Goal: Transaction & Acquisition: Purchase product/service

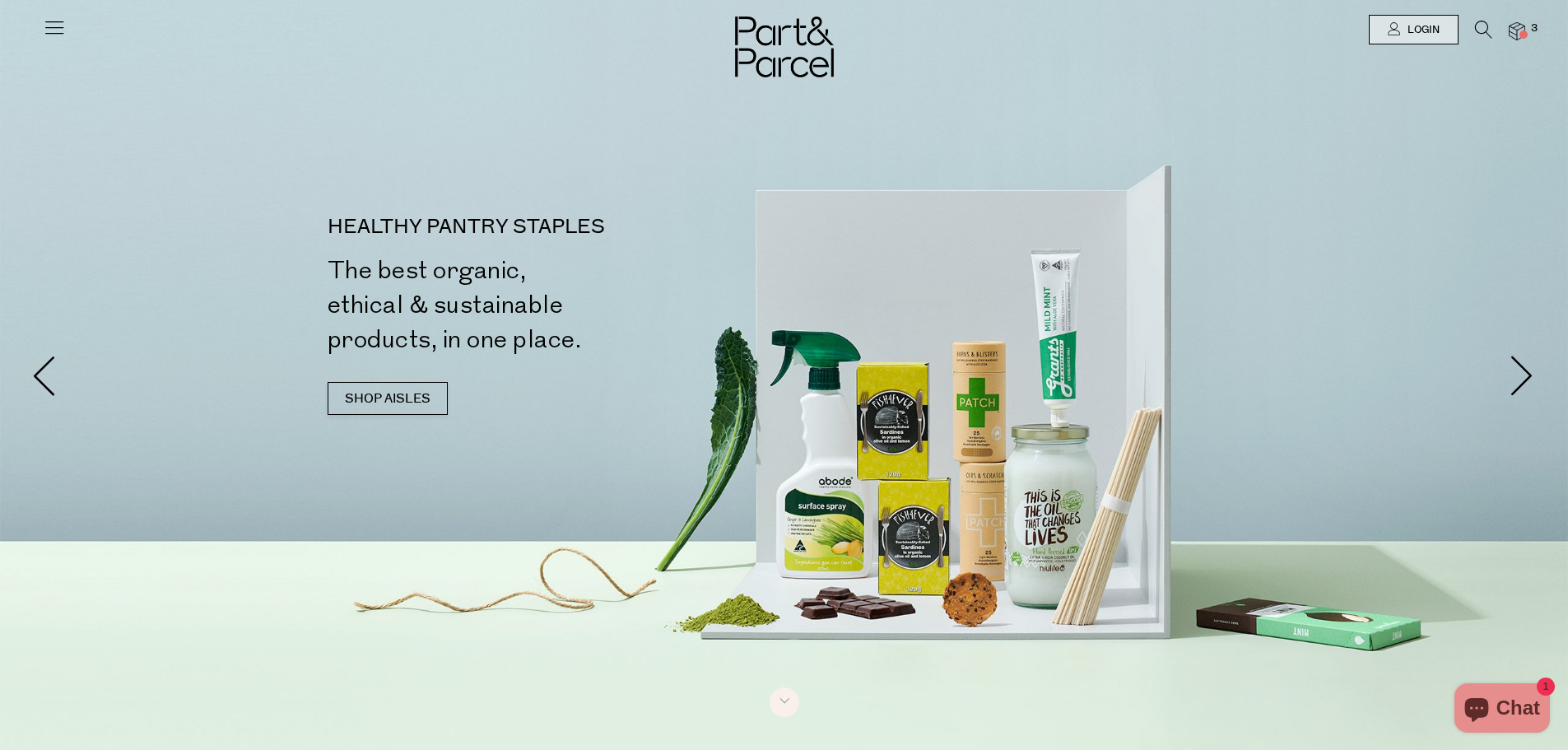
click at [1518, 28] on img at bounding box center [1517, 31] width 16 height 19
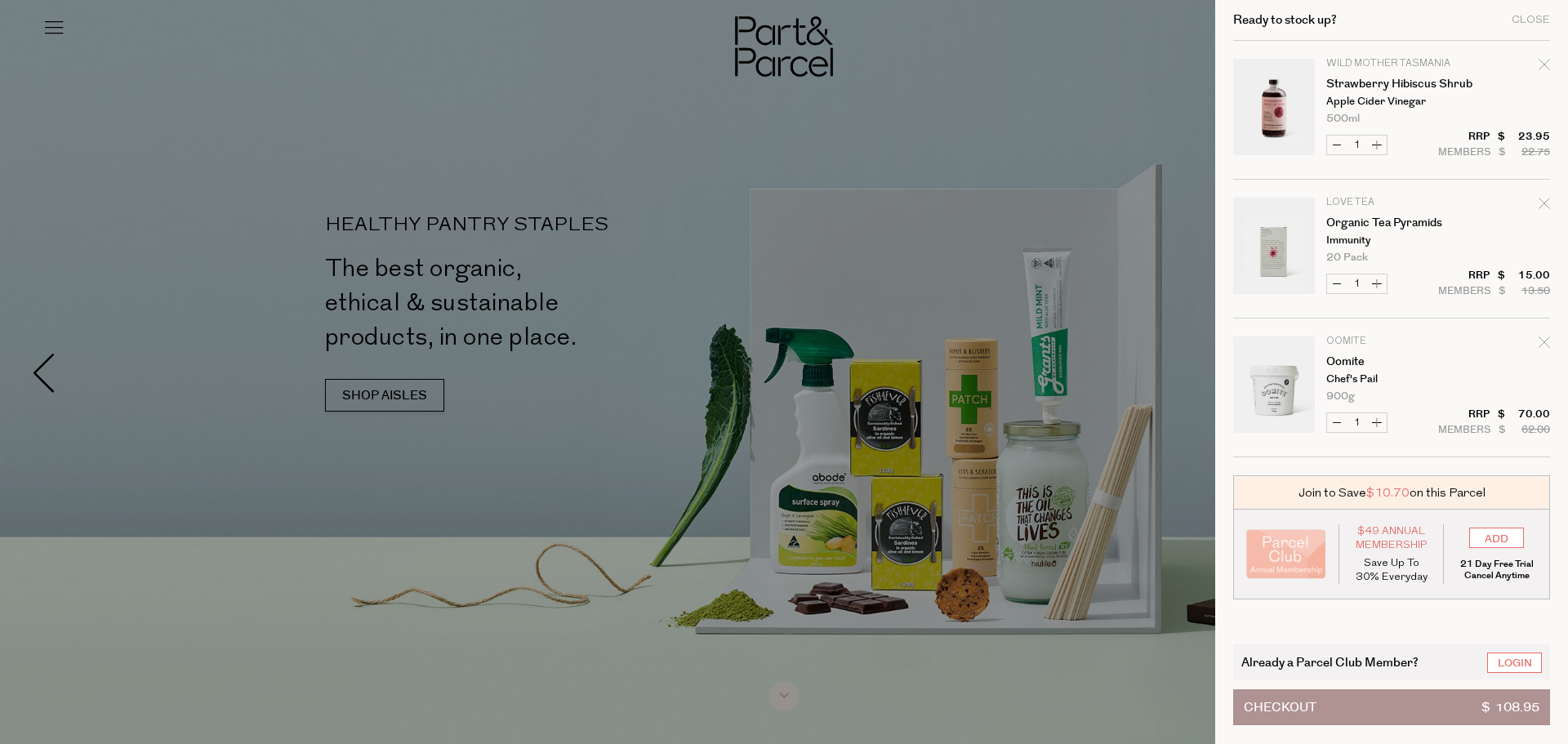
click at [1556, 73] on div "Ready to stock up? Close Image Product Total Qty Wild Mother Tasmania Strawberr…" at bounding box center [1392, 372] width 353 height 744
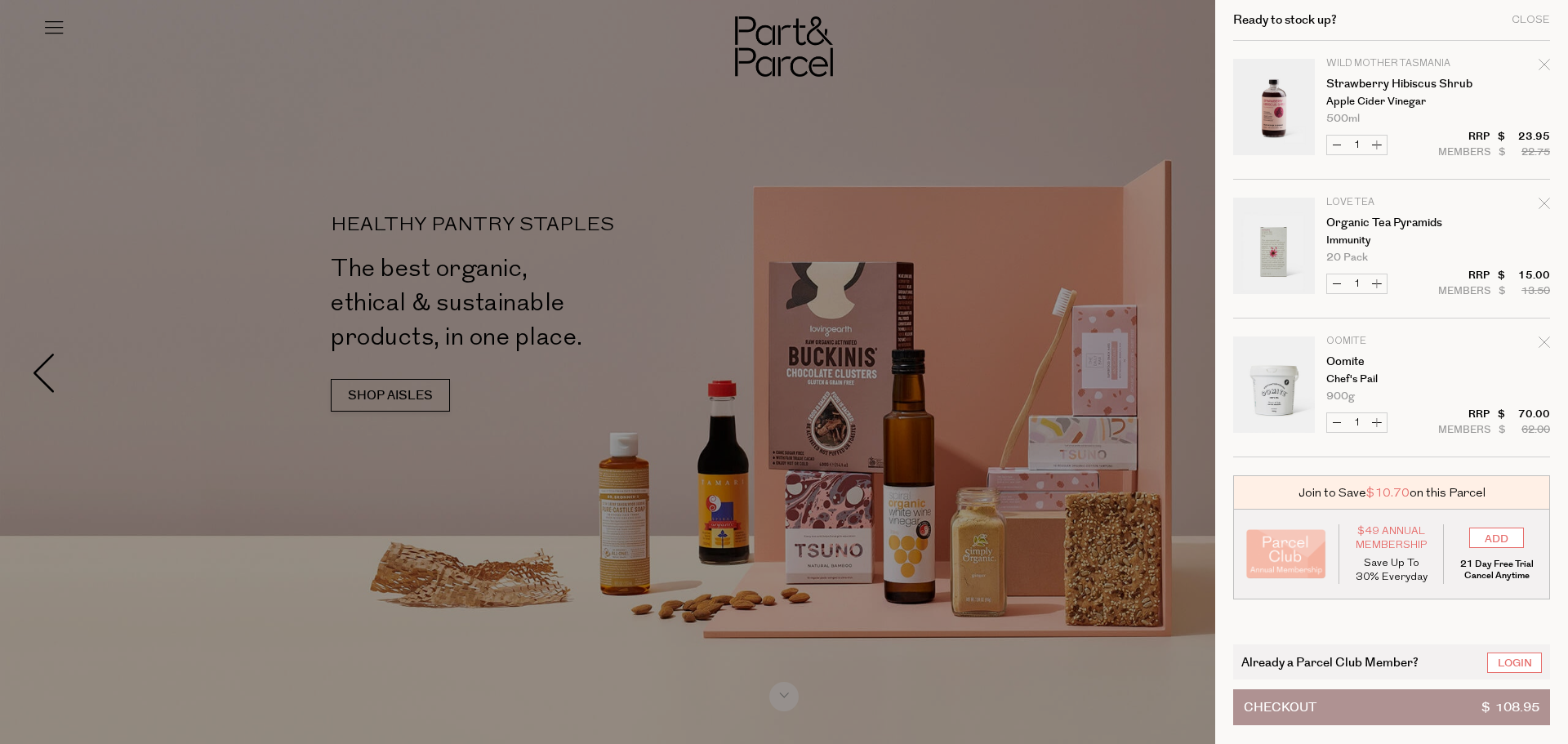
click at [1551, 67] on div "Ready to stock up? Close Image Product Total Qty Wild Mother Tasmania Strawberr…" at bounding box center [1392, 372] width 353 height 744
click at [1545, 66] on icon "Remove Strawberry Hibiscus Shrub" at bounding box center [1544, 64] width 12 height 12
type input "Add Membership"
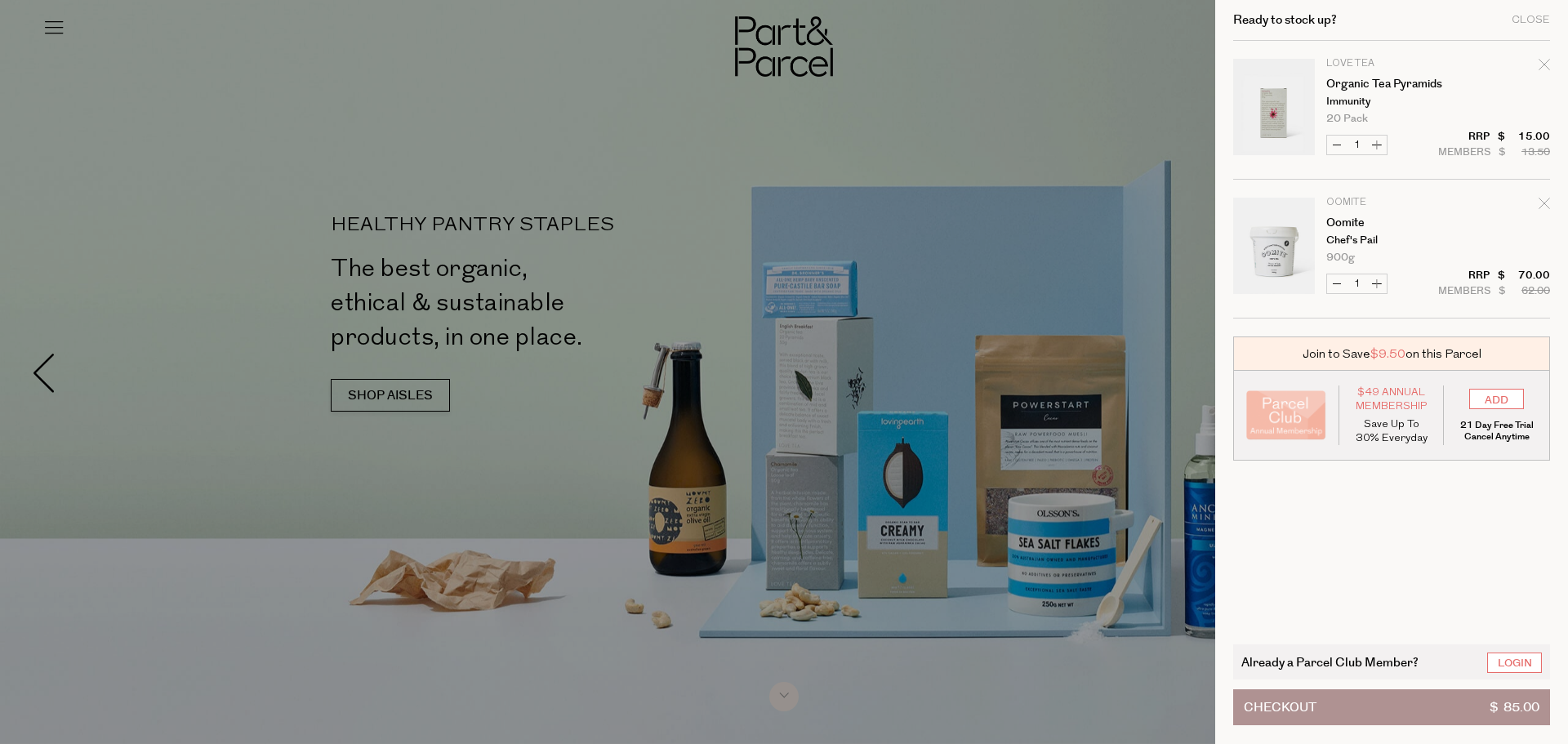
click at [1541, 69] on icon "Remove Organic Tea Pyramids" at bounding box center [1544, 64] width 11 height 11
type input "Add Membership"
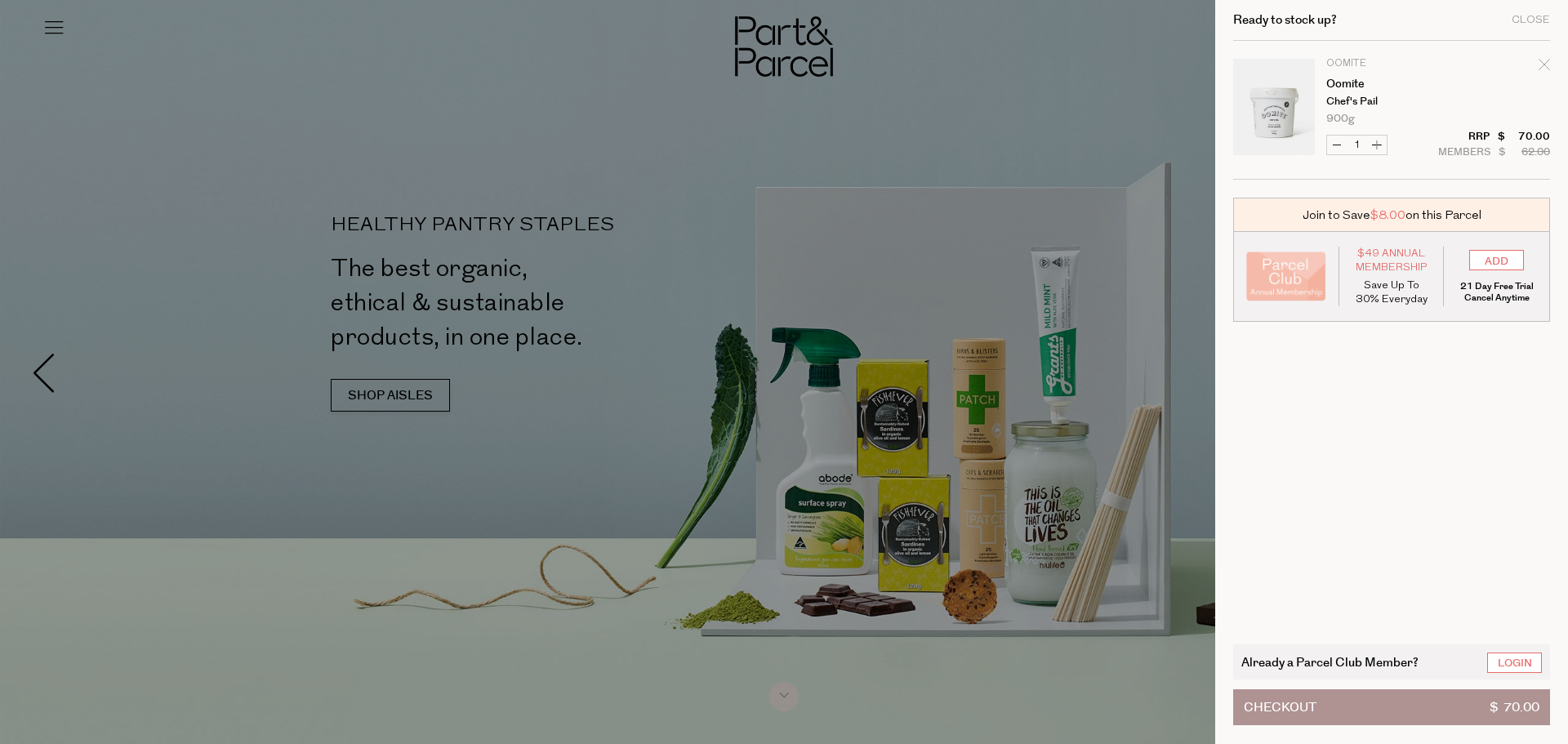
click at [1509, 275] on div "ADD 21 Day Free Trial Cancel Anytime" at bounding box center [1497, 277] width 105 height 54
click at [1512, 263] on input "ADD" at bounding box center [1496, 260] width 54 height 20
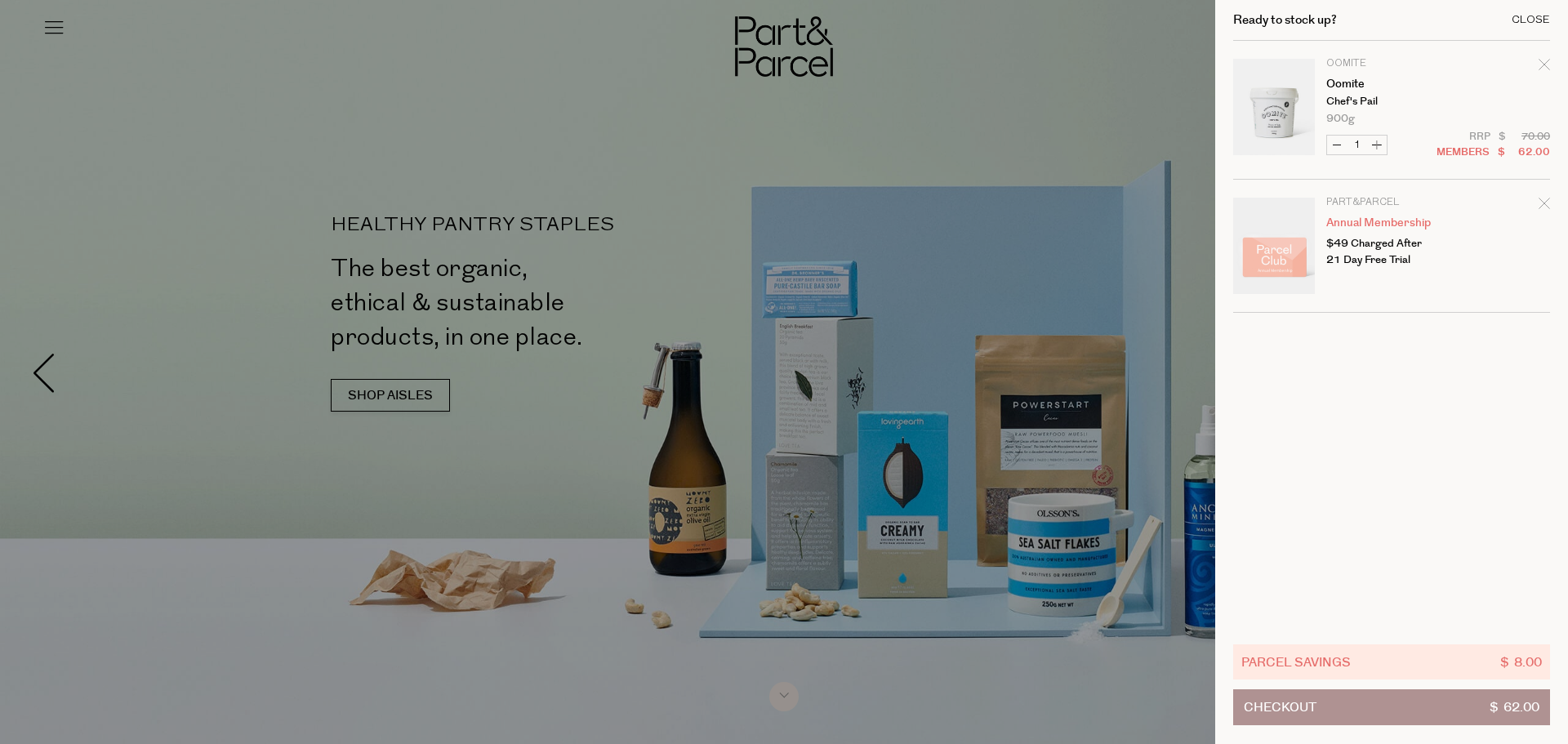
click at [1547, 22] on div "Close" at bounding box center [1531, 20] width 38 height 11
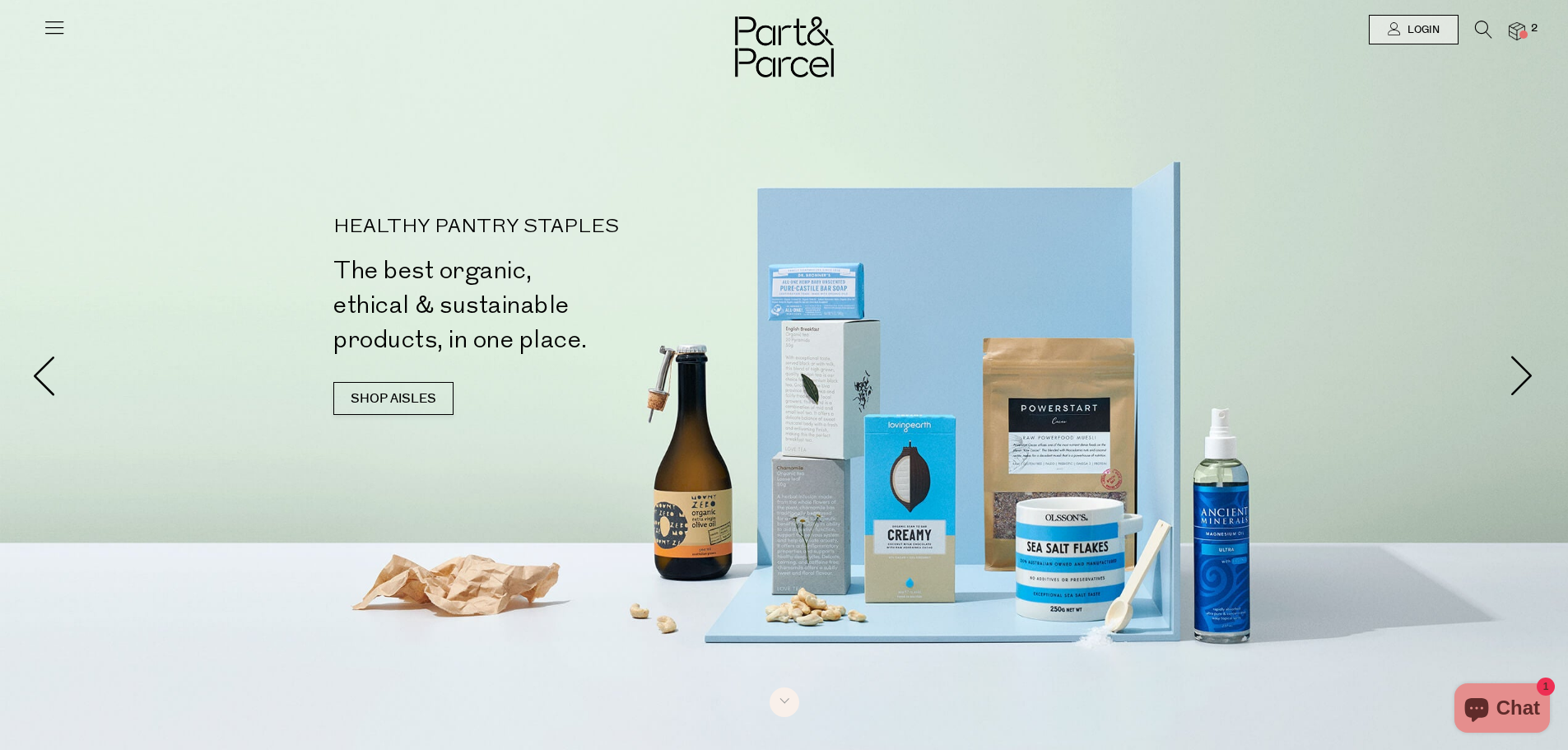
click at [1482, 28] on icon at bounding box center [1484, 30] width 17 height 18
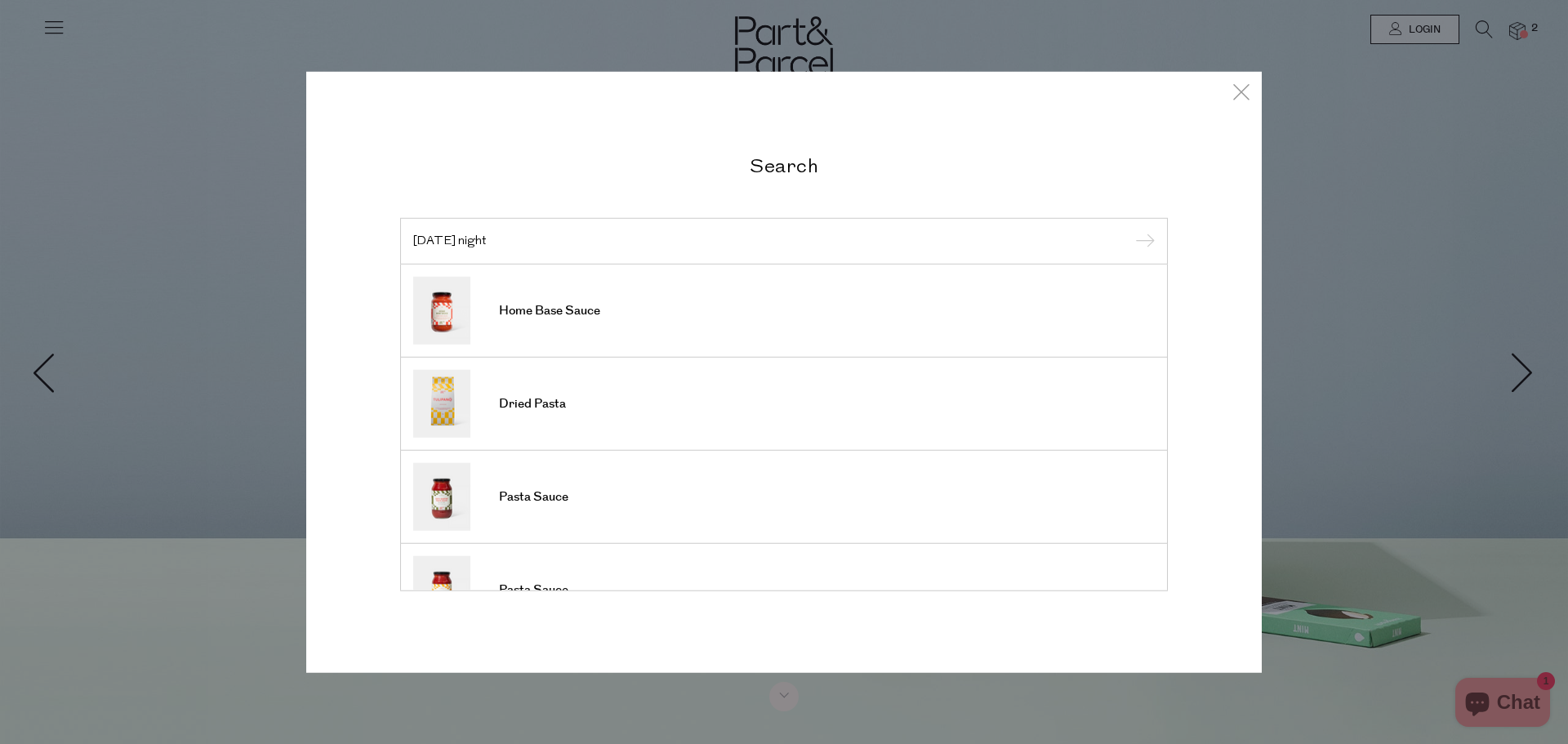
type input "saturday night"
click at [1131, 230] on input "submit" at bounding box center [1143, 242] width 25 height 25
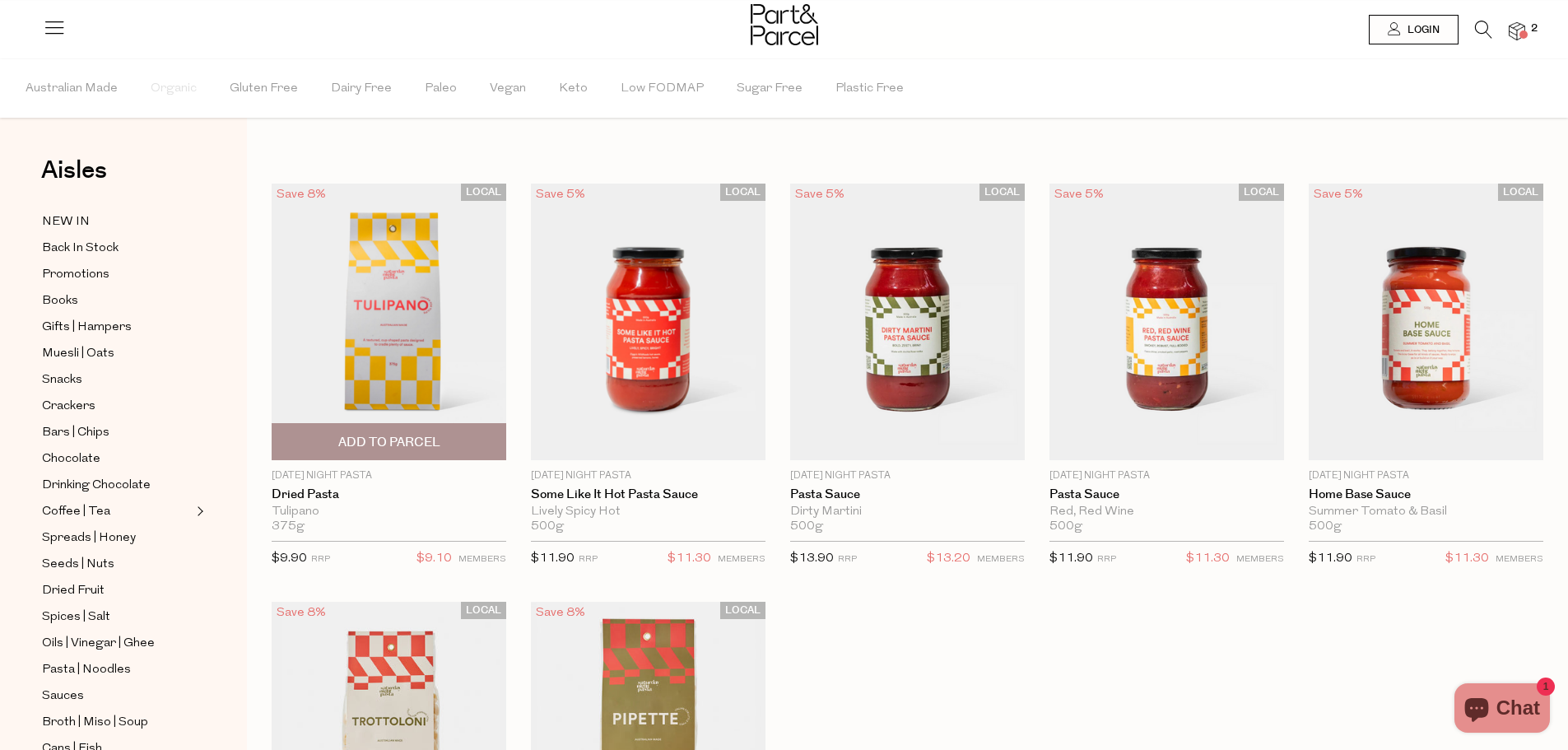
click at [434, 440] on span "Add To Parcel" at bounding box center [390, 441] width 102 height 17
click at [434, 440] on span "Adding..." at bounding box center [389, 440] width 224 height 35
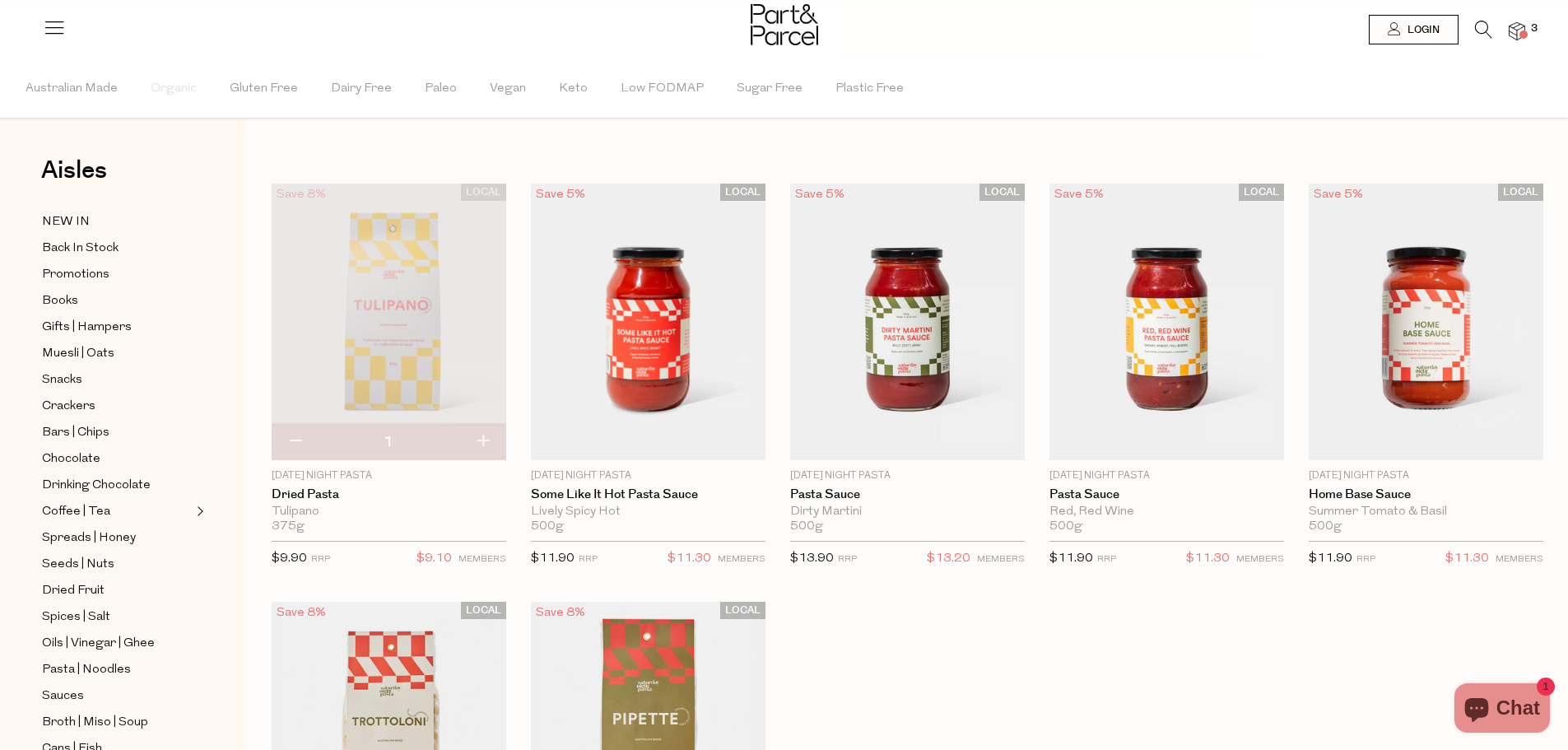
click at [473, 446] on button "button" at bounding box center [483, 441] width 47 height 36
type input "2"
click at [674, 443] on span "Add To Parcel" at bounding box center [649, 441] width 102 height 17
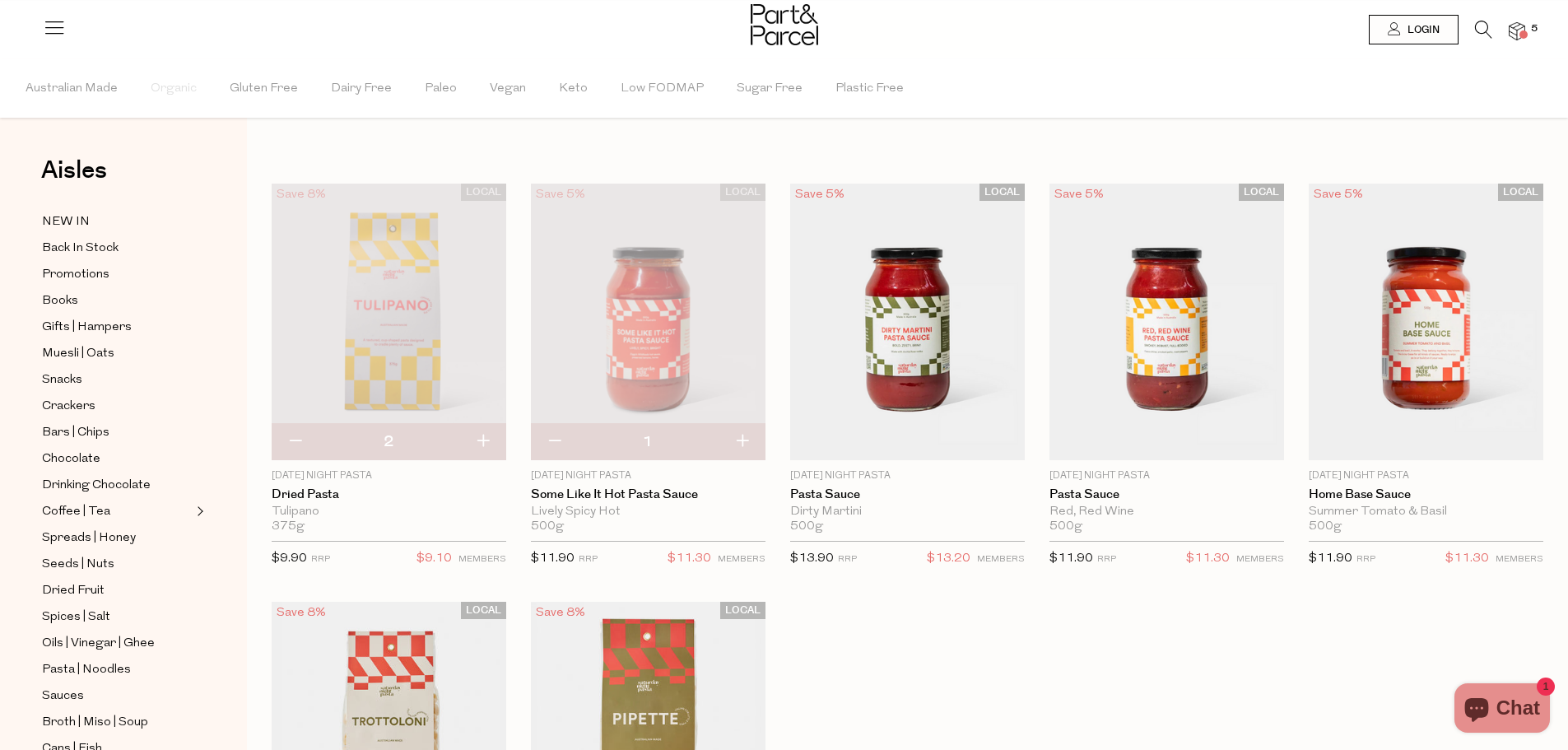
click at [1466, 32] on li at bounding box center [1476, 33] width 34 height 25
click at [1474, 33] on li at bounding box center [1476, 33] width 34 height 25
click at [1480, 29] on icon at bounding box center [1484, 30] width 17 height 18
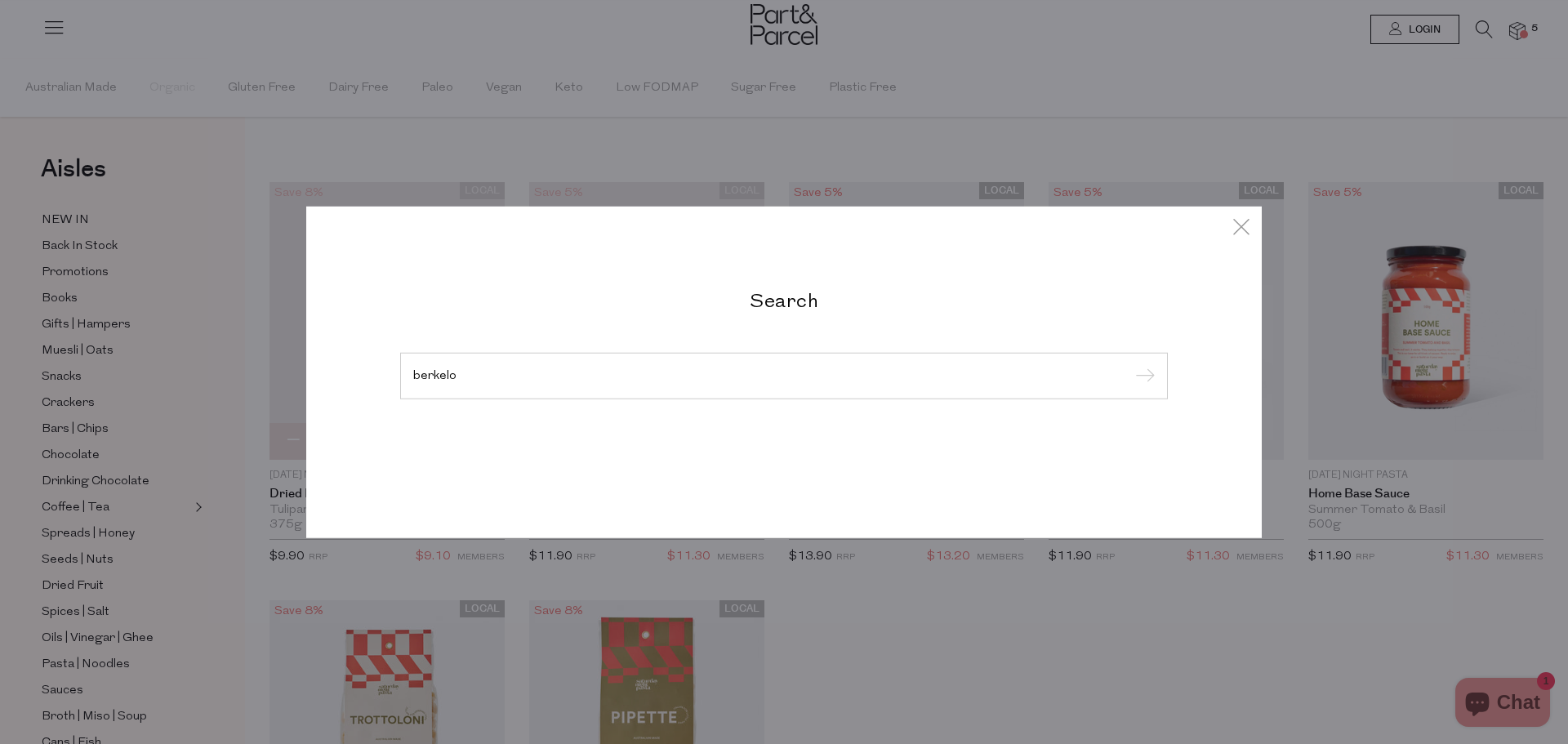
type input "berkelo"
click at [1131, 364] on input "submit" at bounding box center [1143, 376] width 25 height 25
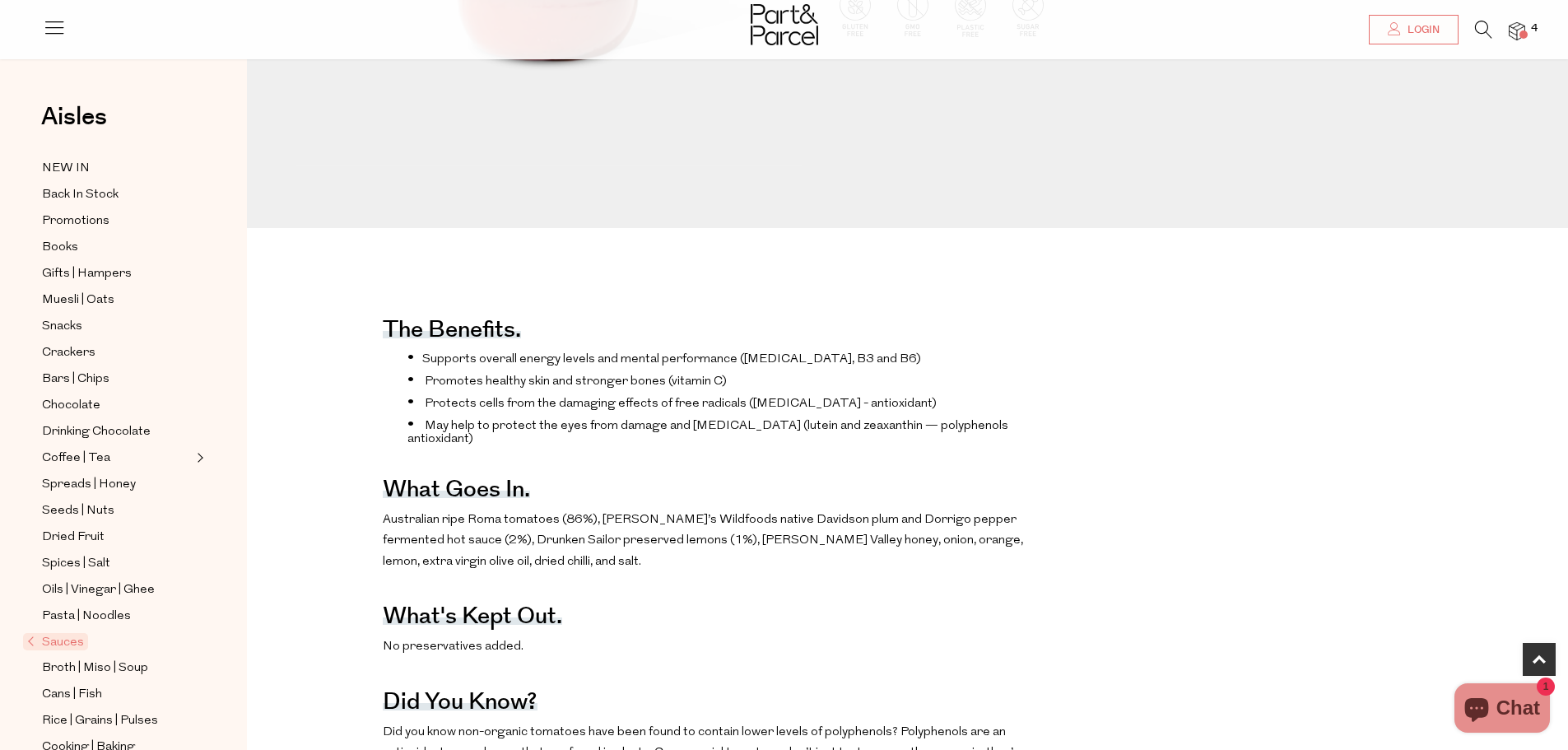
scroll to position [576, 0]
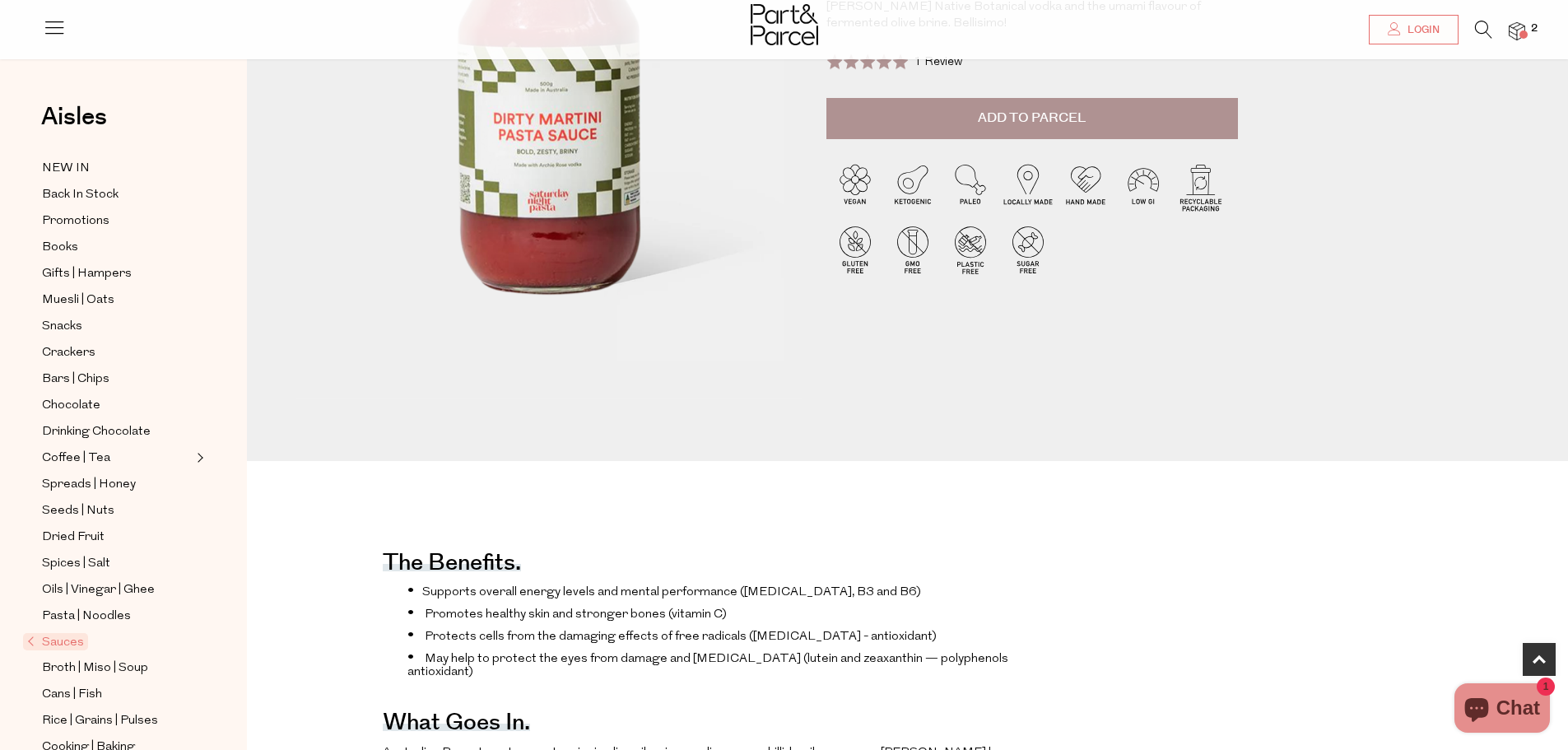
scroll to position [164, 0]
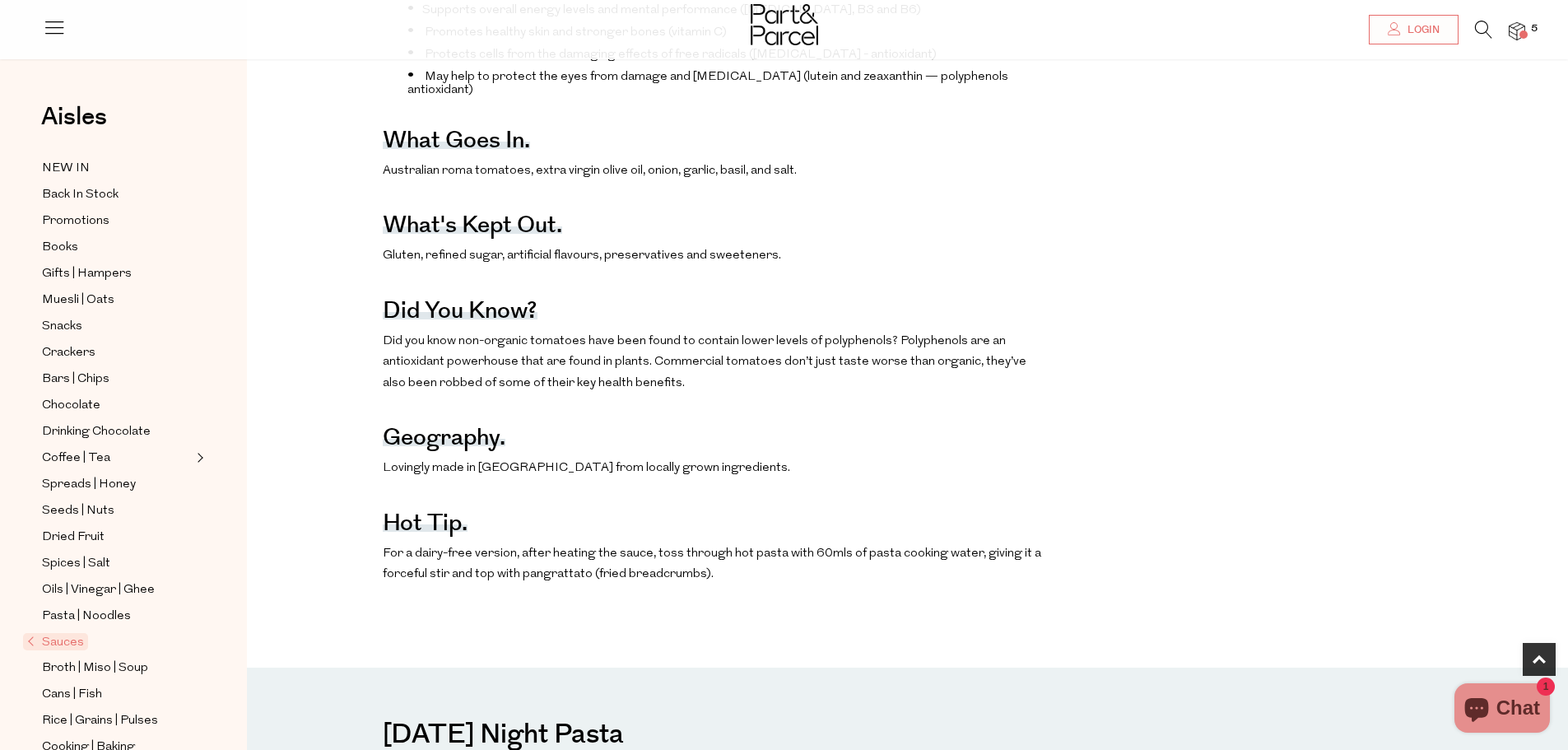
scroll to position [905, 0]
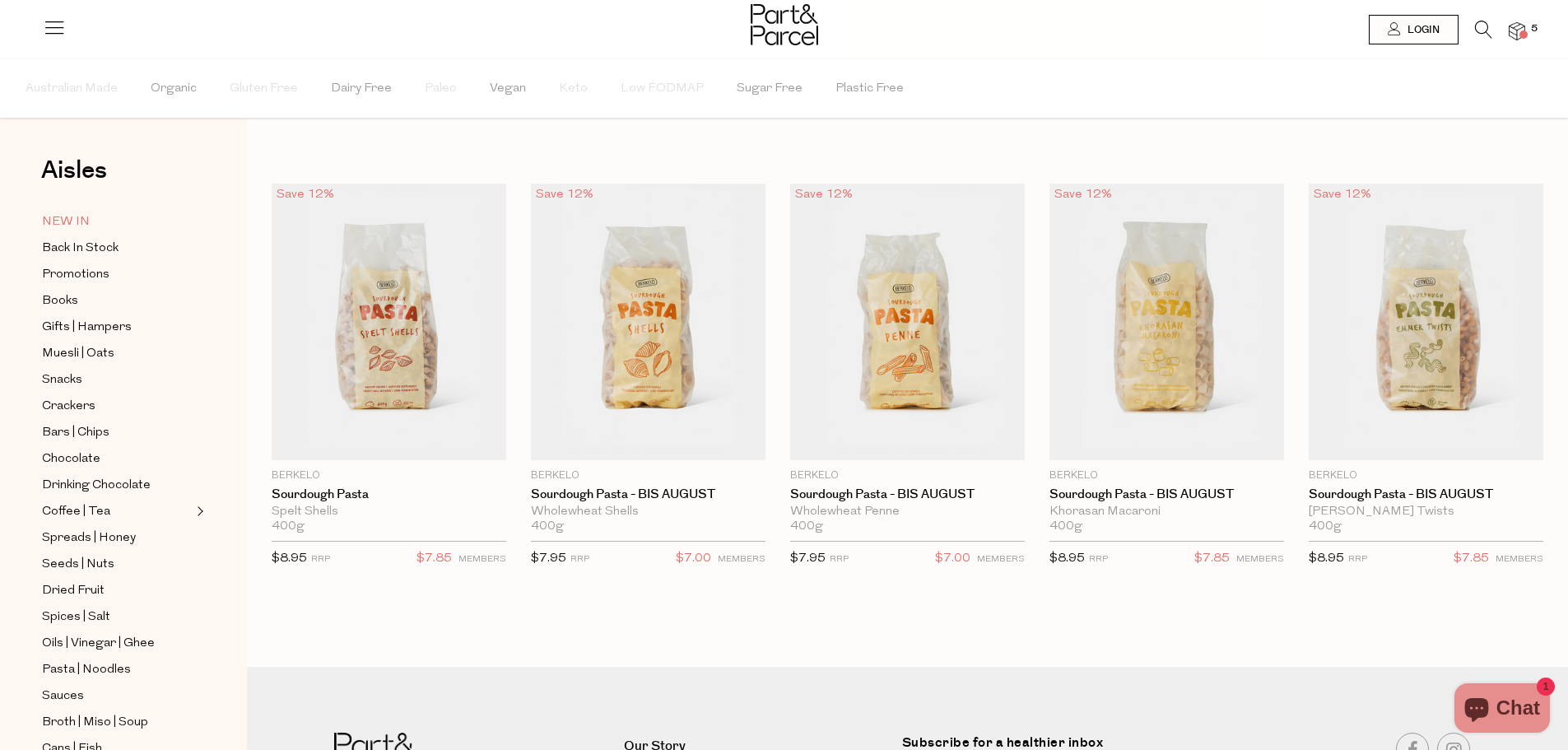
click at [65, 215] on span "NEW IN" at bounding box center [66, 222] width 48 height 20
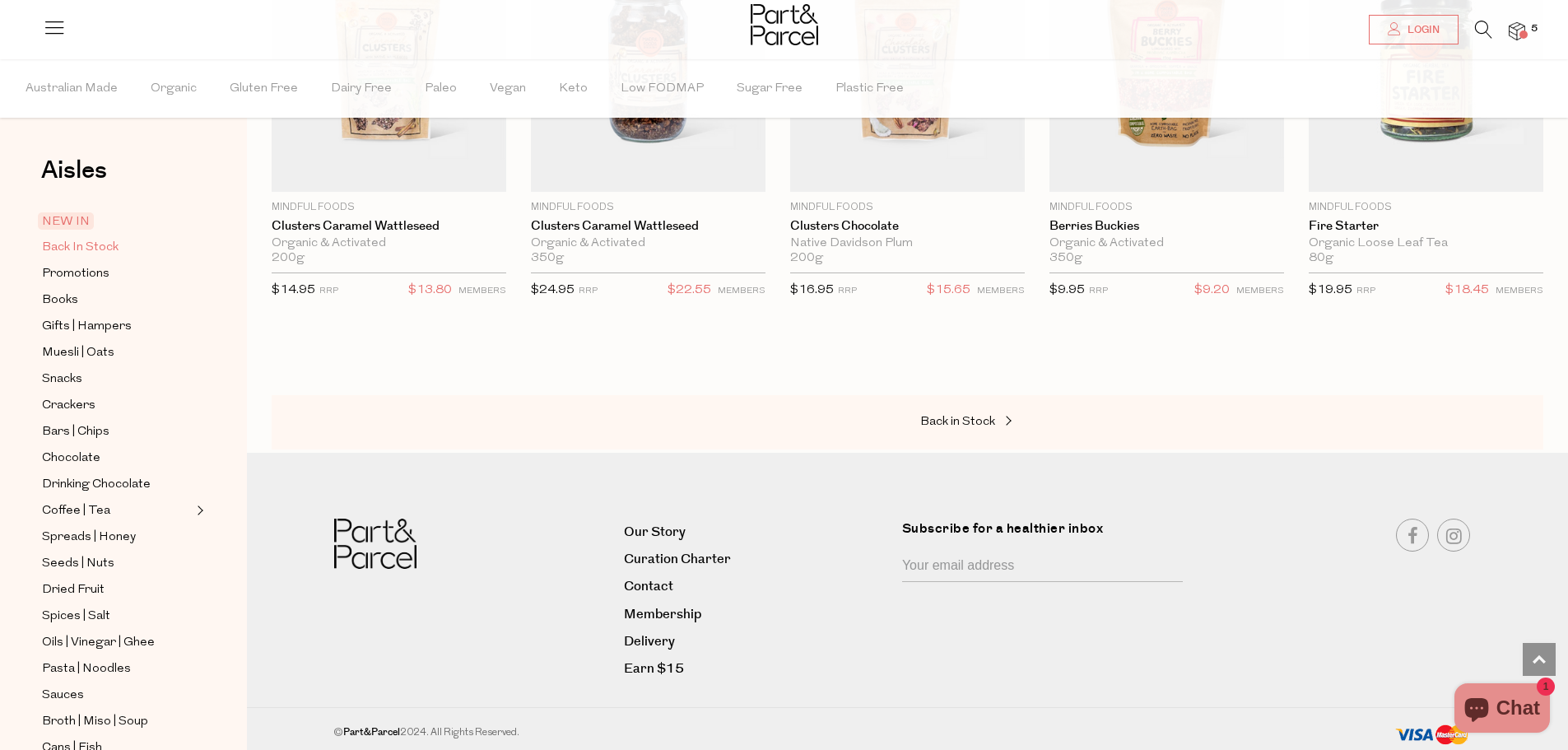
click at [100, 245] on span "Back In Stock" at bounding box center [80, 248] width 76 height 20
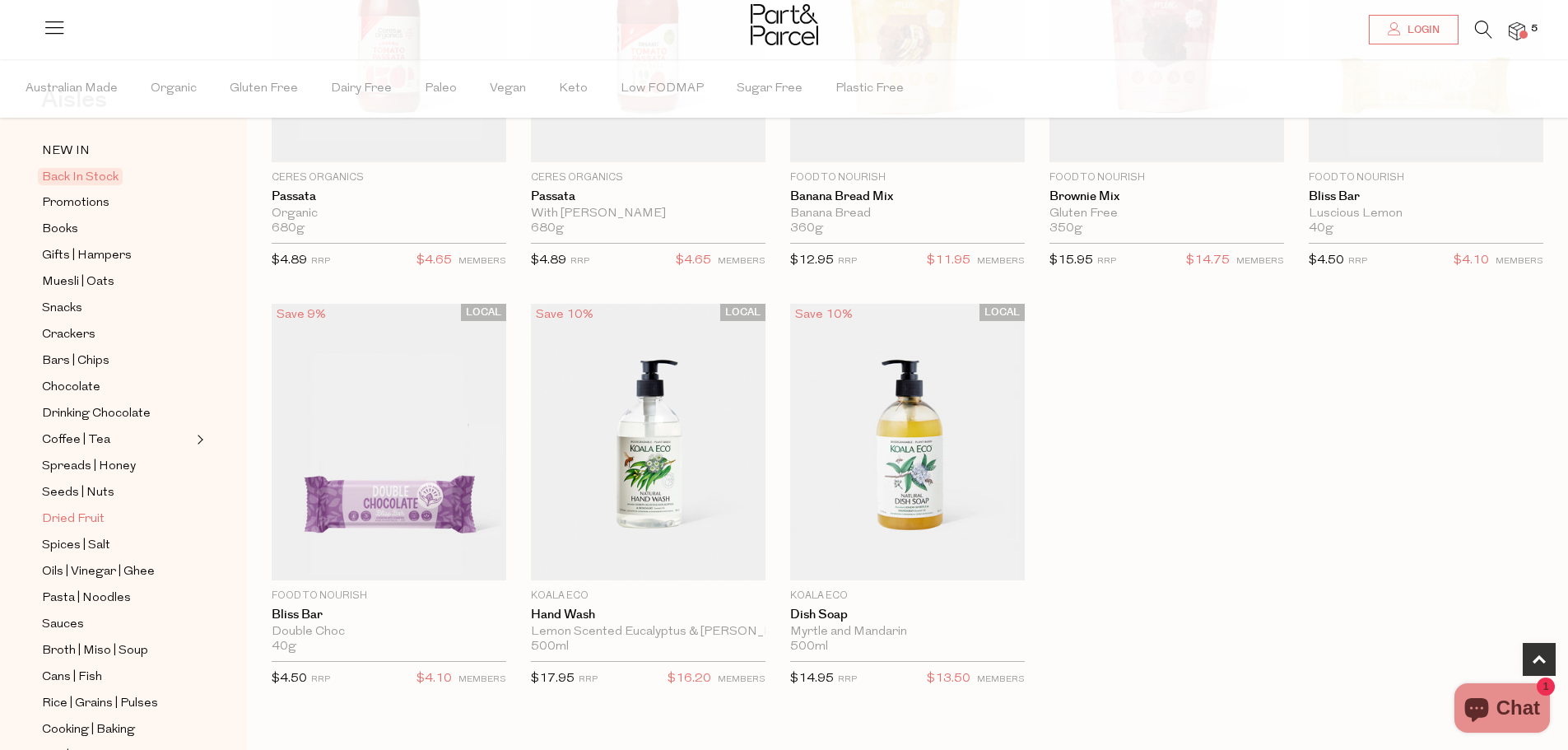
scroll to position [15, 0]
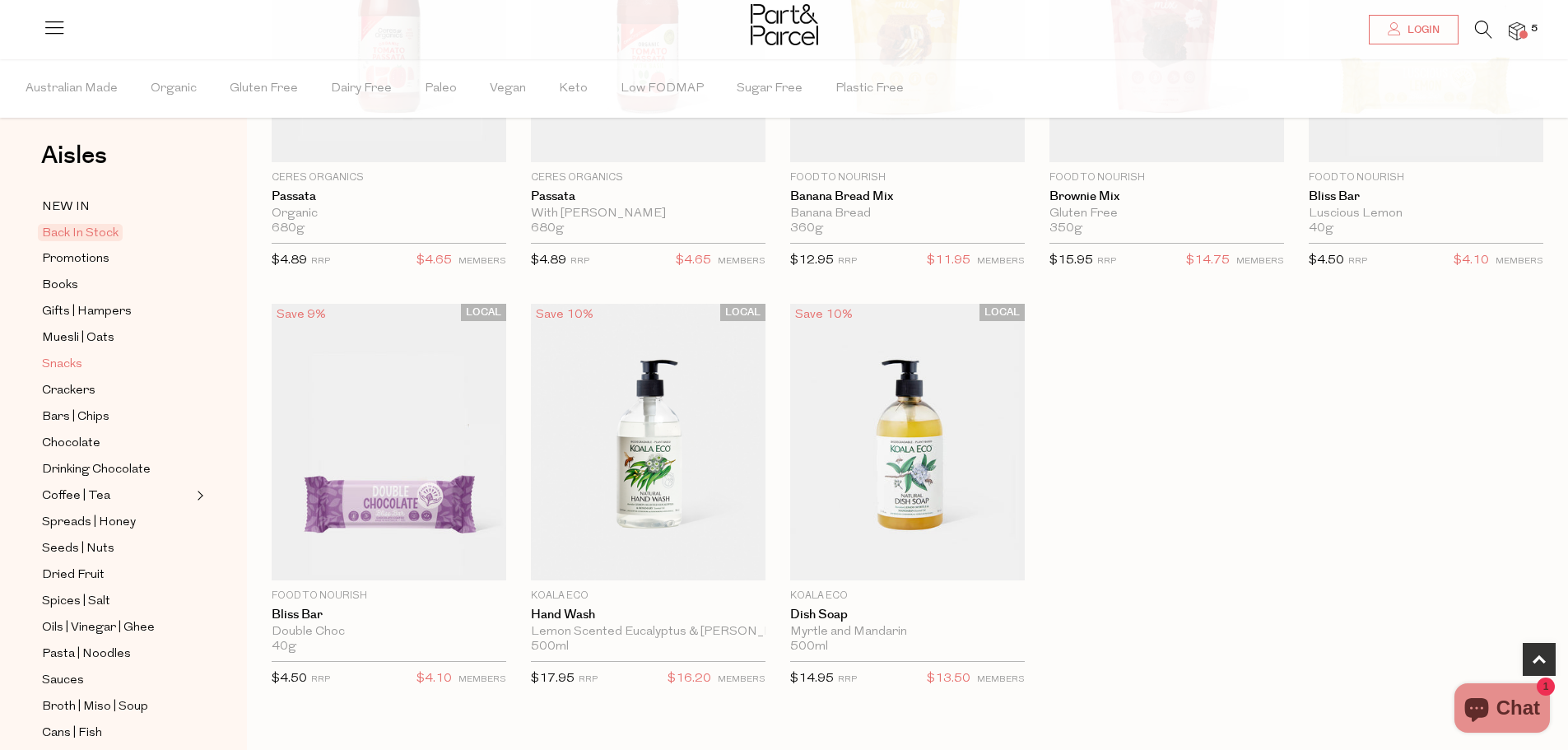
click at [68, 362] on span "Snacks" at bounding box center [62, 364] width 40 height 20
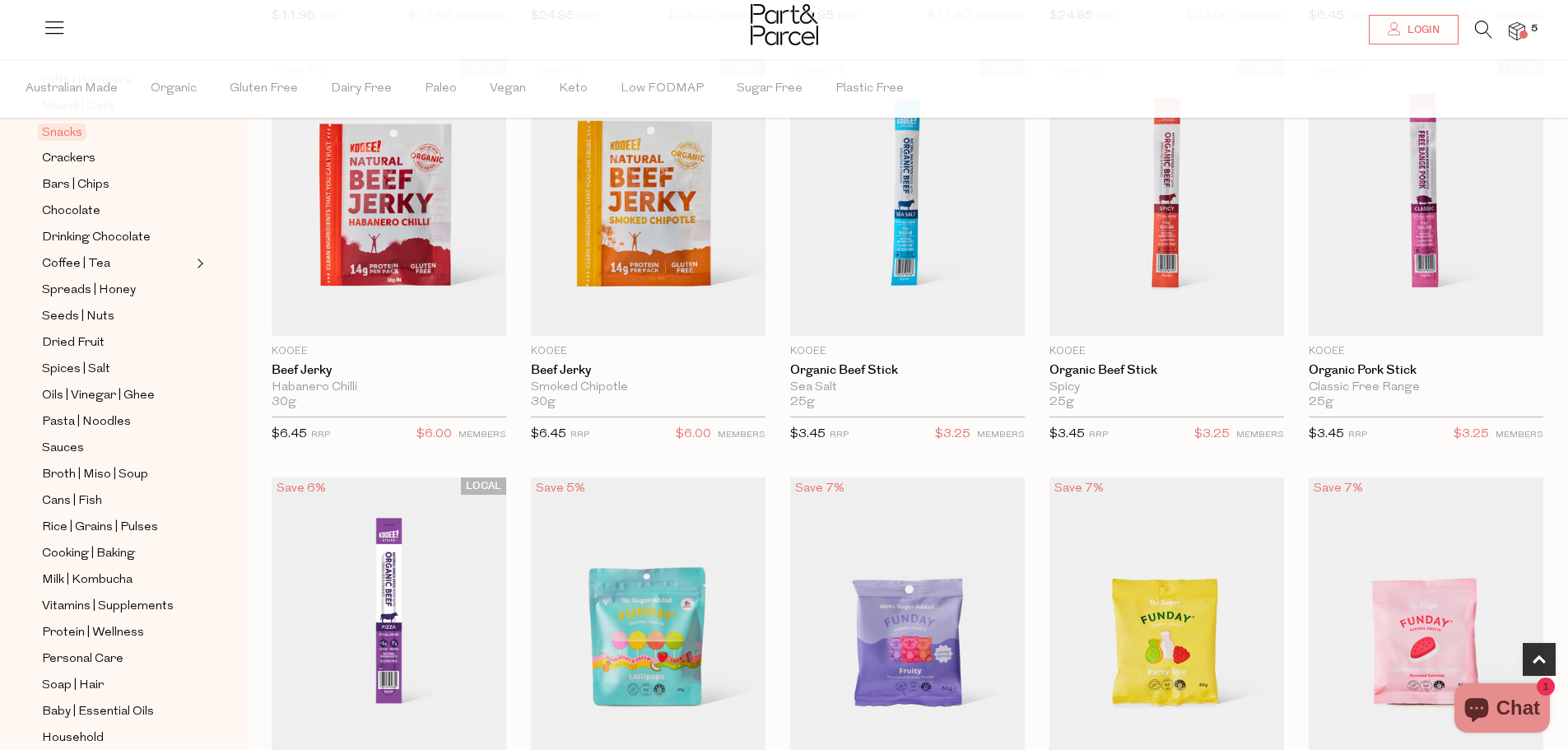
scroll to position [576, 0]
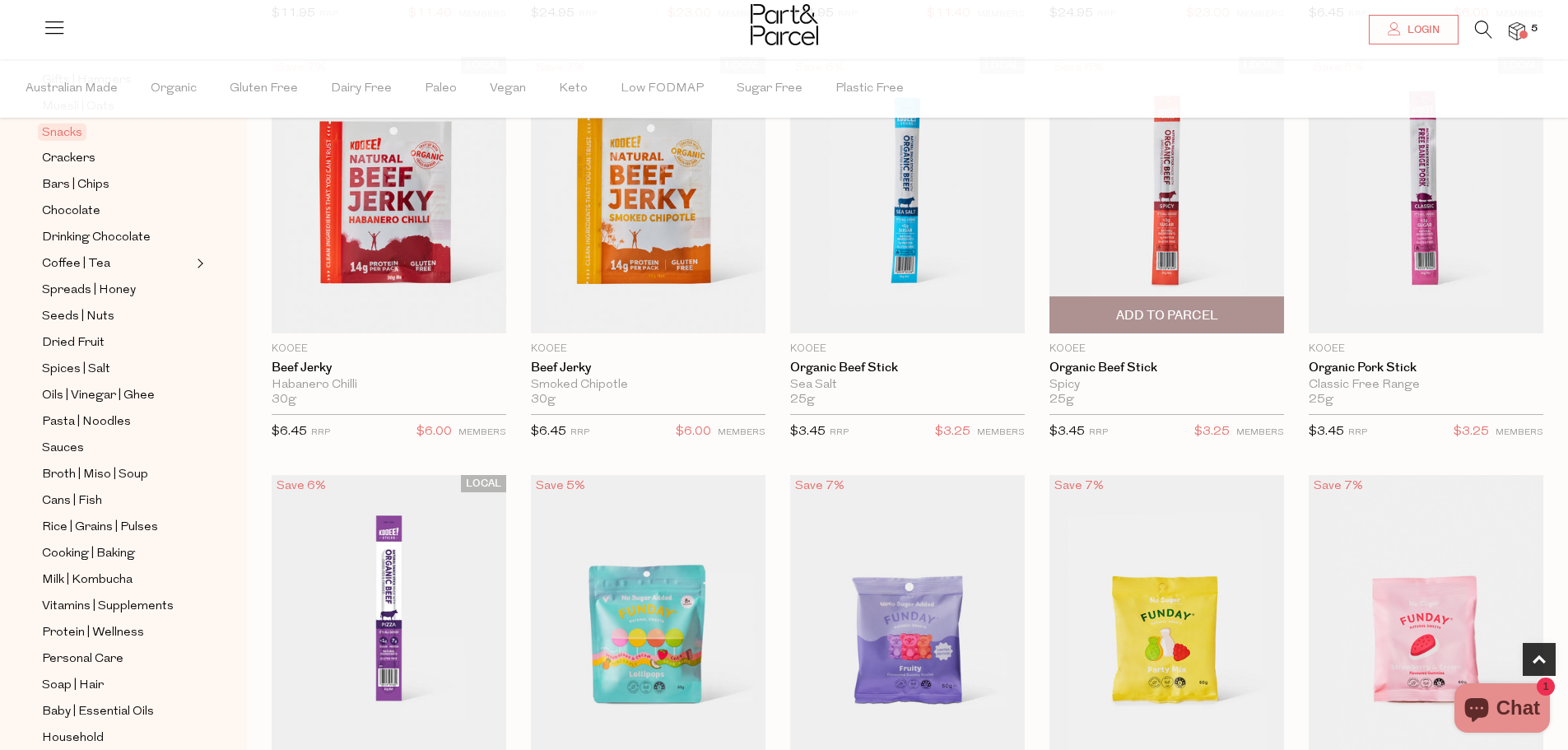
click at [1143, 308] on span "Add To Parcel" at bounding box center [1168, 315] width 102 height 17
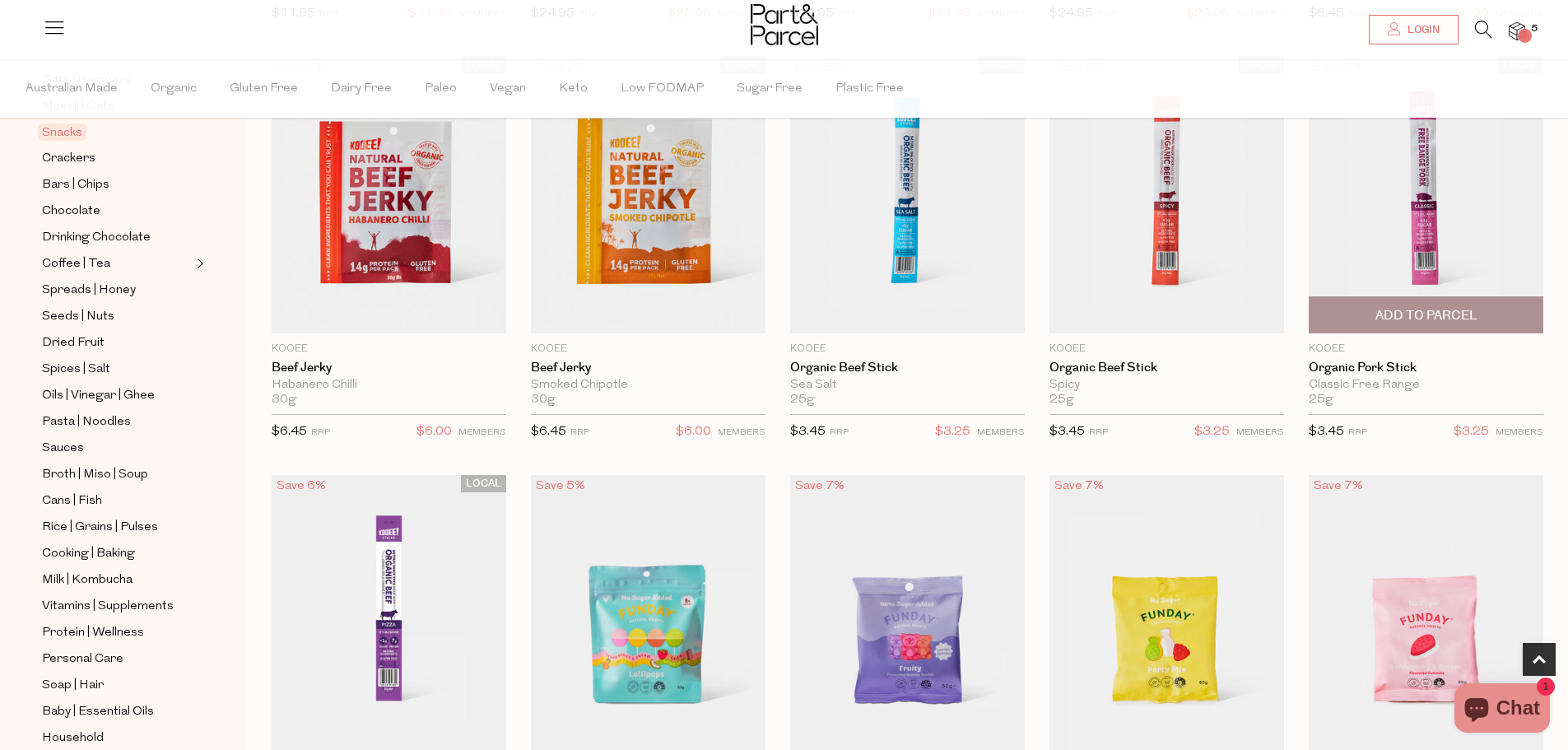
click at [1430, 299] on span "Add To Parcel" at bounding box center [1426, 314] width 224 height 35
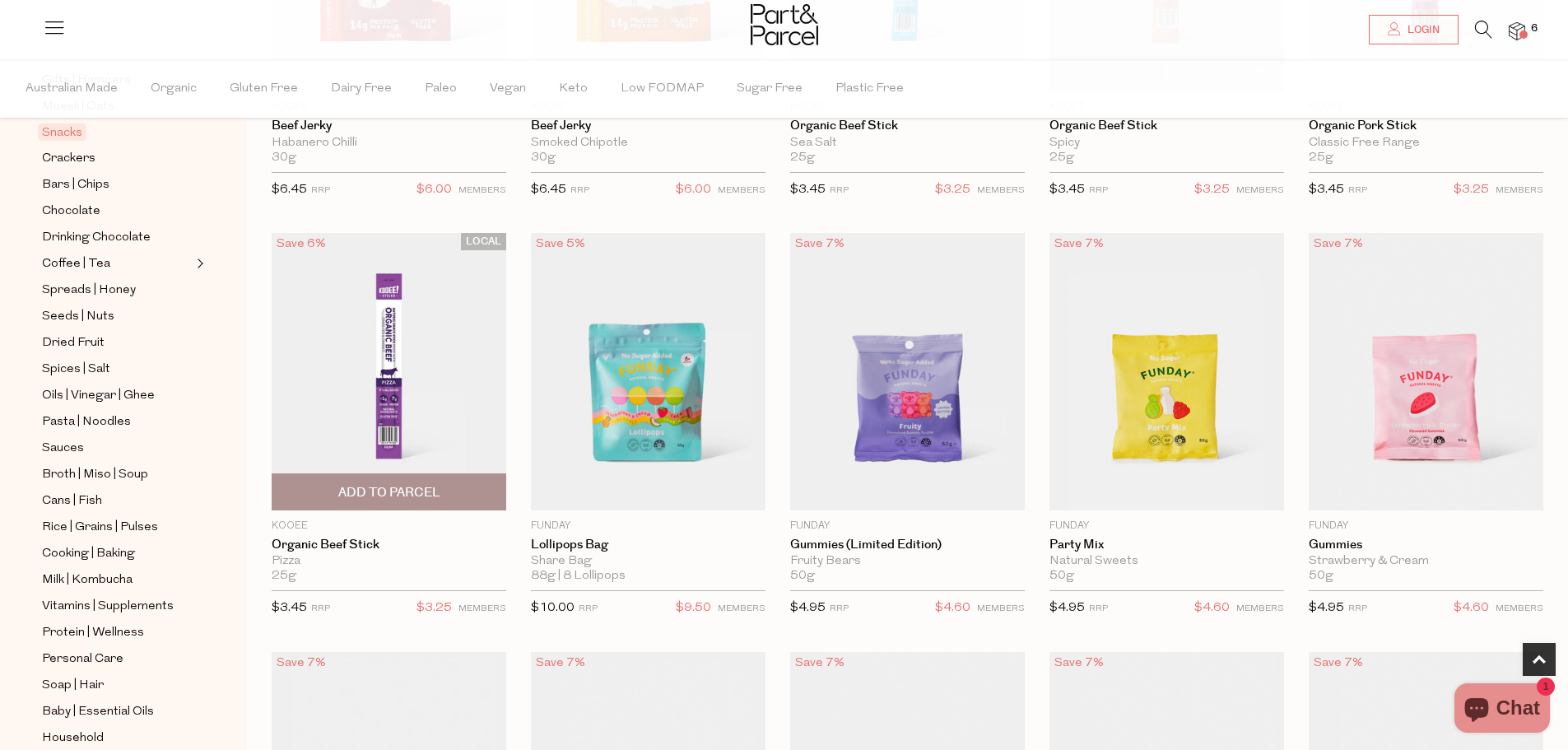
scroll to position [823, 0]
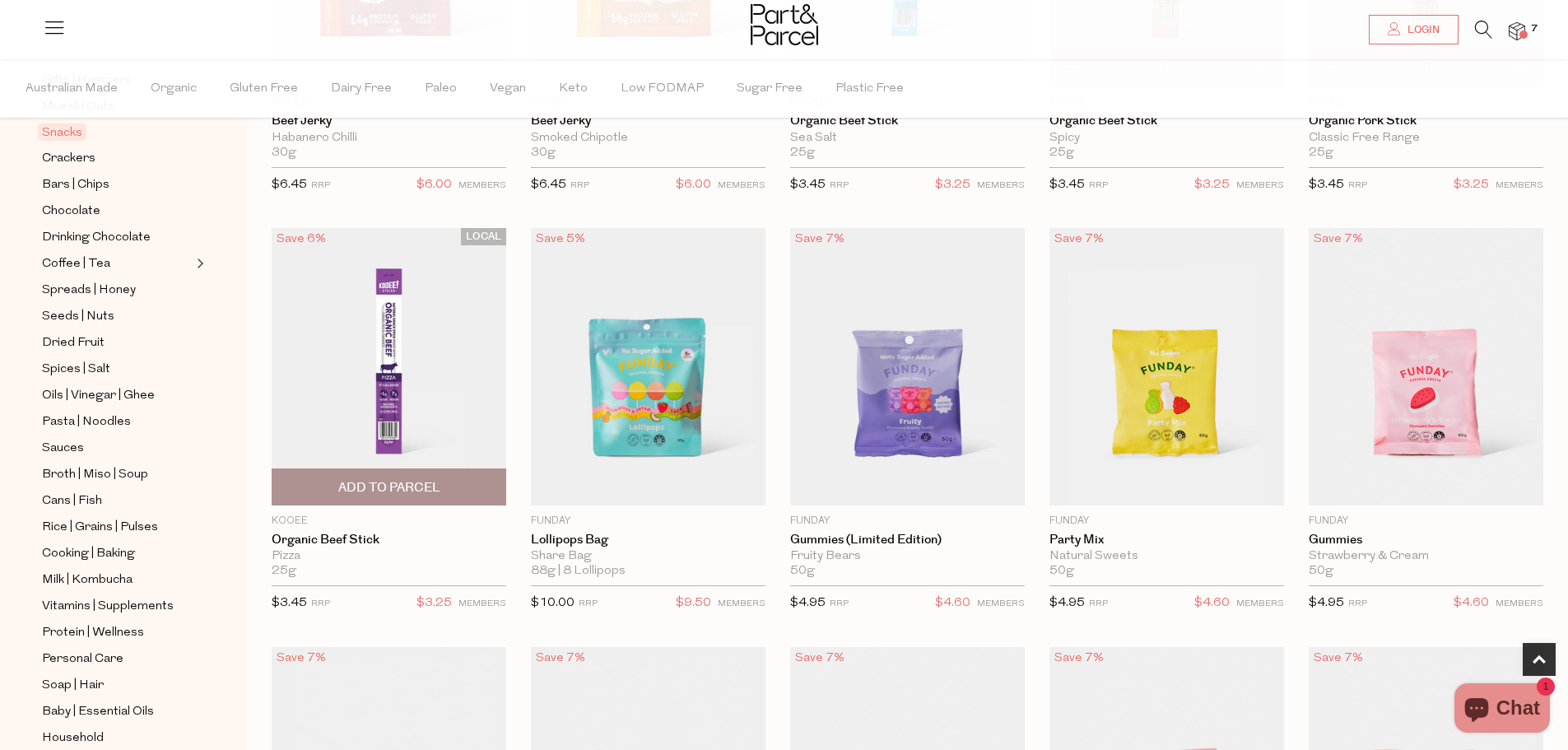
click at [405, 473] on span "Add To Parcel" at bounding box center [389, 486] width 224 height 35
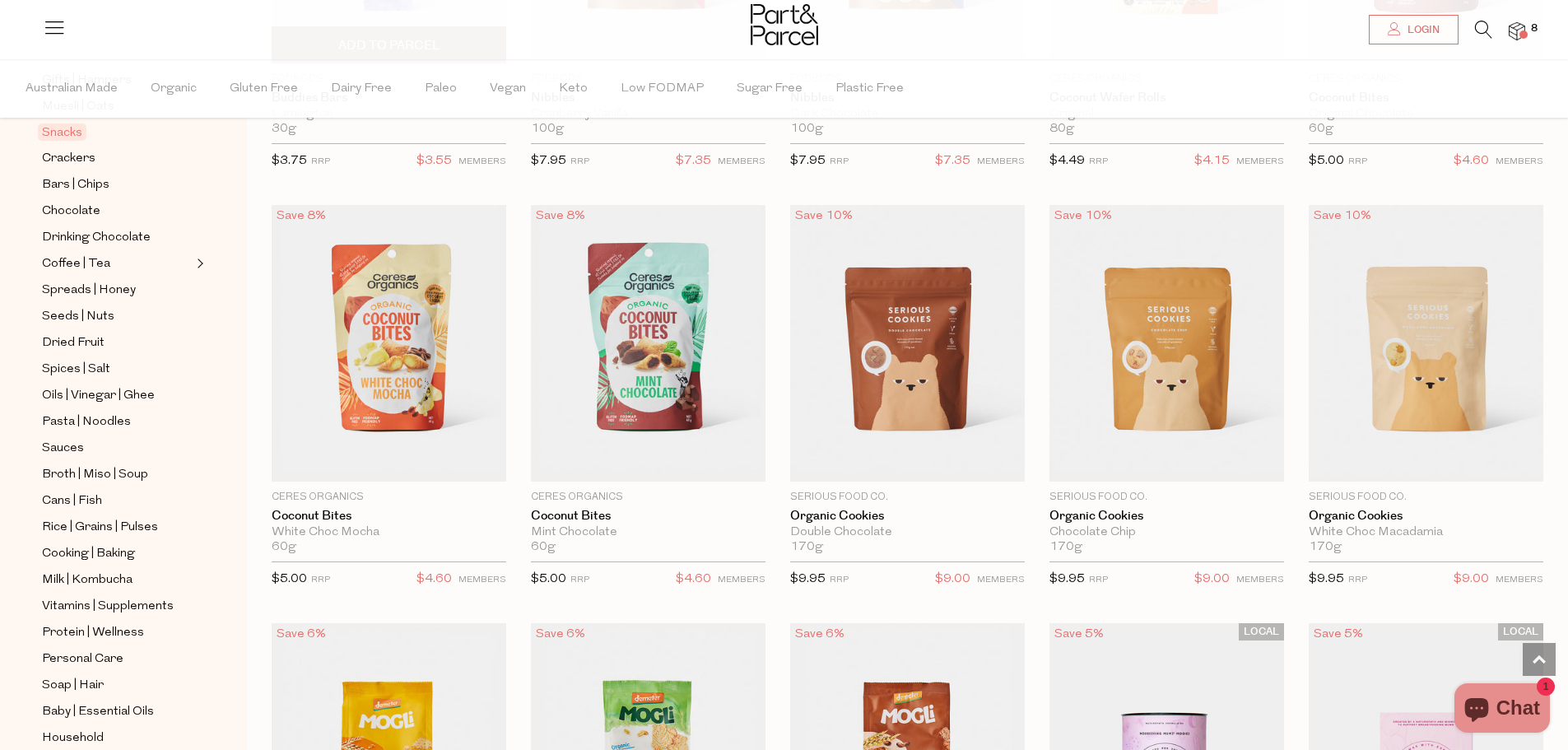
scroll to position [2551, 0]
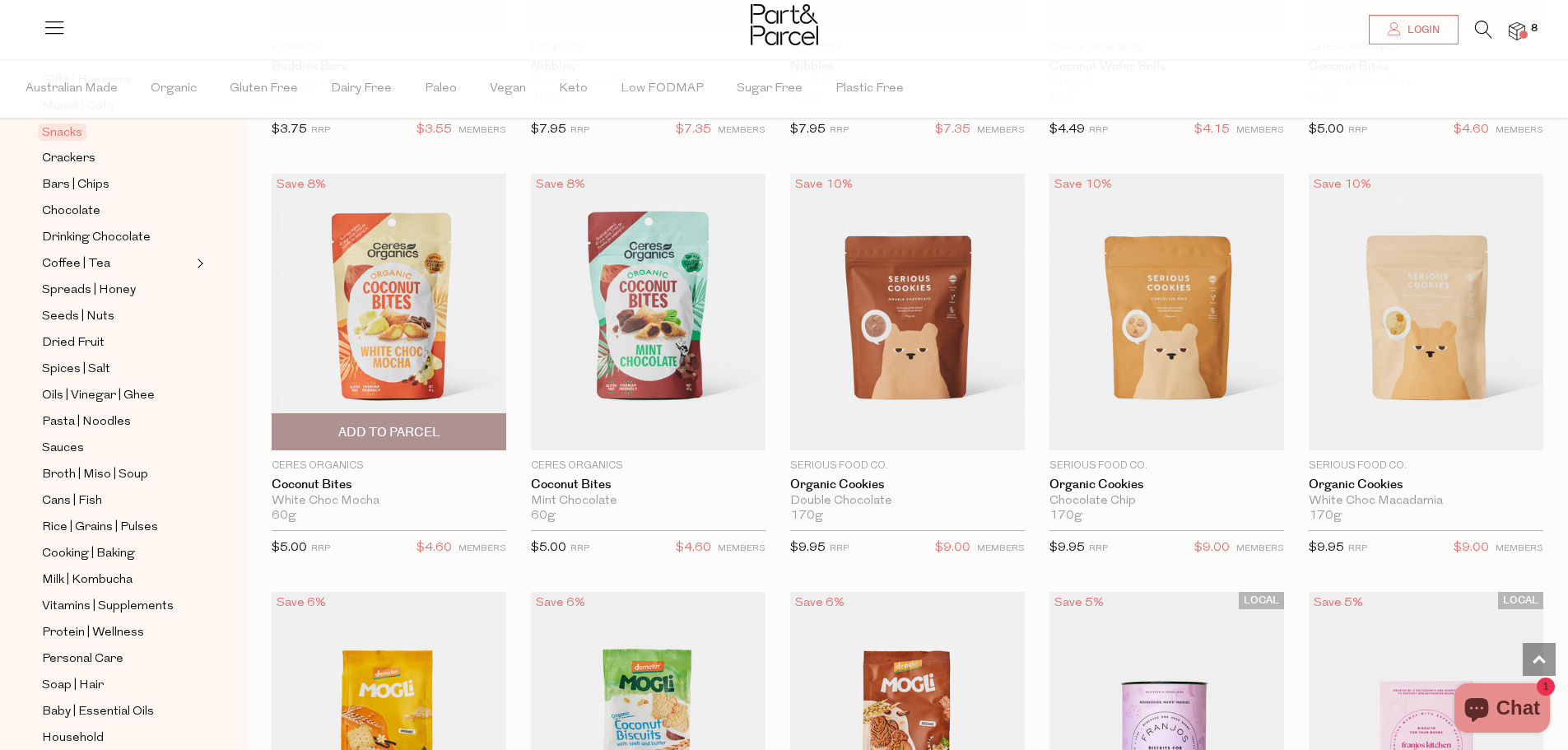
click at [427, 423] on span "Add To Parcel" at bounding box center [390, 432] width 102 height 17
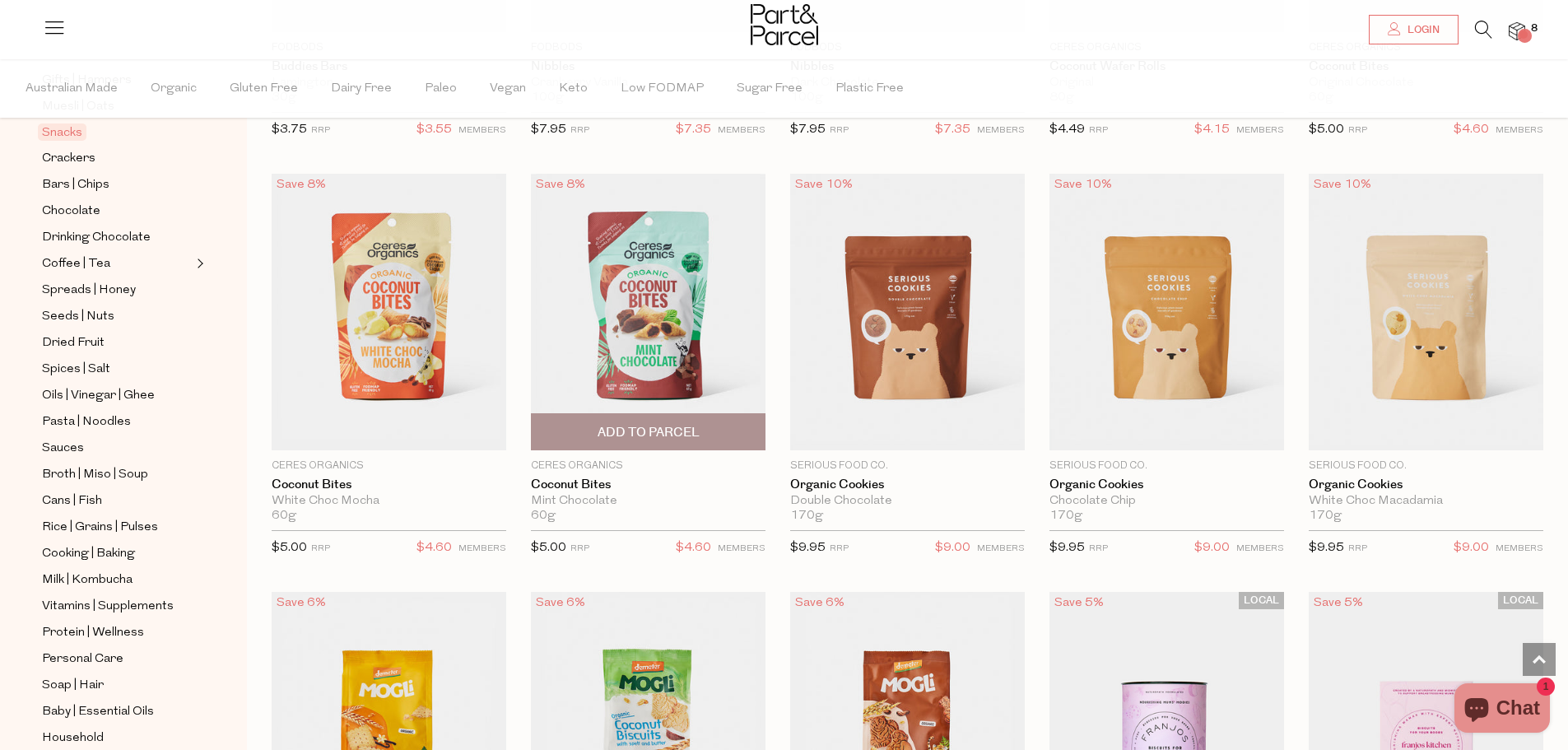
click at [610, 423] on span "Add To Parcel" at bounding box center [649, 432] width 102 height 17
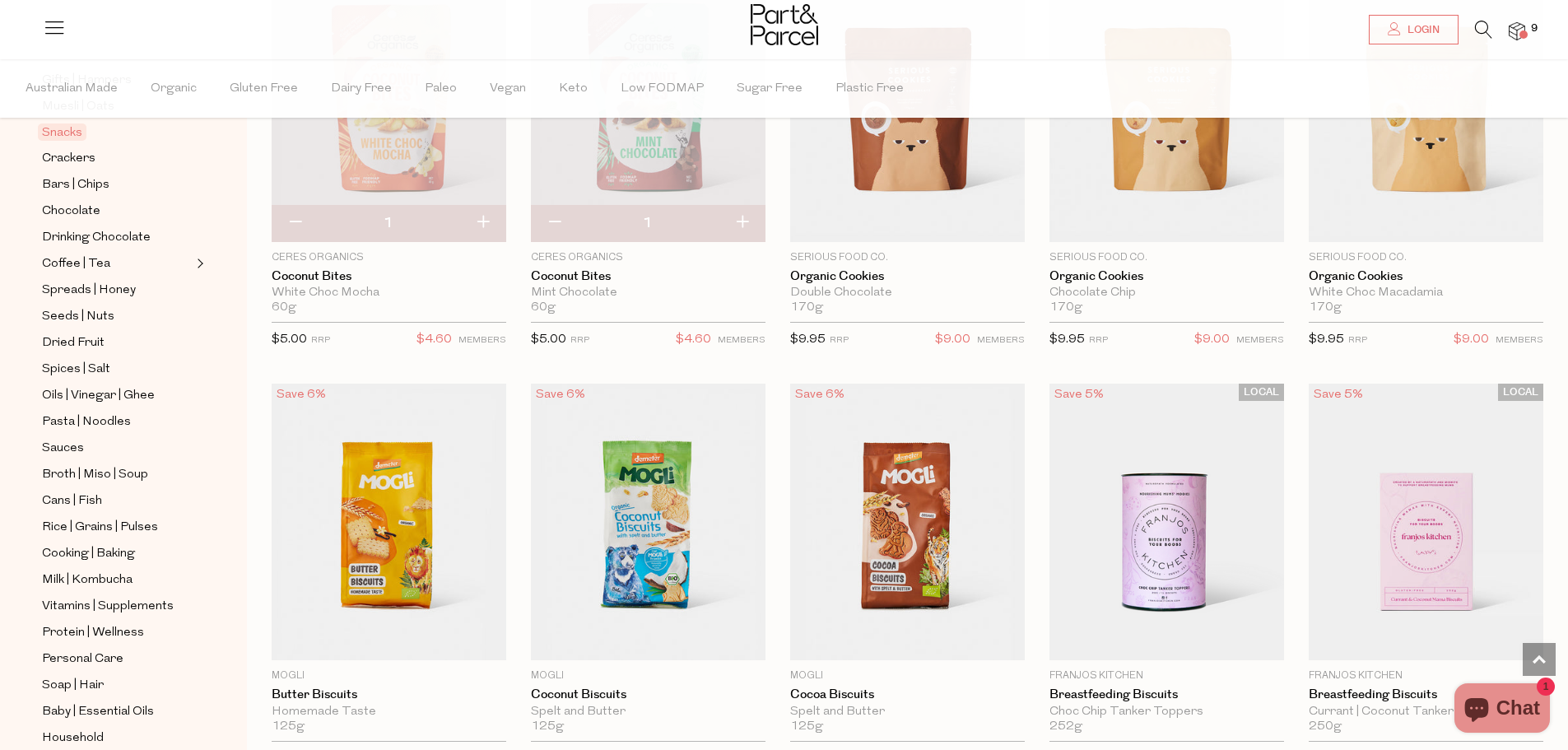
scroll to position [2881, 0]
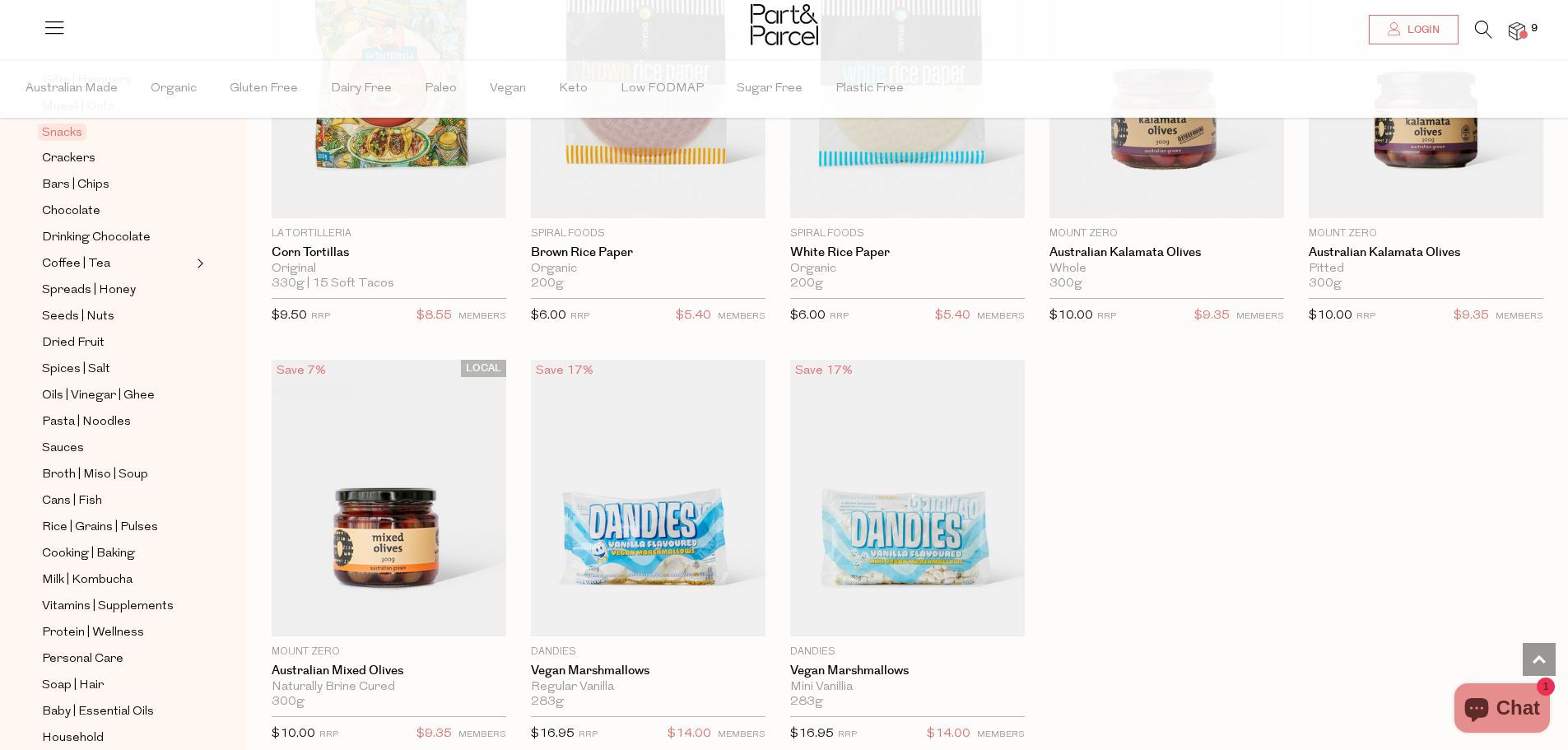
scroll to position [5431, 0]
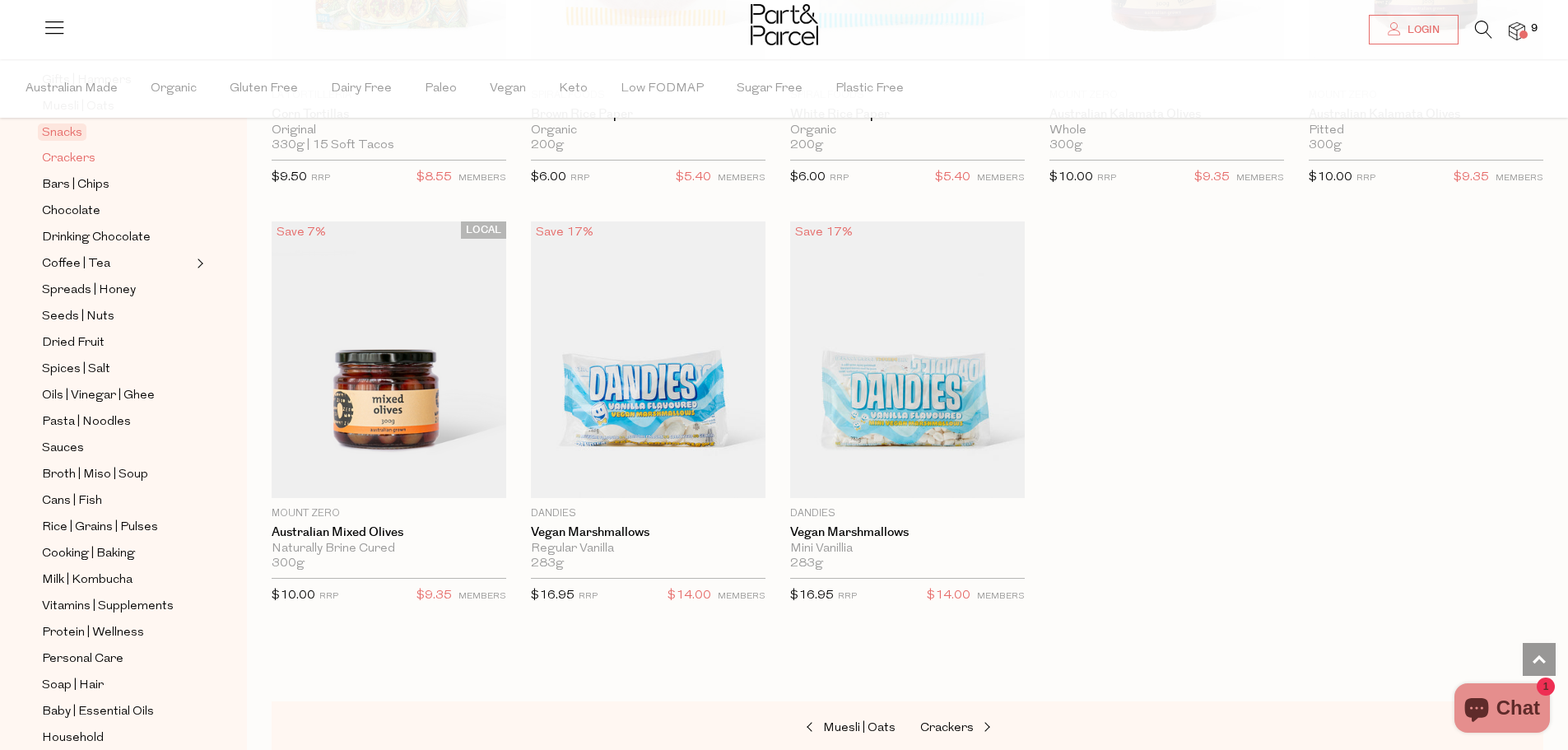
click at [82, 149] on span "Crackers" at bounding box center [69, 159] width 54 height 20
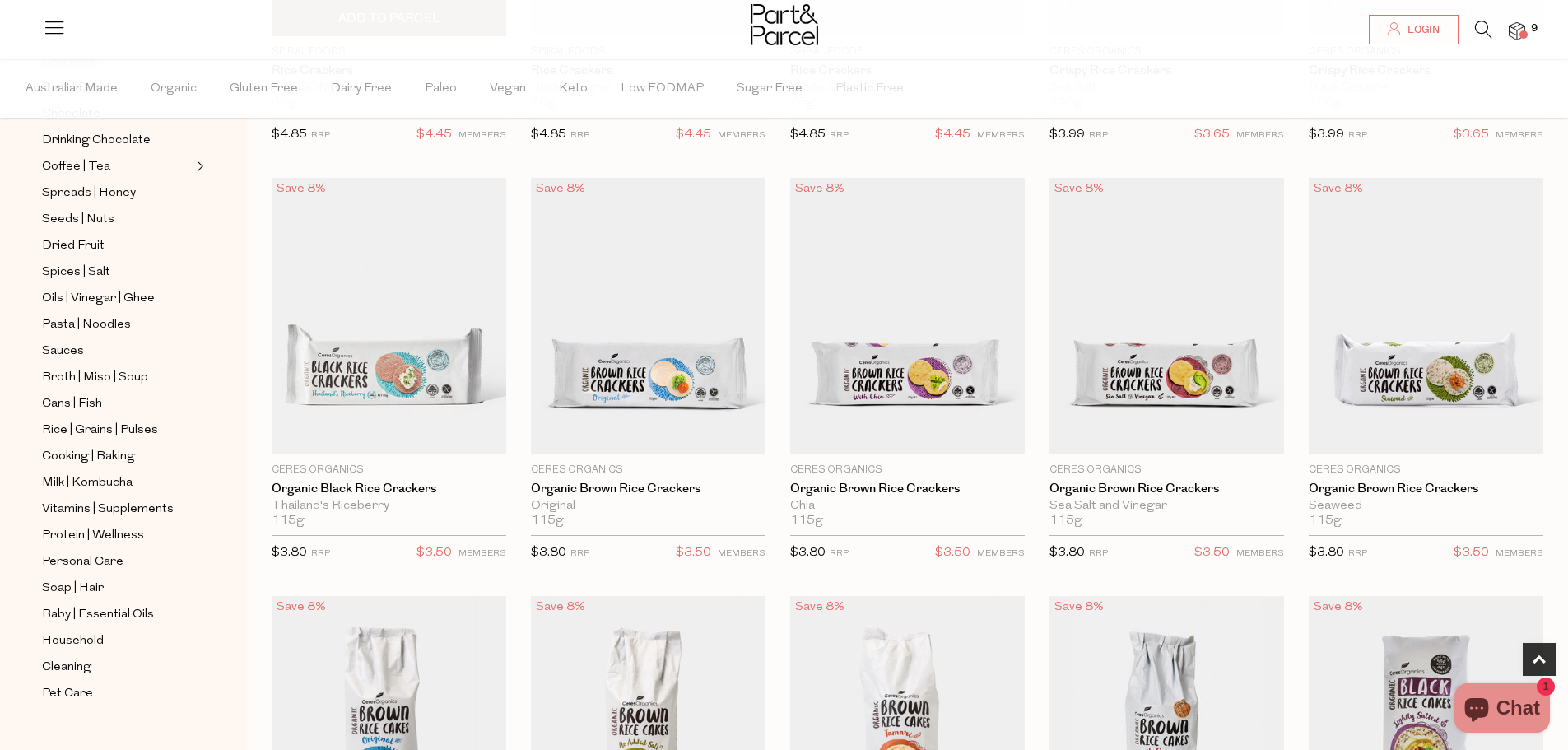
scroll to position [493, 0]
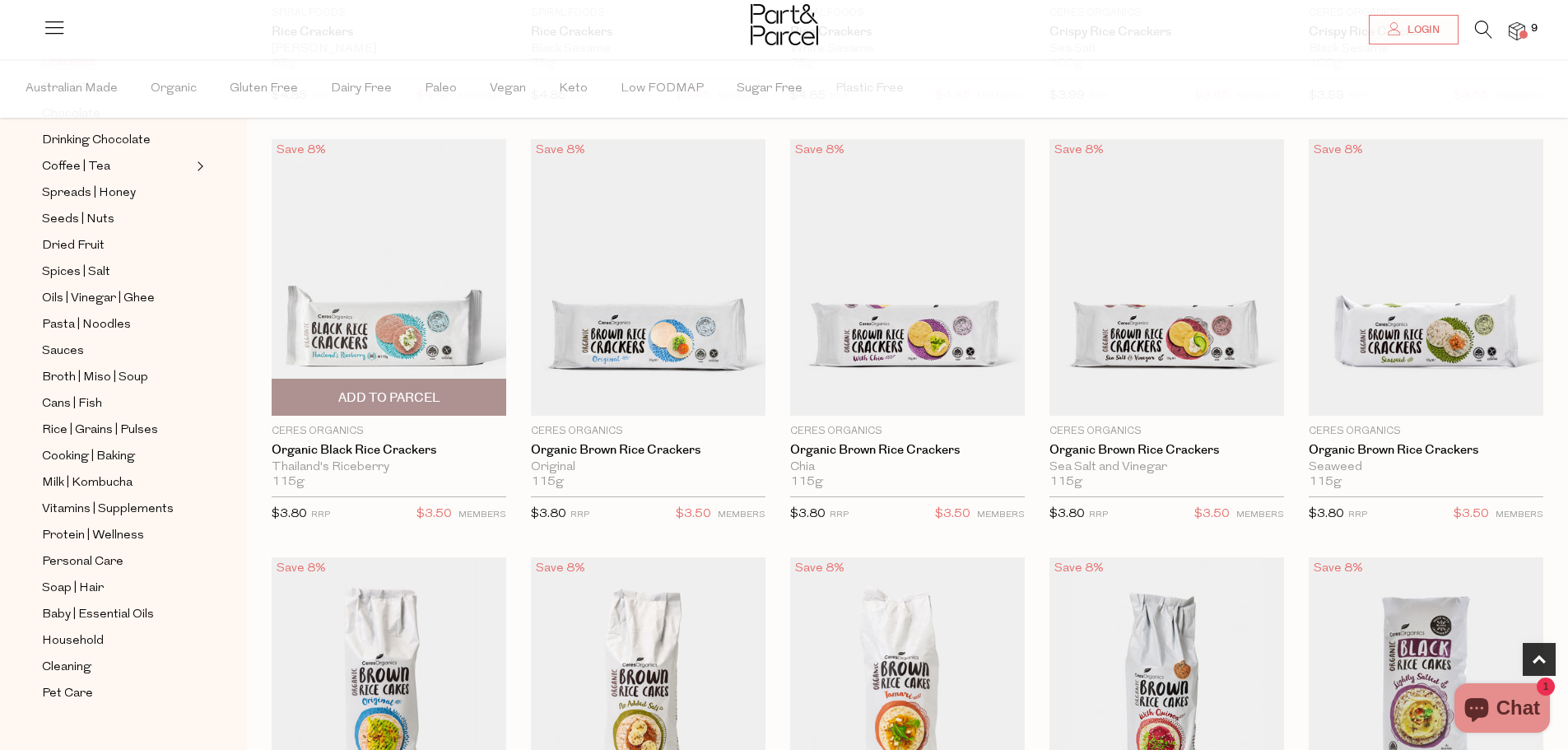
click at [381, 404] on span "Add To Parcel" at bounding box center [390, 397] width 102 height 17
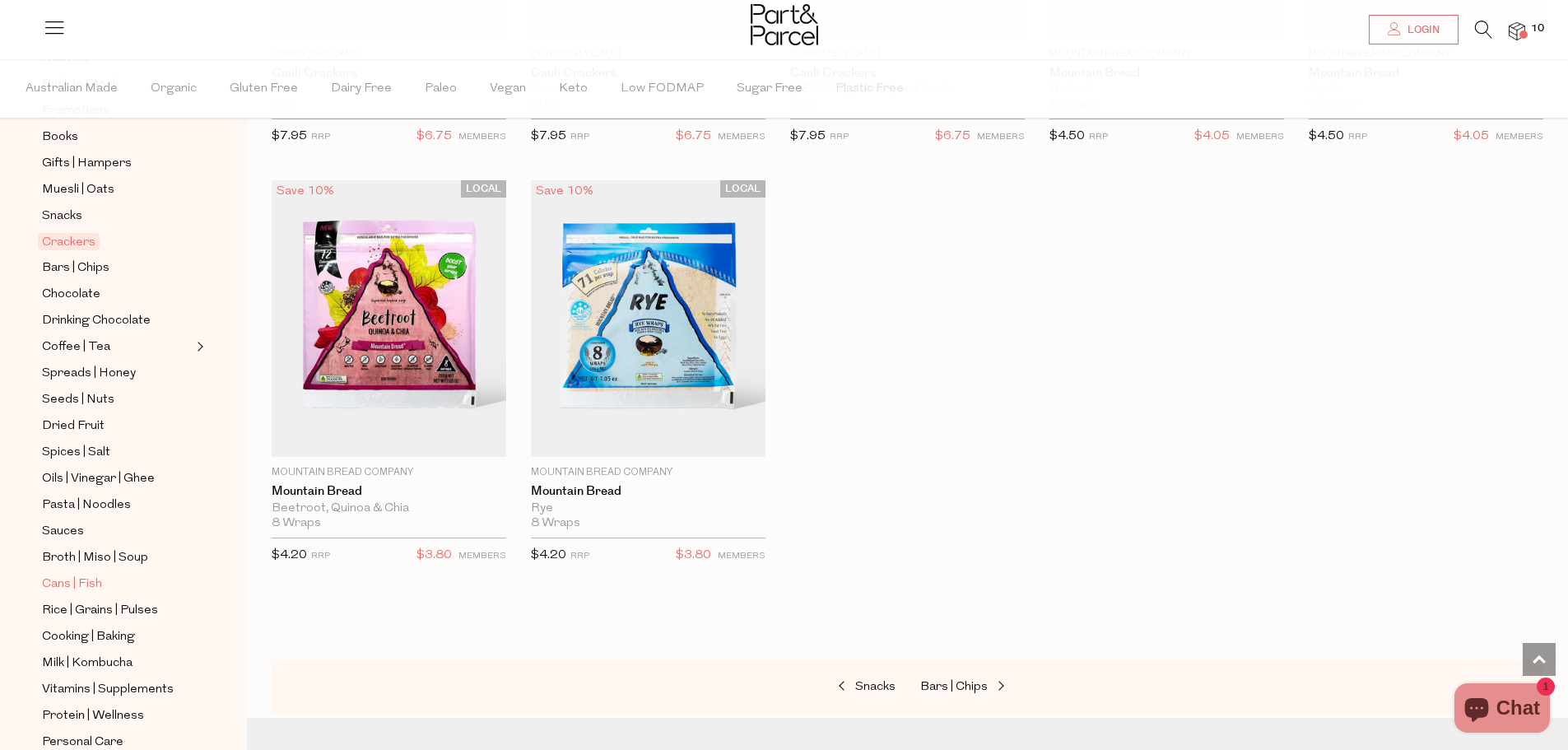
scroll to position [97, 0]
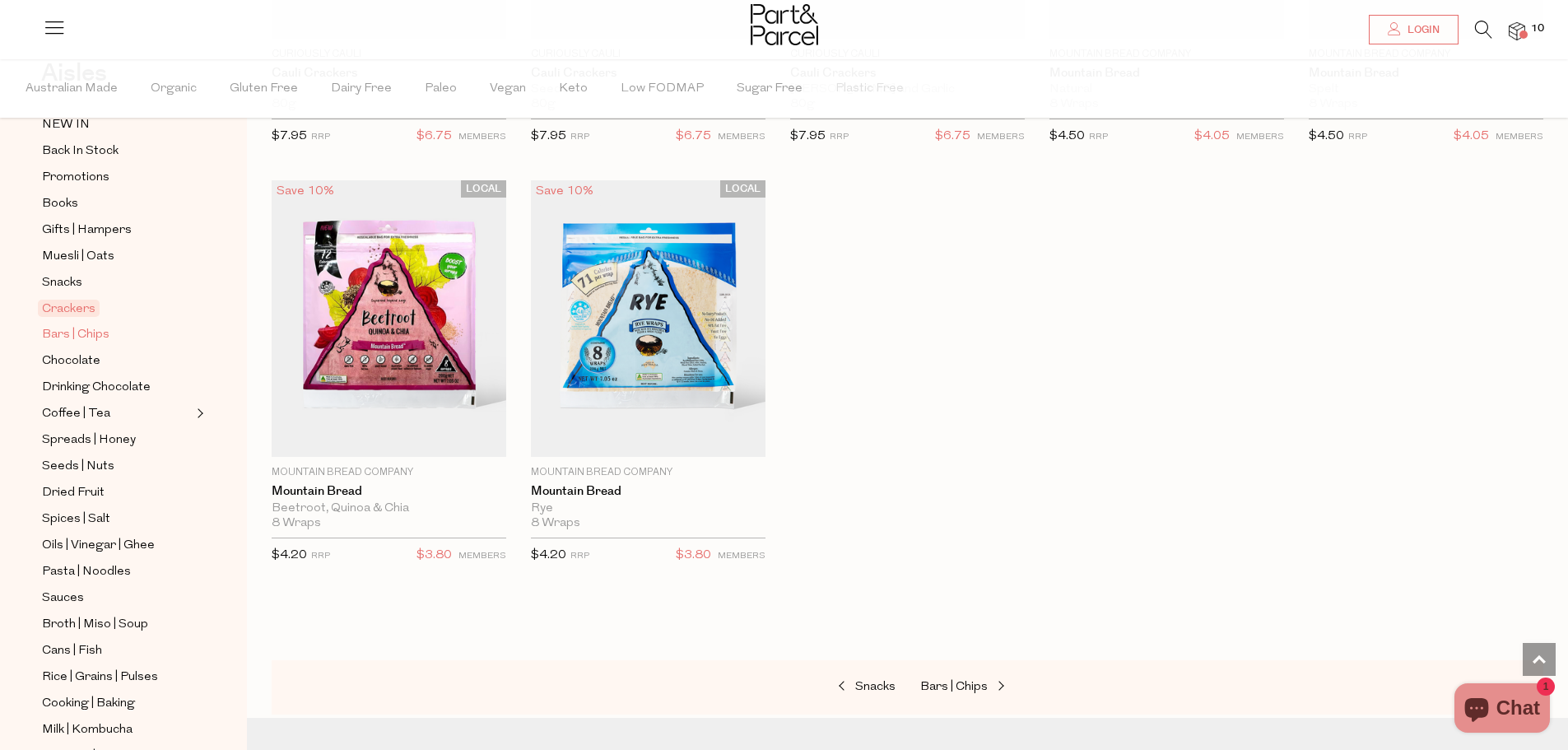
click at [81, 328] on span "Bars | Chips" at bounding box center [75, 335] width 67 height 20
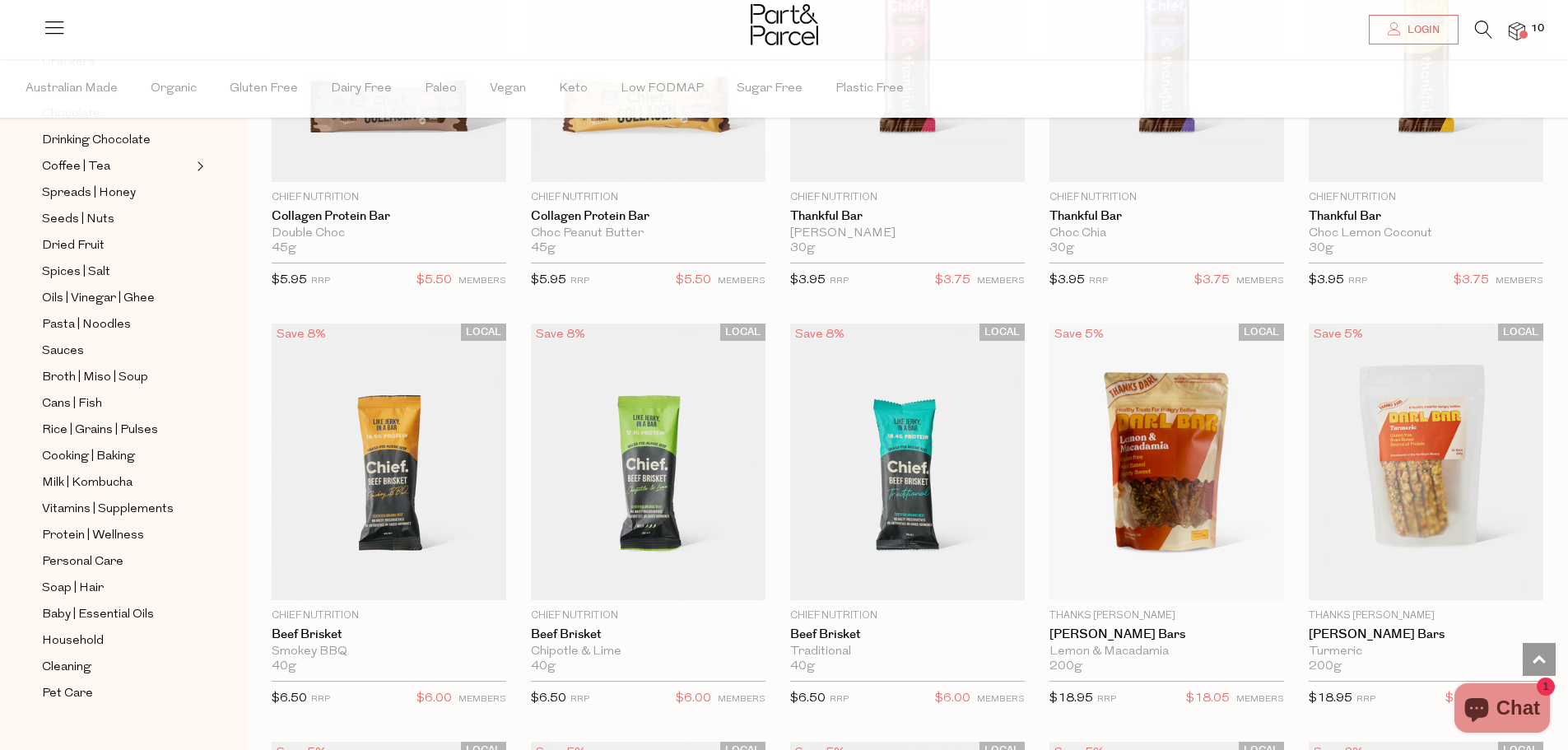
scroll to position [1728, 0]
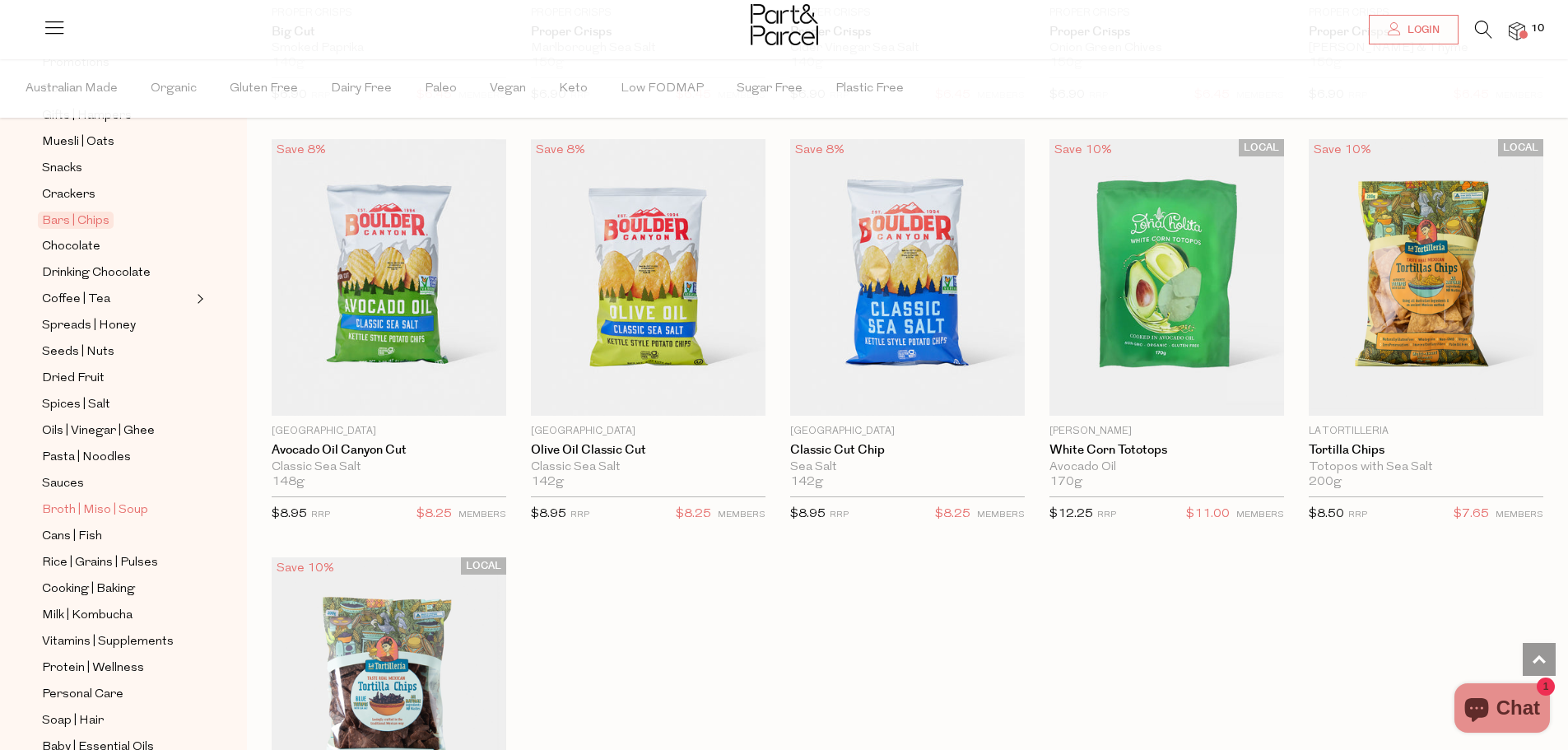
scroll to position [179, 0]
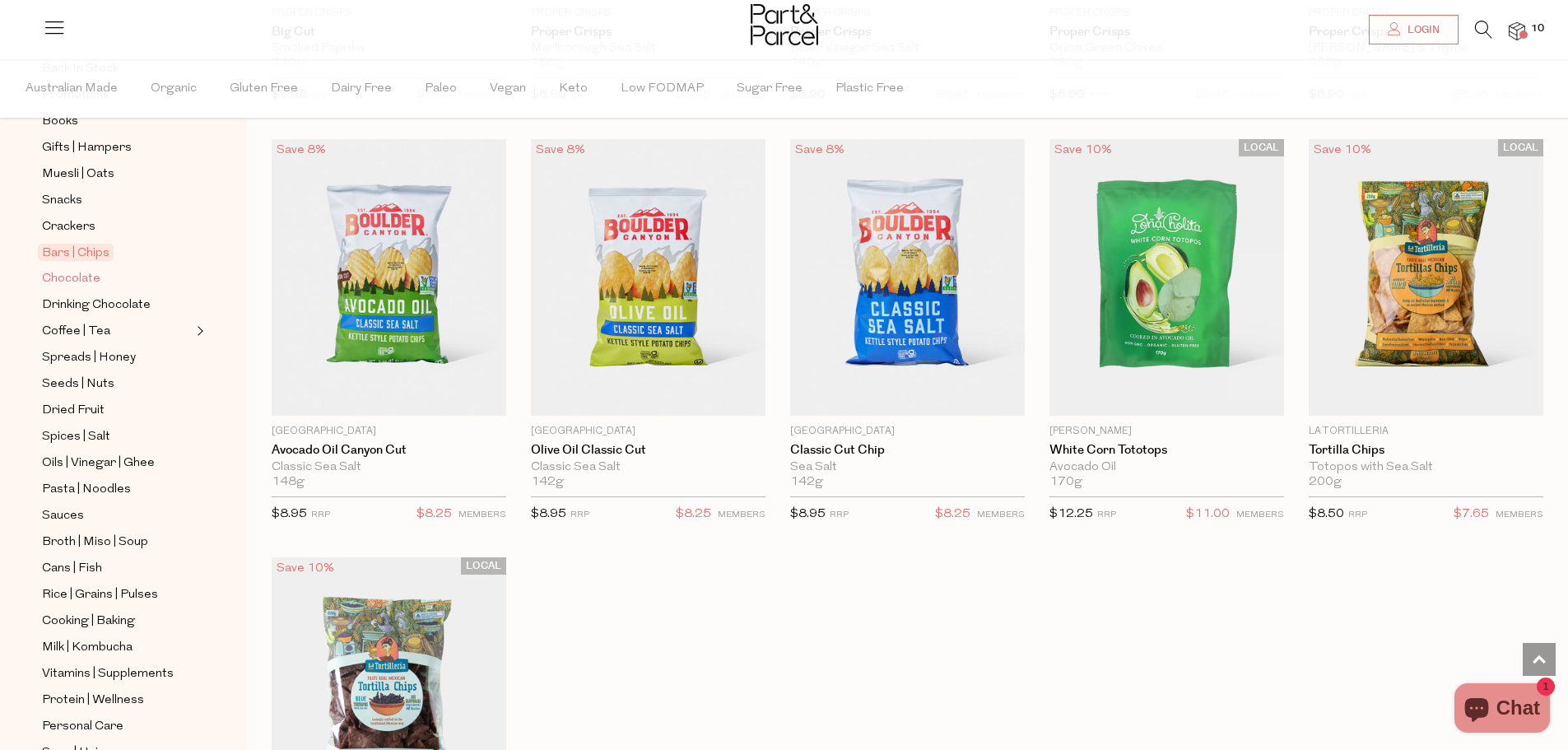
click at [97, 274] on span "Chocolate" at bounding box center [71, 279] width 58 height 20
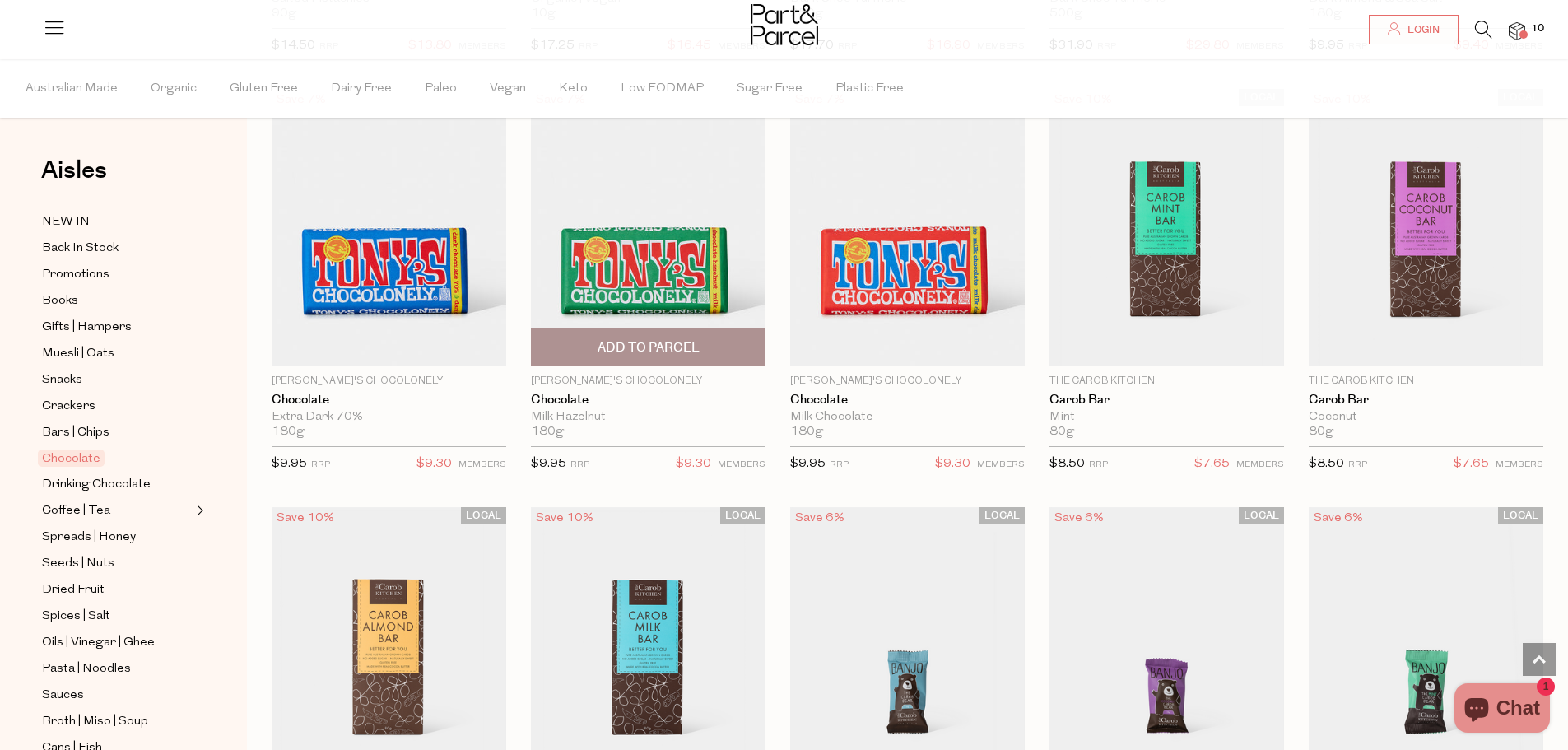
scroll to position [3538, 0]
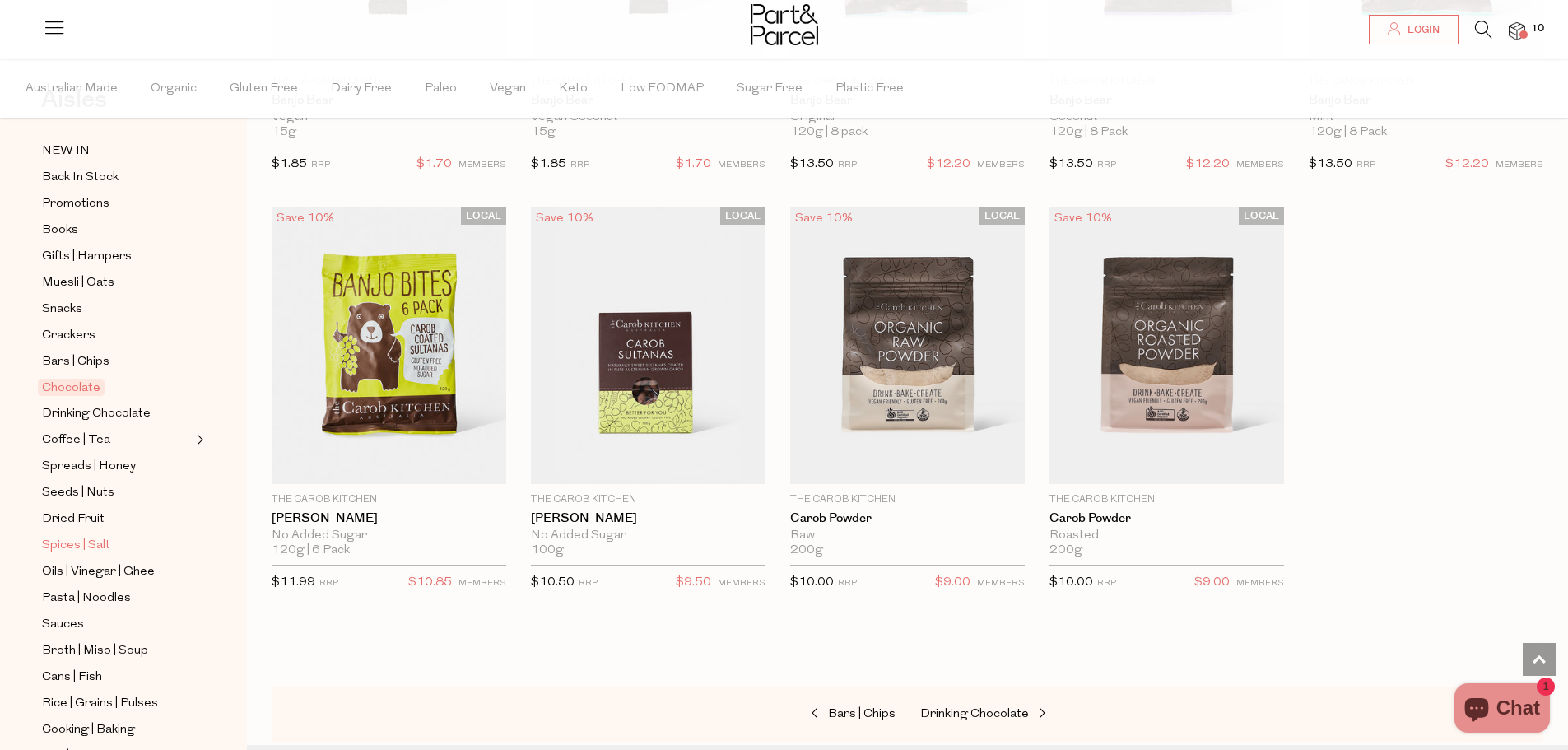
scroll to position [164, 0]
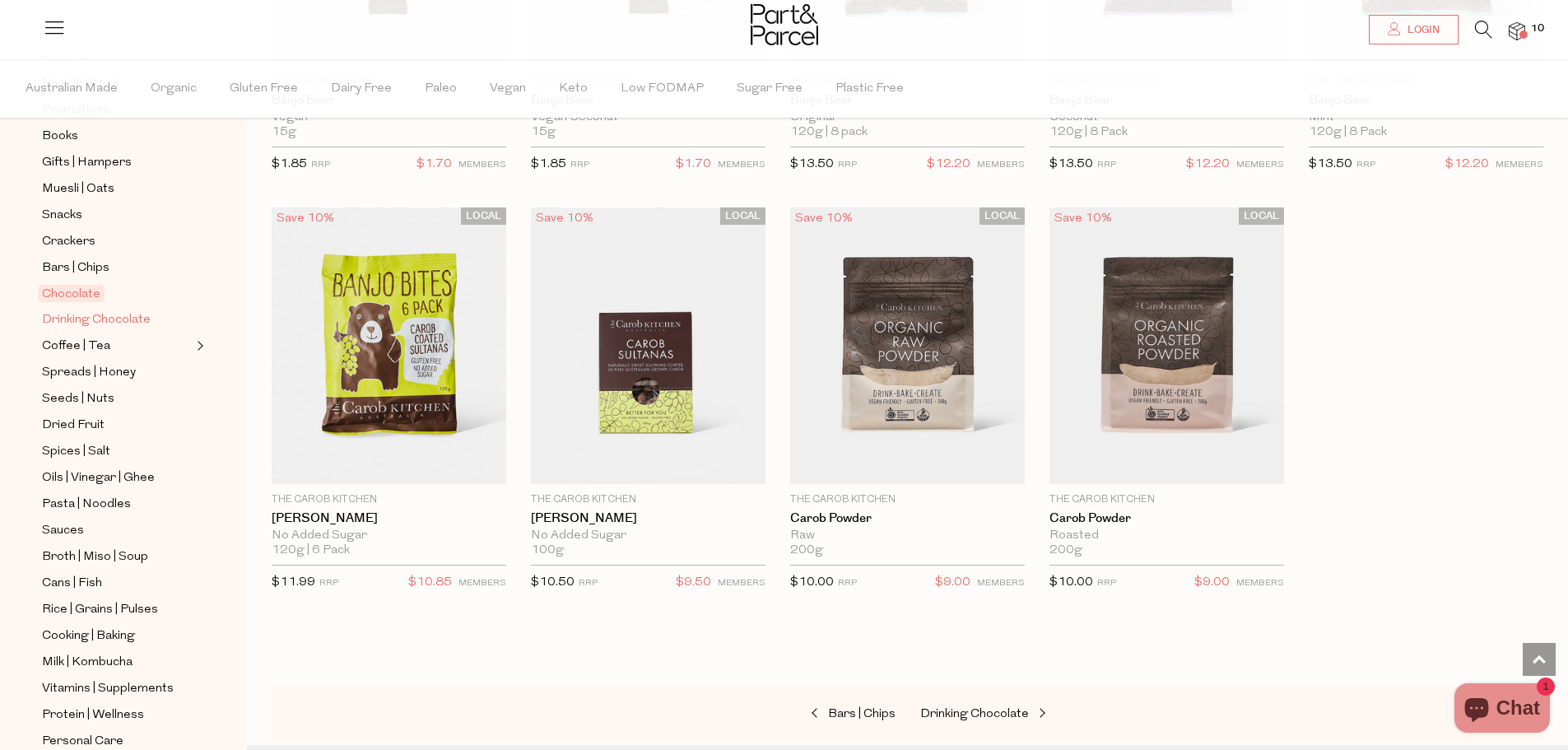
click at [128, 310] on span "Drinking Chocolate" at bounding box center [96, 320] width 109 height 20
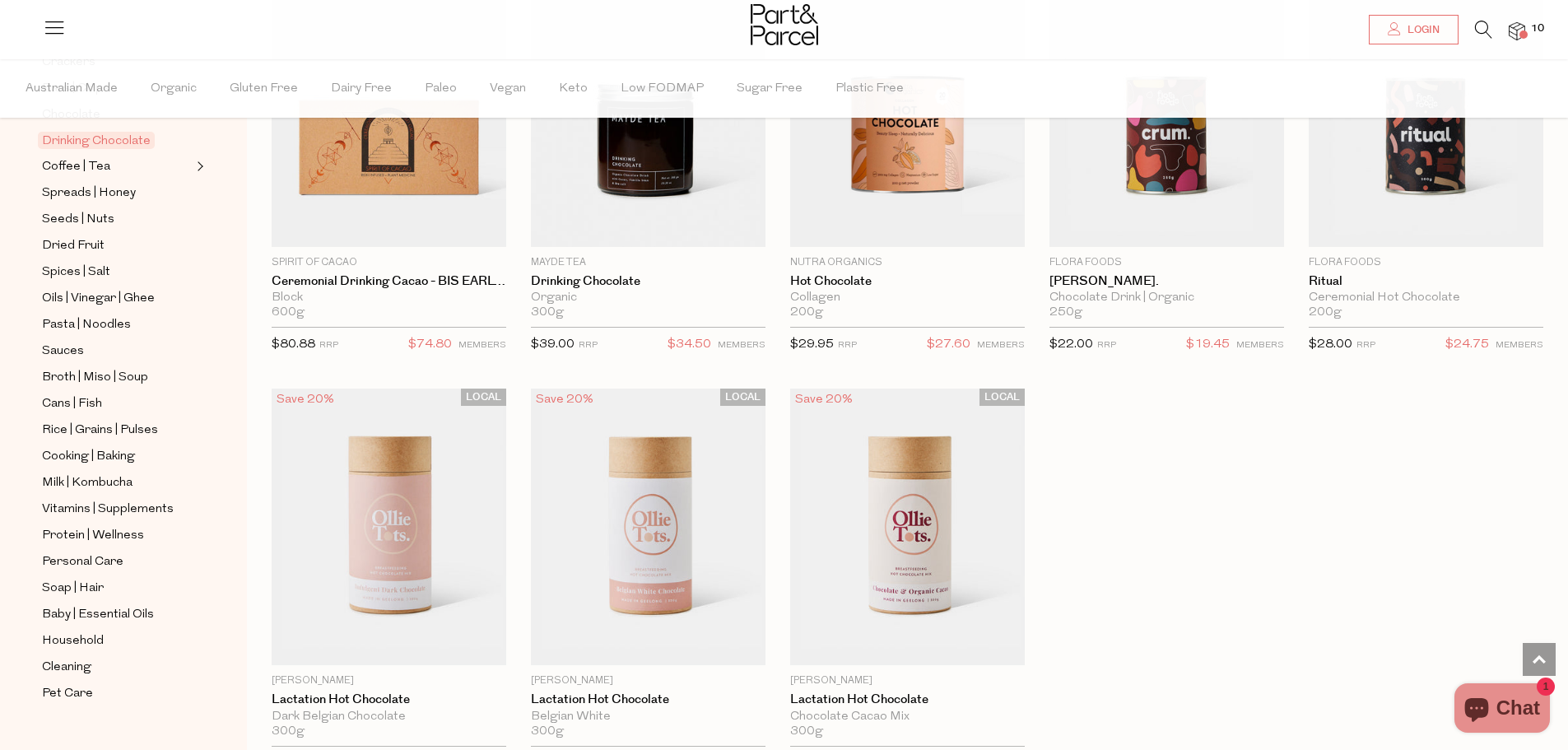
scroll to position [1317, 0]
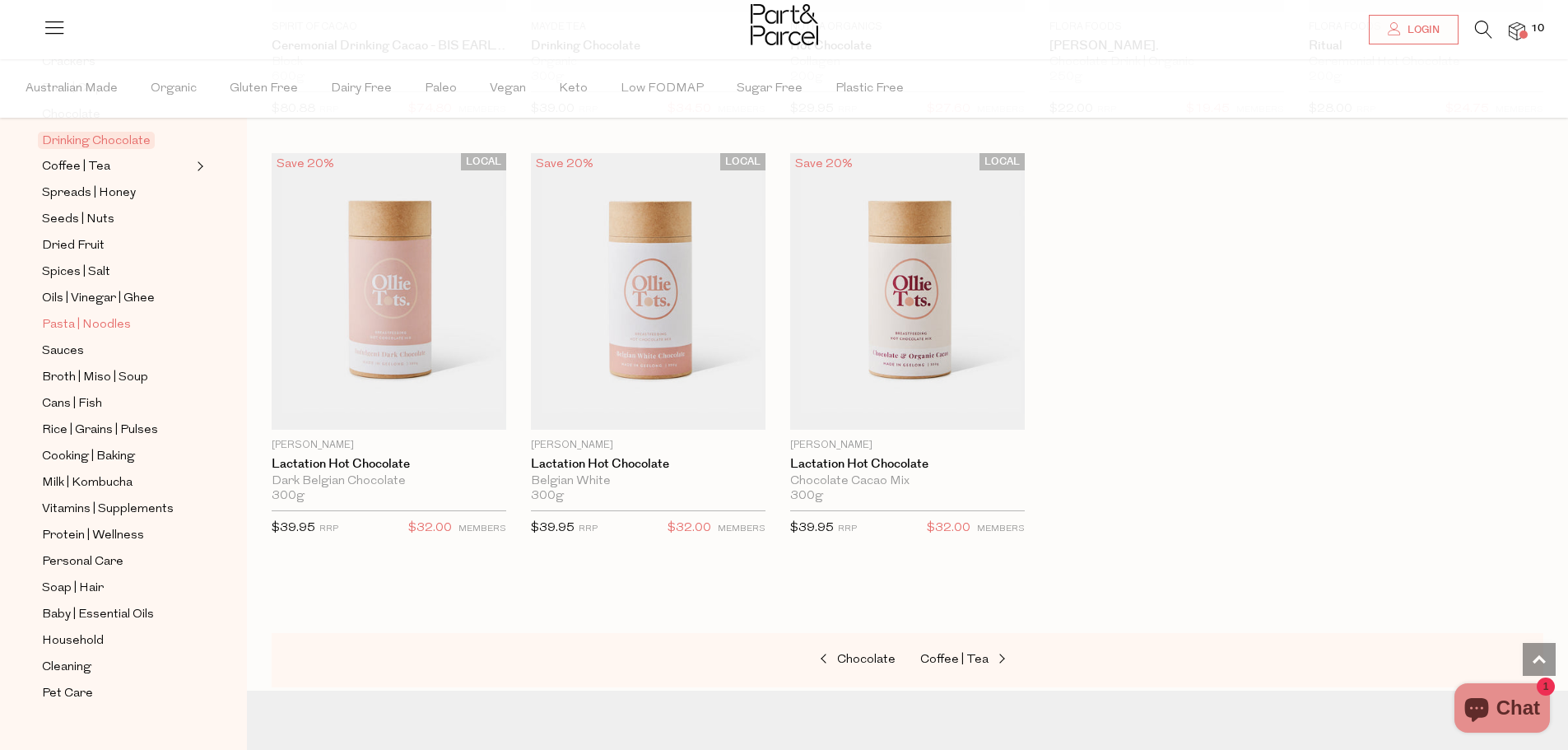
click at [121, 315] on span "Pasta | Noodles" at bounding box center [86, 325] width 89 height 20
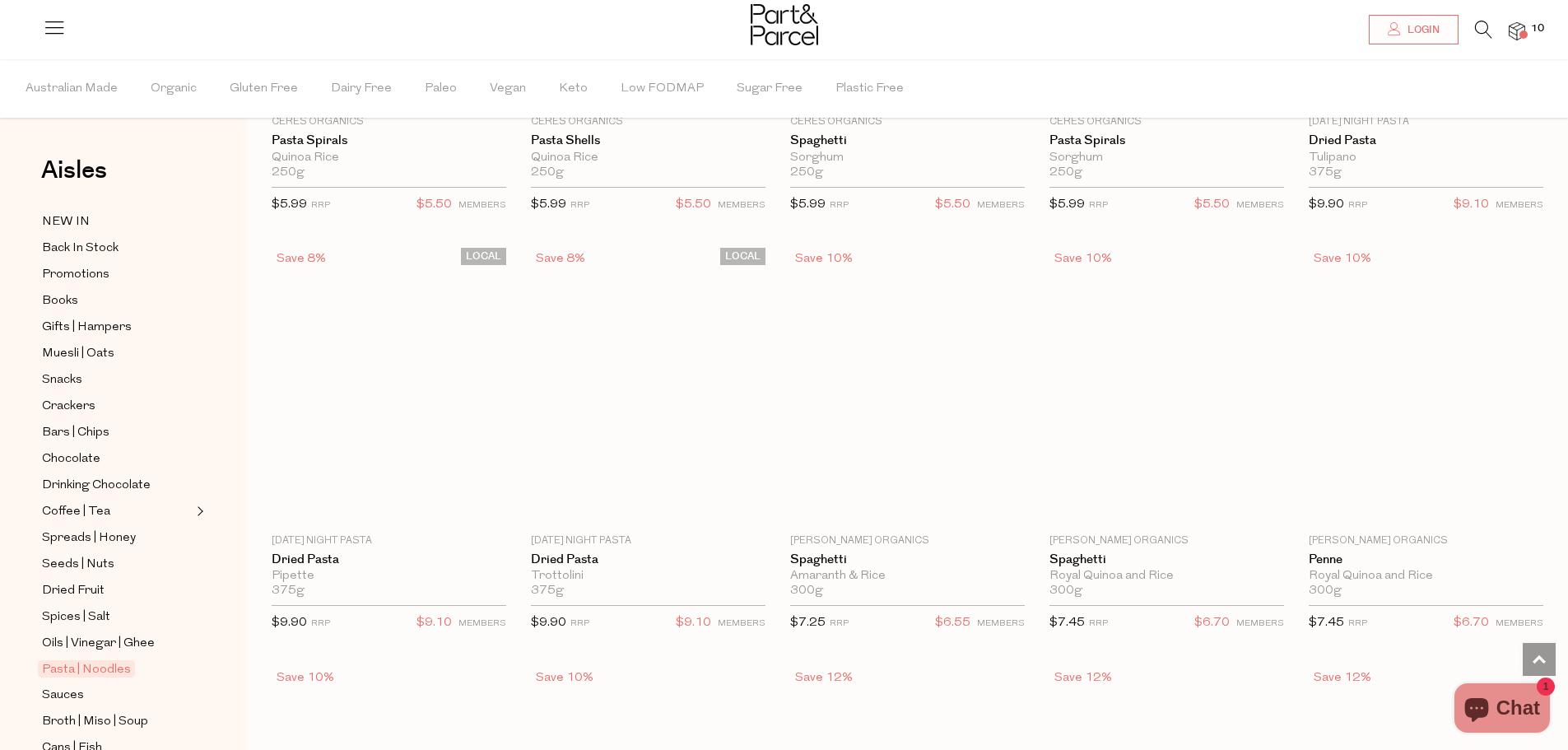
scroll to position [32, 0]
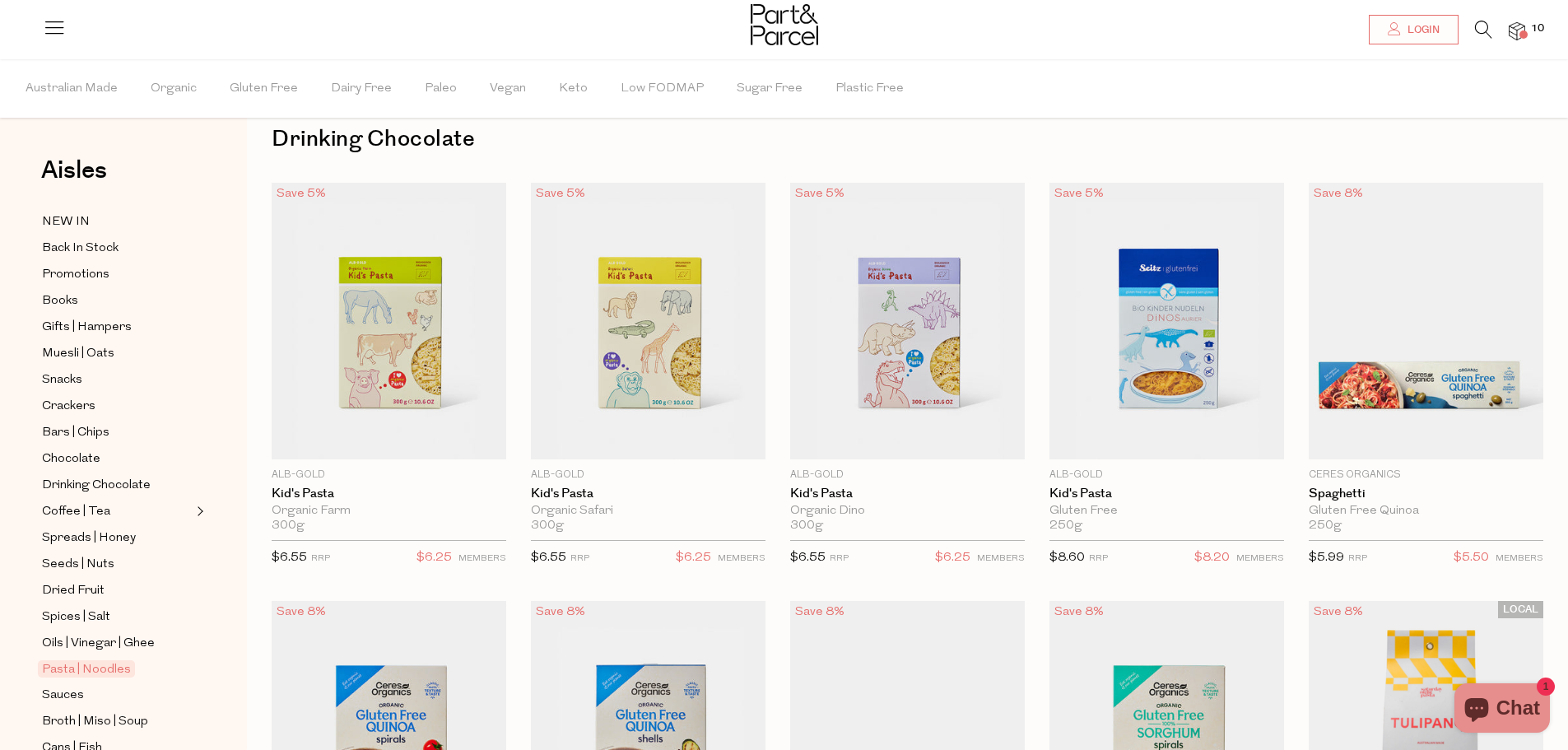
type input "2"
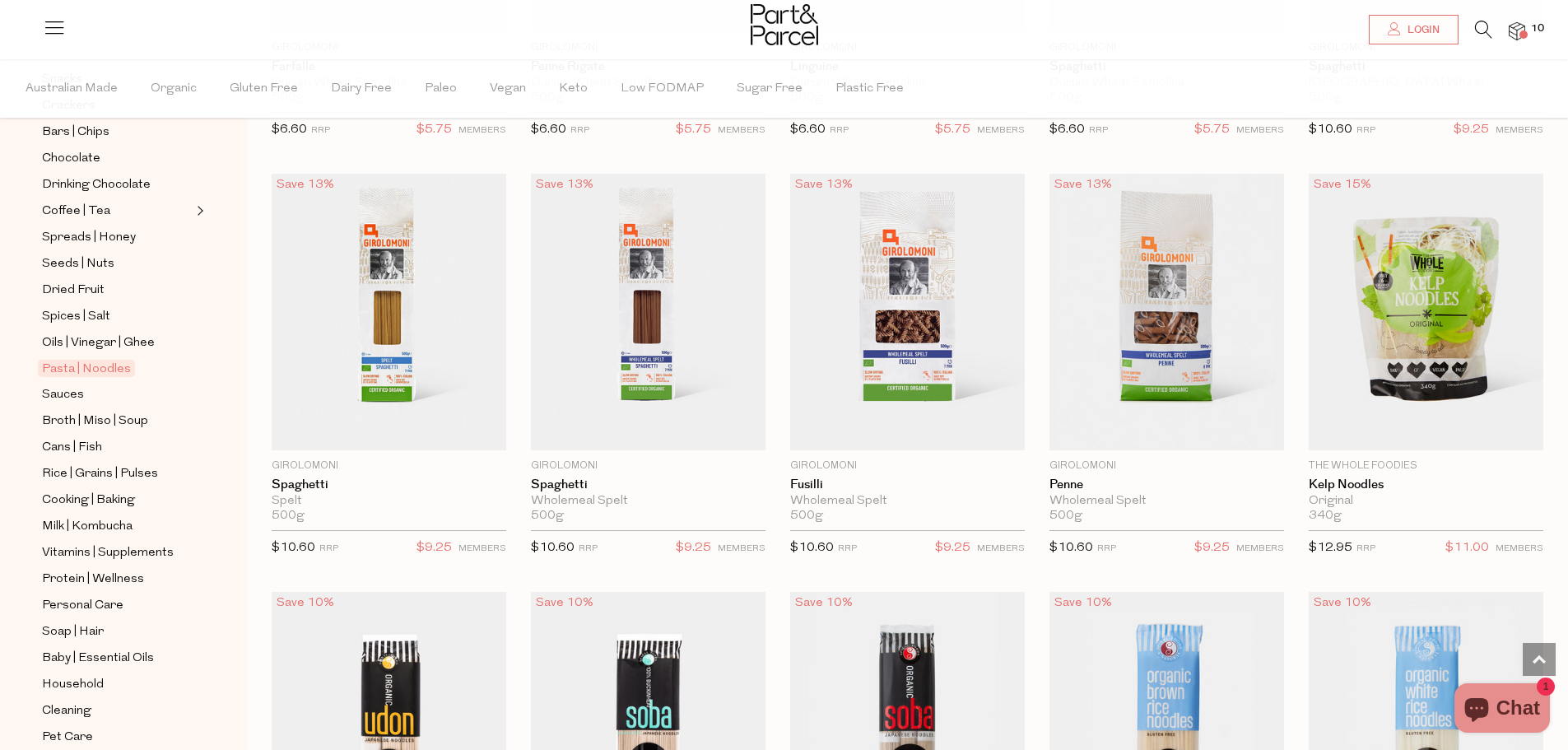
scroll to position [329, 0]
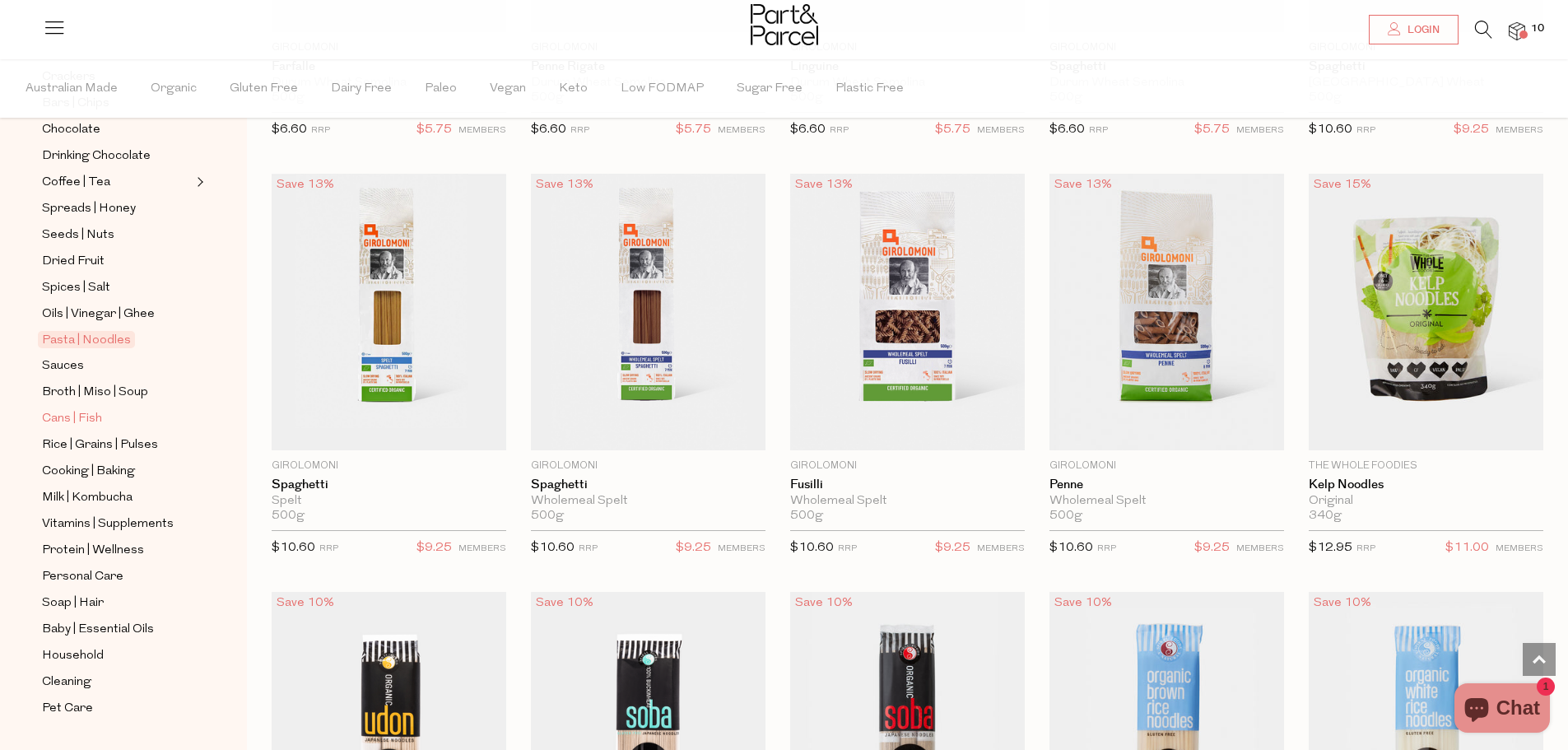
click at [86, 409] on span "Cans | Fish" at bounding box center [72, 419] width 60 height 20
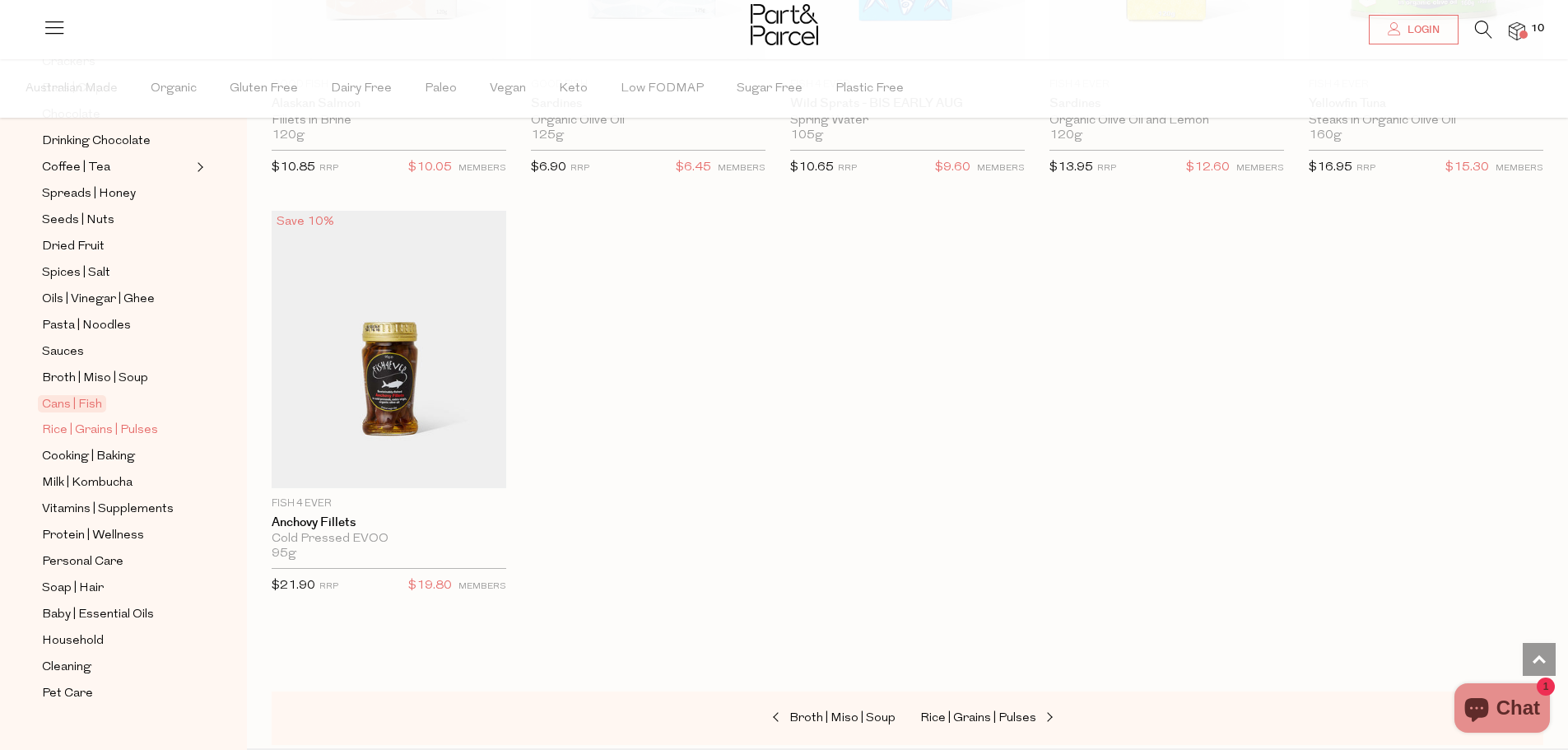
scroll to position [2140, 0]
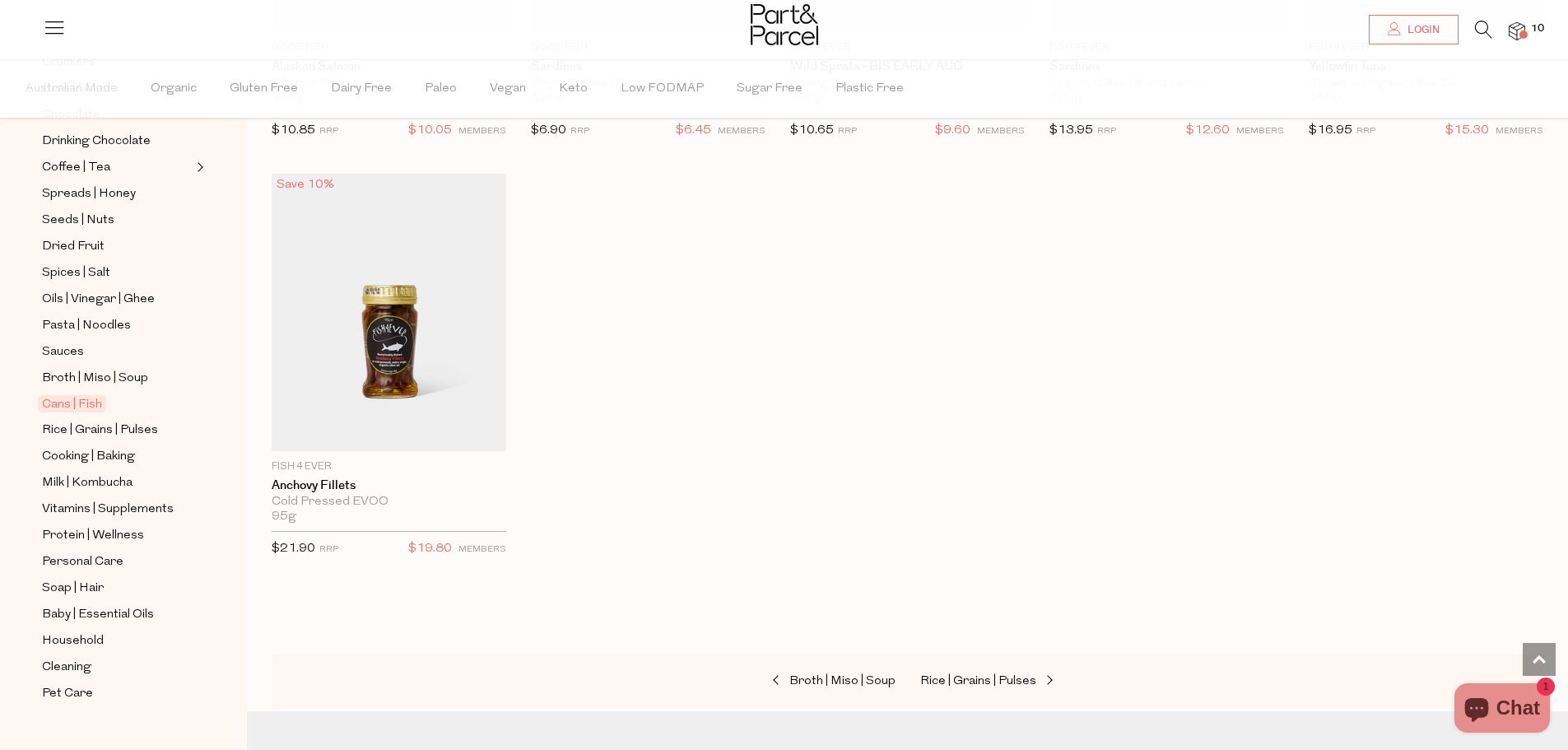
click at [1511, 30] on img at bounding box center [1517, 31] width 16 height 19
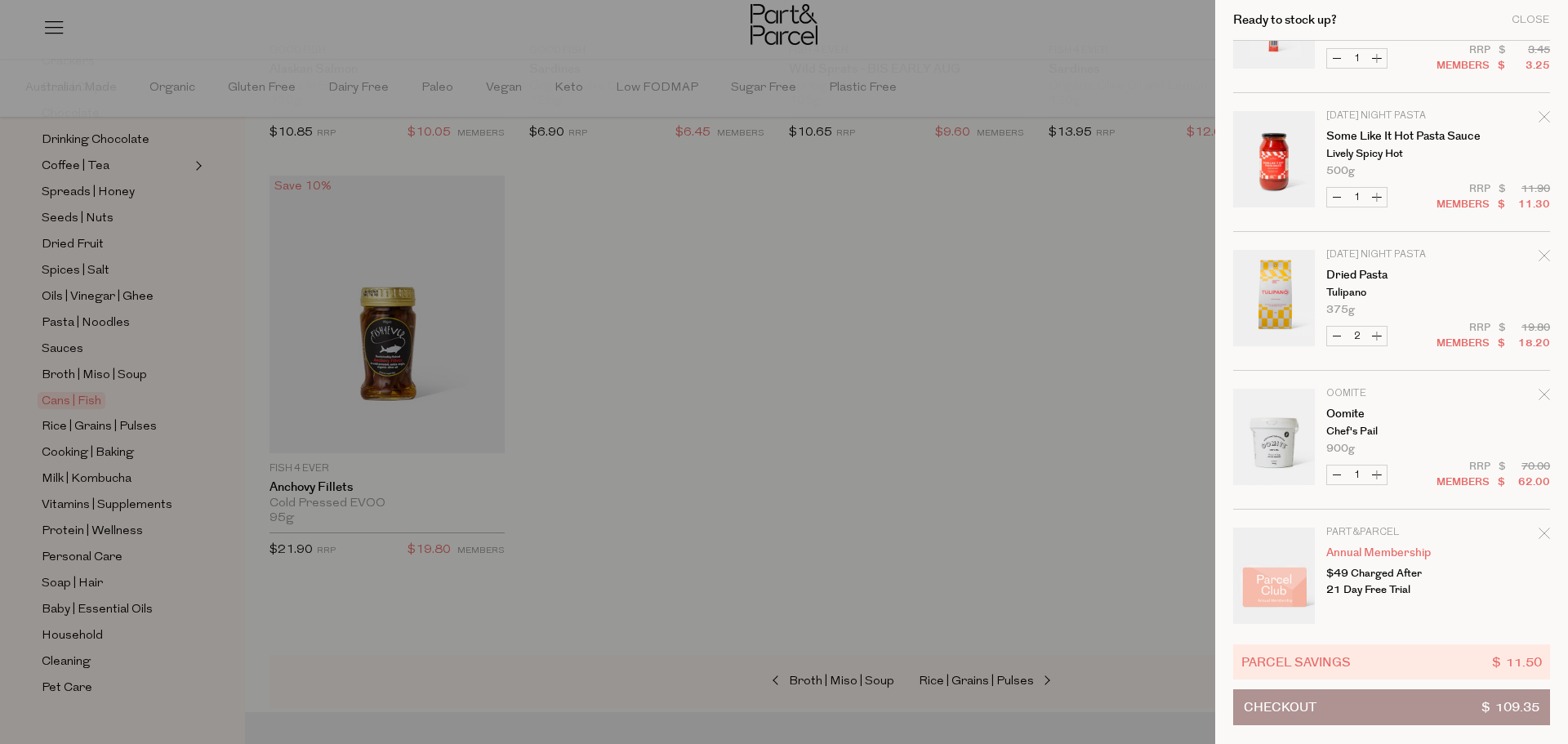
scroll to position [659, 0]
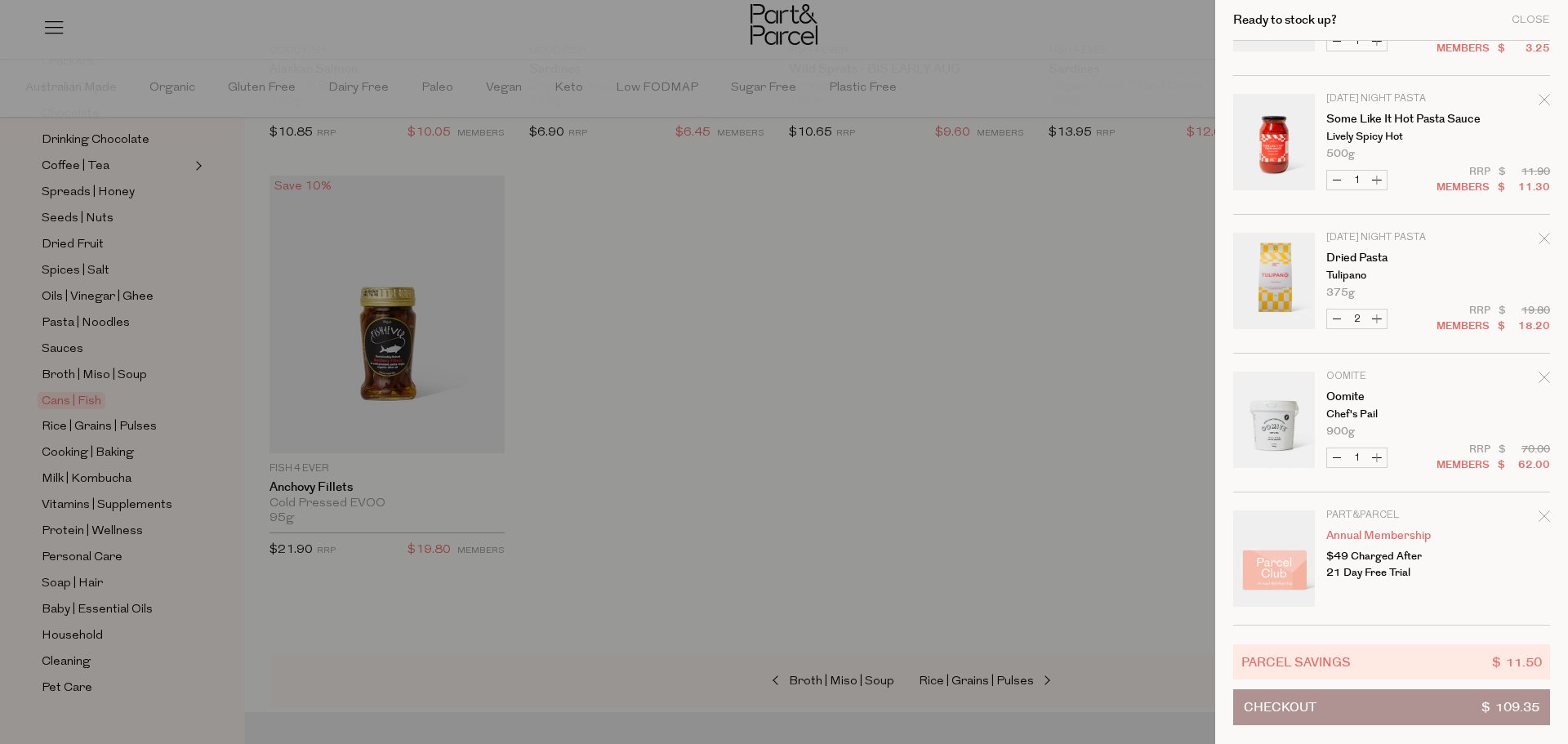
click at [1534, 708] on span "$ 109.35" at bounding box center [1510, 707] width 58 height 35
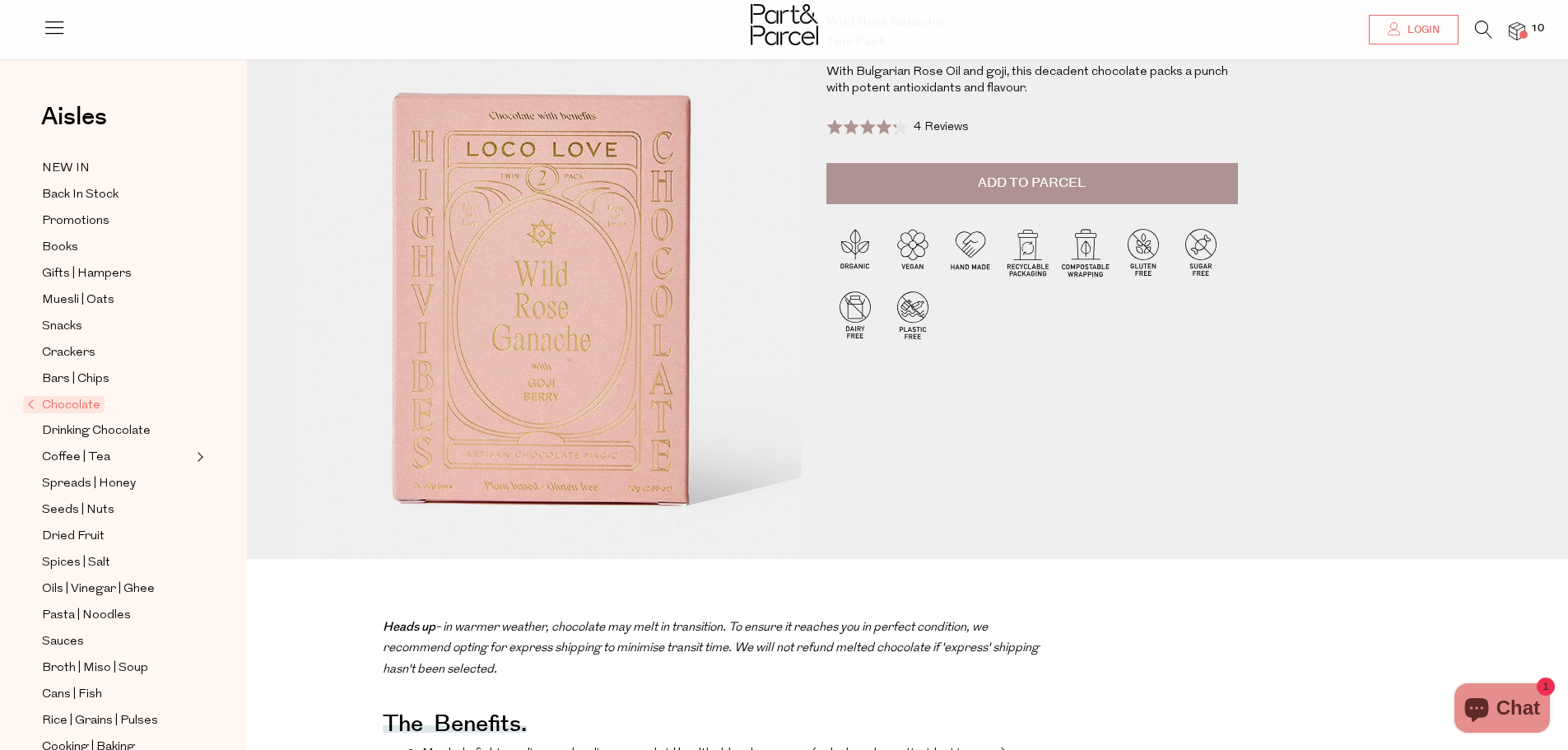
scroll to position [247, 0]
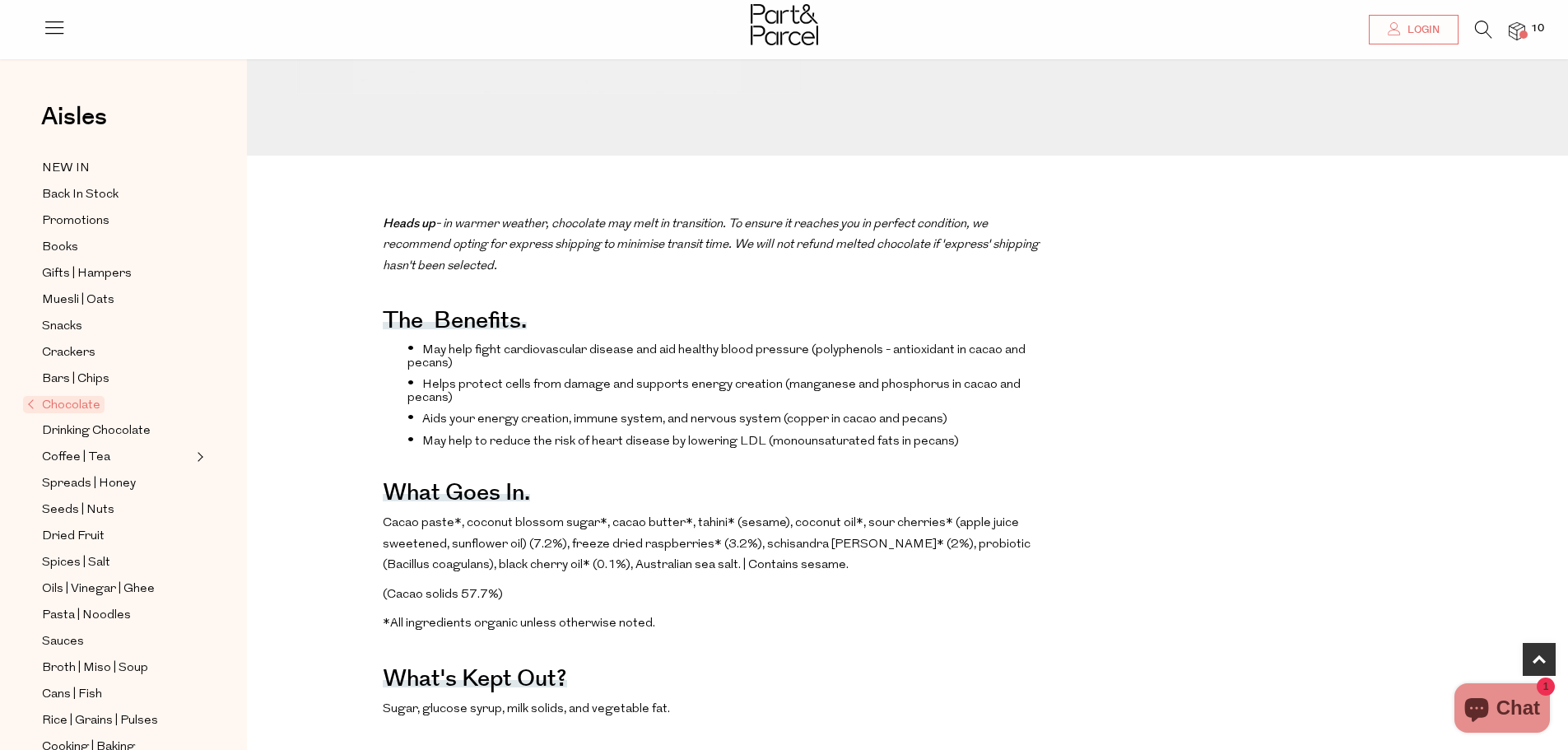
scroll to position [658, 0]
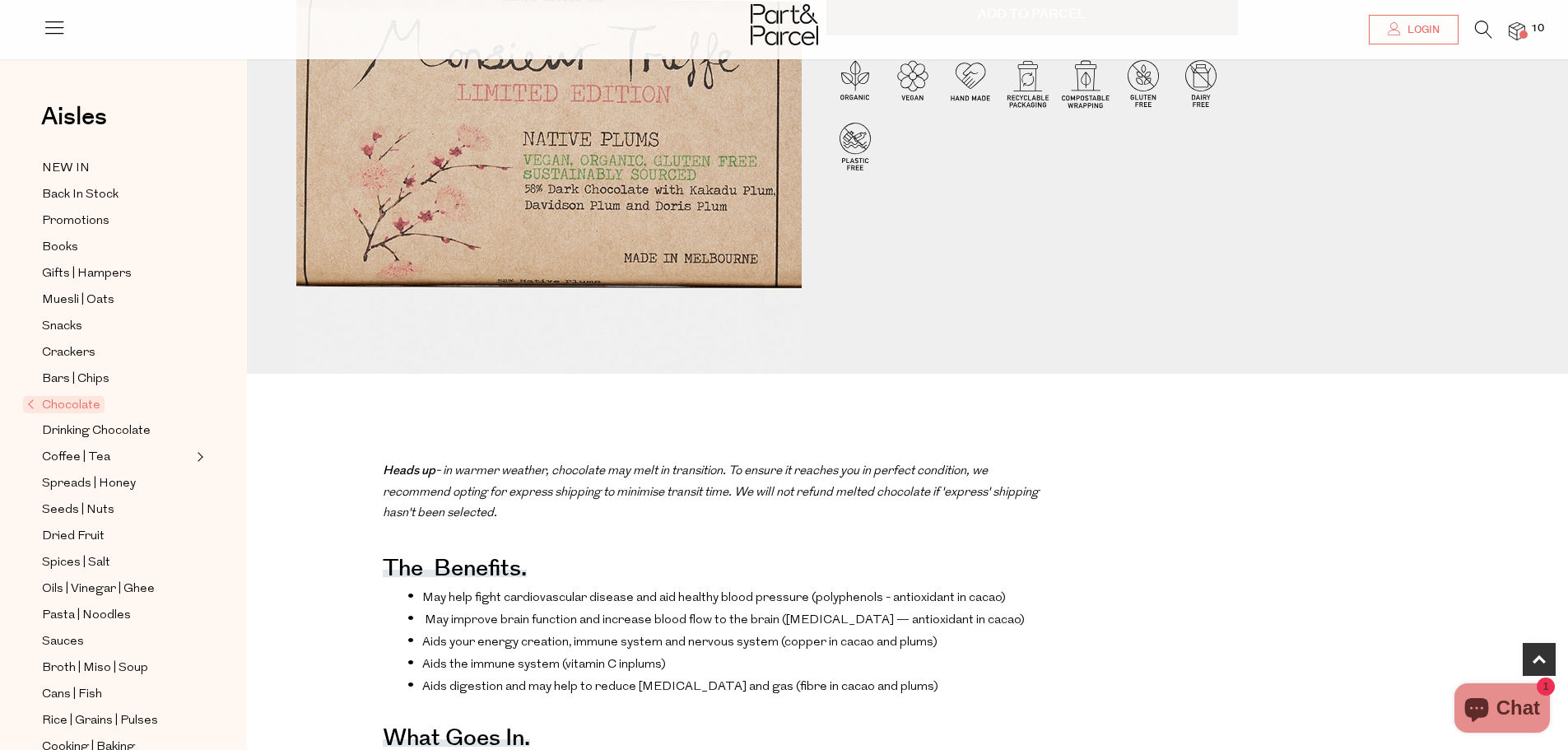
scroll to position [412, 0]
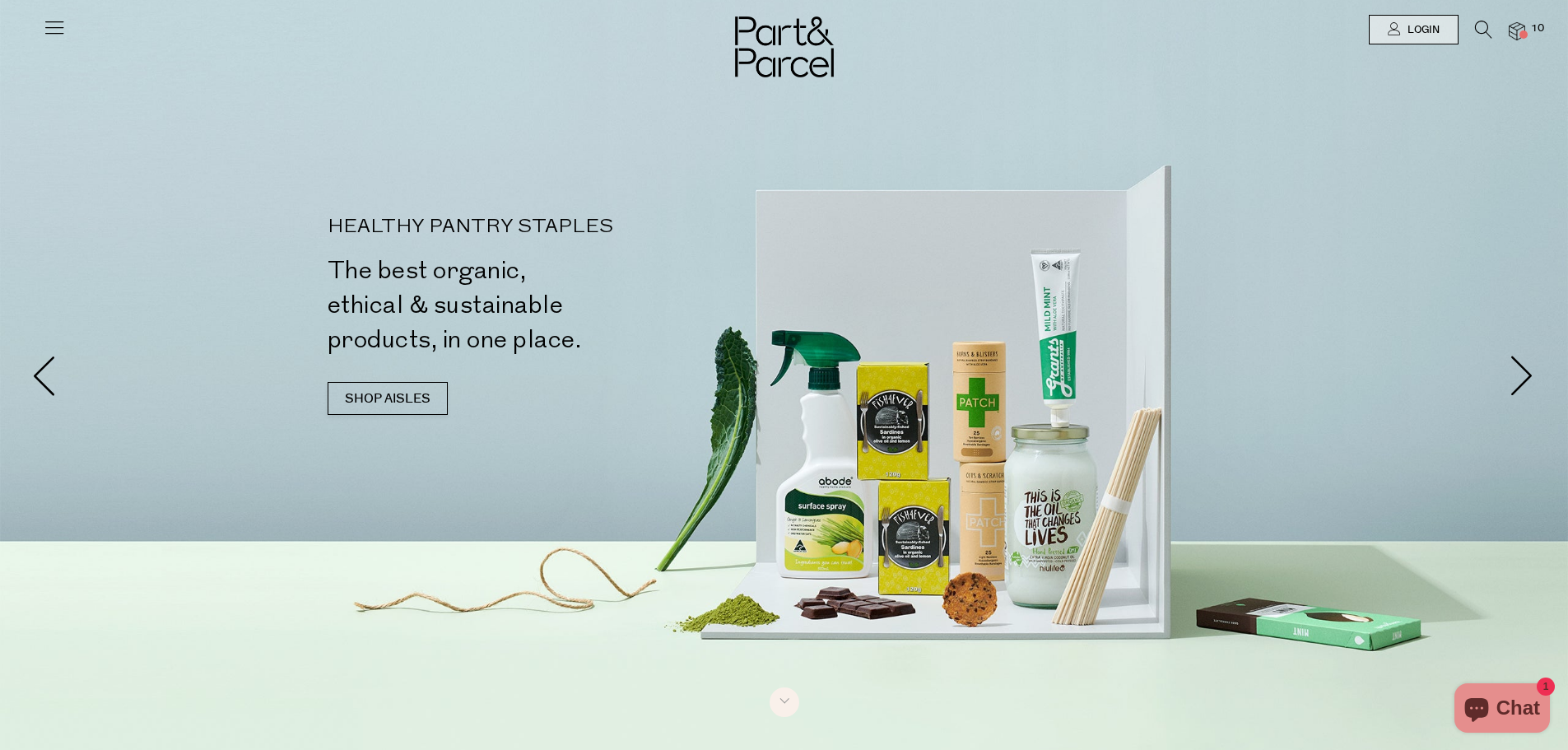
click at [761, 27] on img at bounding box center [784, 47] width 99 height 61
click at [760, 49] on img at bounding box center [784, 47] width 99 height 61
click at [391, 403] on link "SHOP AISLES" at bounding box center [388, 398] width 120 height 33
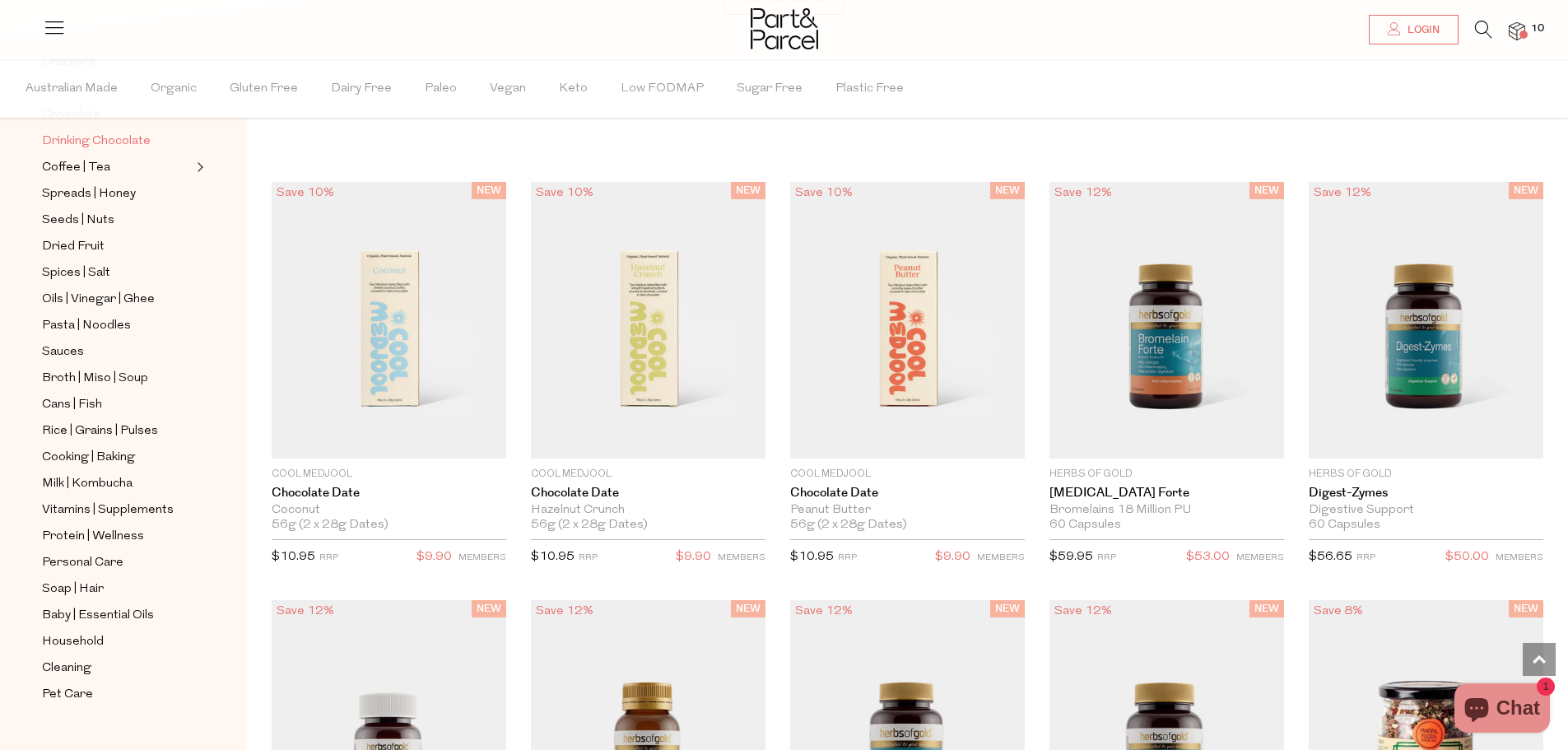
scroll to position [344, 0]
click at [84, 632] on span "Household" at bounding box center [73, 641] width 62 height 20
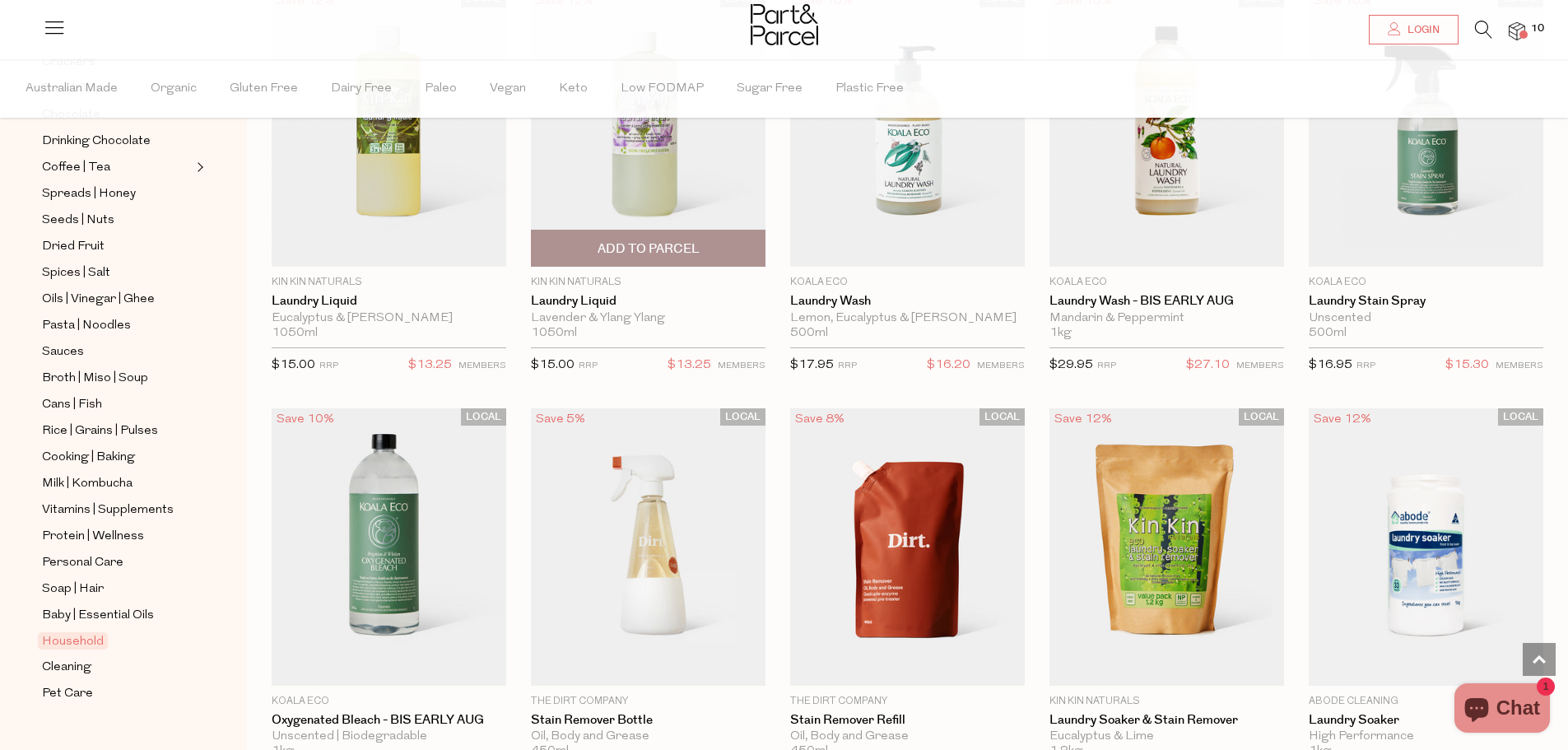
scroll to position [3621, 0]
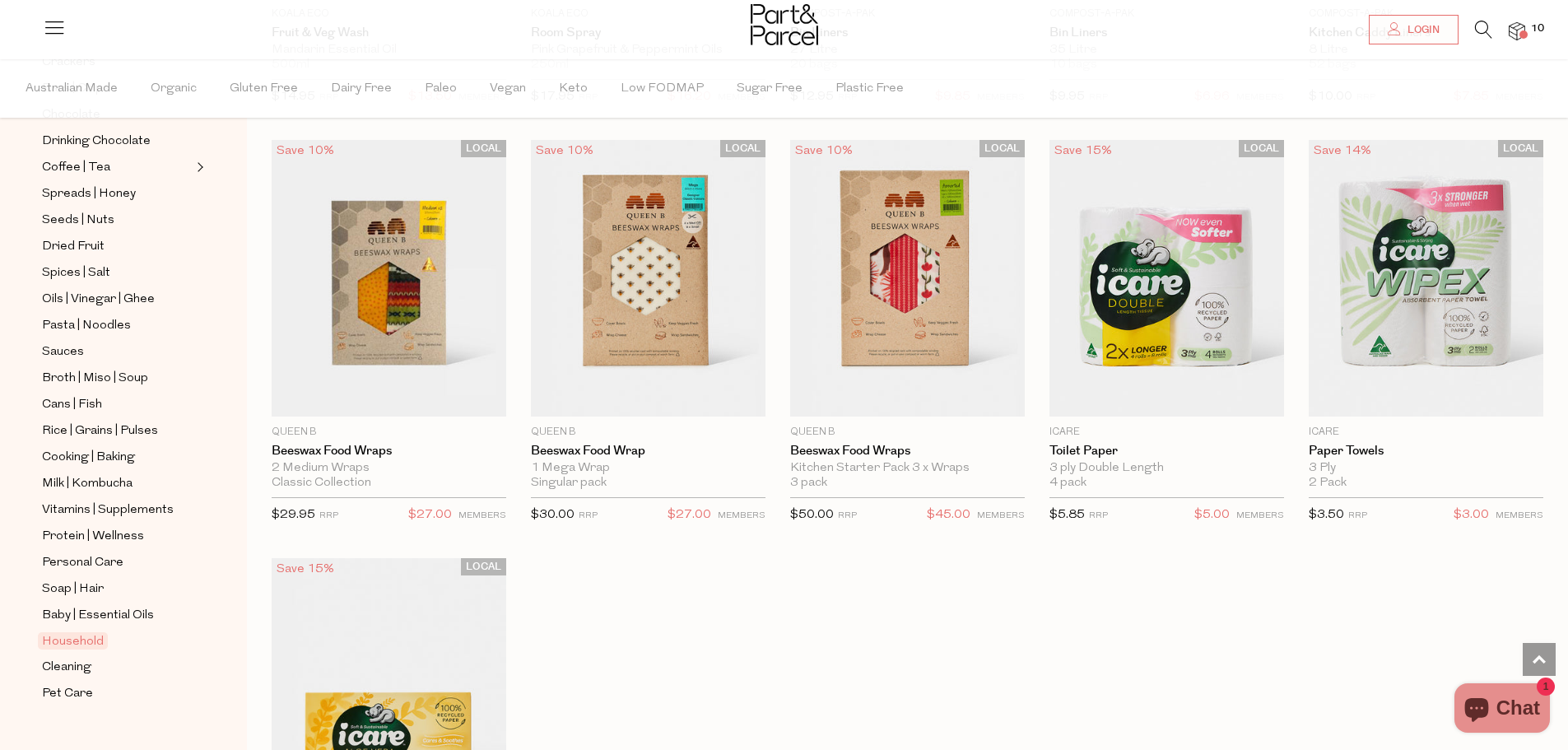
scroll to position [6336, 0]
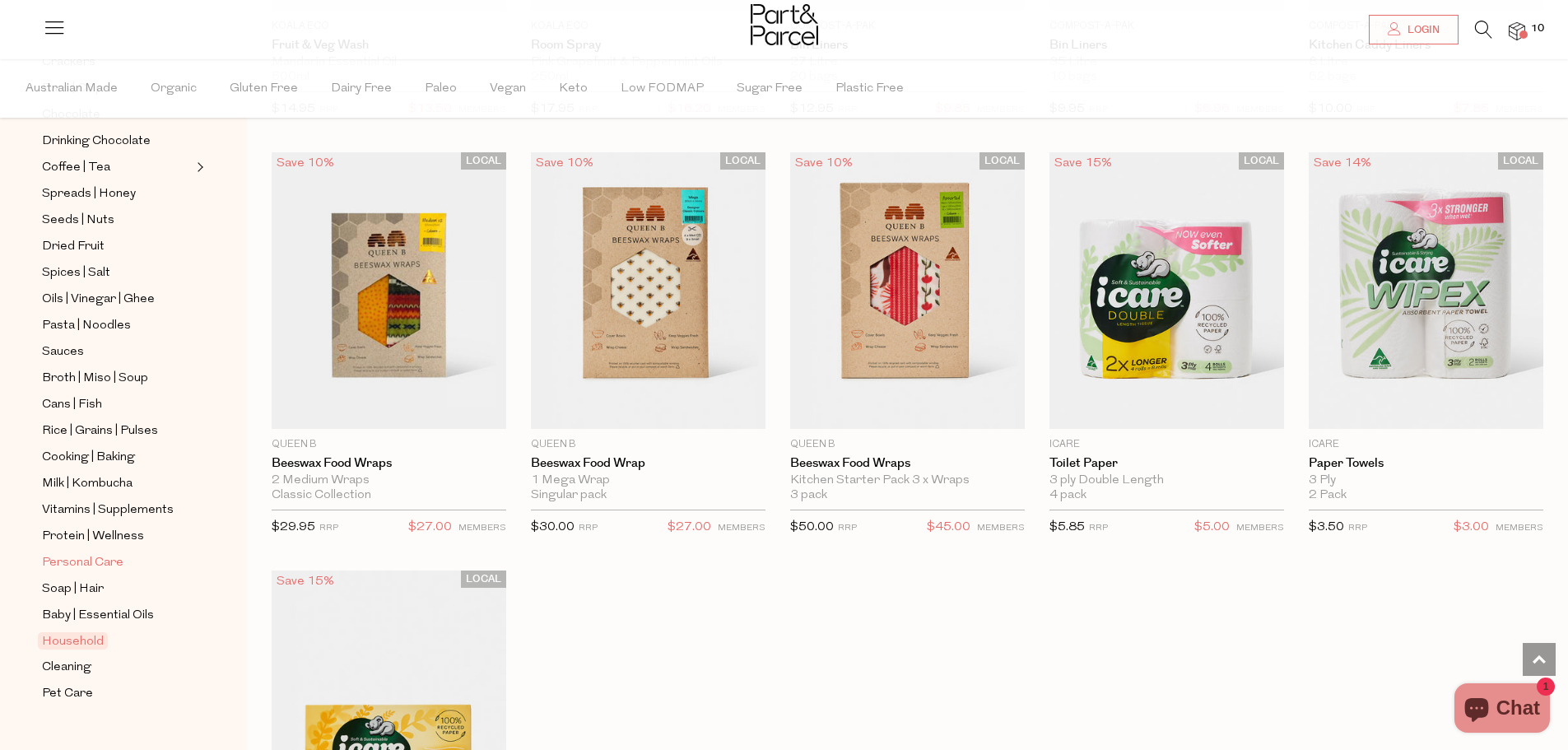
click at [104, 553] on span "Personal Care" at bounding box center [83, 562] width 82 height 20
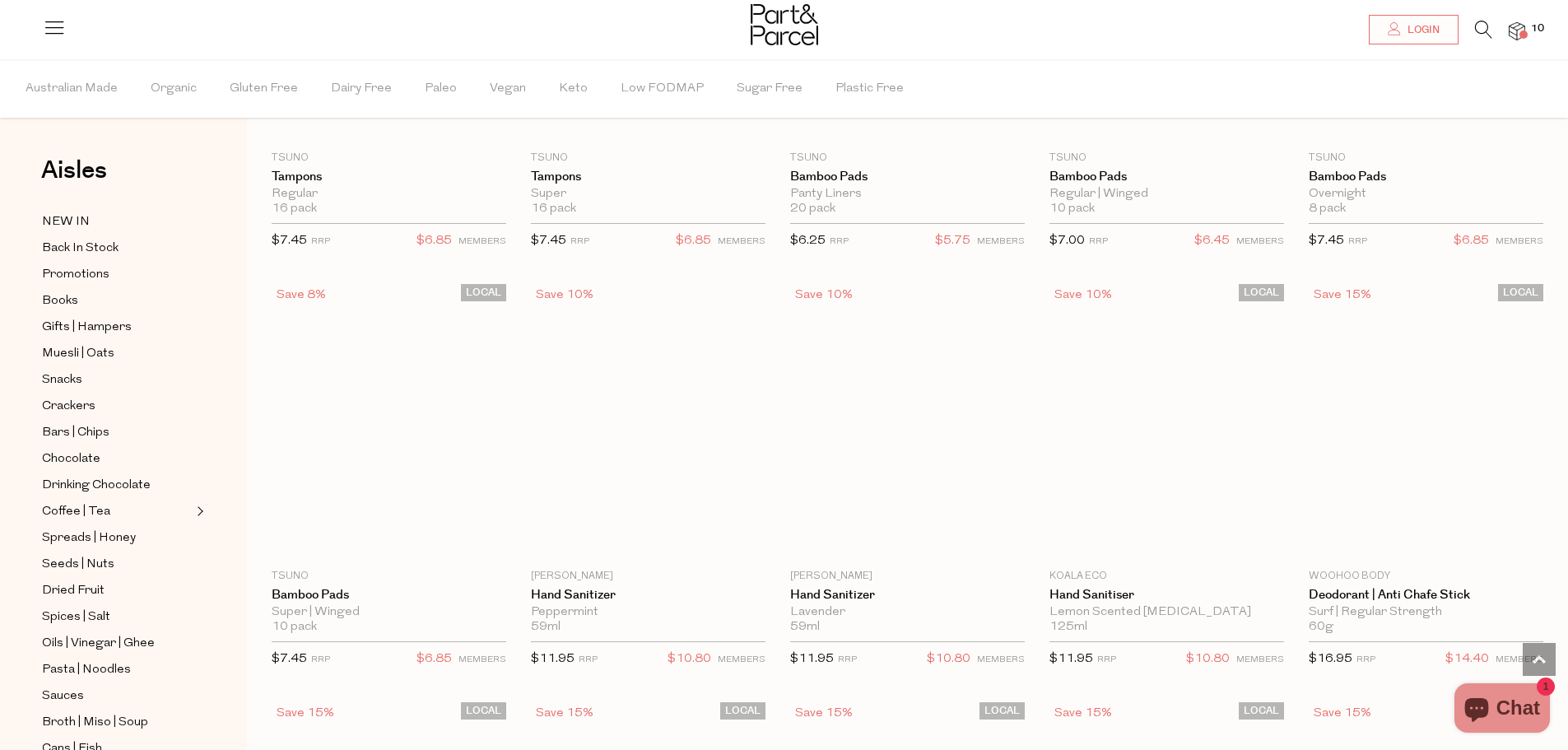
scroll to position [3045, 0]
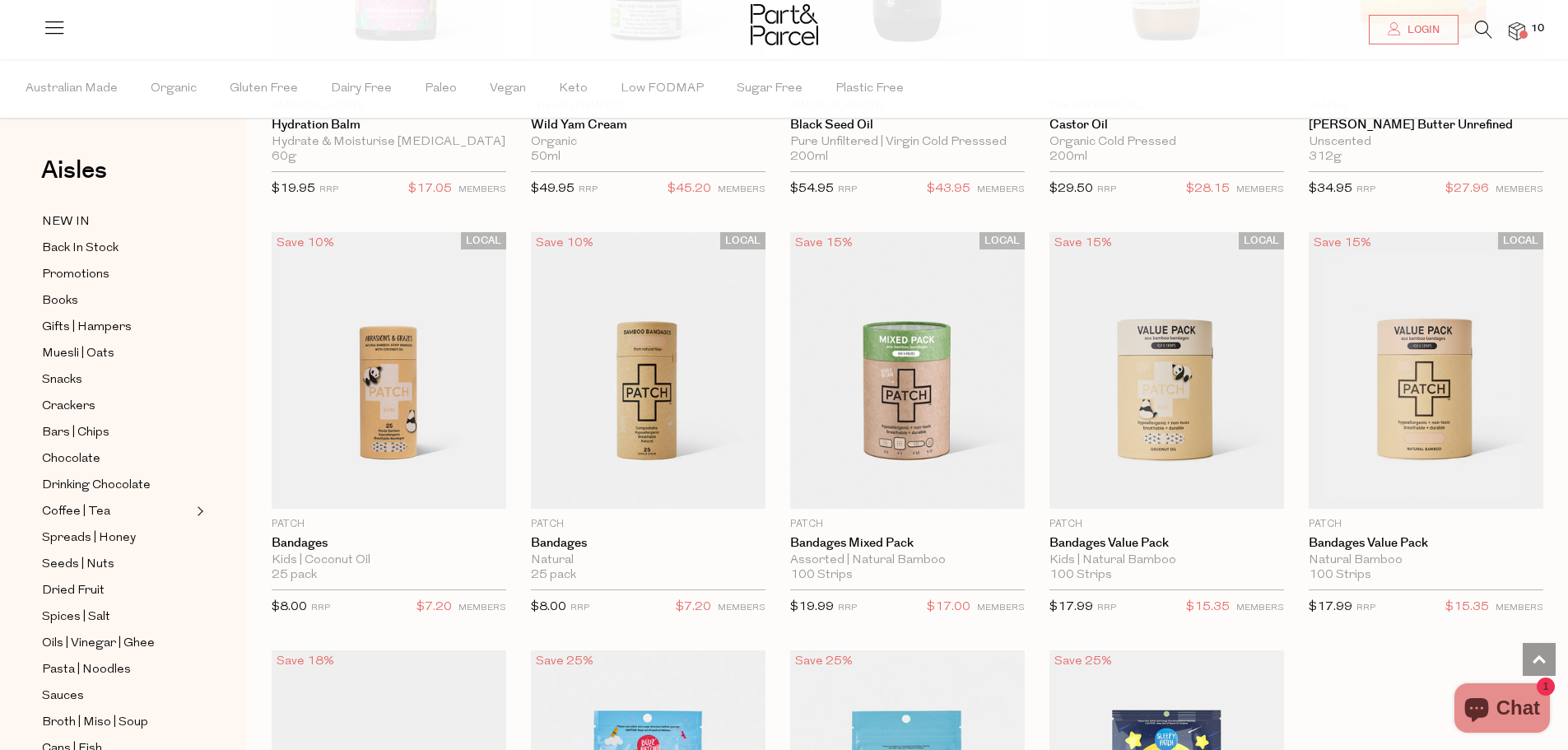
scroll to position [6254, 0]
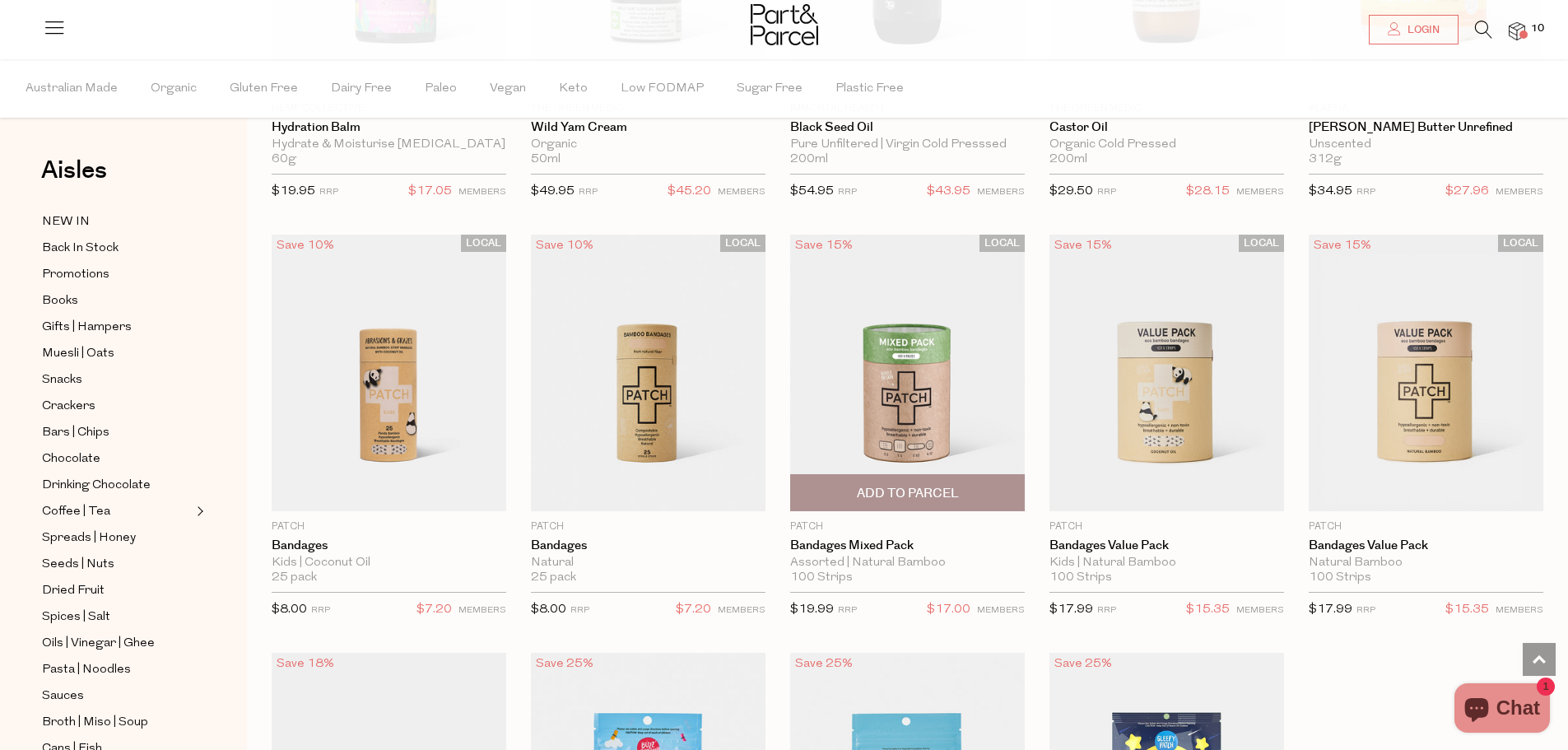
click at [885, 432] on img at bounding box center [907, 372] width 234 height 276
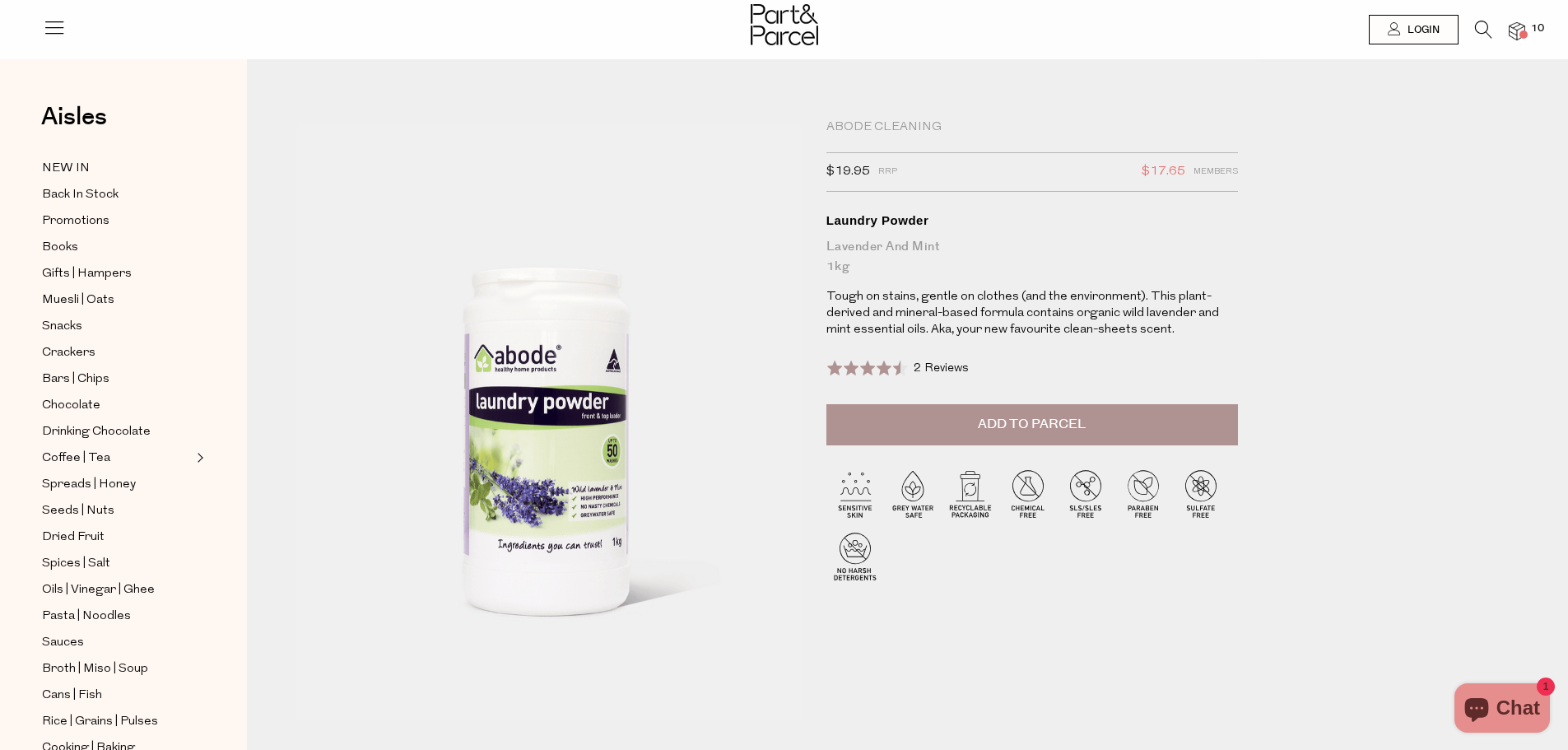
click at [1545, 23] on span "10" at bounding box center [1538, 29] width 22 height 15
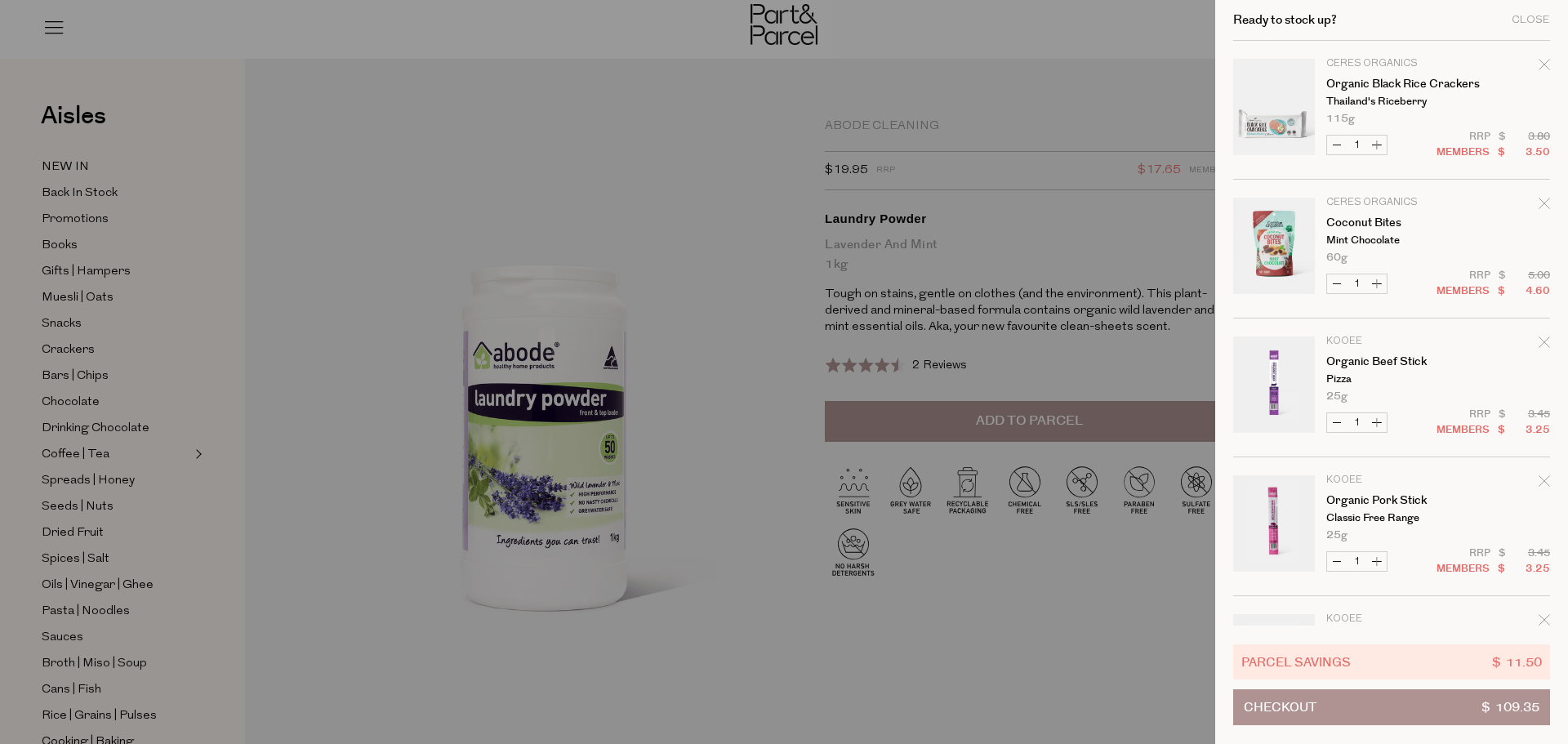
click at [1385, 198] on p "Ceres Organics" at bounding box center [1390, 202] width 126 height 10
click at [1374, 222] on link "Coconut Bites" at bounding box center [1390, 222] width 126 height 12
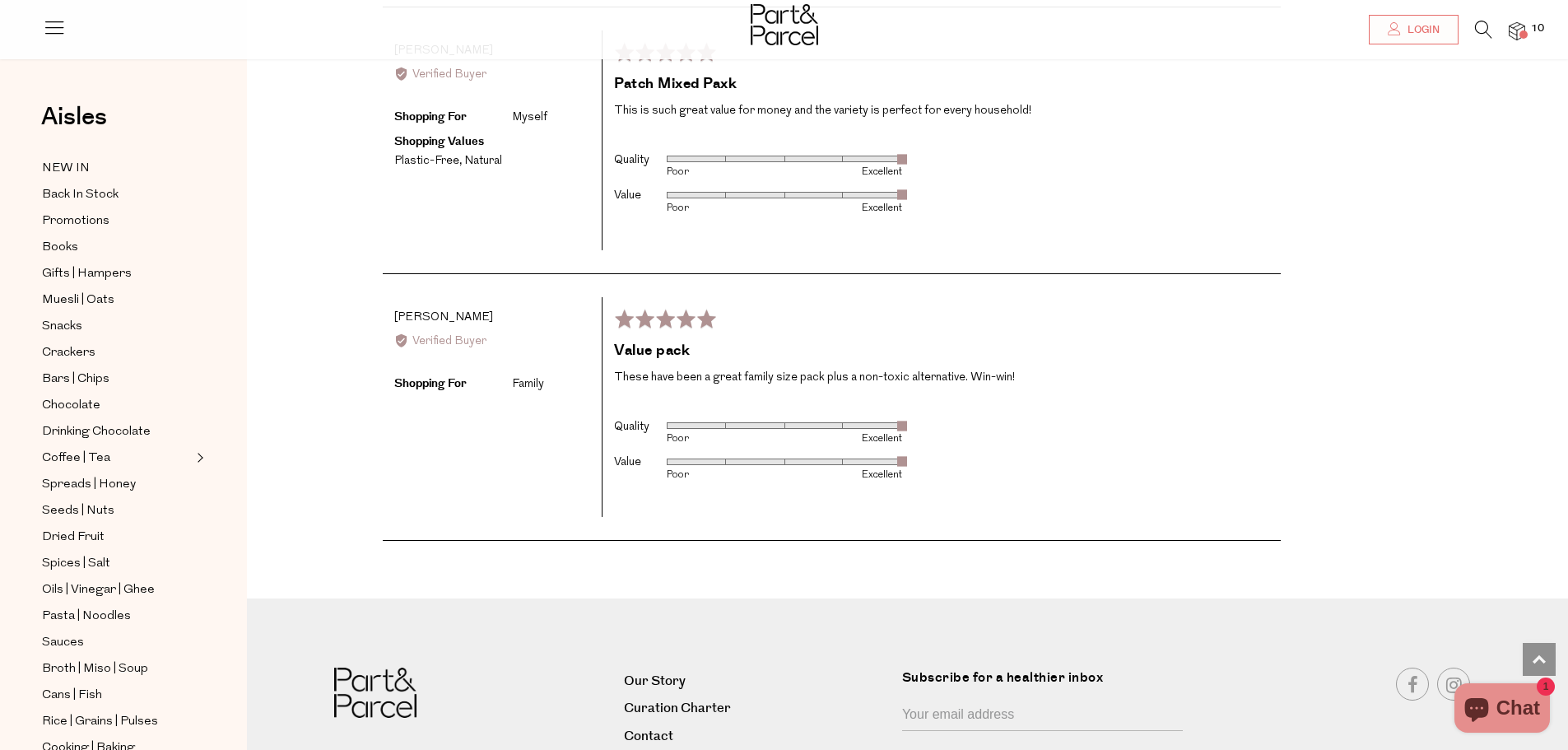
scroll to position [2386, 0]
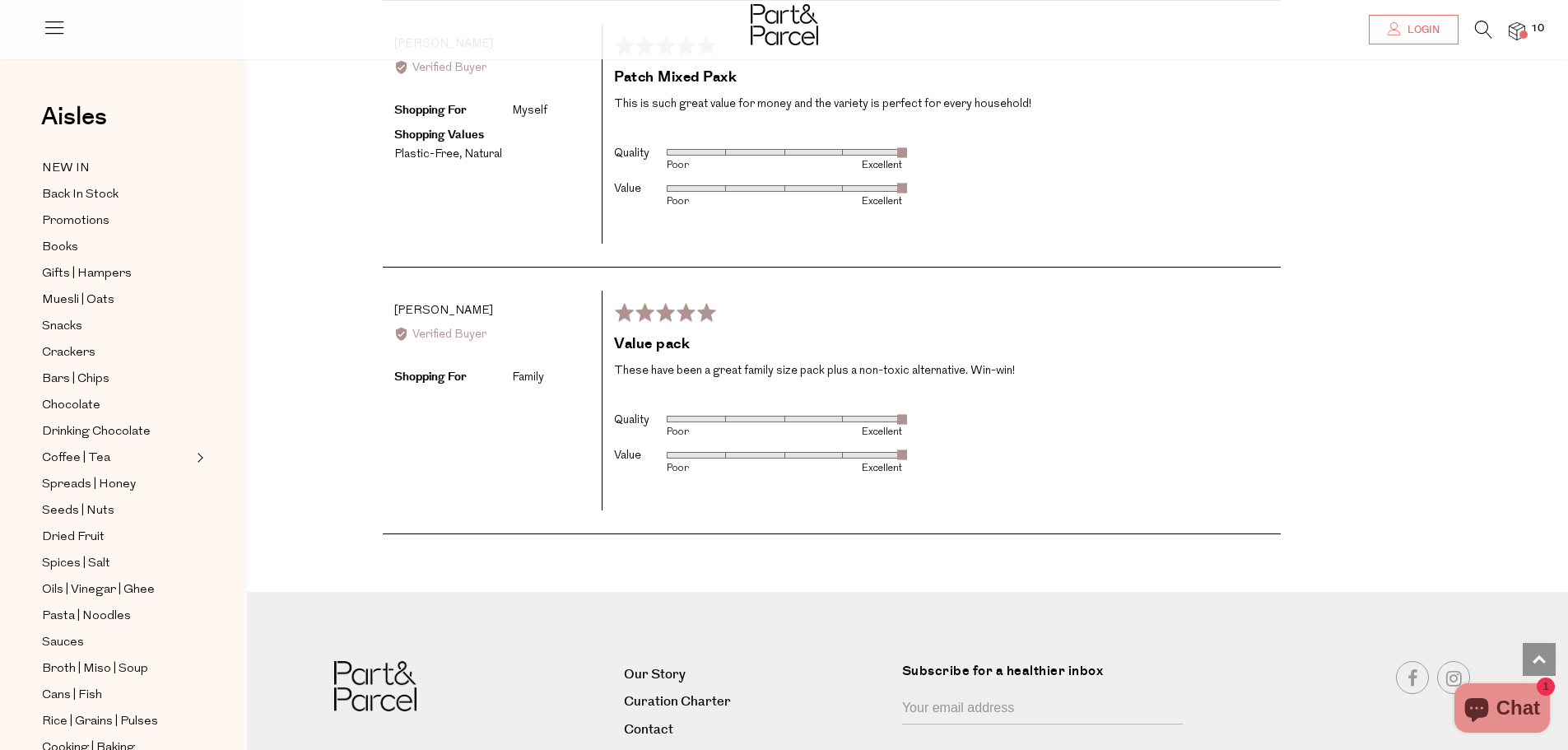
click at [1514, 31] on img at bounding box center [1517, 31] width 16 height 19
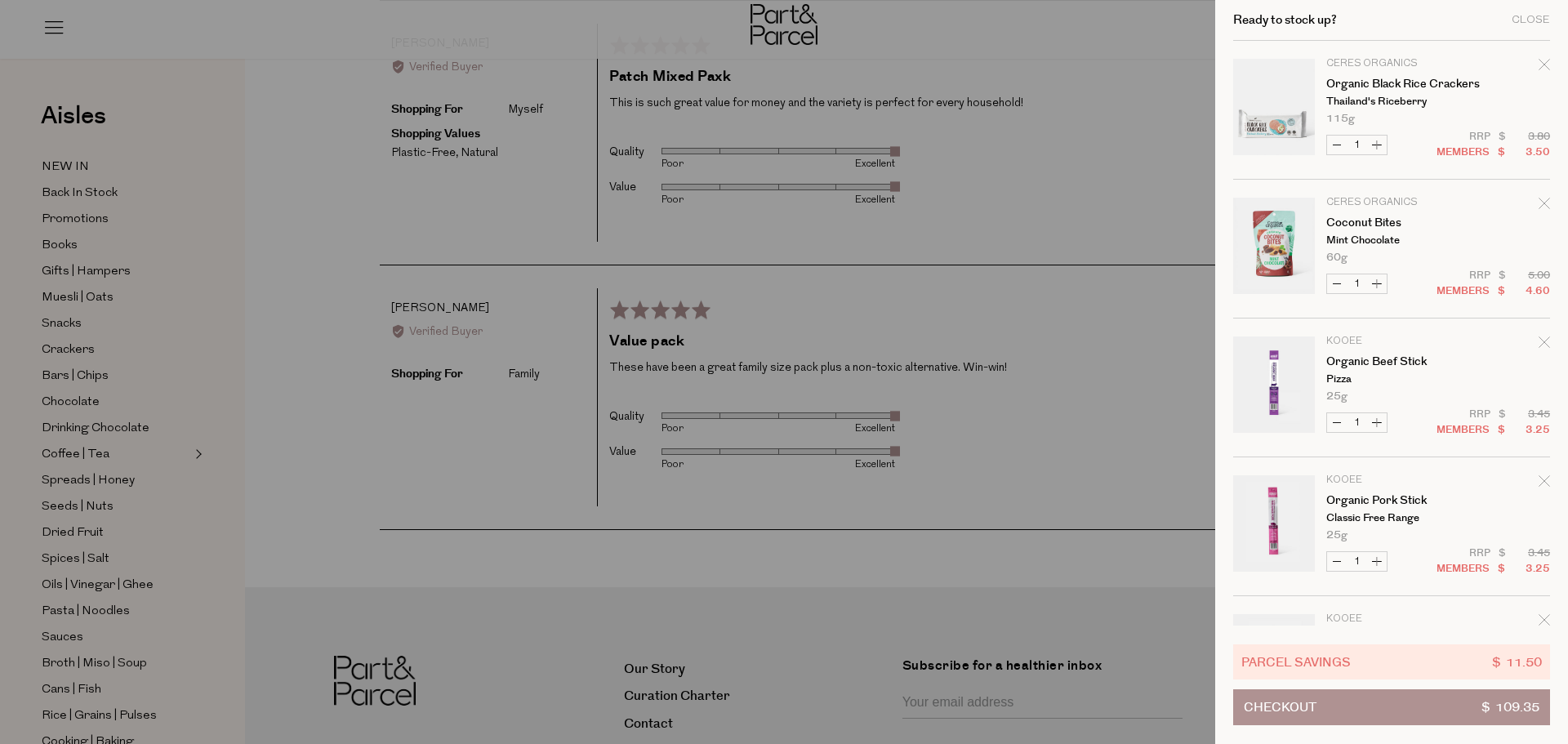
click at [93, 531] on div at bounding box center [784, 372] width 1568 height 744
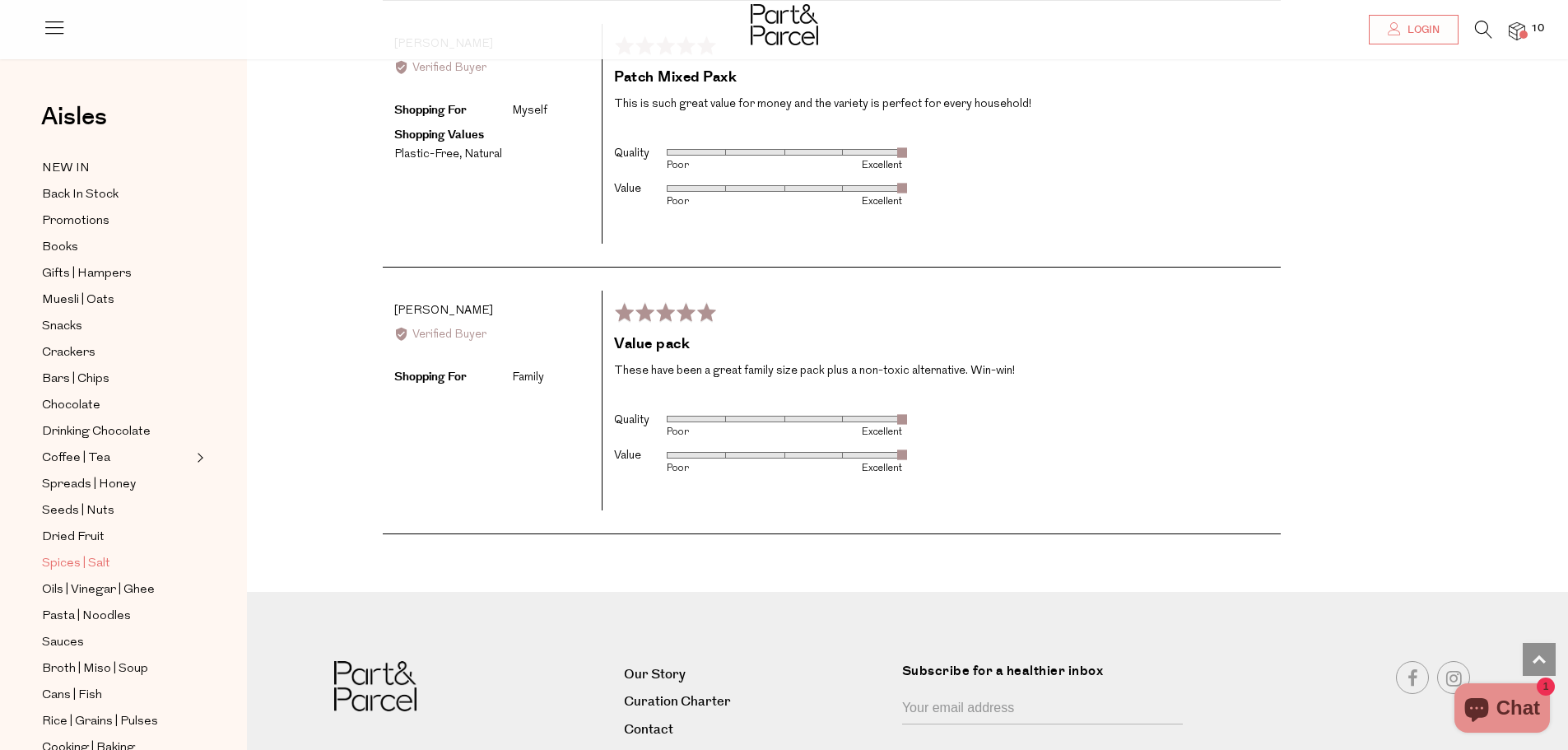
click at [94, 554] on span "Spices | Salt" at bounding box center [76, 563] width 68 height 20
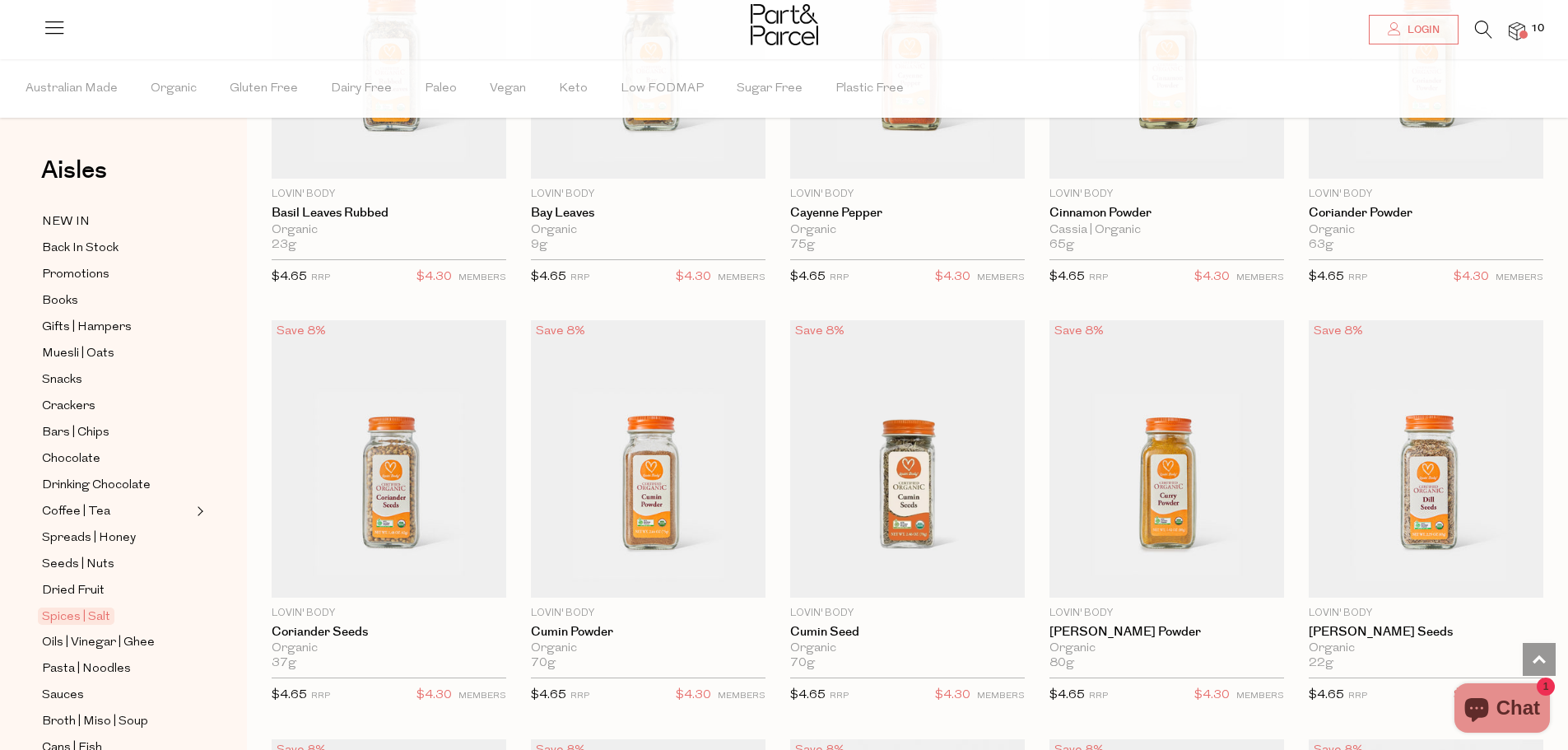
scroll to position [2881, 0]
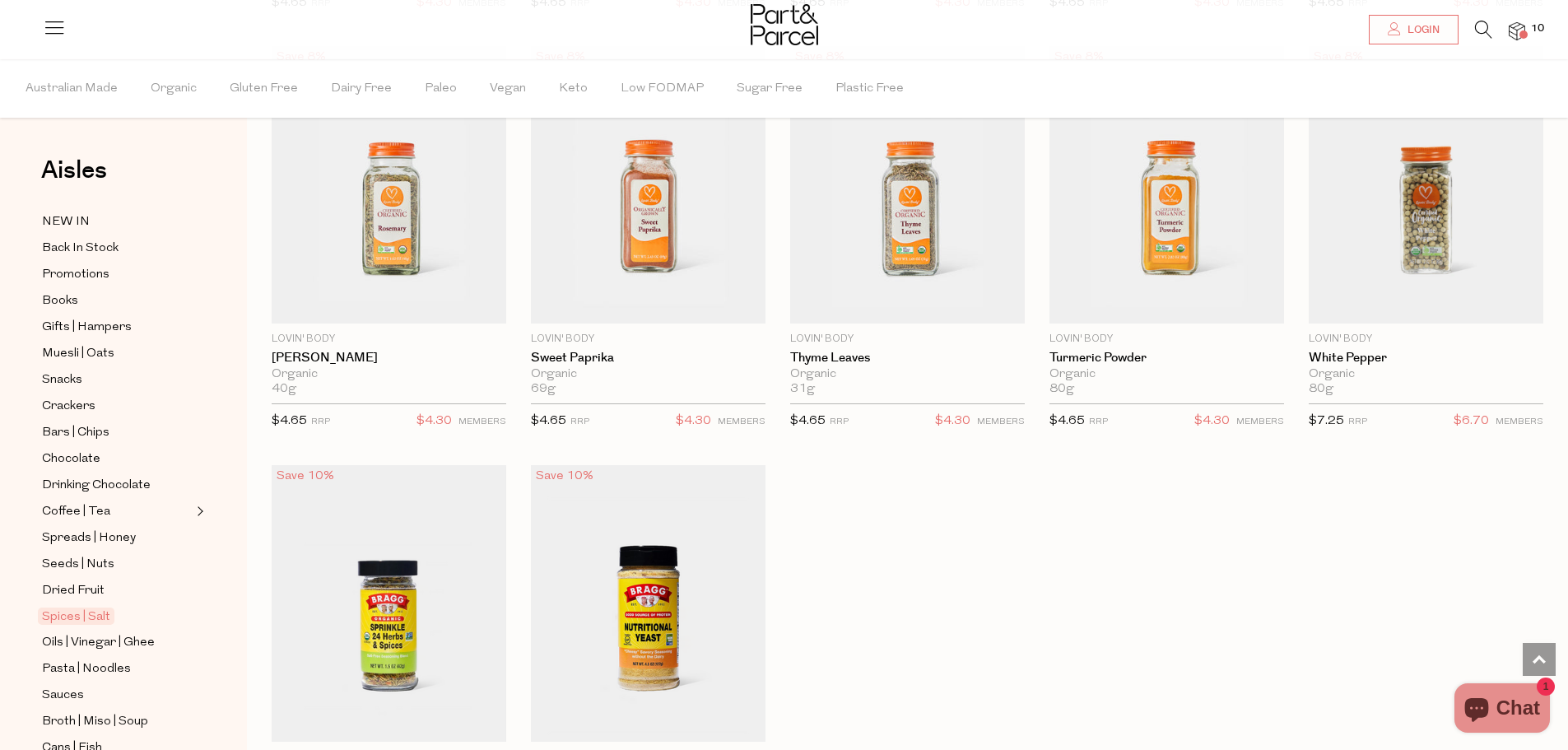
scroll to position [4362, 0]
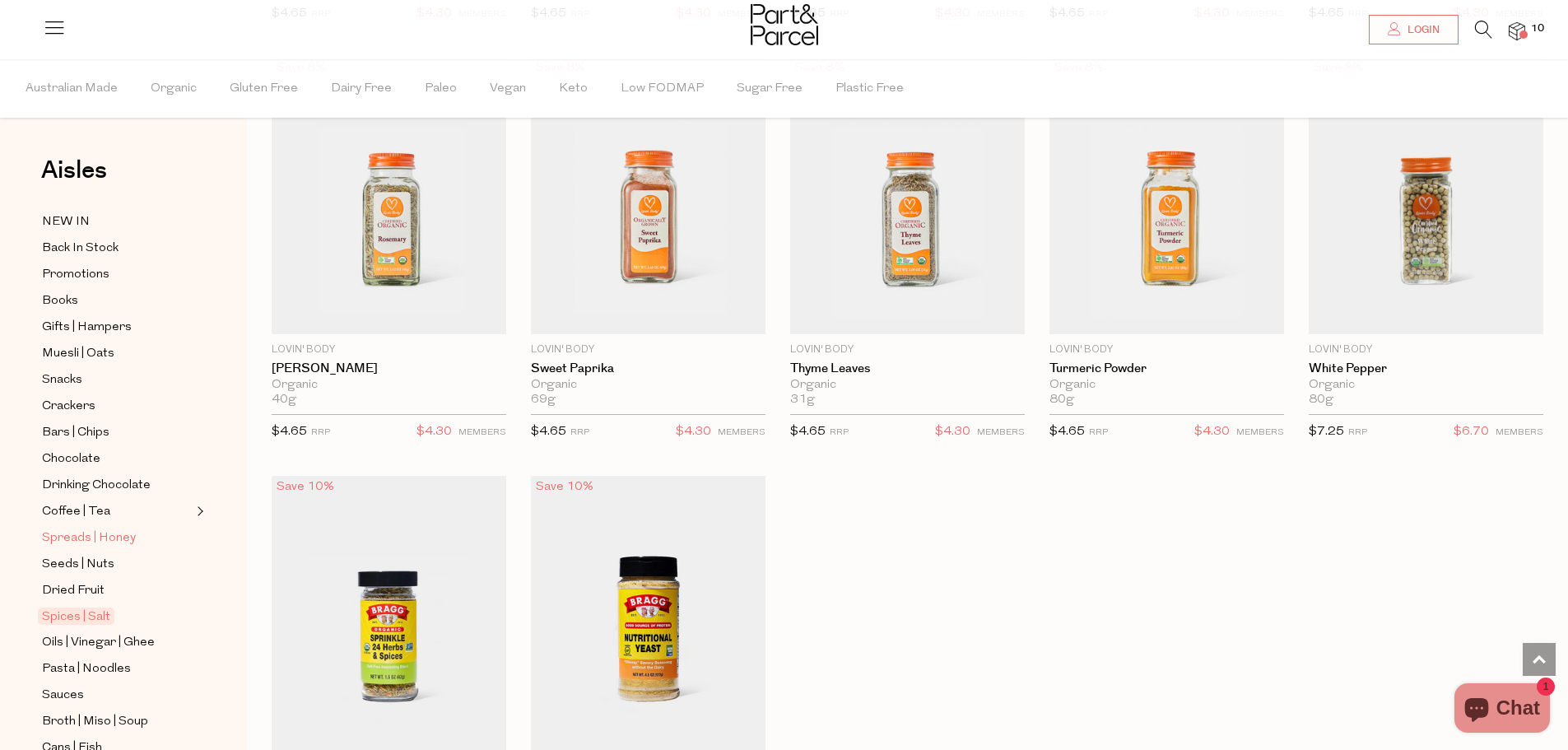
click at [118, 528] on span "Spreads | Honey" at bounding box center [89, 538] width 94 height 20
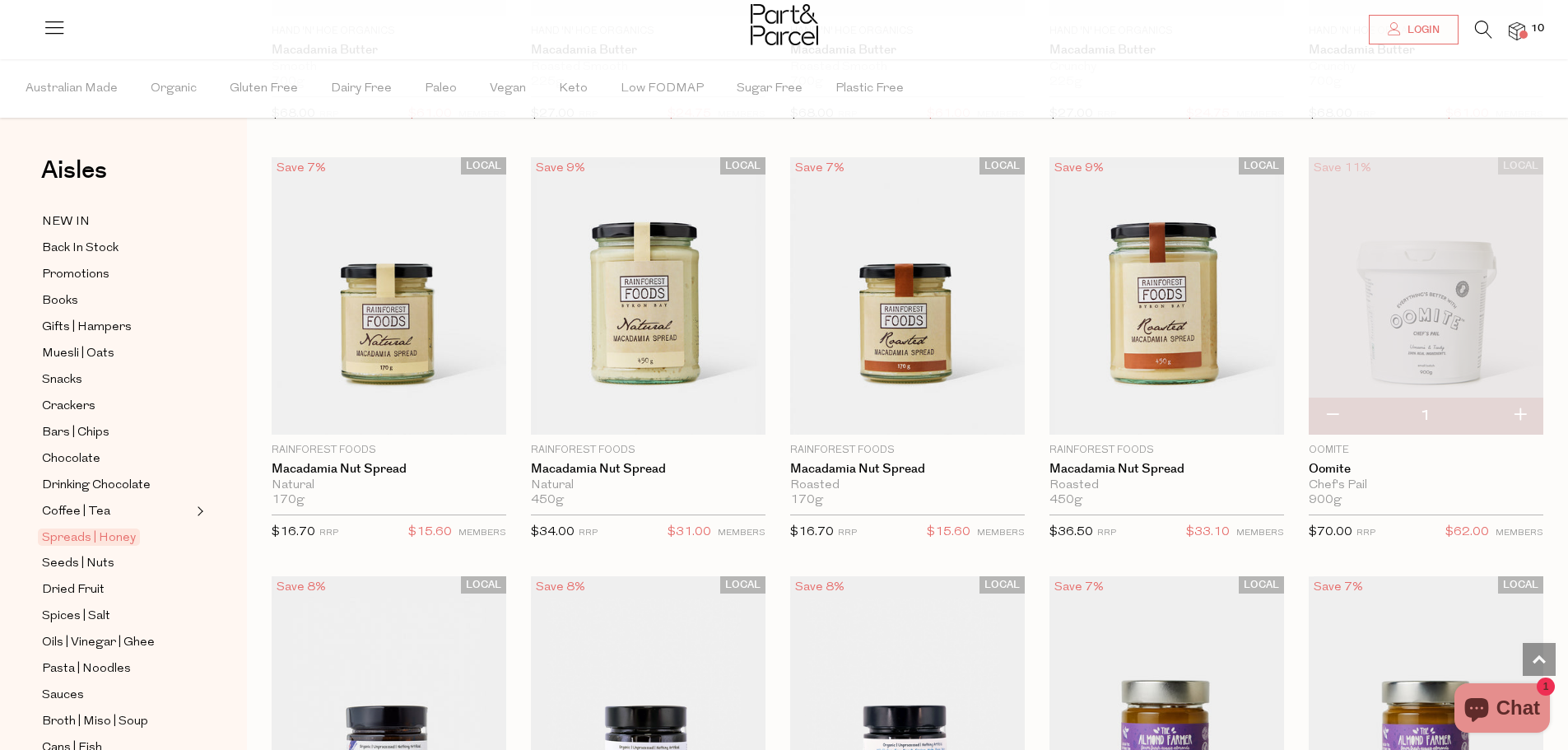
scroll to position [2478, 0]
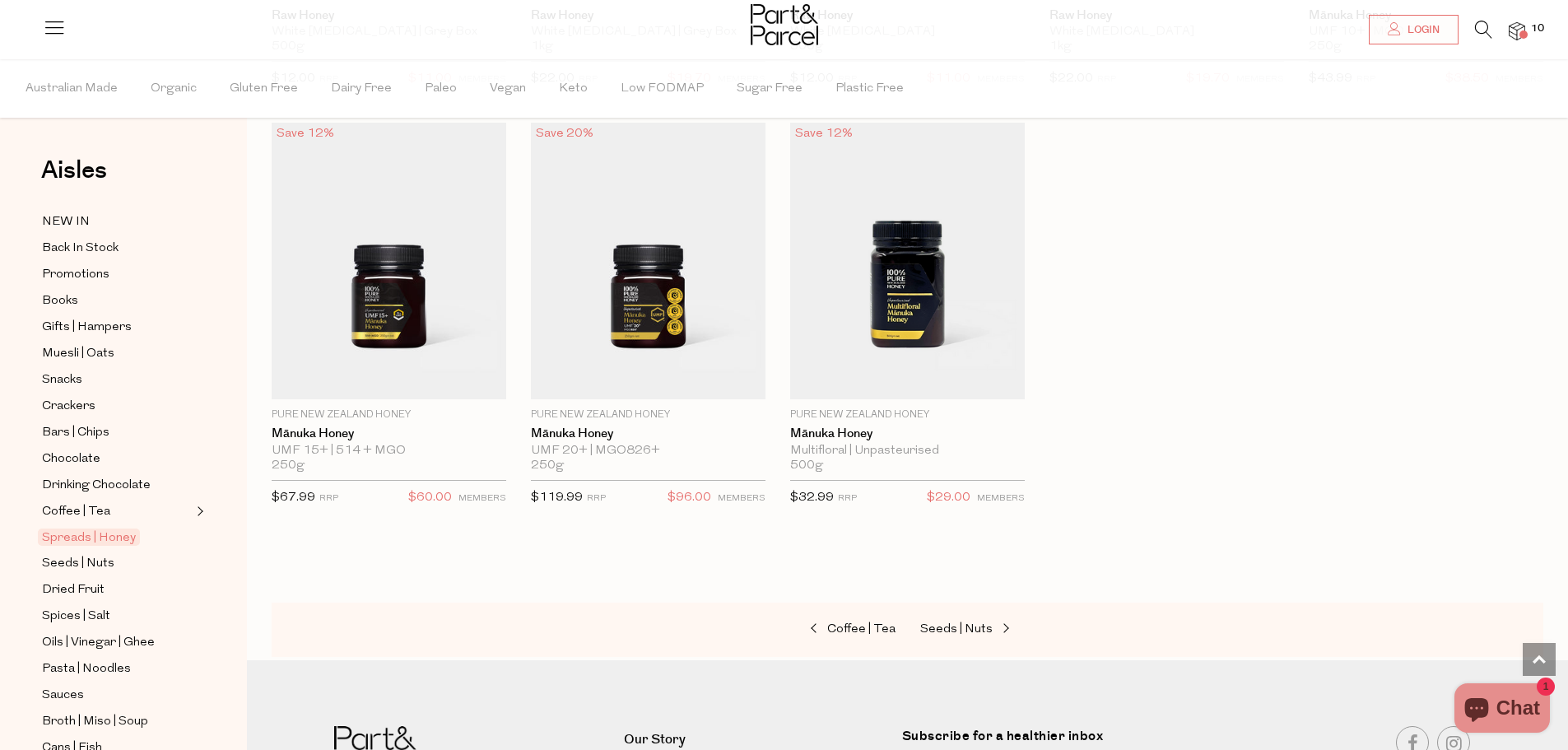
scroll to position [4288, 0]
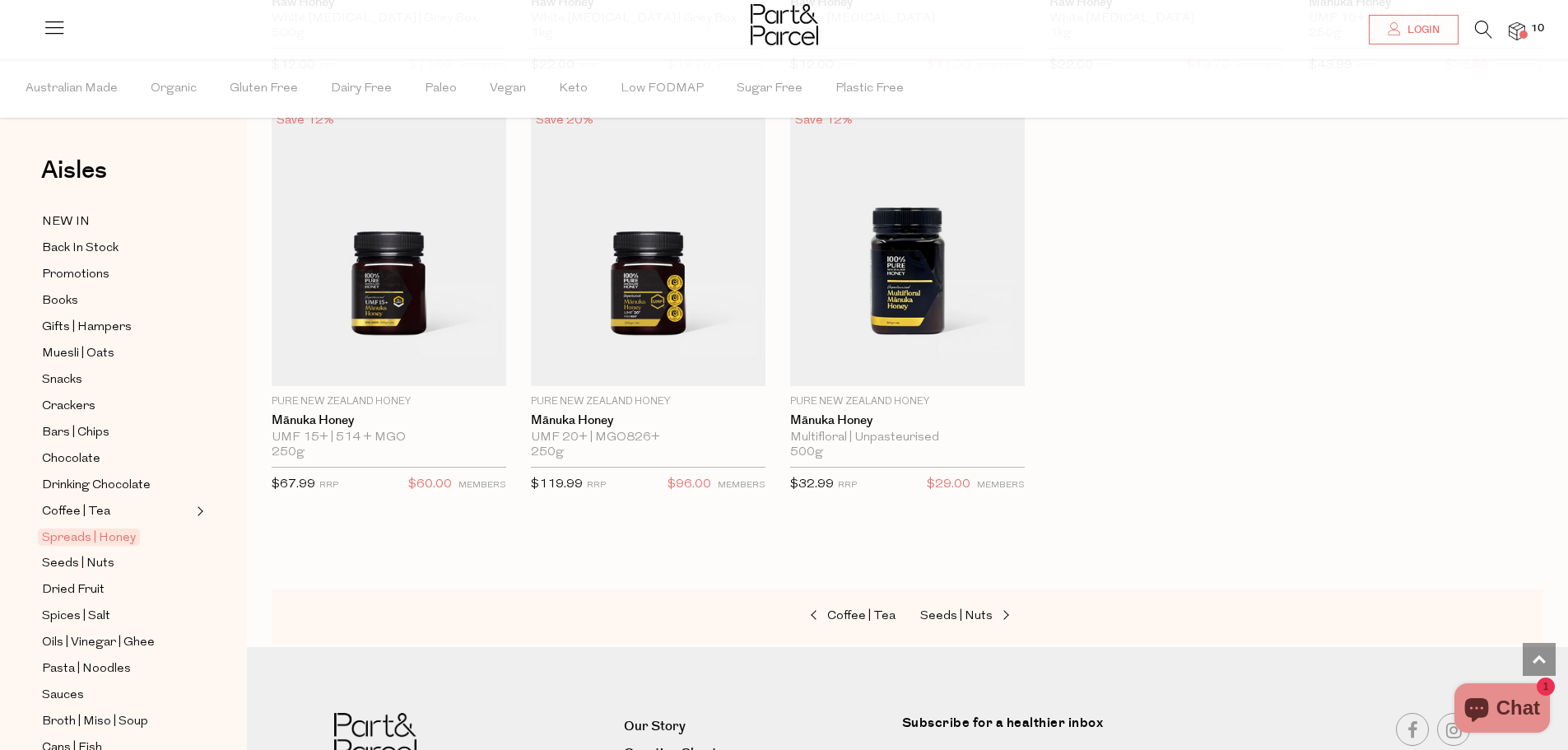
click at [1485, 30] on icon at bounding box center [1484, 30] width 17 height 18
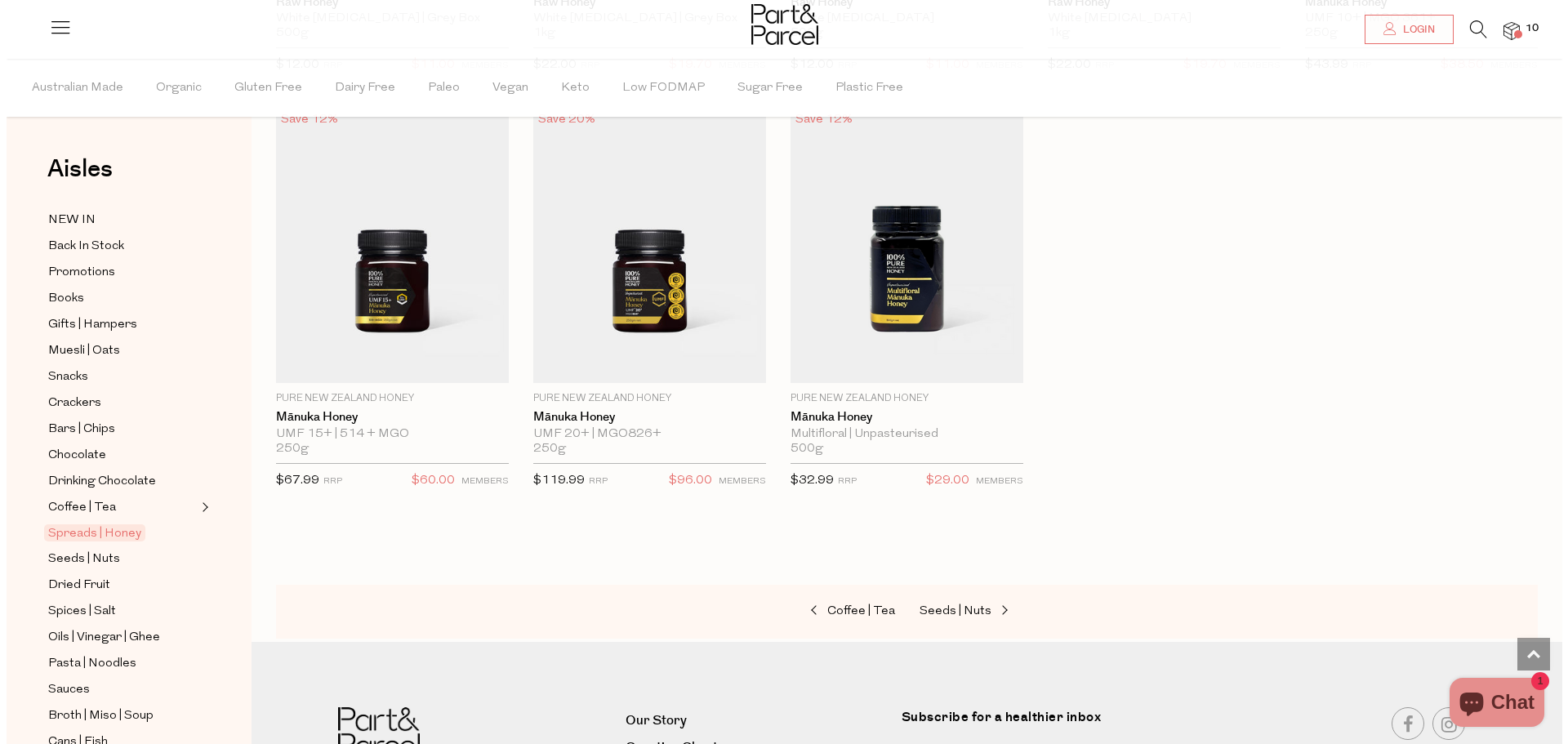
scroll to position [4282, 0]
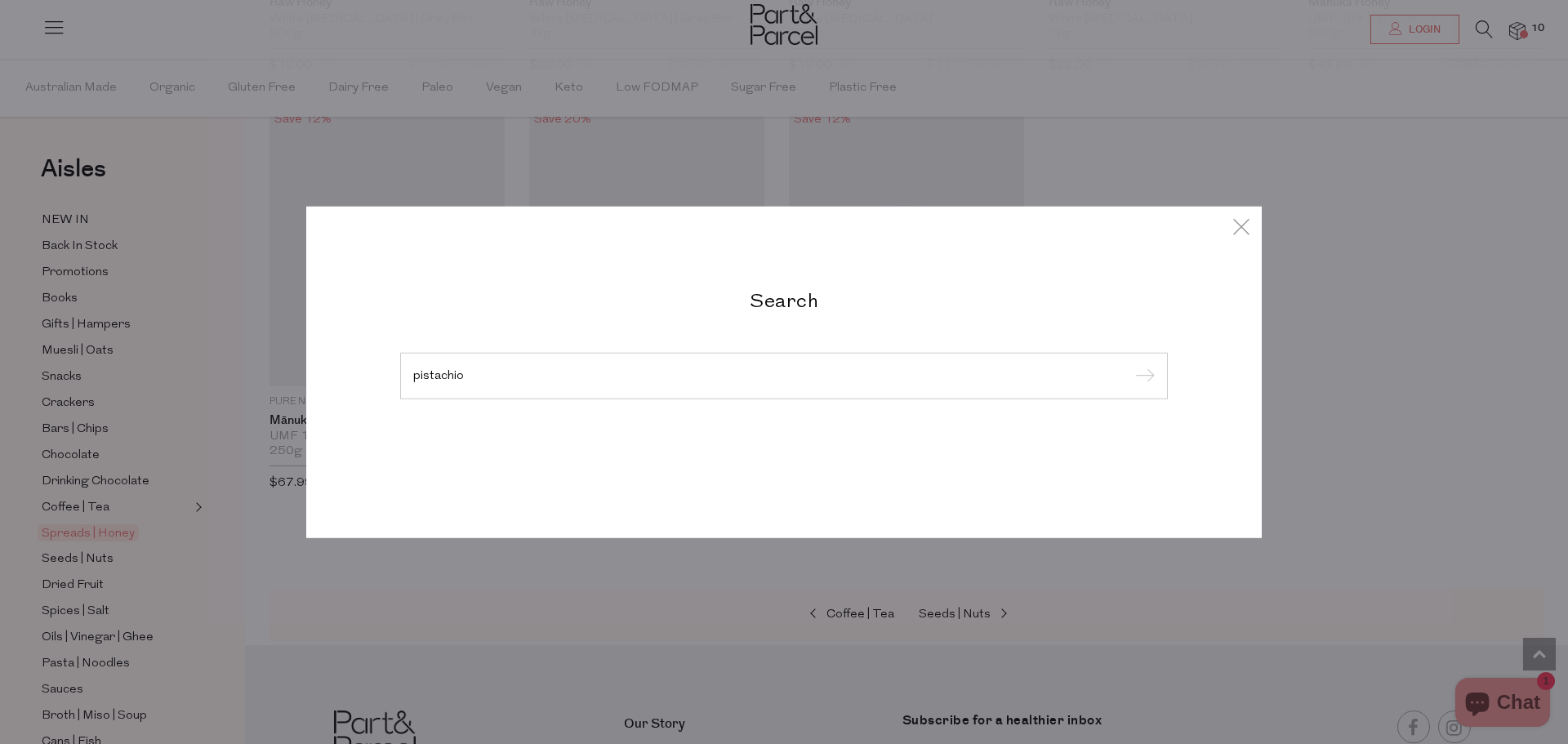
type input "pistachio"
click at [1131, 364] on input "submit" at bounding box center [1143, 376] width 25 height 25
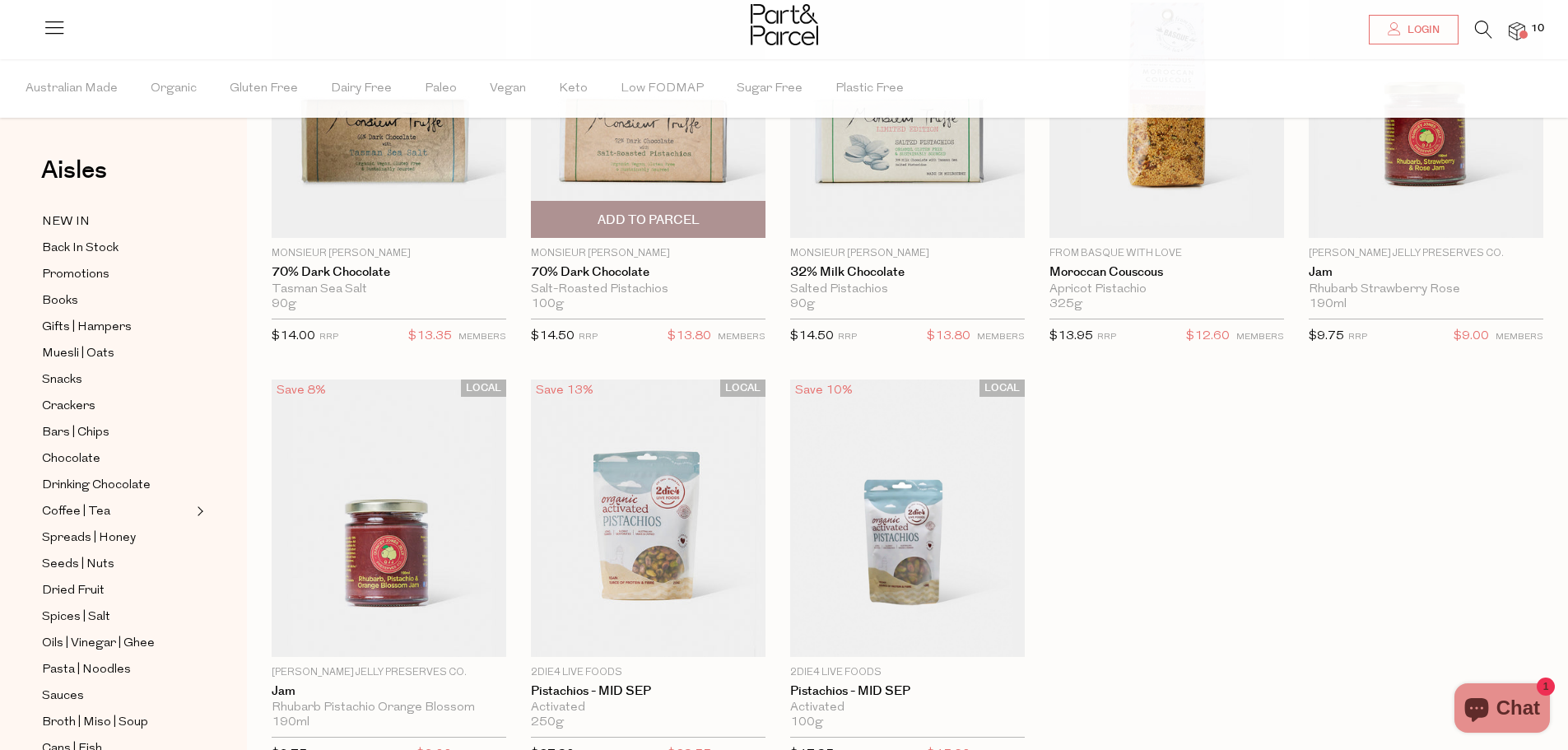
scroll to position [247, 0]
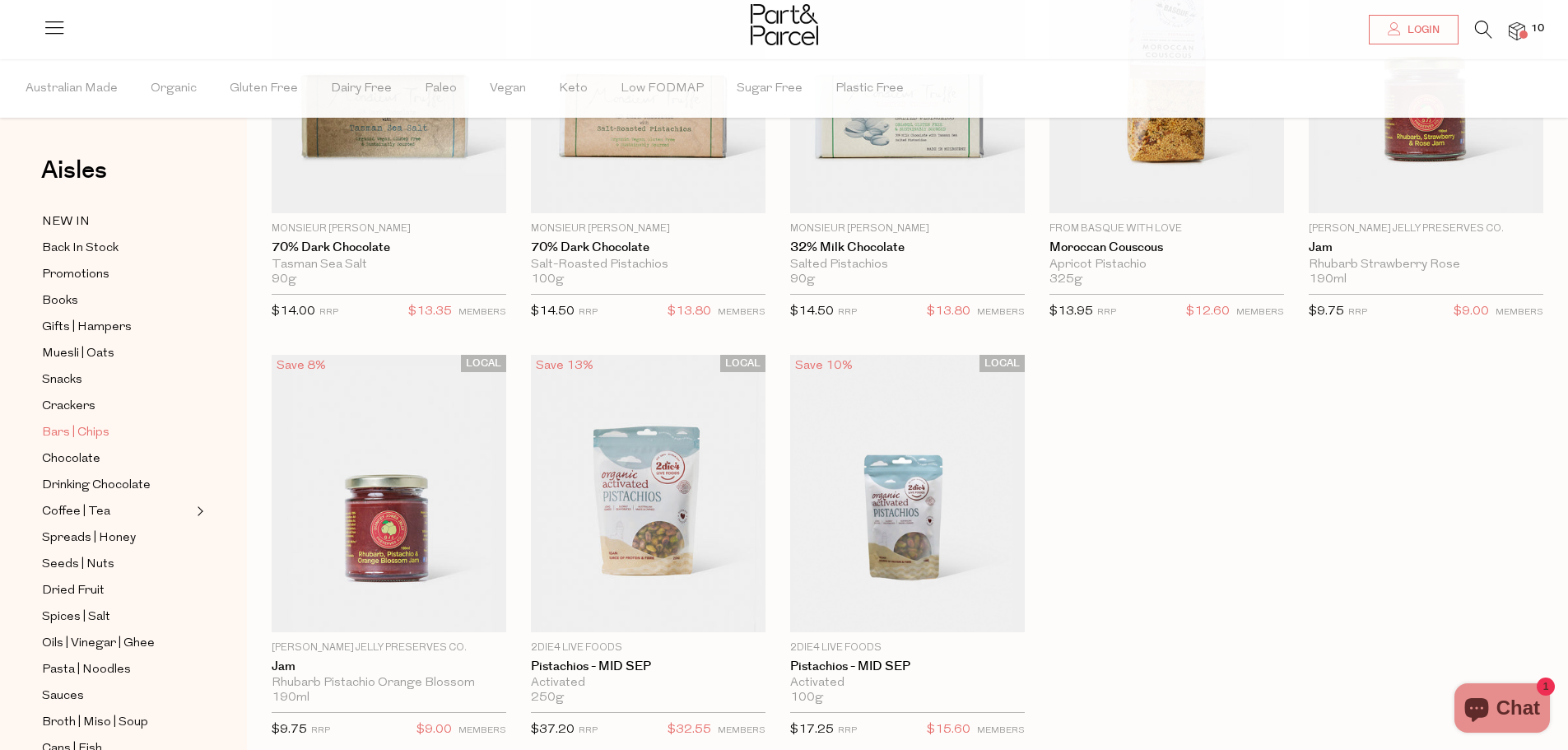
click at [84, 423] on span "Bars | Chips" at bounding box center [75, 432] width 67 height 20
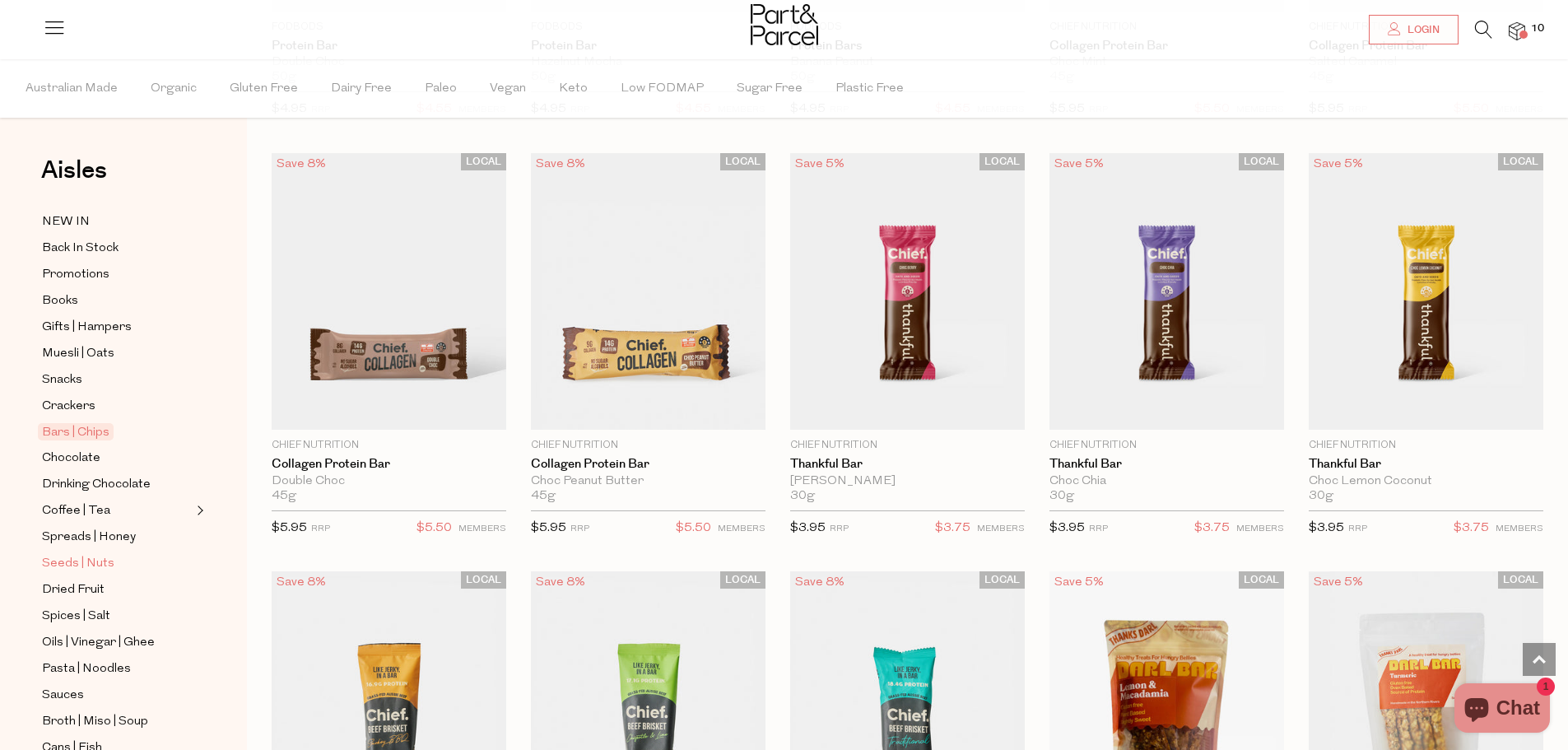
click at [100, 554] on span "Seeds | Nuts" at bounding box center [78, 563] width 73 height 20
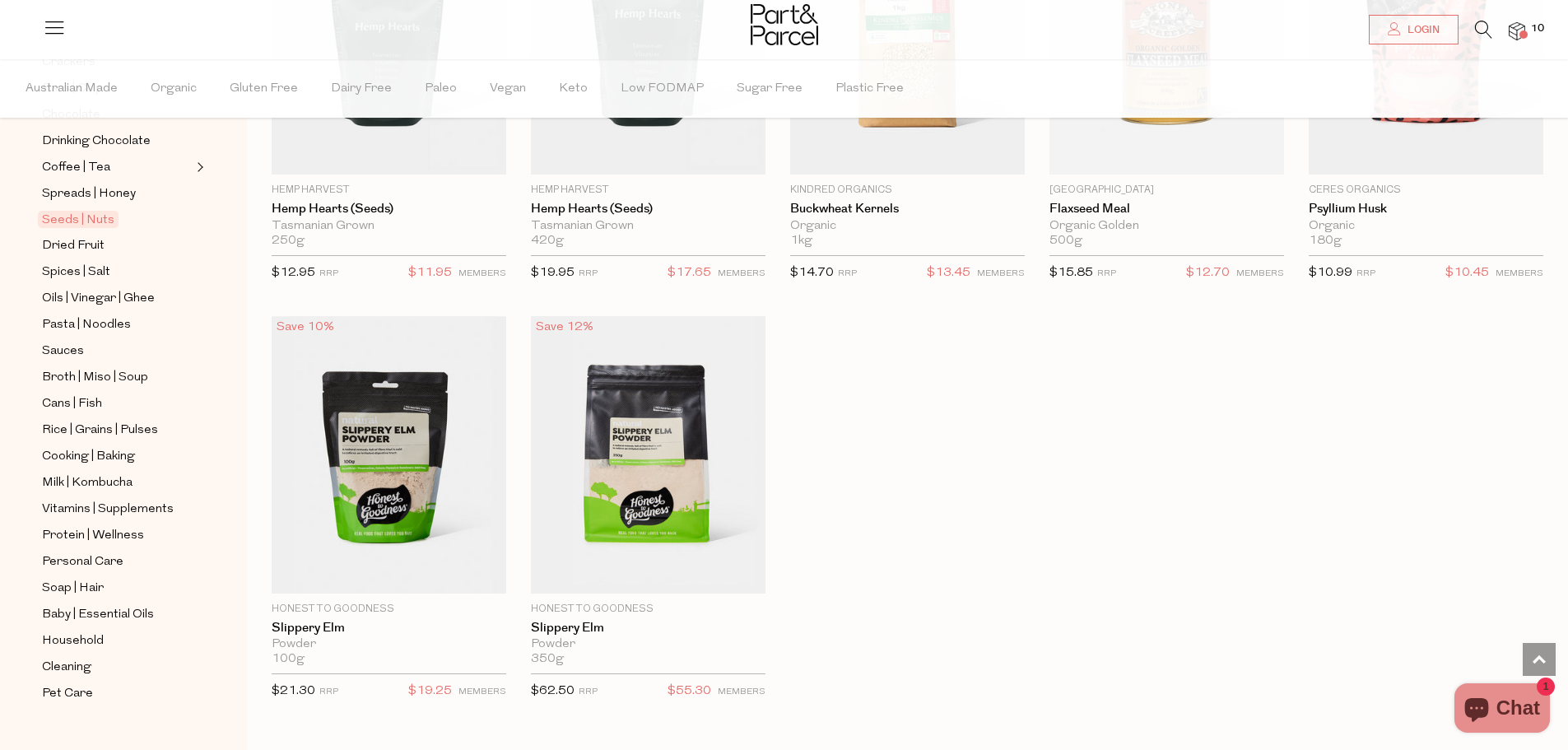
scroll to position [3703, 0]
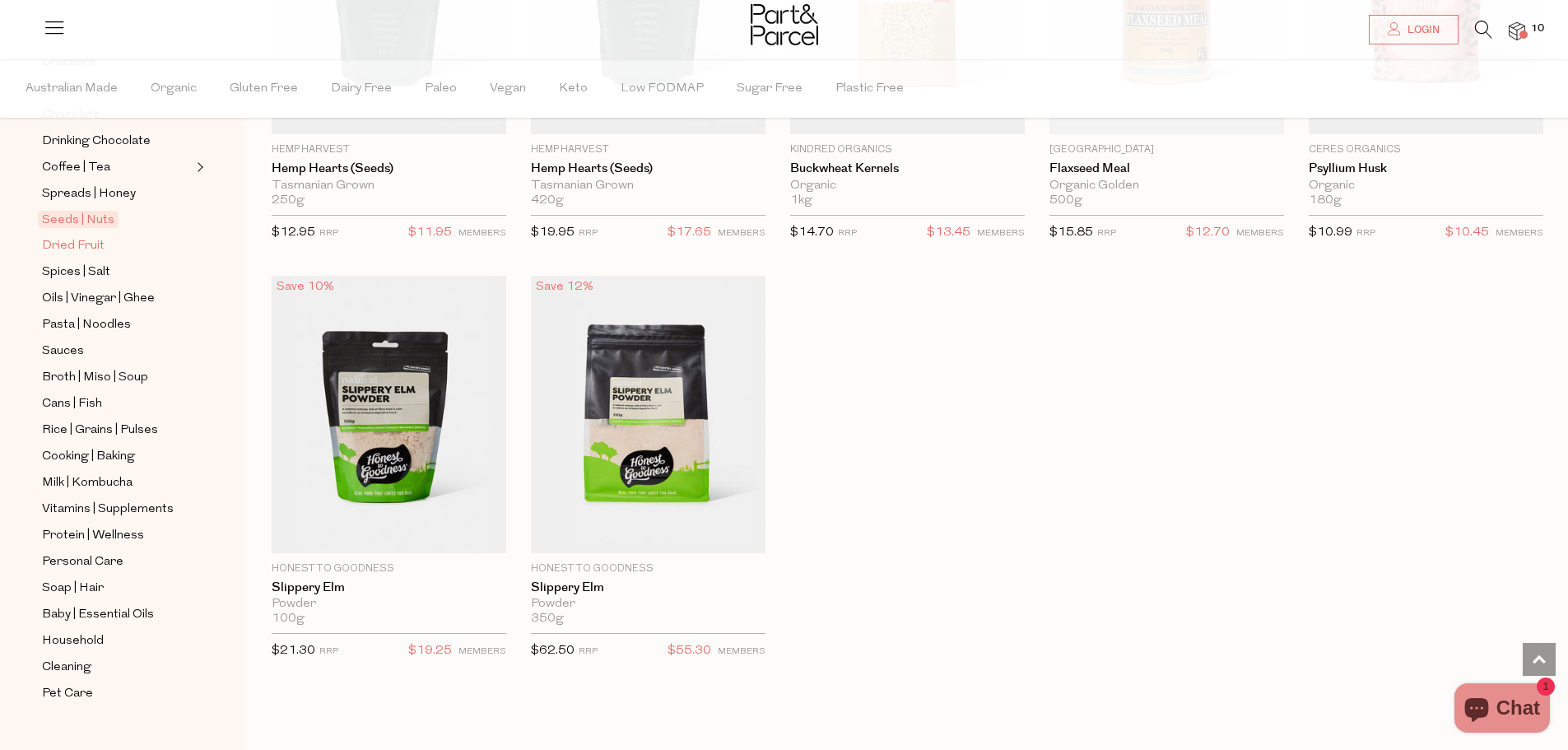
click at [85, 236] on span "Dried Fruit" at bounding box center [74, 246] width 63 height 20
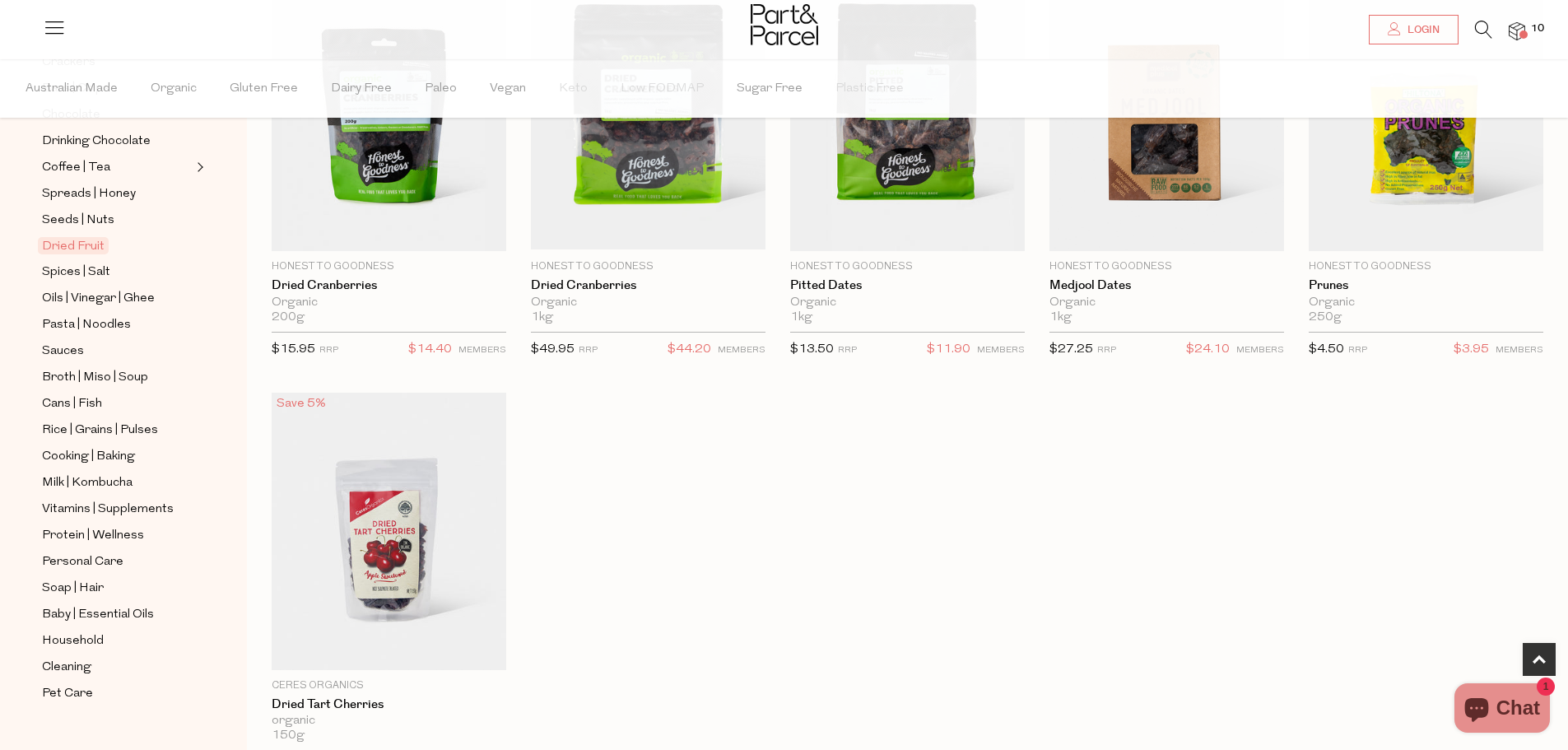
scroll to position [823, 0]
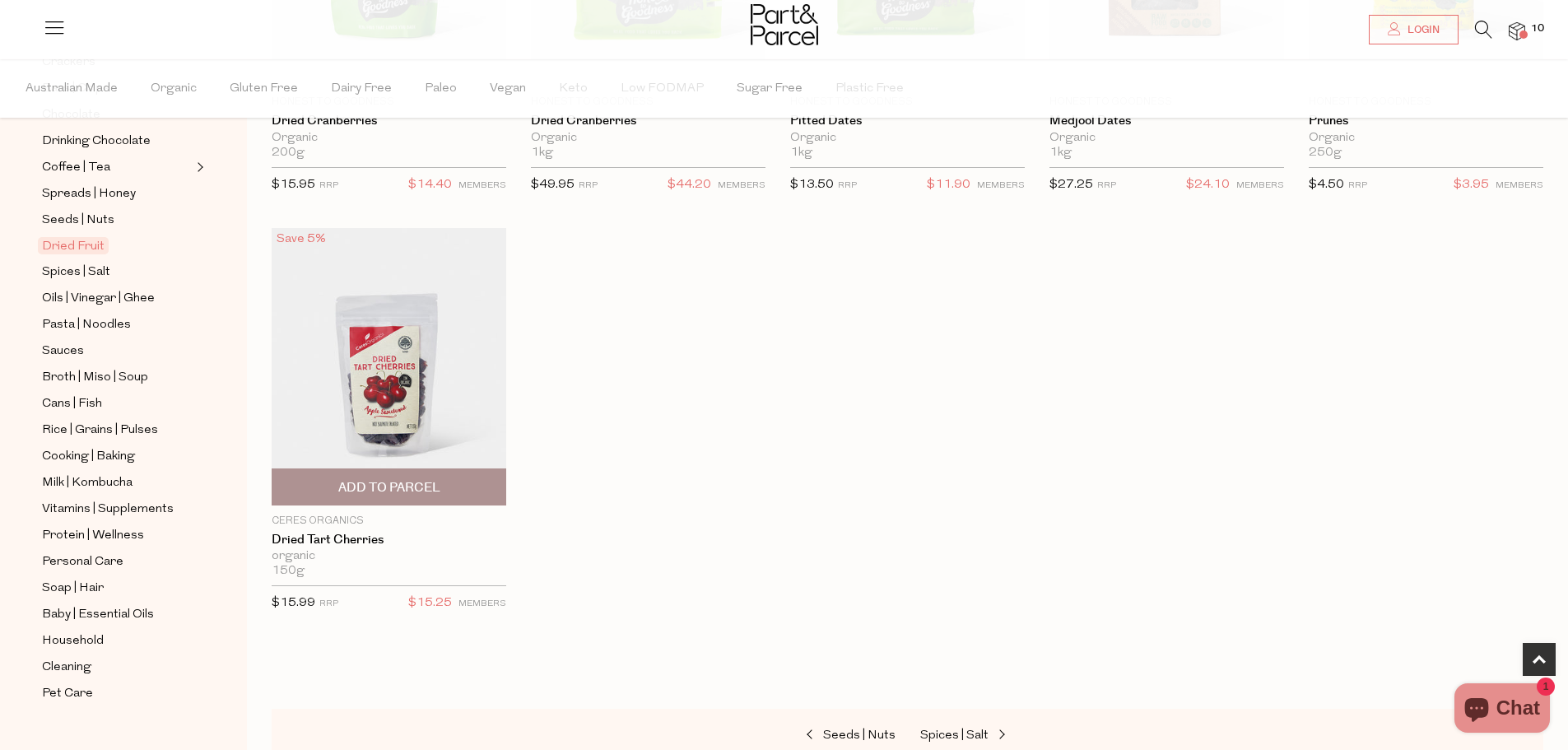
click at [373, 419] on img at bounding box center [389, 366] width 234 height 276
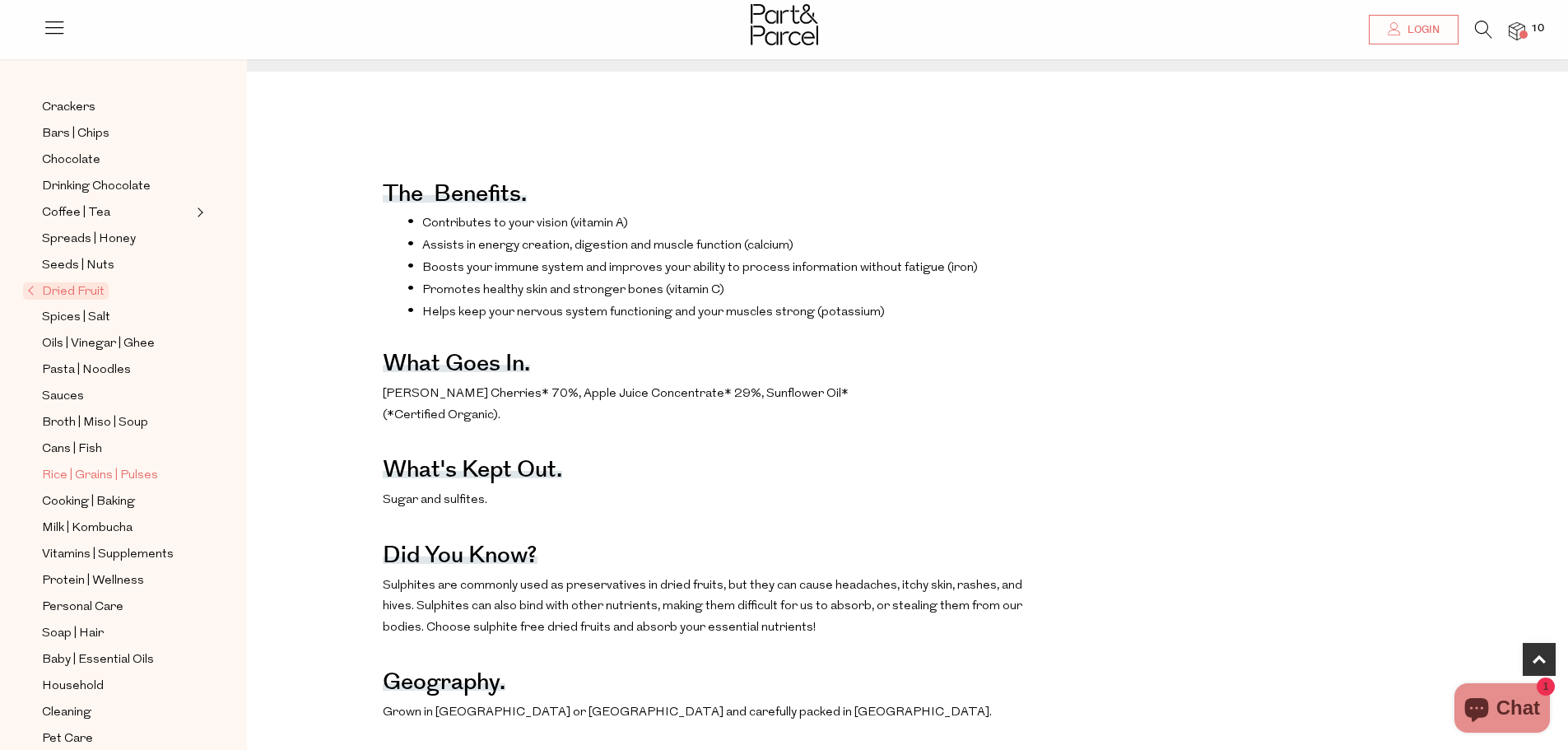
scroll to position [741, 0]
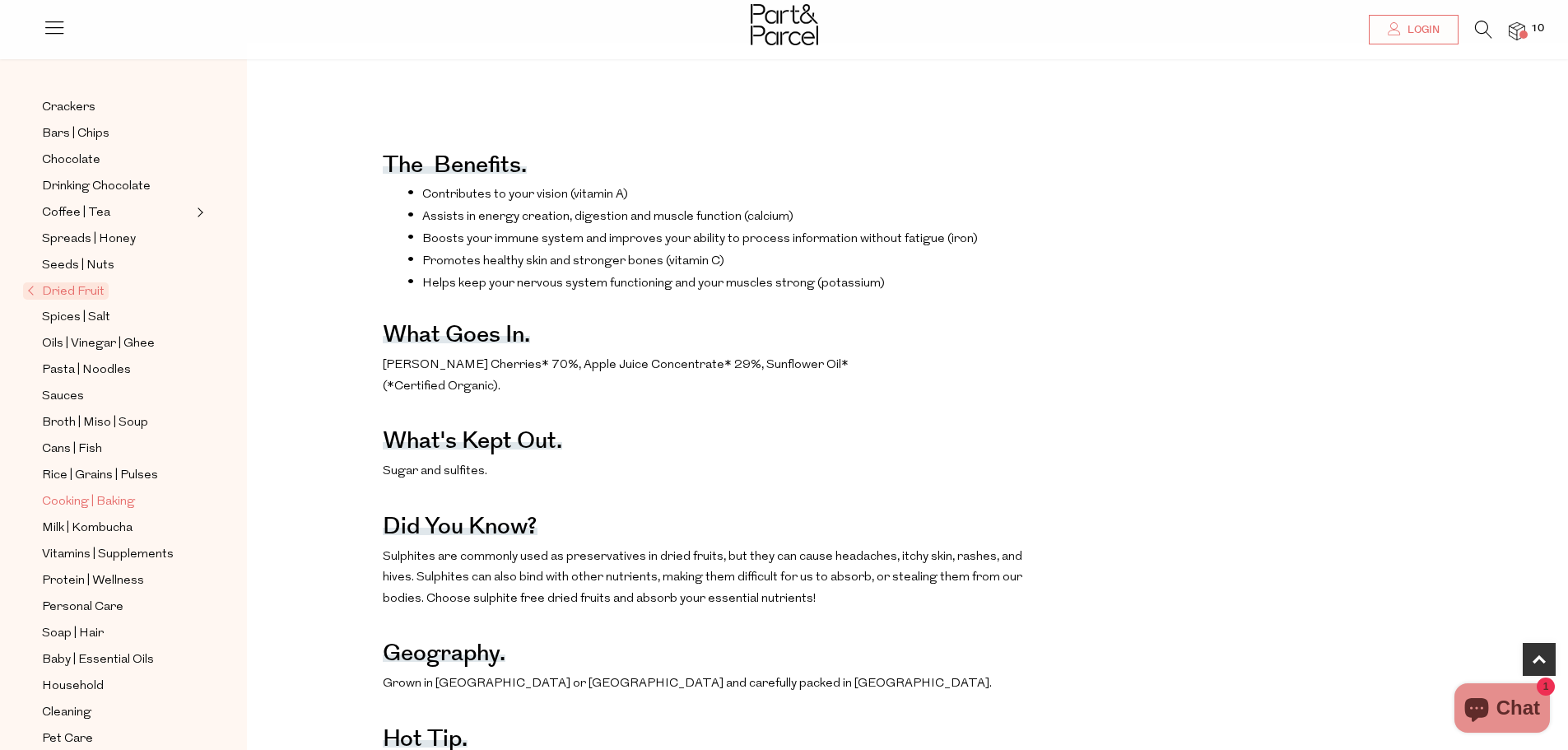
click at [115, 493] on span "Cooking | Baking" at bounding box center [89, 502] width 93 height 20
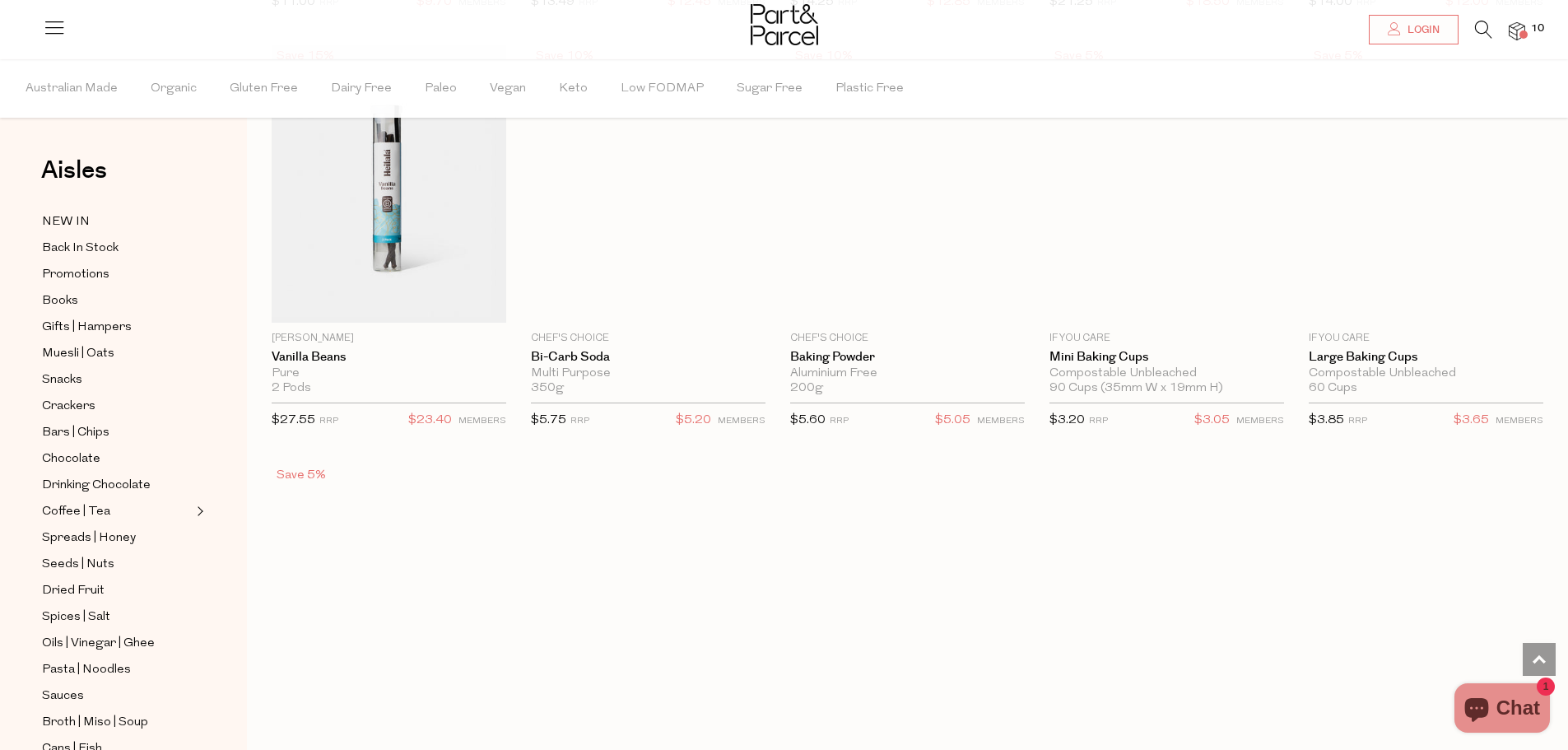
scroll to position [6419, 0]
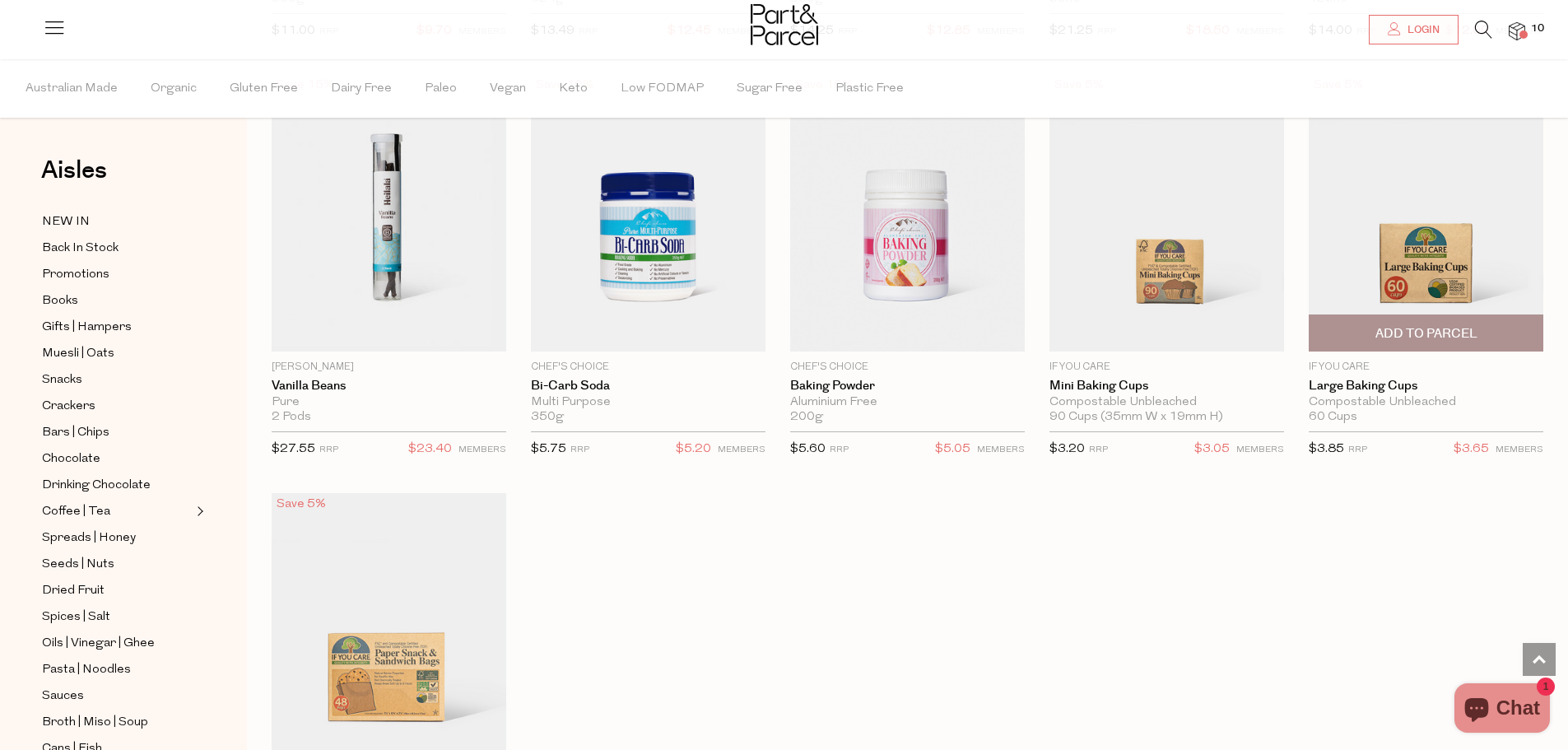
click at [1390, 274] on img at bounding box center [1425, 213] width 234 height 276
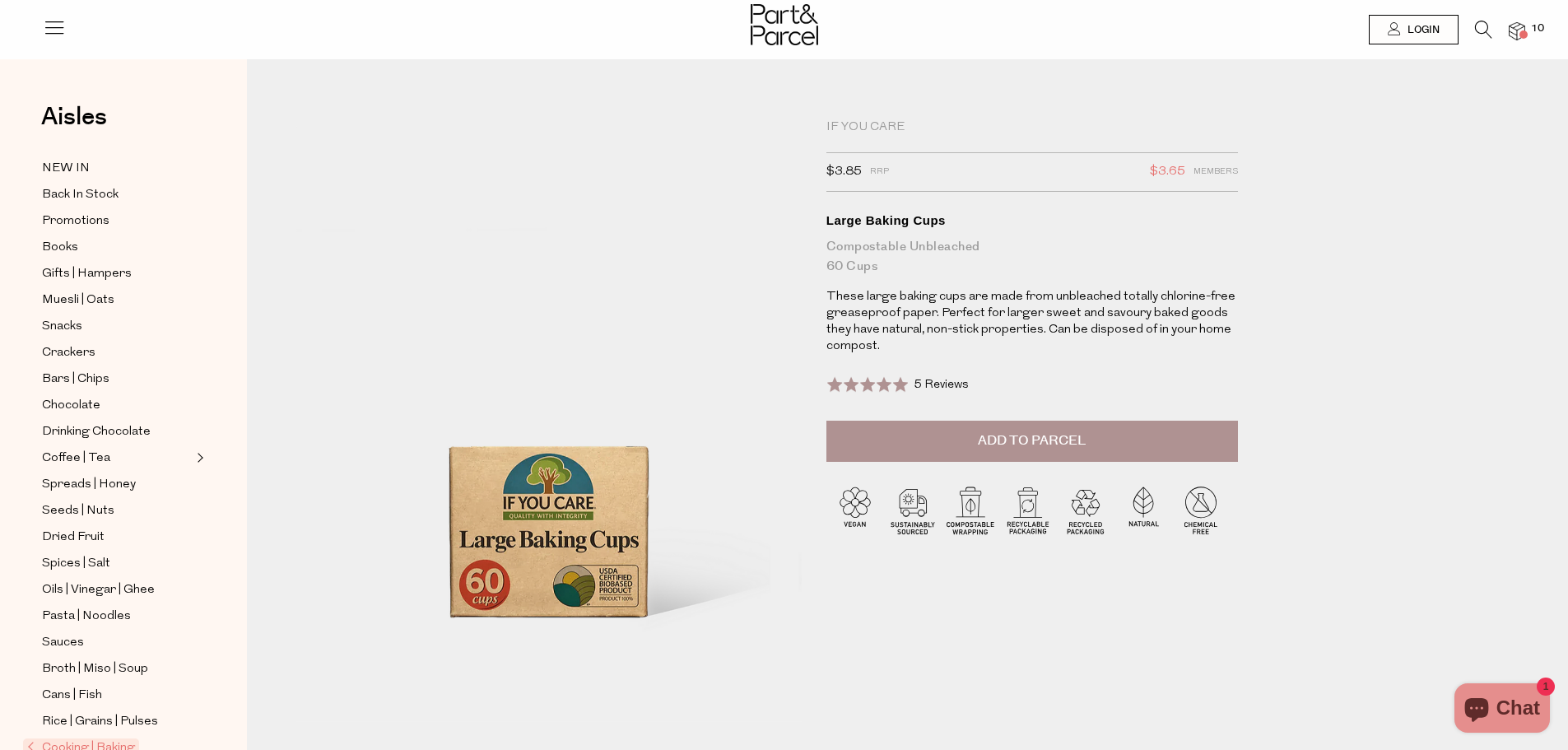
click at [1082, 435] on span "Add to Parcel" at bounding box center [1032, 440] width 108 height 19
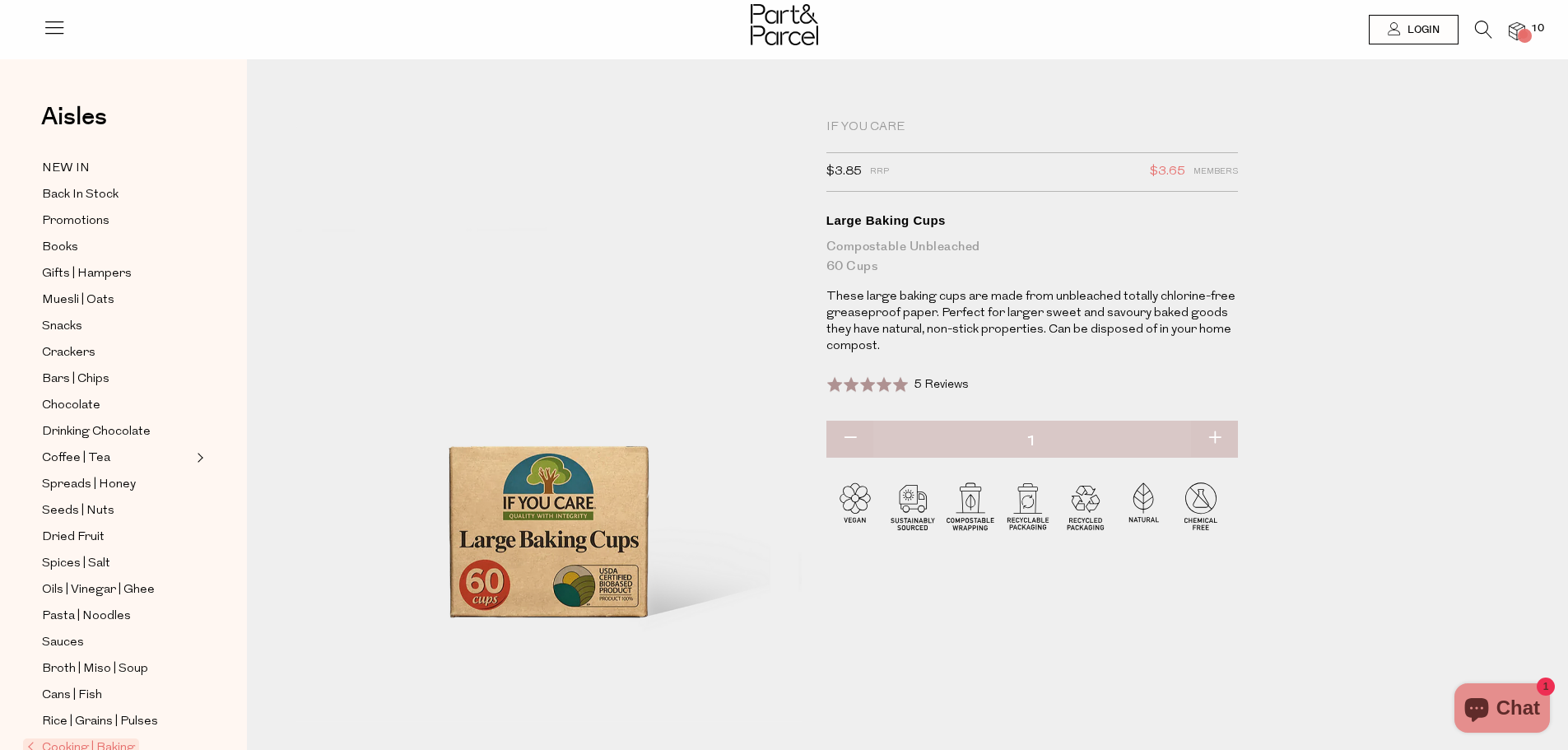
click at [944, 380] on span "5 Reviews" at bounding box center [941, 385] width 55 height 13
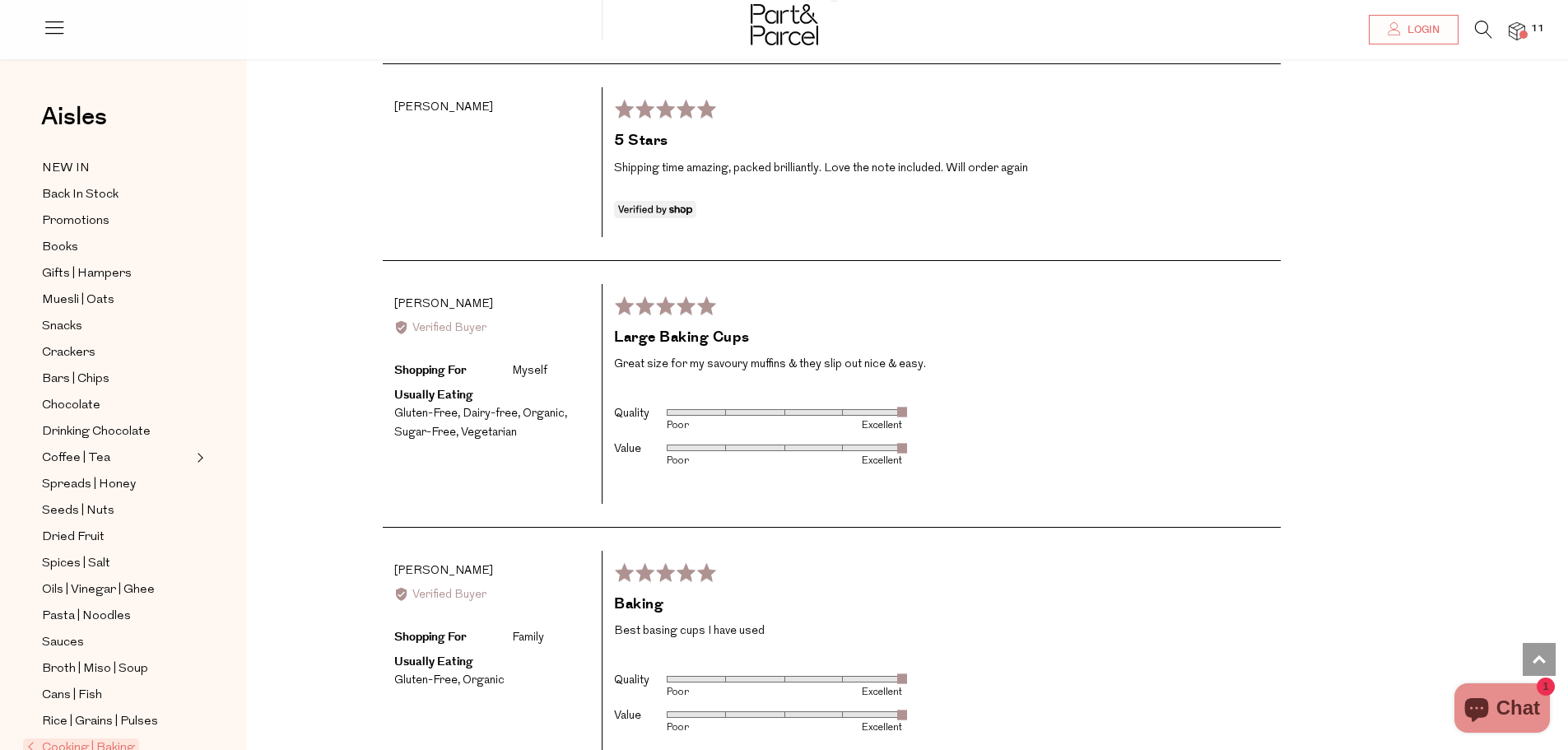
scroll to position [2817, 0]
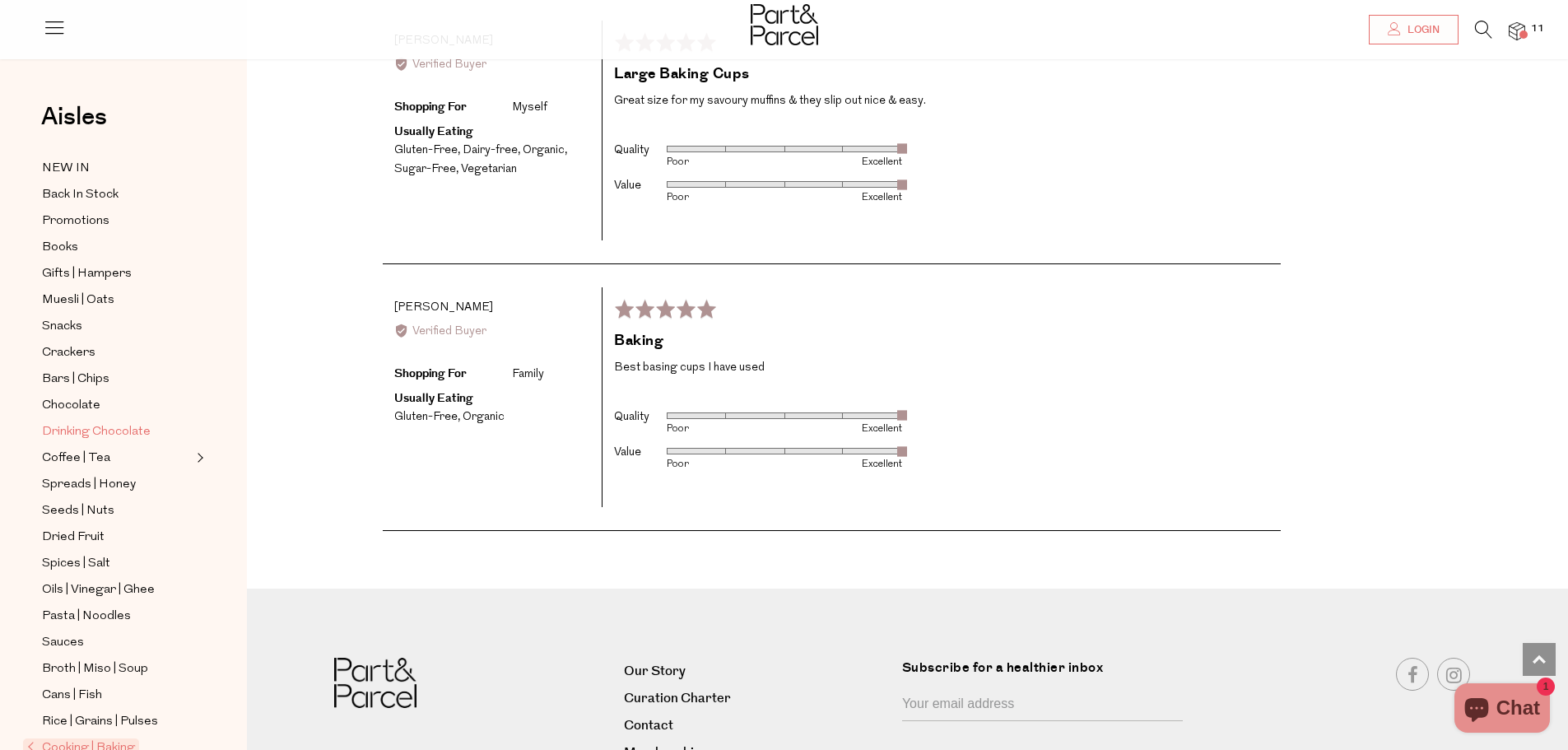
click at [136, 423] on span "Drinking Chocolate" at bounding box center [96, 432] width 109 height 20
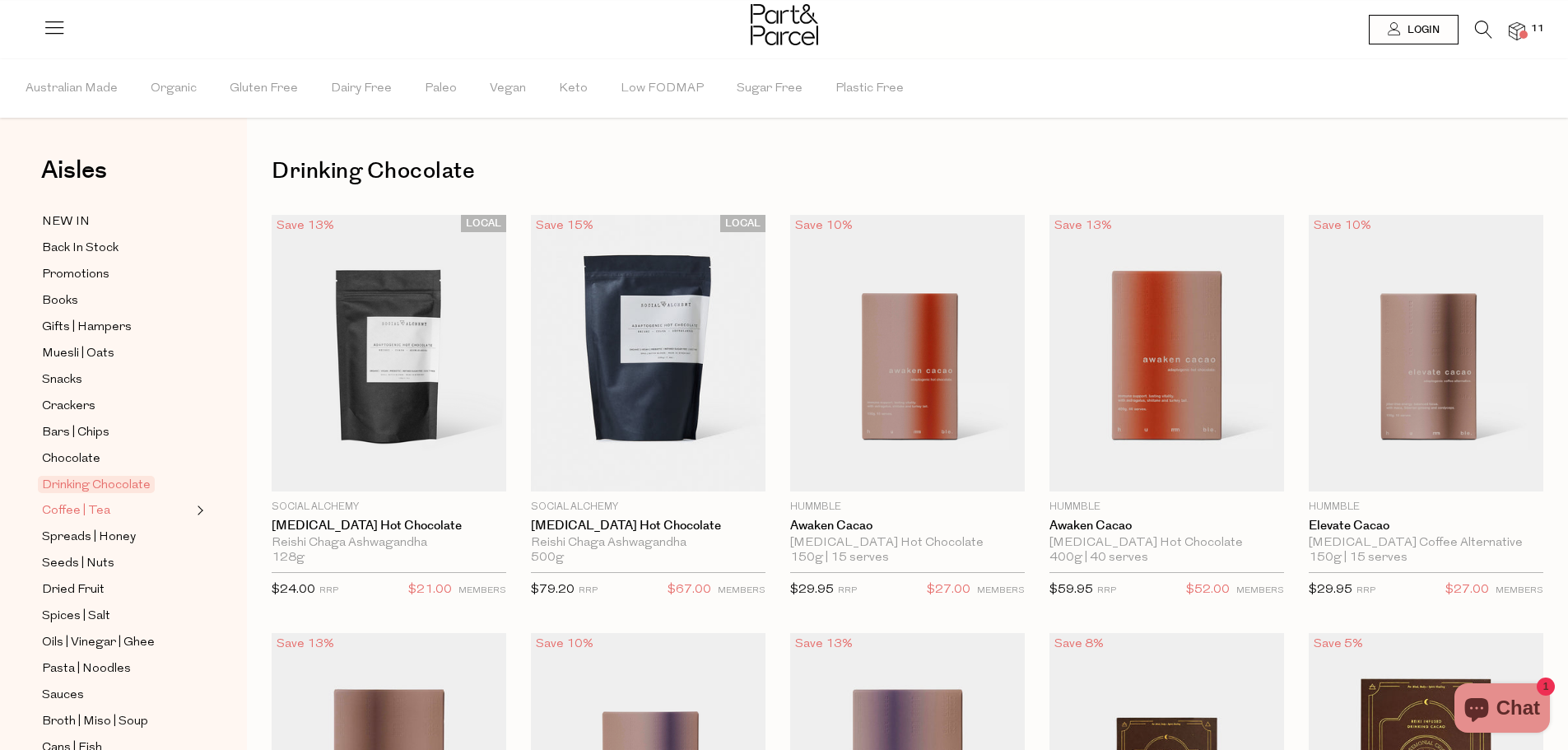
click at [80, 501] on span "Coffee | Tea" at bounding box center [76, 511] width 68 height 20
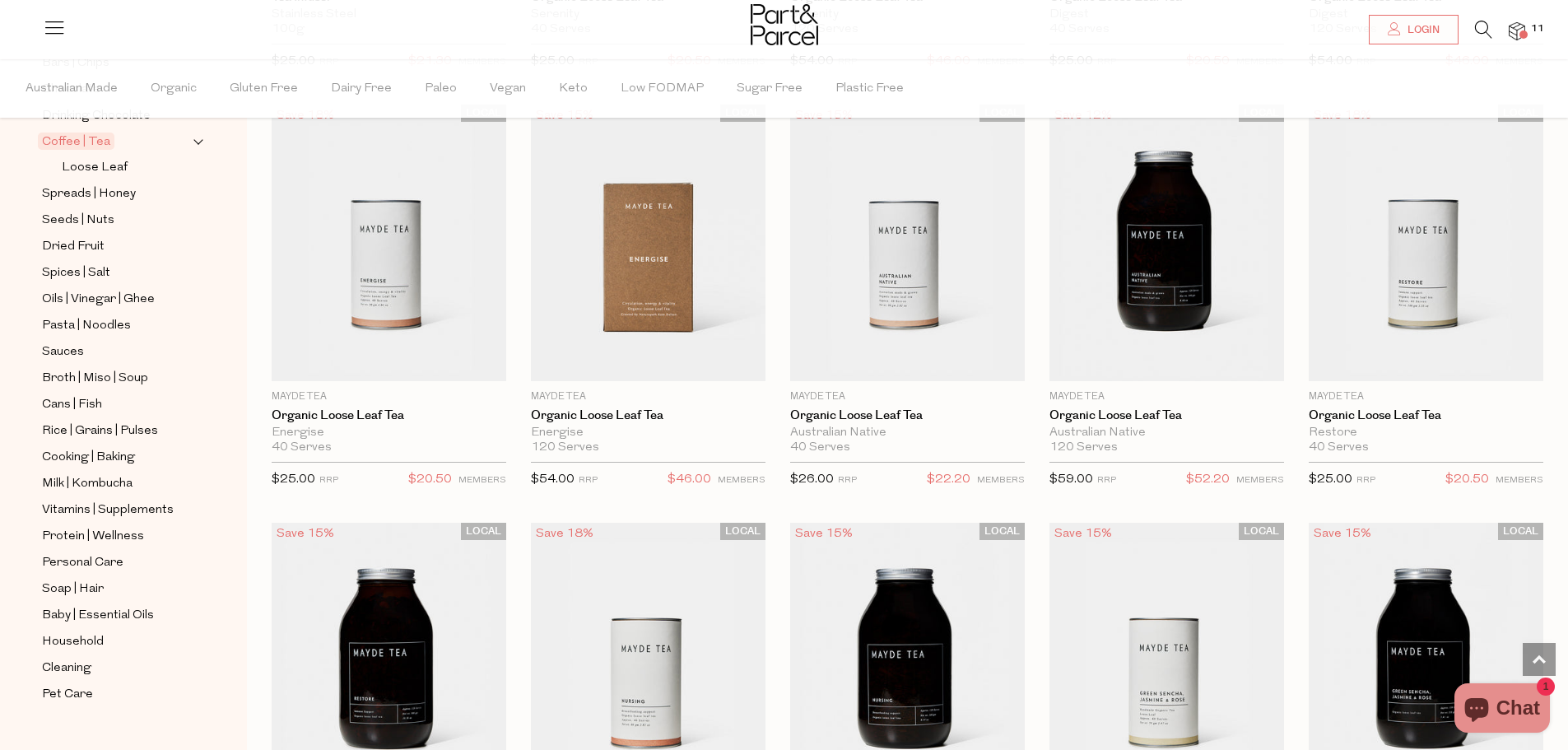
scroll to position [3786, 0]
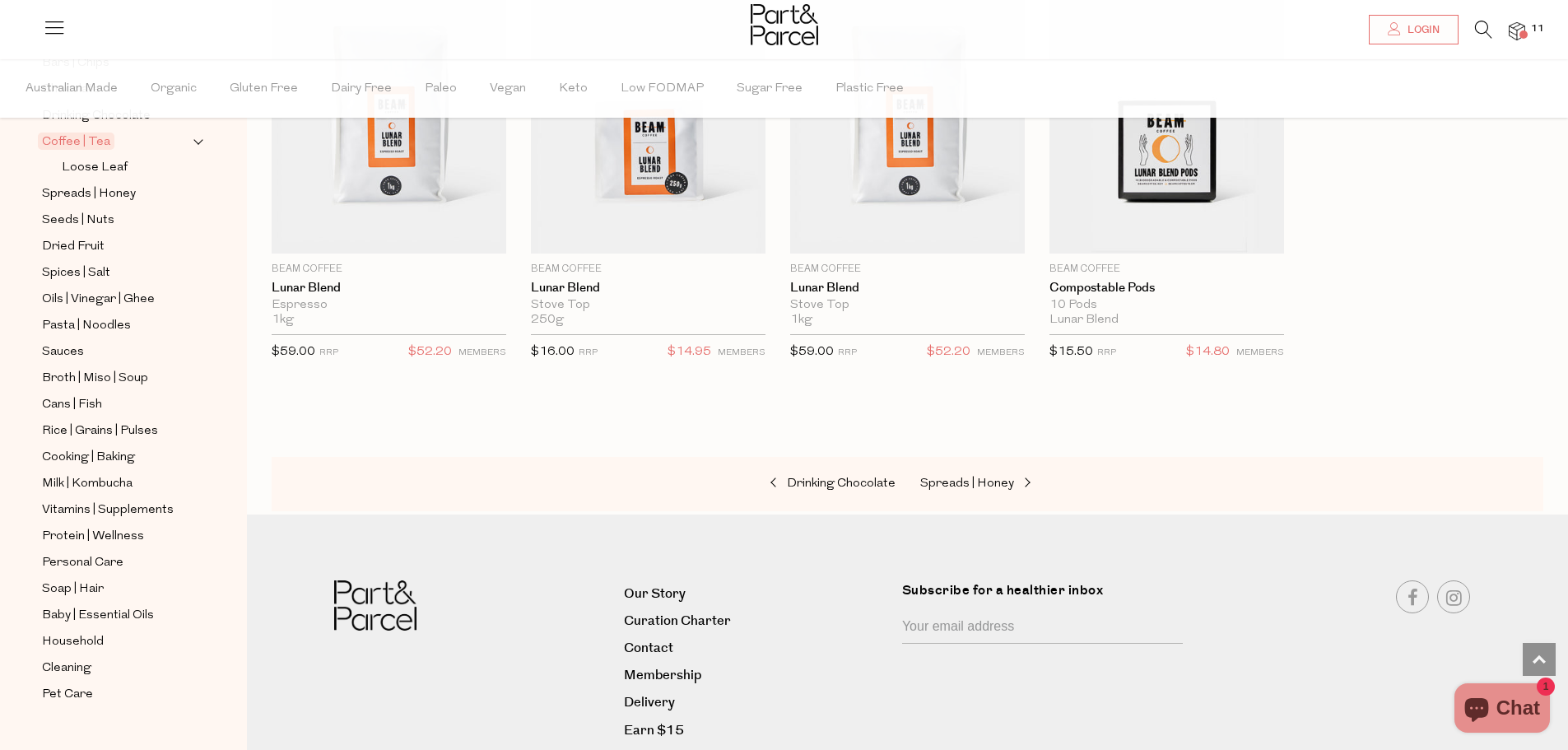
scroll to position [7400, 0]
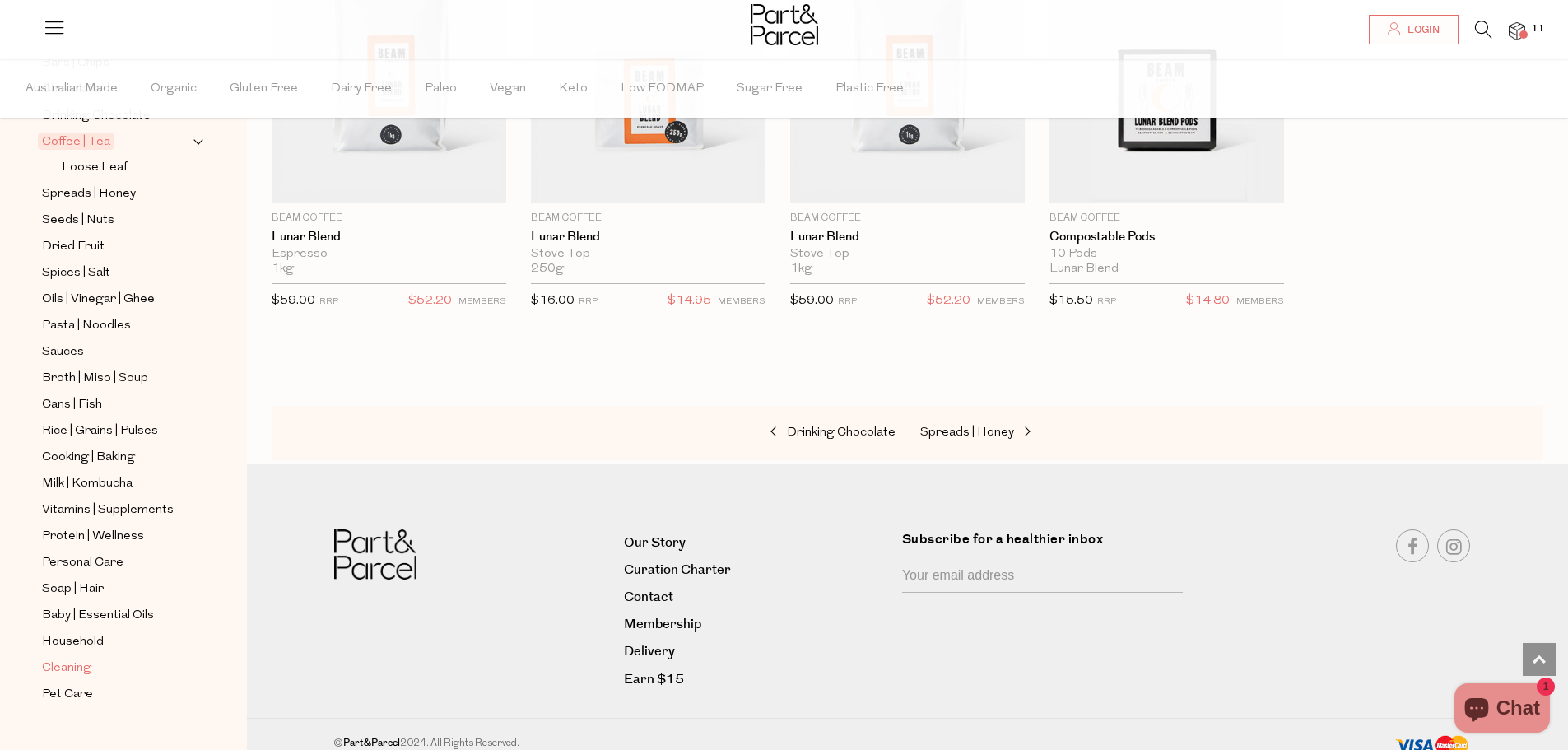
click at [84, 658] on span "Cleaning" at bounding box center [66, 668] width 49 height 20
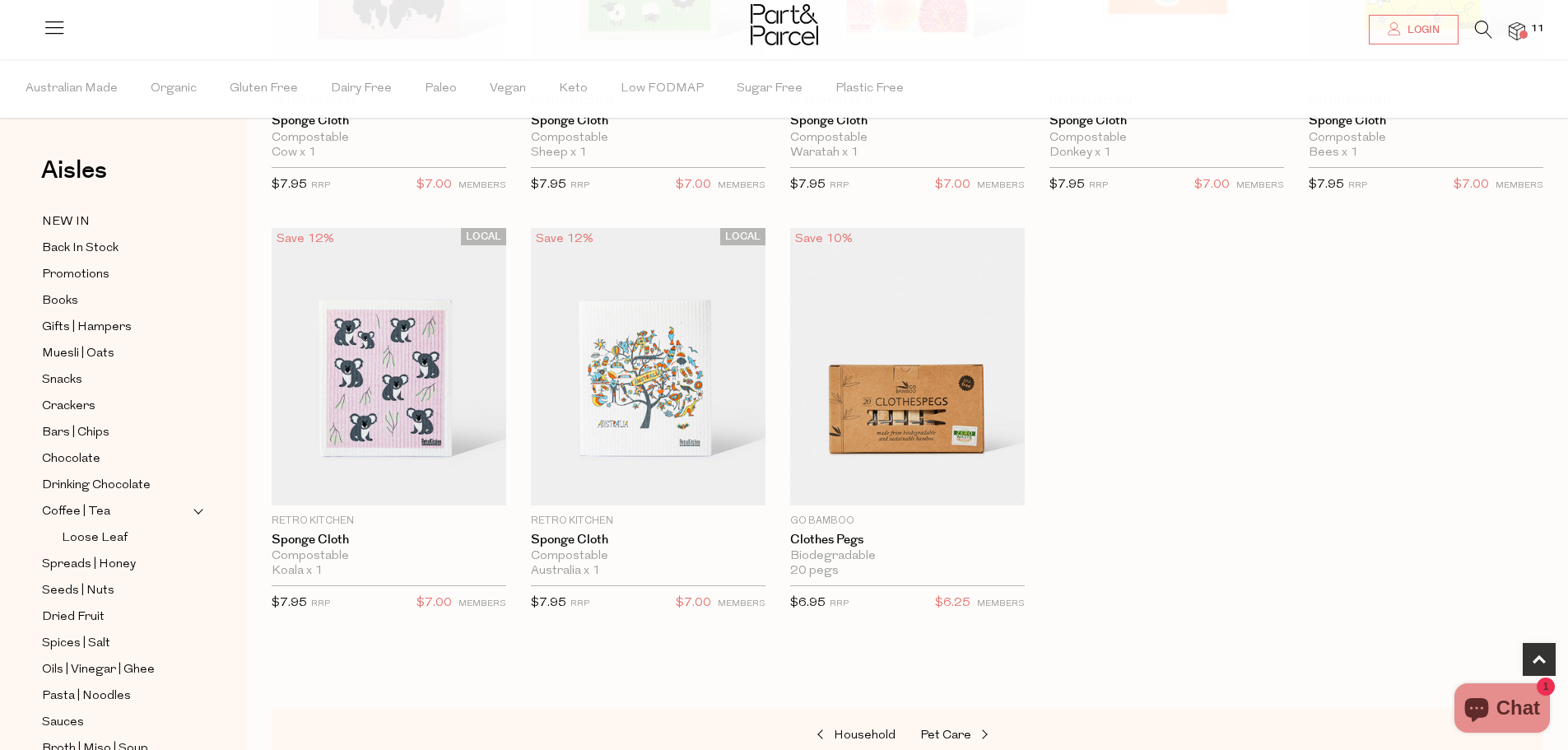
click at [1516, 30] on img at bounding box center [1517, 31] width 16 height 19
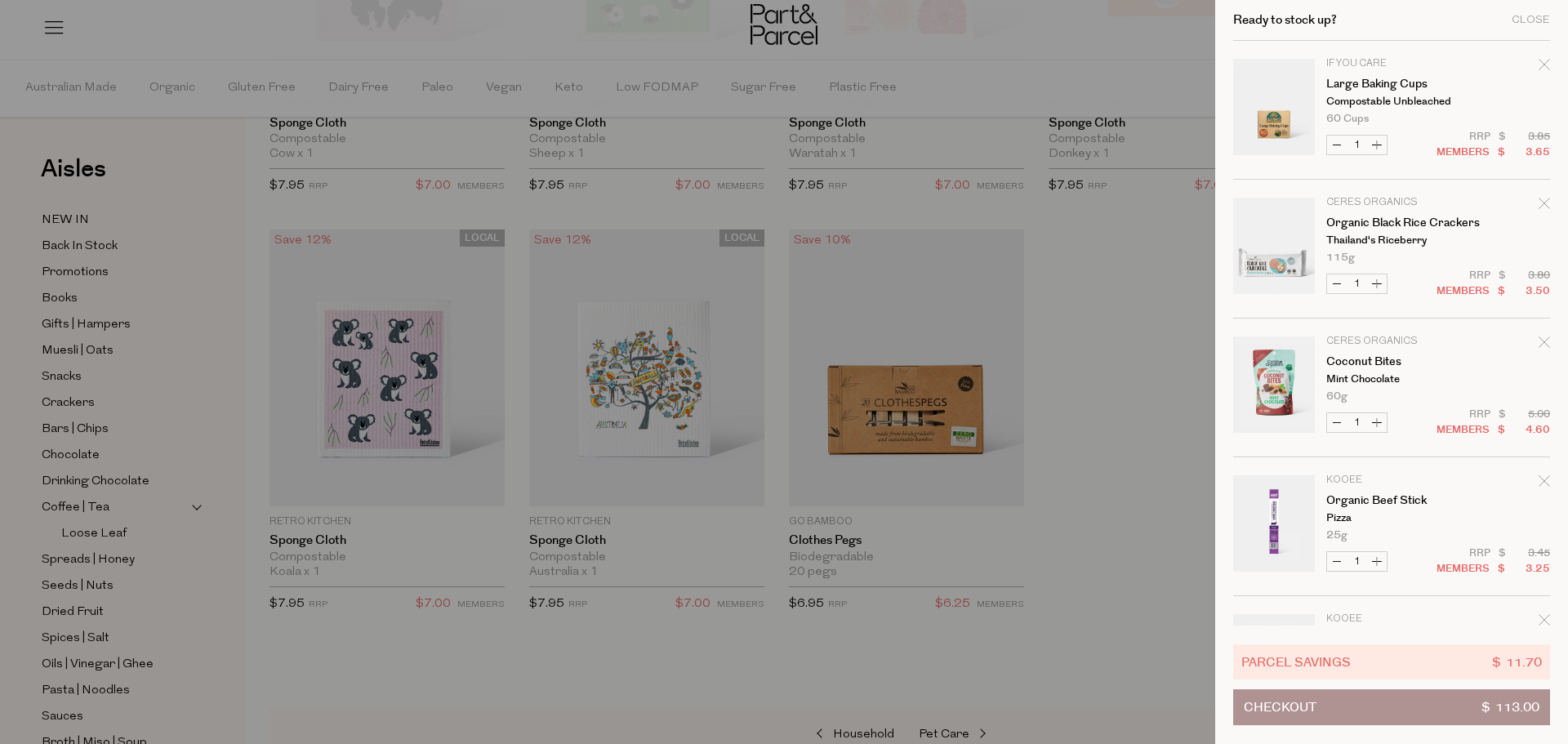
scroll to position [327, 0]
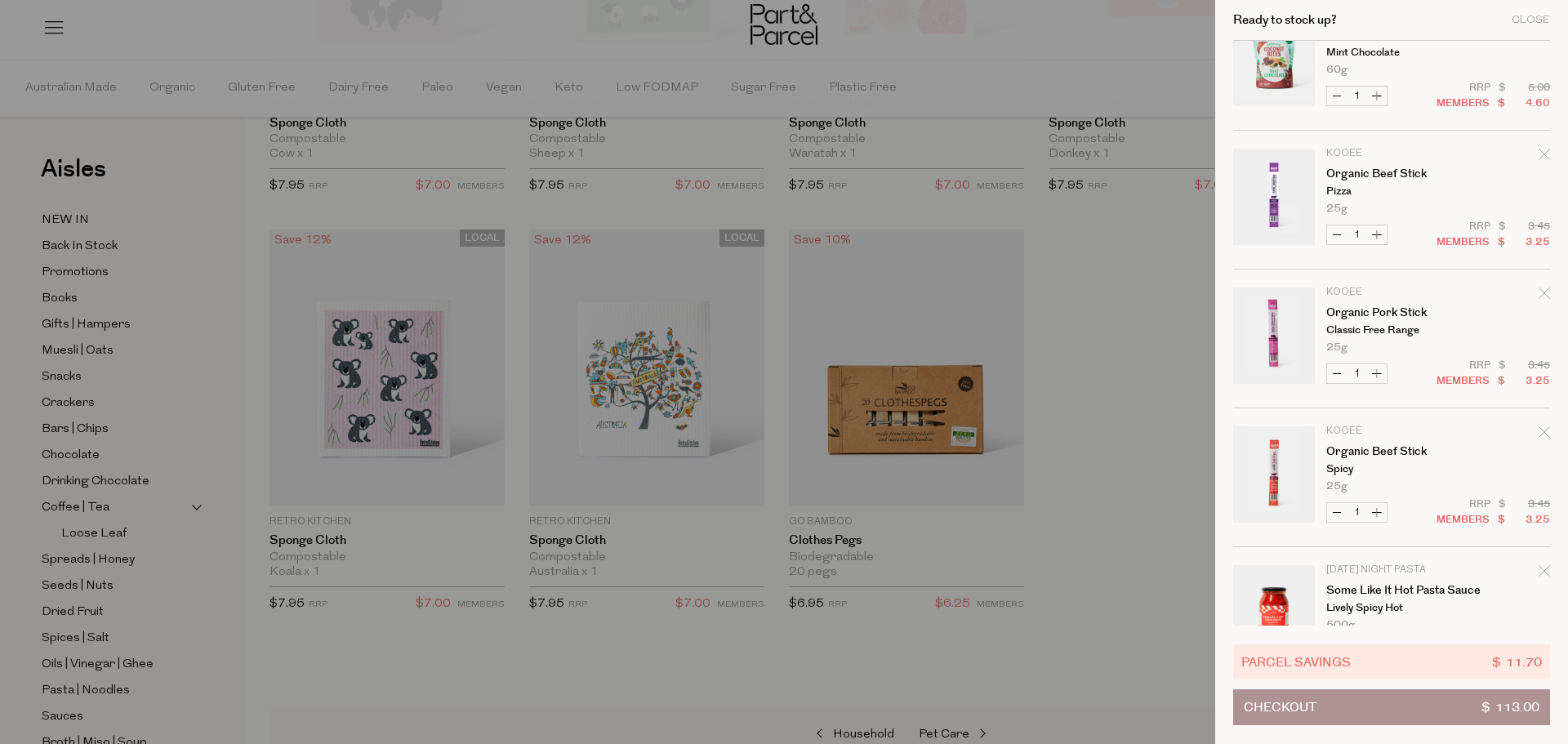
click at [1373, 230] on button "Increase Organic Beef Stick" at bounding box center [1377, 234] width 20 height 19
type input "2"
click at [1381, 508] on form "Image Product Total Qty If You Care Large Baking Cups Compostable Unbleached 60…" at bounding box center [1392, 405] width 317 height 1382
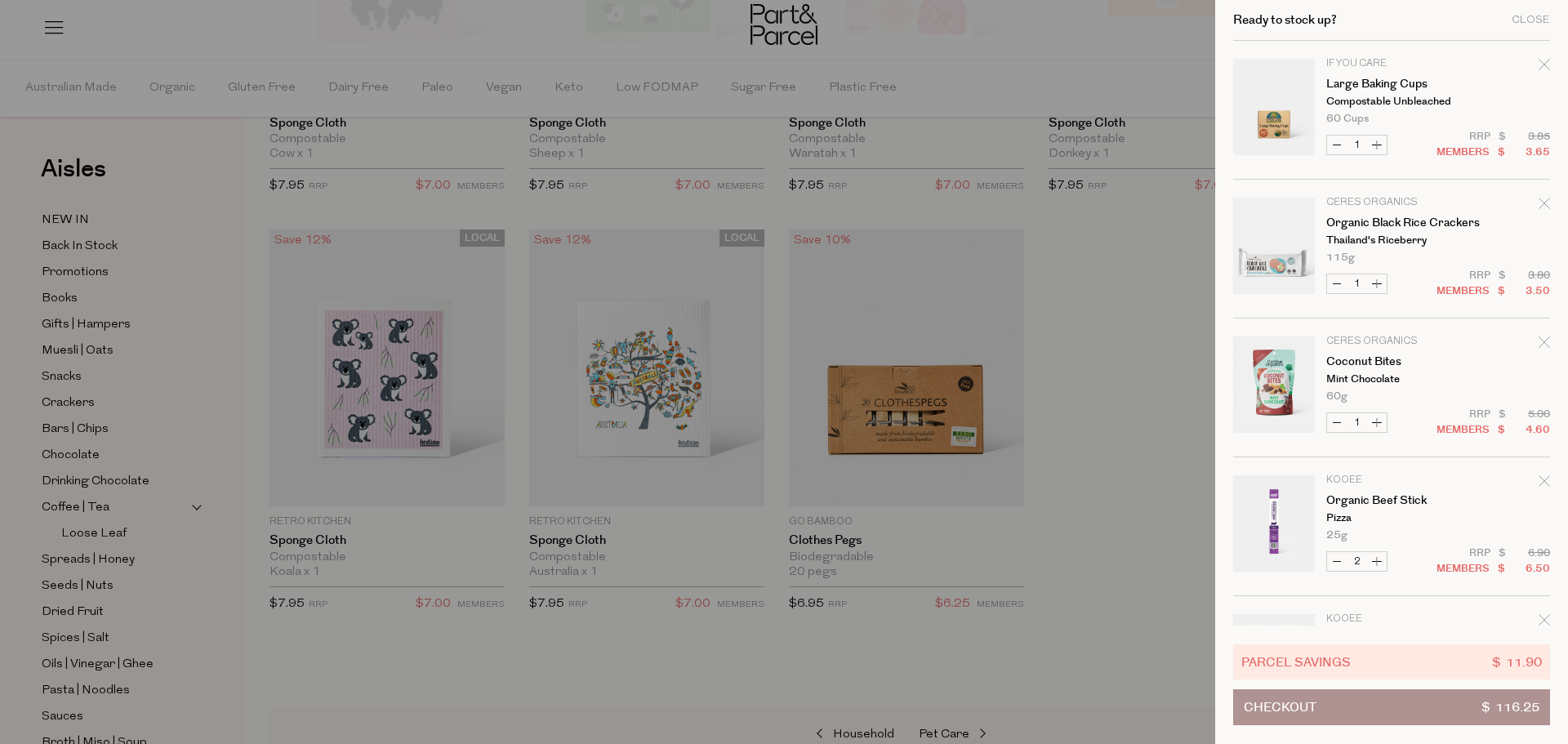
click at [1377, 512] on td "KOOEE Organic Beef Stick Pizza 25g Only 59 Available" at bounding box center [1438, 507] width 223 height 65
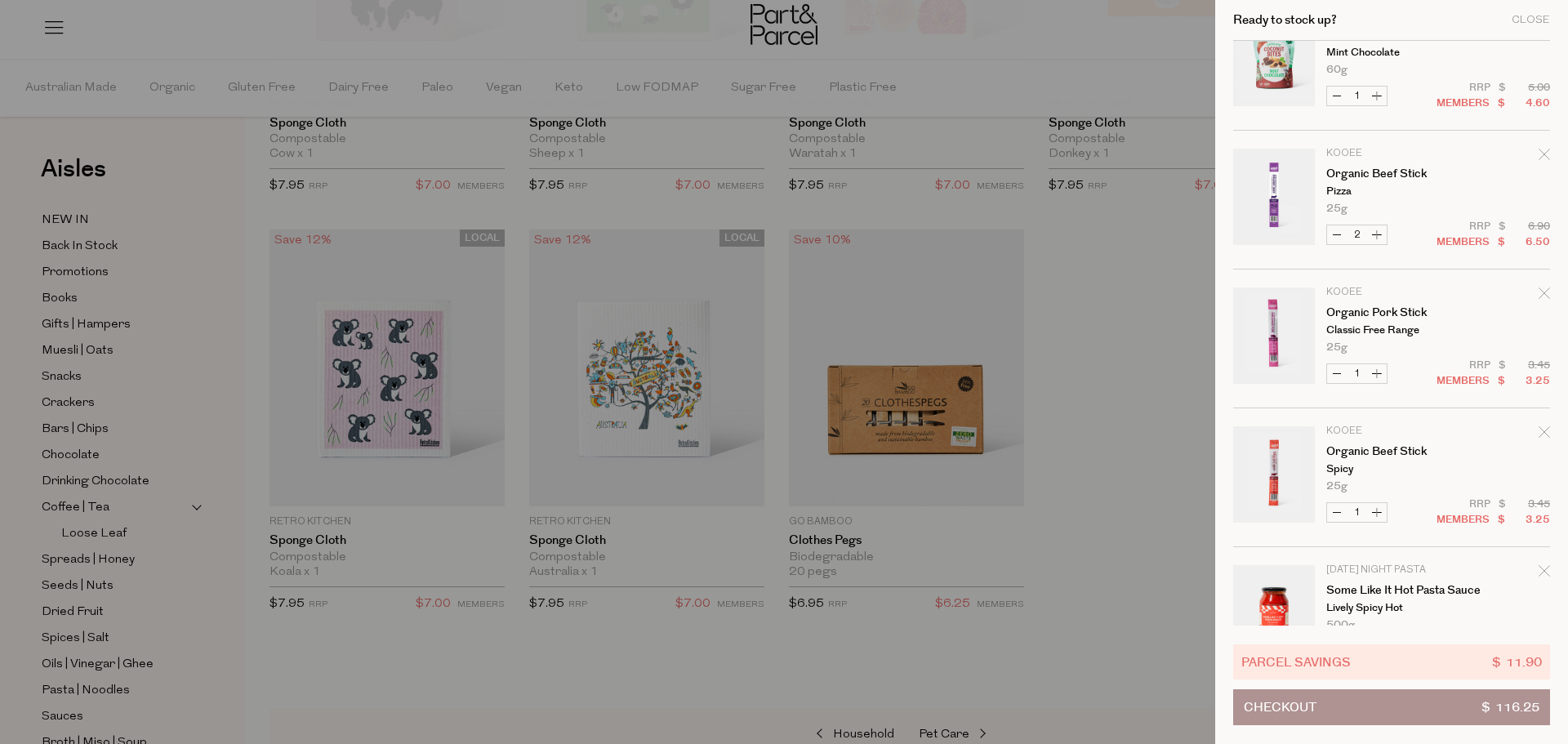
click at [1377, 514] on button "Increase Organic Beef Stick" at bounding box center [1377, 512] width 20 height 19
type input "2"
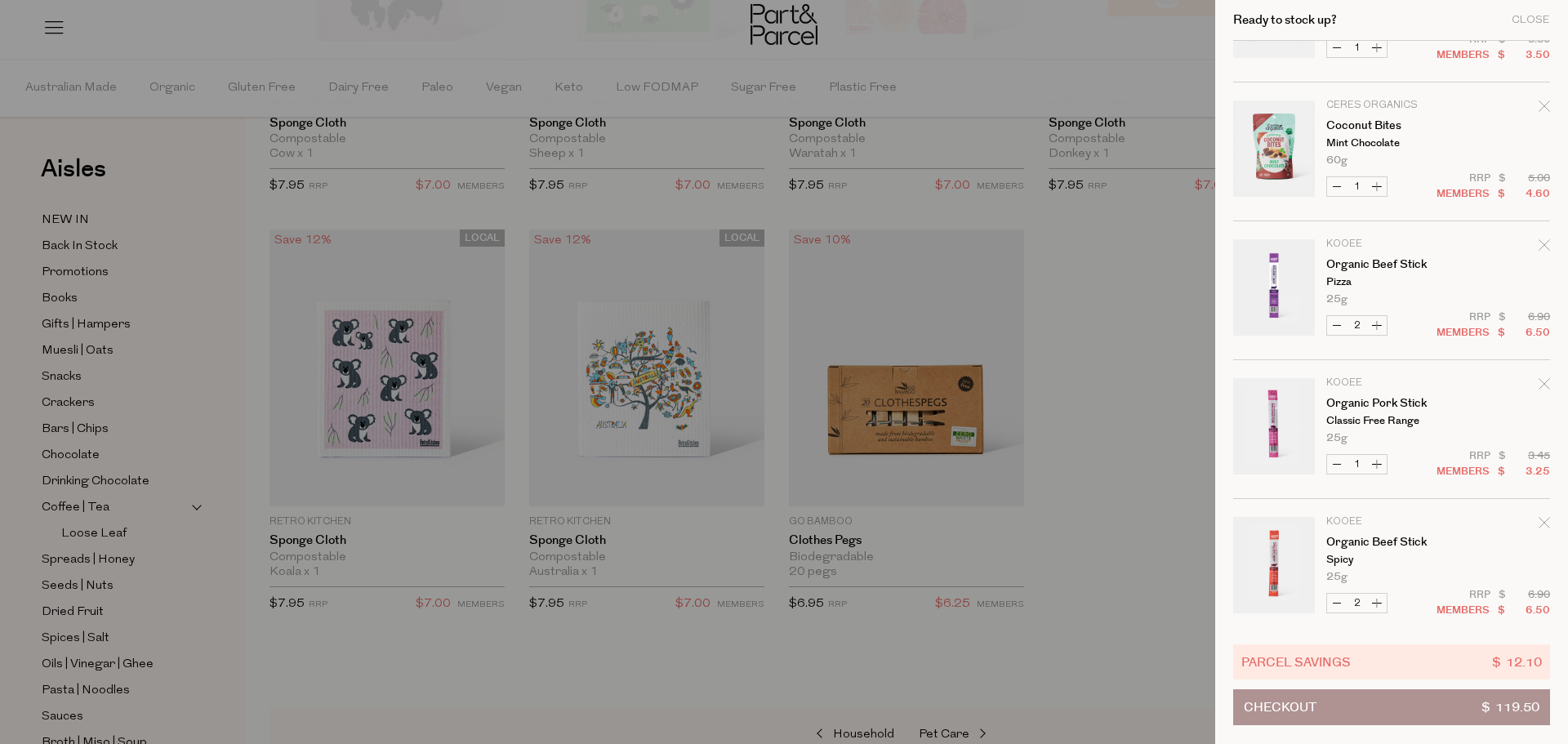
scroll to position [245, 0]
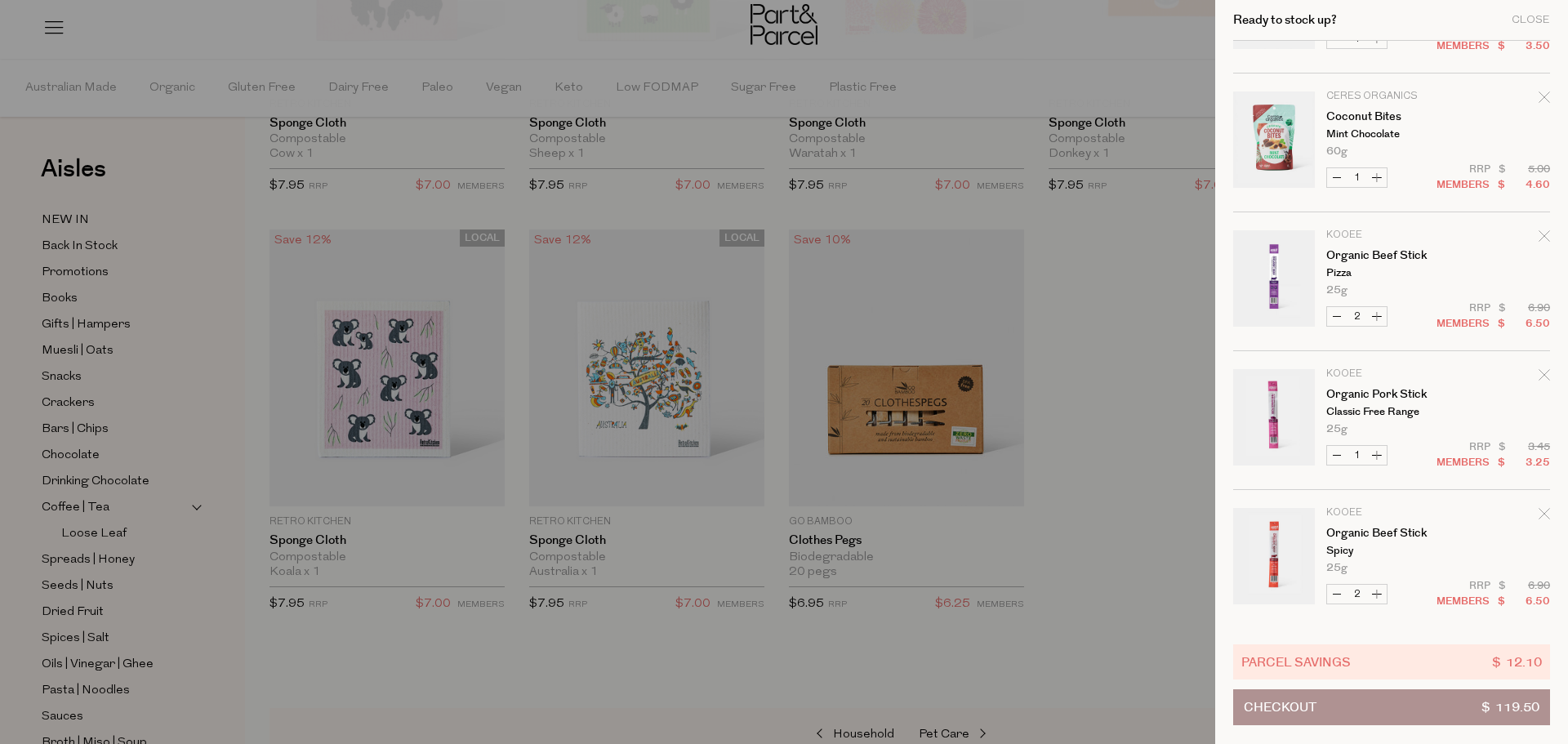
click at [1379, 457] on button "Increase Organic Pork Stick" at bounding box center [1377, 455] width 20 height 19
type input "2"
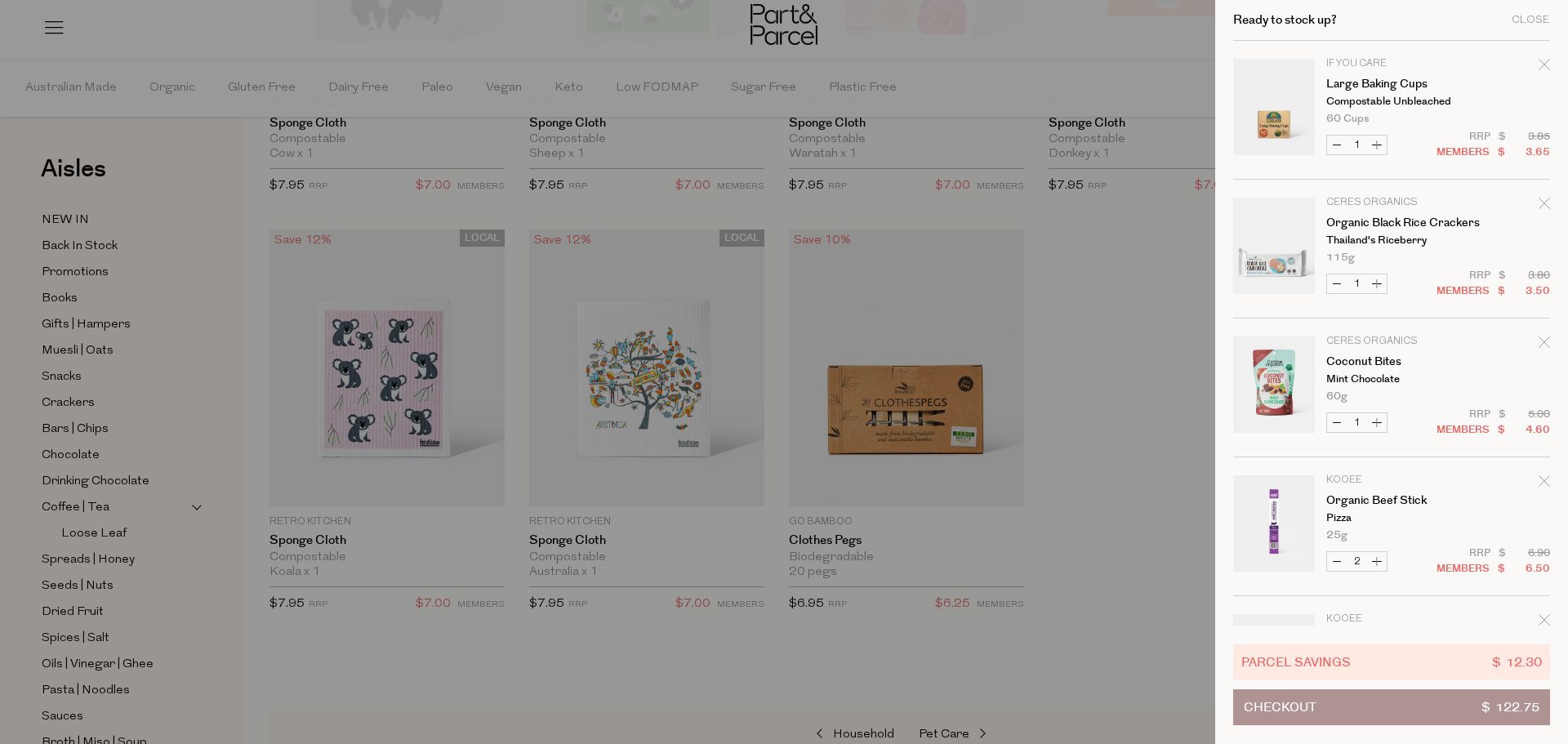
click at [1079, 295] on div at bounding box center [784, 372] width 1568 height 744
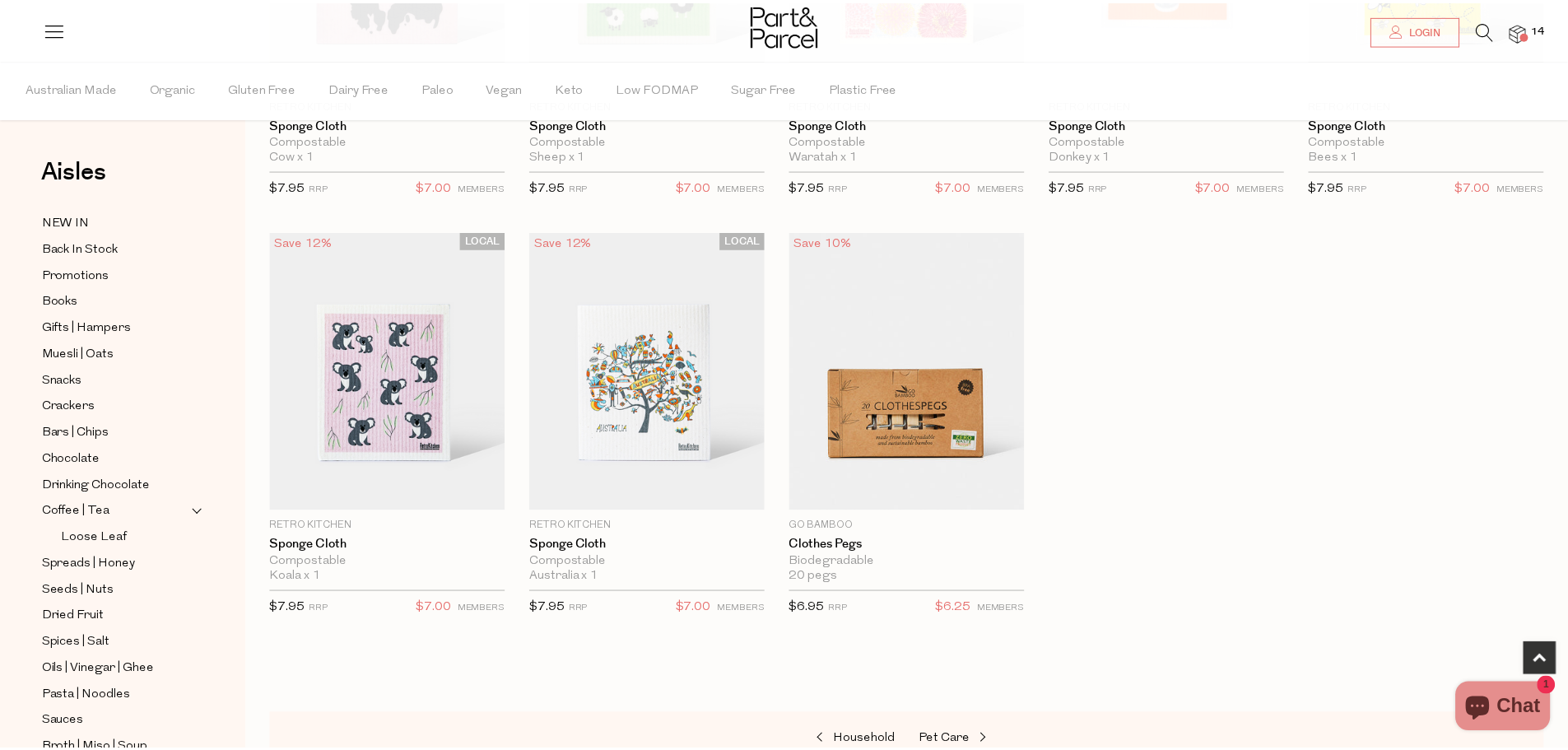
scroll to position [823, 0]
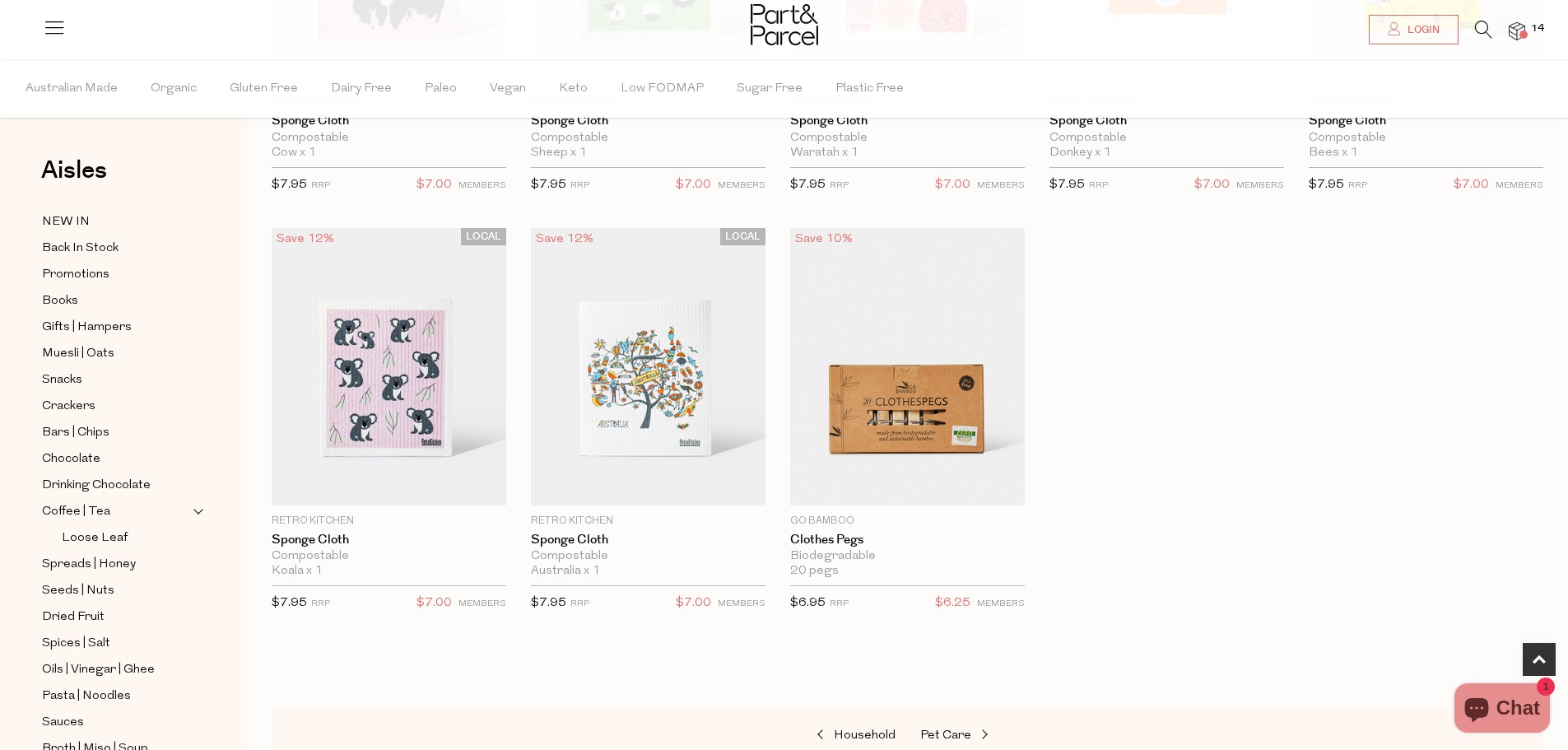
click at [1481, 20] on div at bounding box center [784, 27] width 1568 height 54
click at [1479, 28] on icon at bounding box center [1484, 30] width 17 height 18
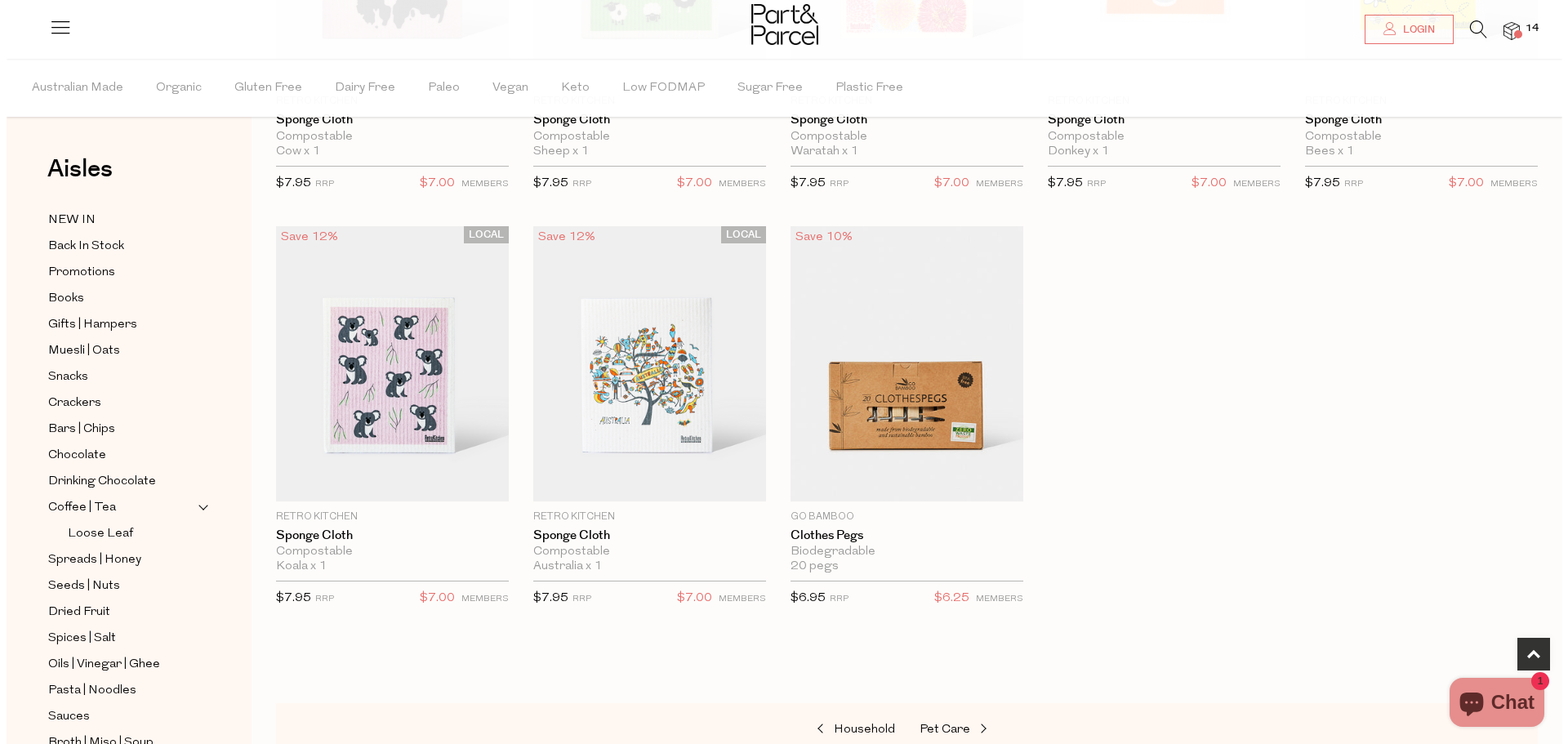
scroll to position [820, 0]
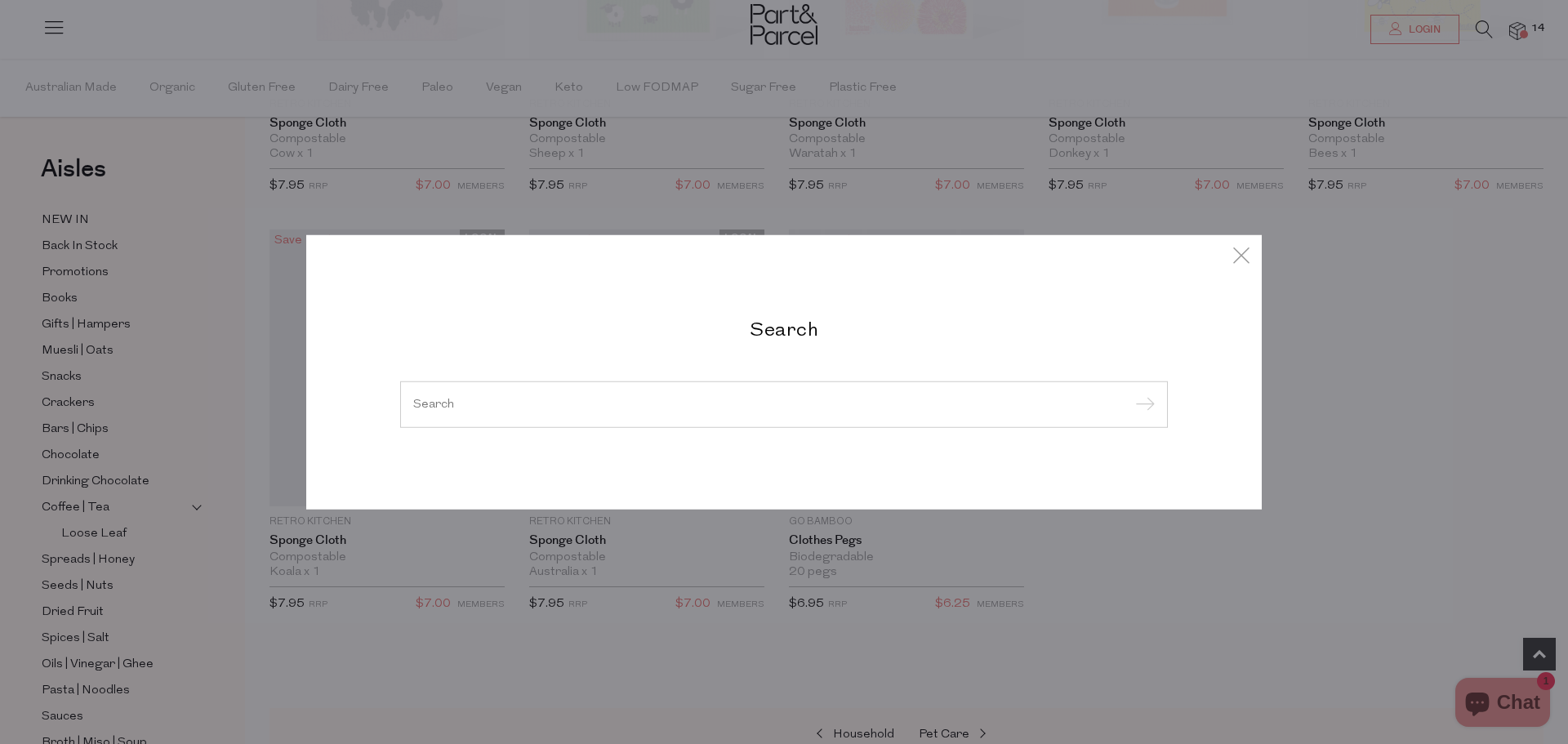
click at [729, 403] on input "search" at bounding box center [784, 404] width 742 height 12
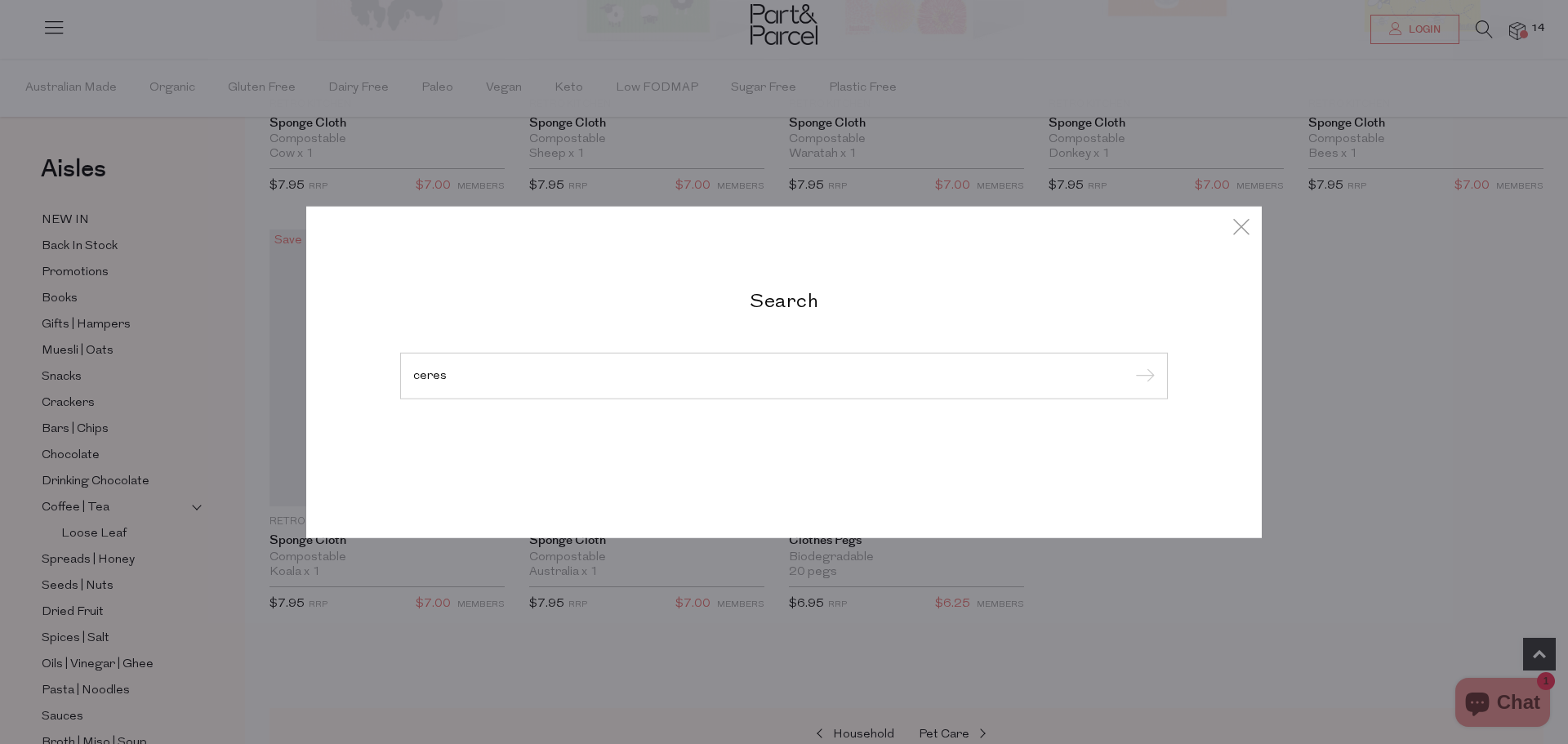
type input "ceres"
click at [1131, 364] on input "submit" at bounding box center [1143, 376] width 25 height 25
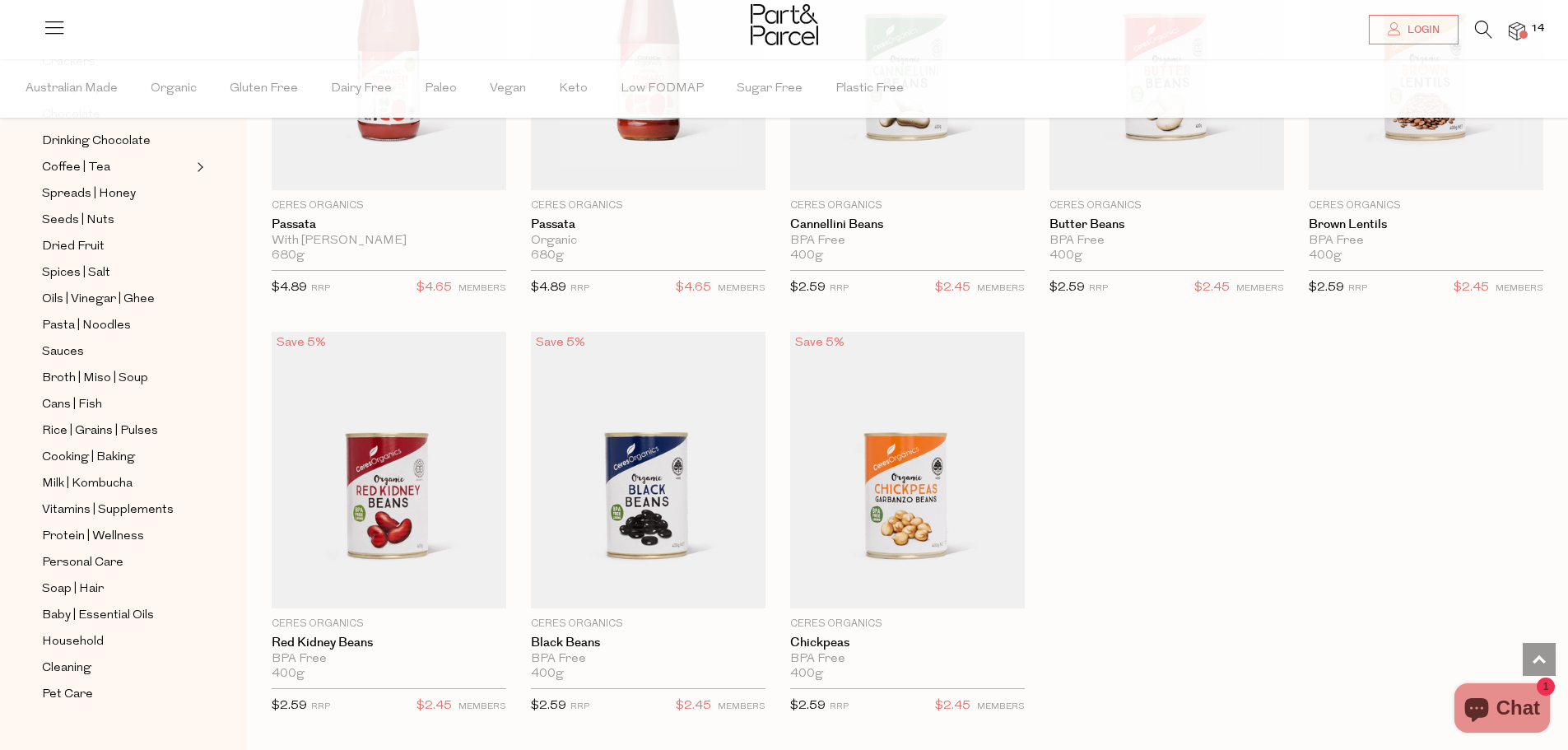
scroll to position [3868, 0]
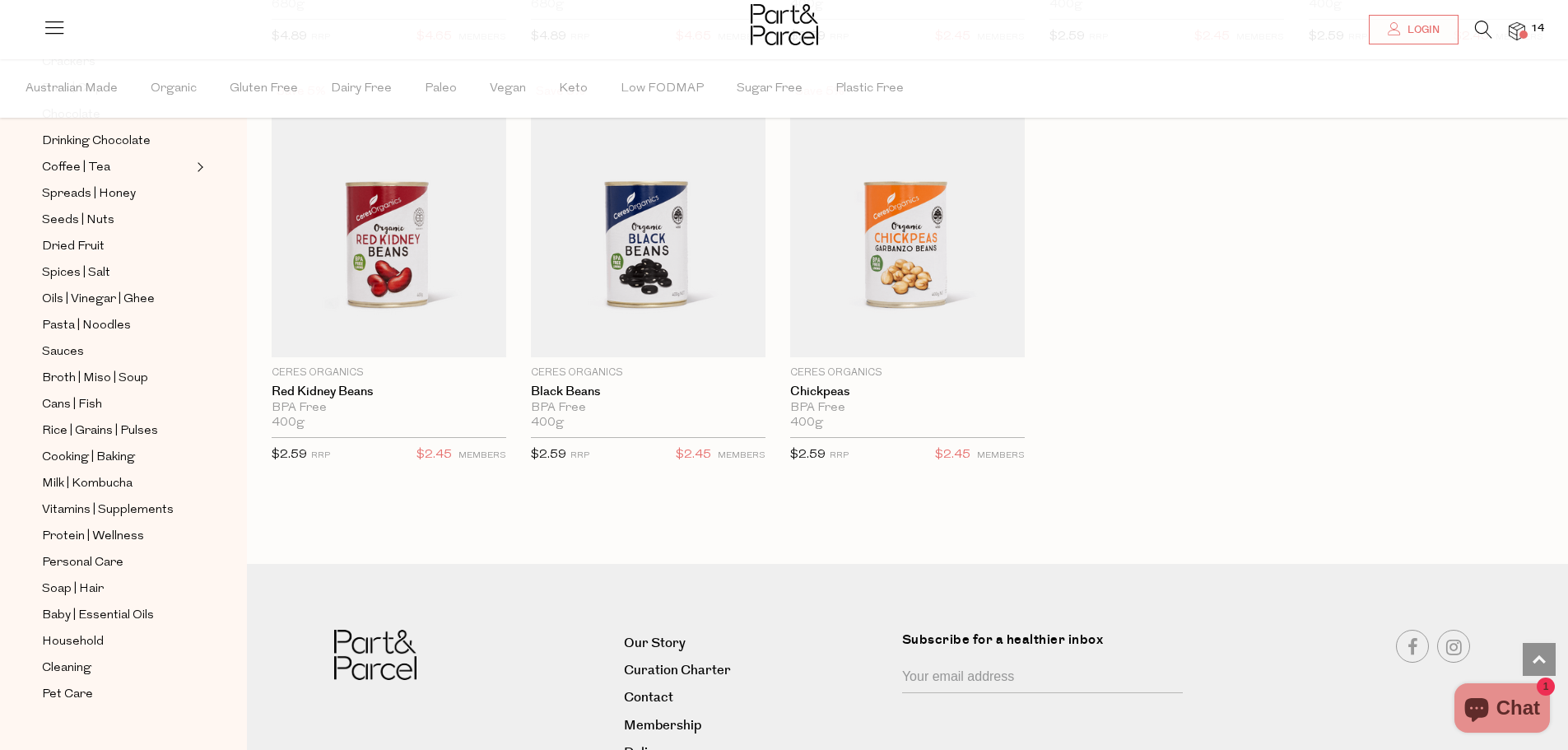
click at [1509, 36] on img at bounding box center [1517, 31] width 16 height 19
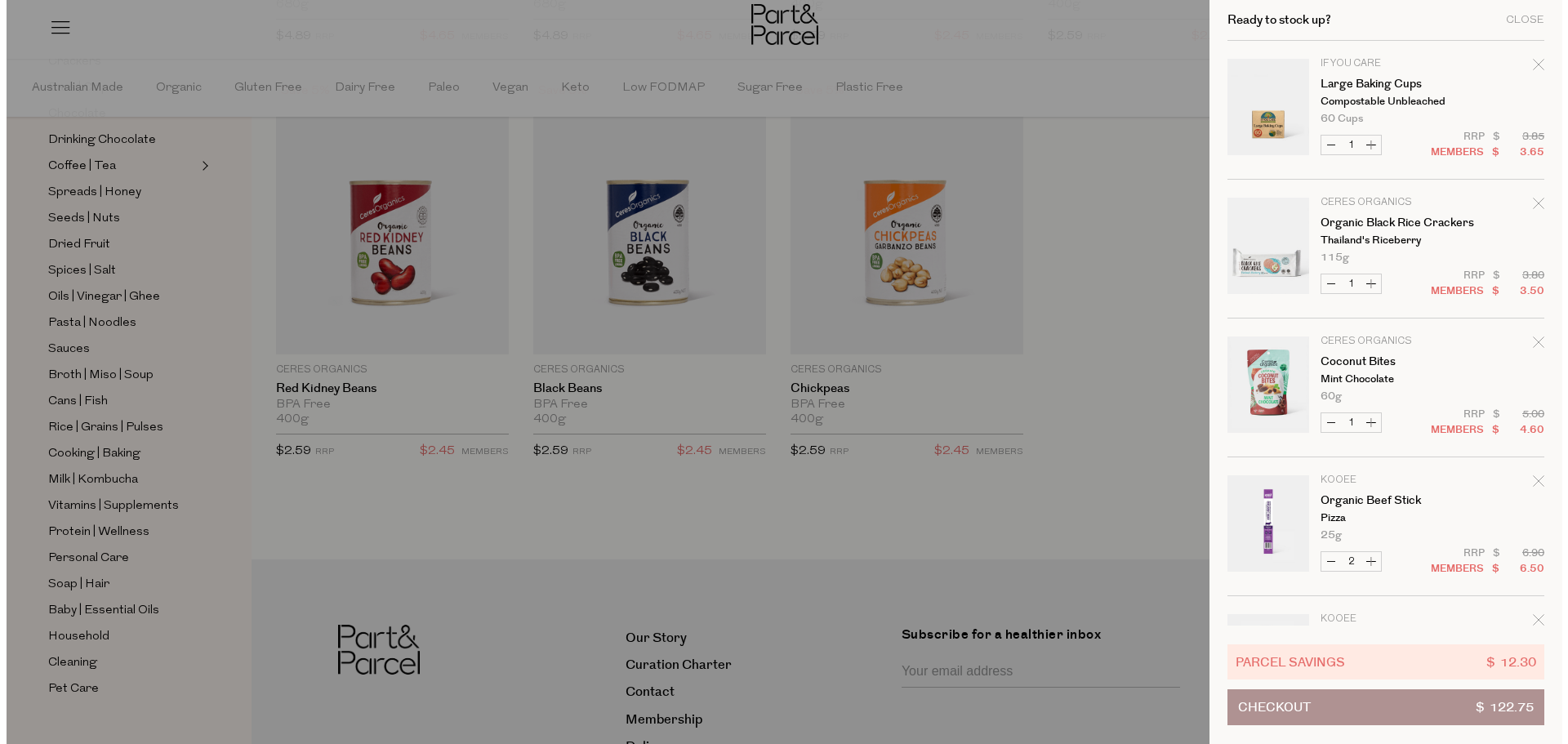
scroll to position [3863, 0]
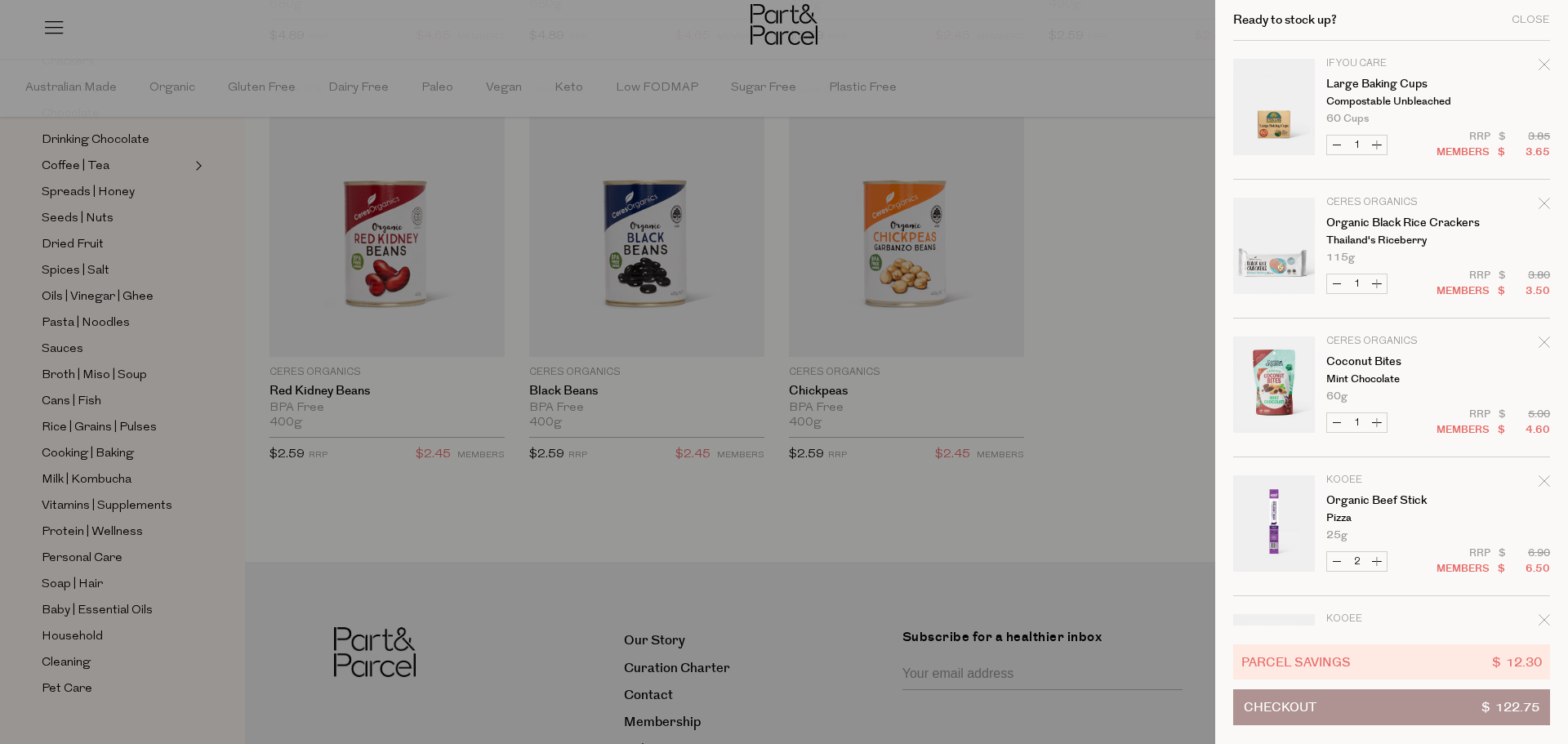
click at [1475, 710] on button "Checkout $ 122.75" at bounding box center [1392, 707] width 317 height 36
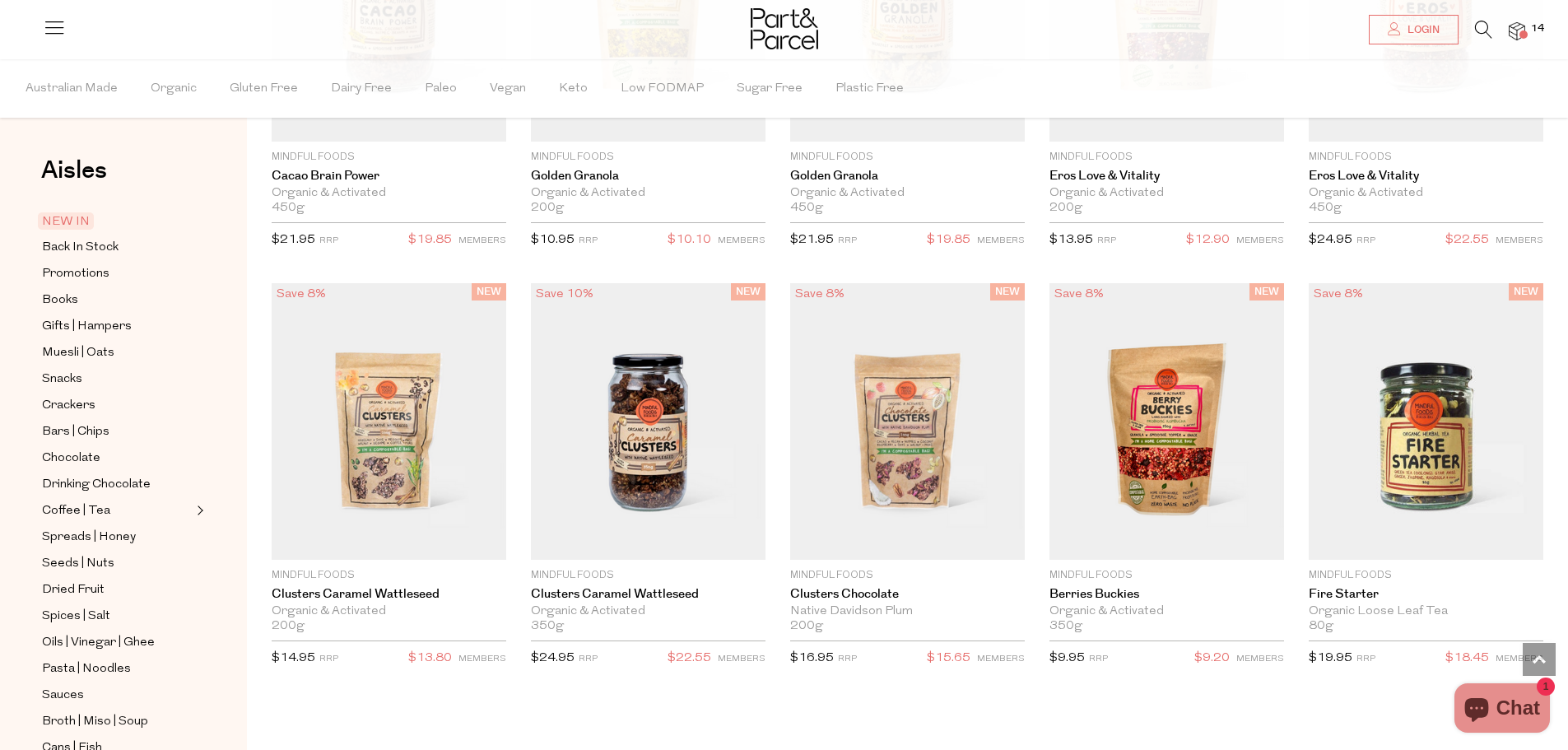
scroll to position [3287, 0]
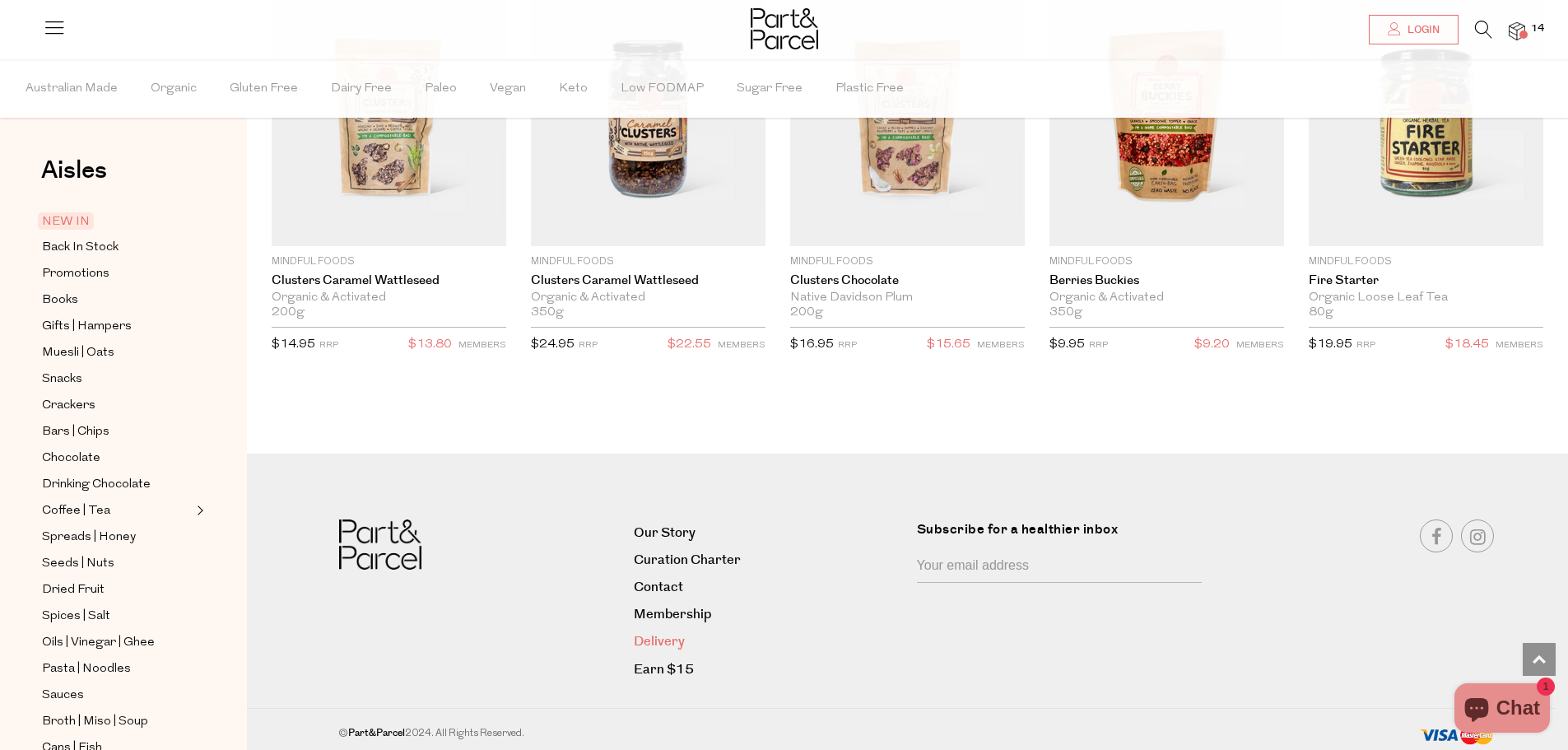
click at [667, 640] on link "Delivery" at bounding box center [768, 641] width 270 height 22
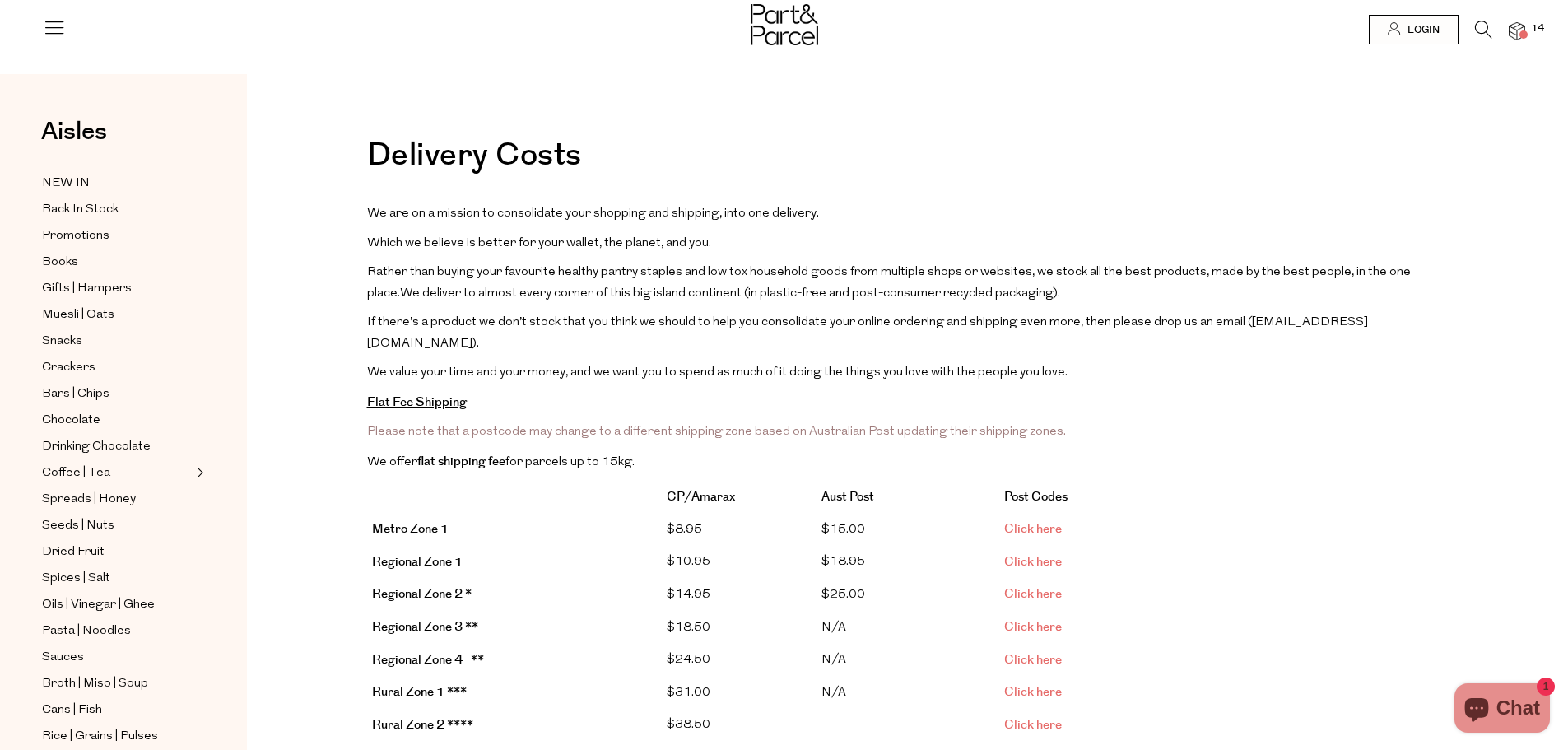
click at [790, 22] on img at bounding box center [784, 25] width 67 height 41
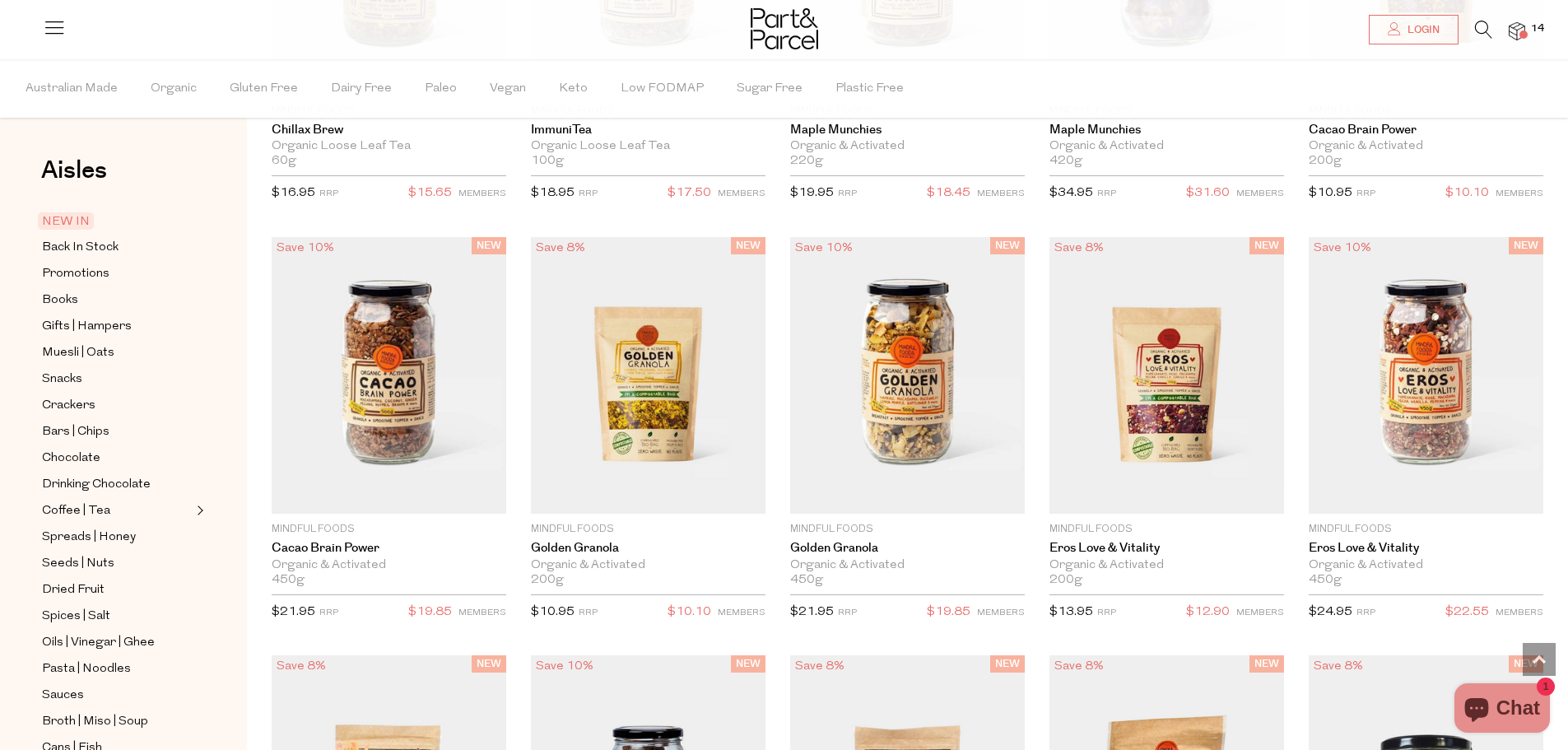
scroll to position [3287, 0]
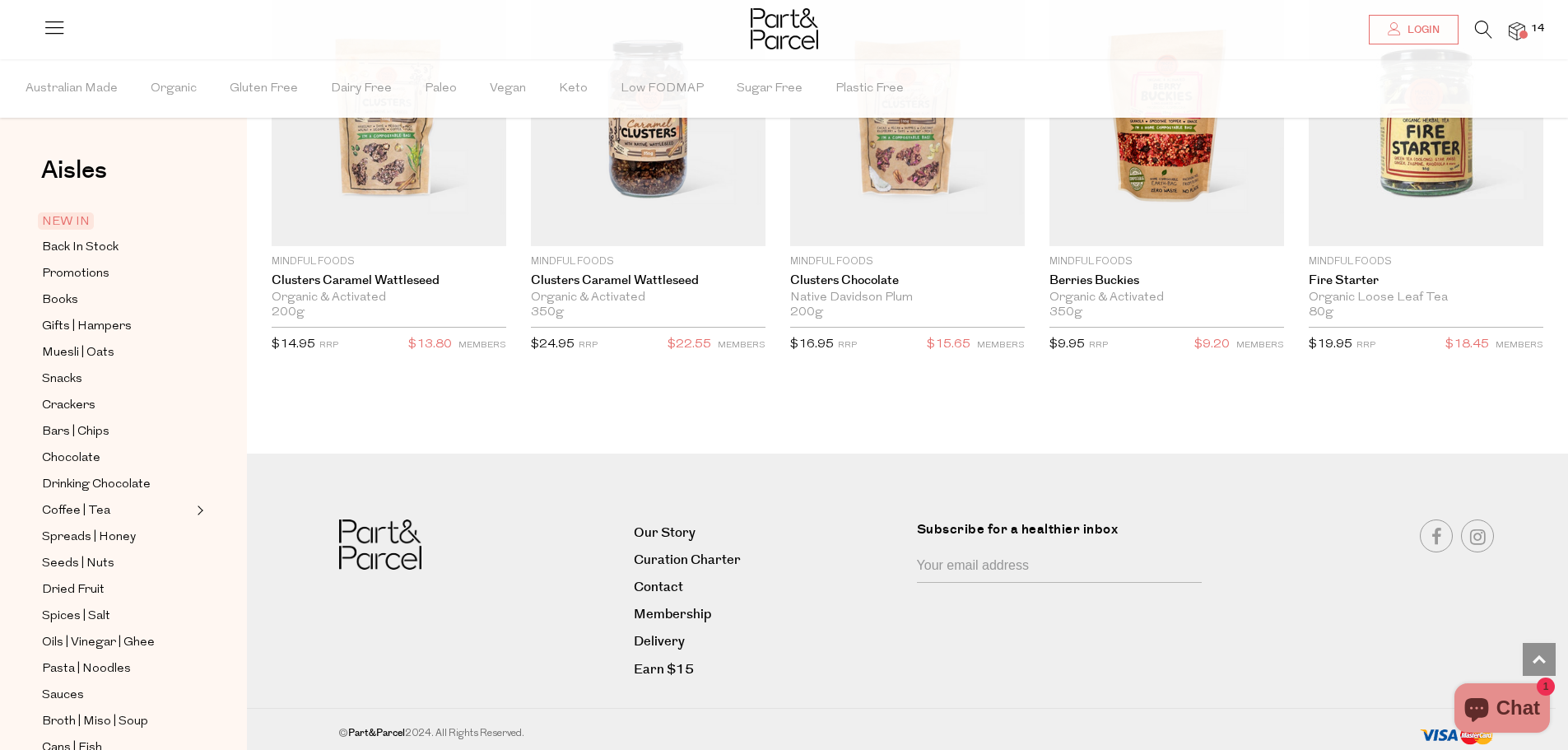
click at [1520, 33] on span at bounding box center [1523, 34] width 8 height 8
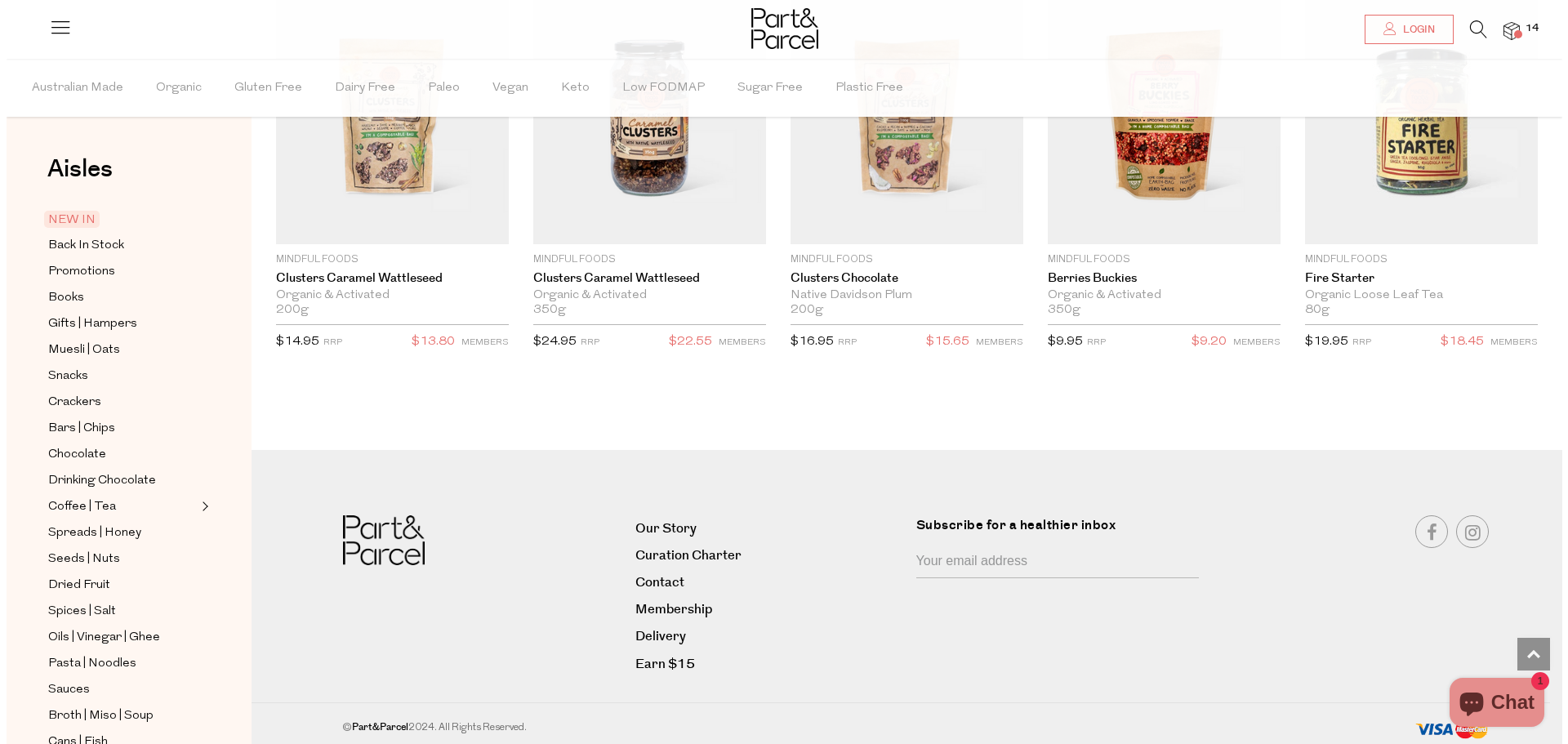
scroll to position [3271, 0]
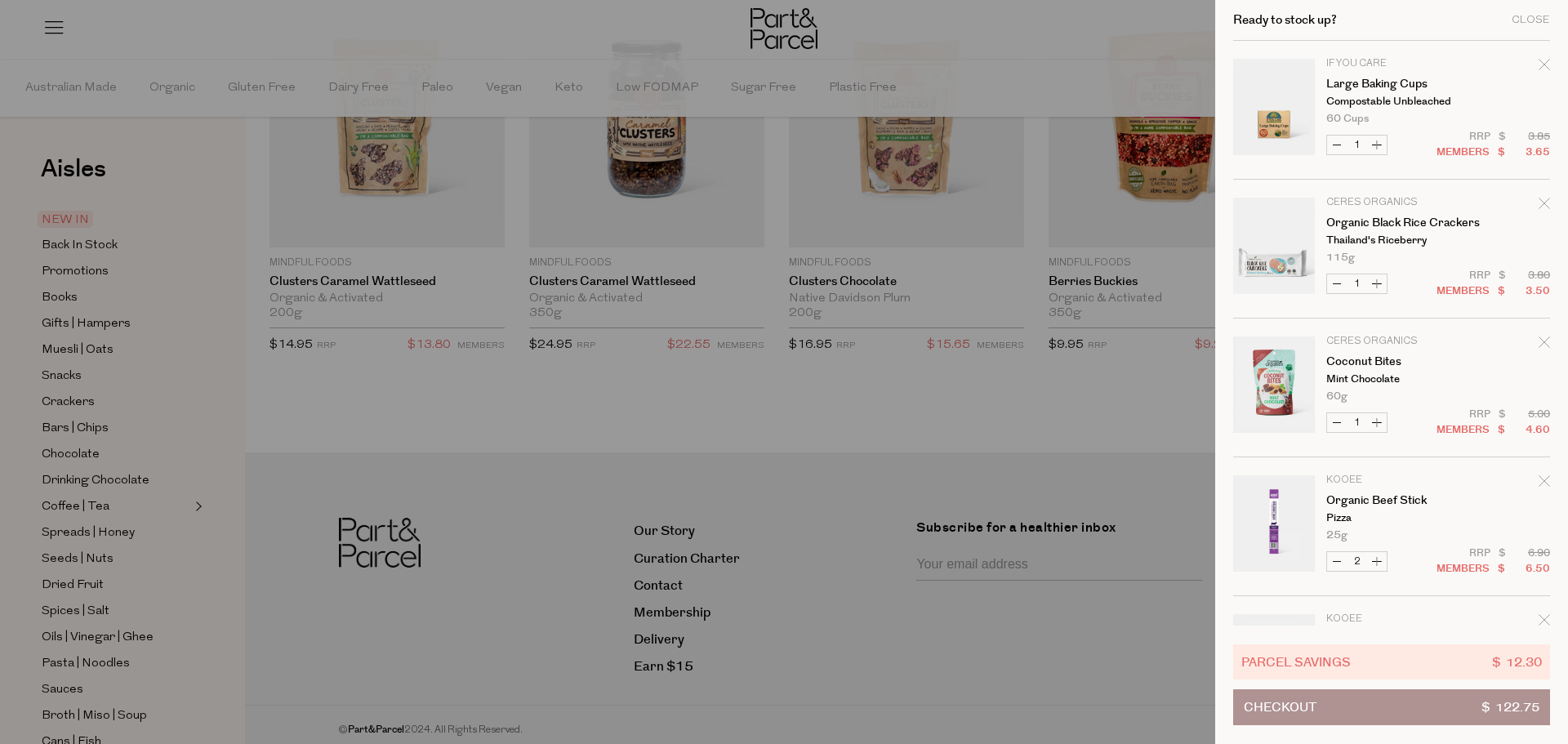
click at [1338, 564] on button "Decrease Organic Beef Stick" at bounding box center [1337, 561] width 20 height 19
type input "1"
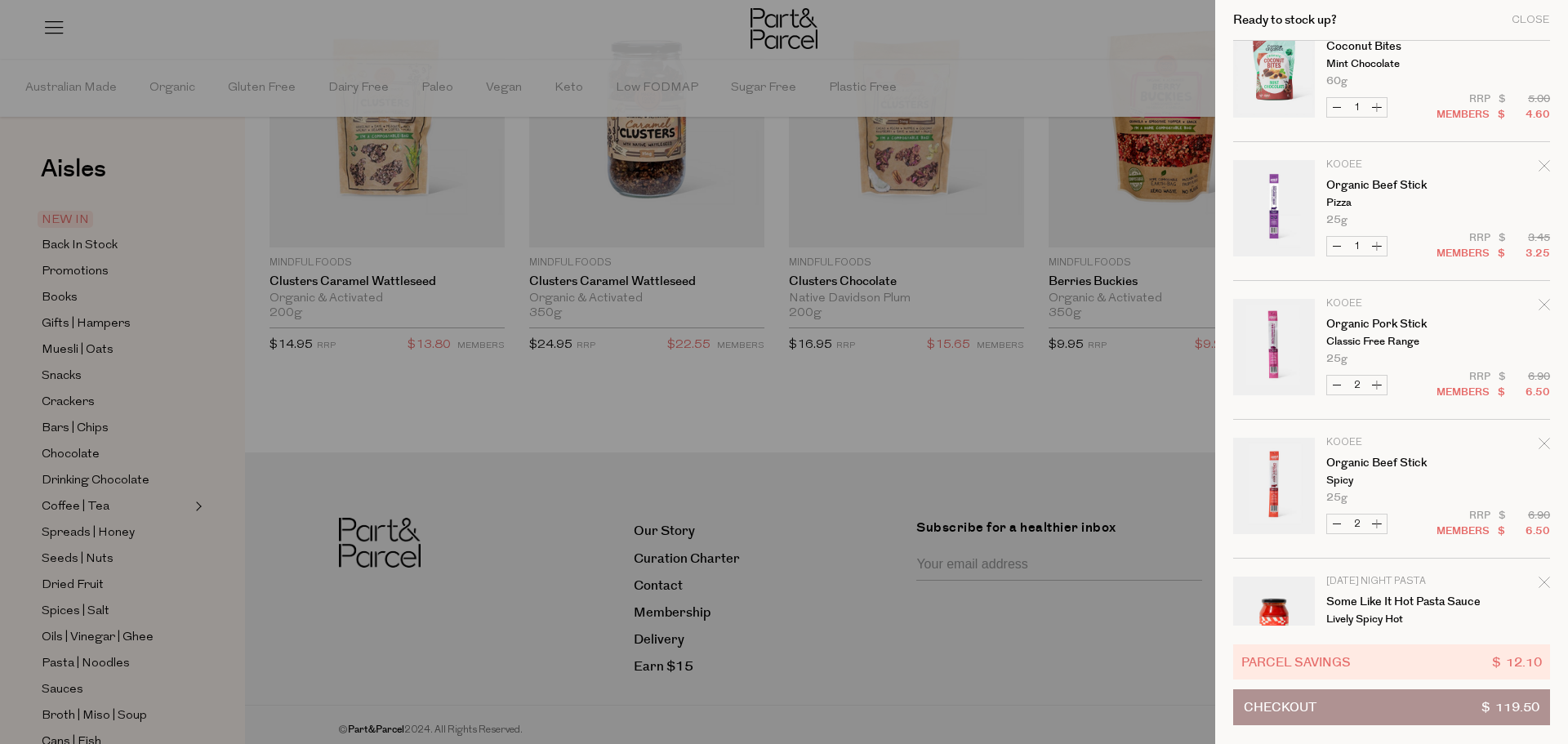
scroll to position [408, 0]
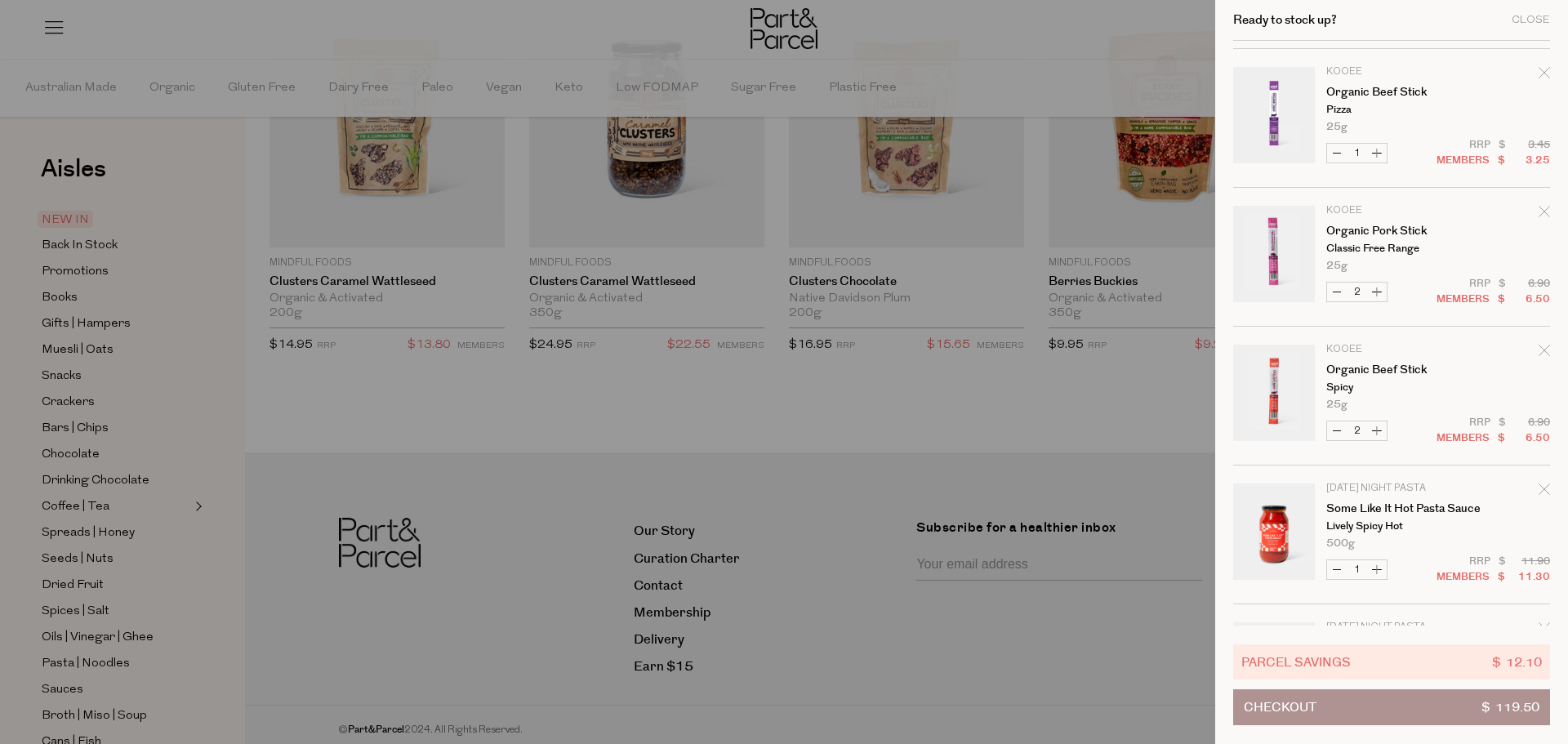
click at [1336, 293] on button "Decrease Organic Pork Stick" at bounding box center [1337, 291] width 20 height 19
type input "1"
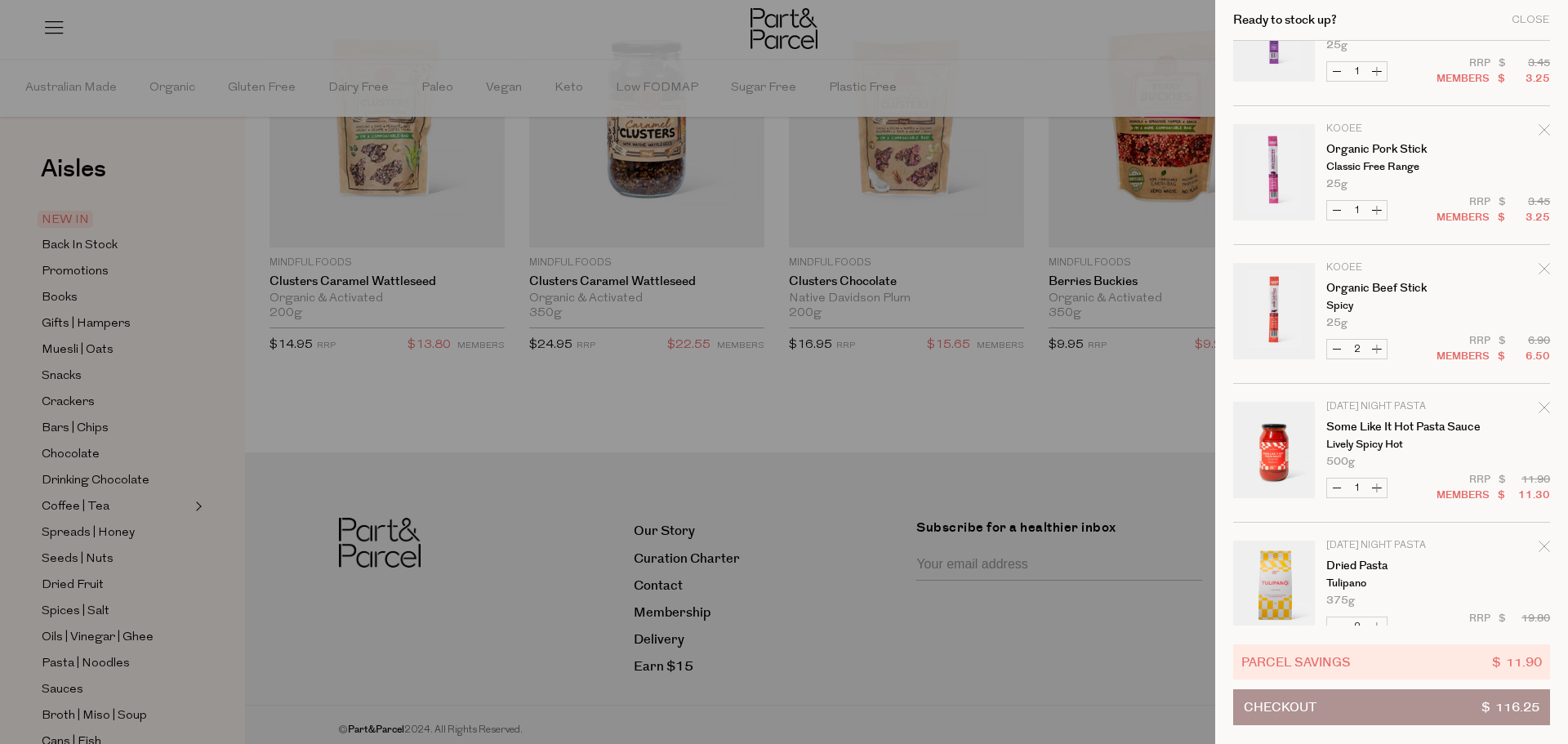
click at [1337, 352] on button "Decrease Organic Beef Stick" at bounding box center [1337, 349] width 20 height 19
type input "1"
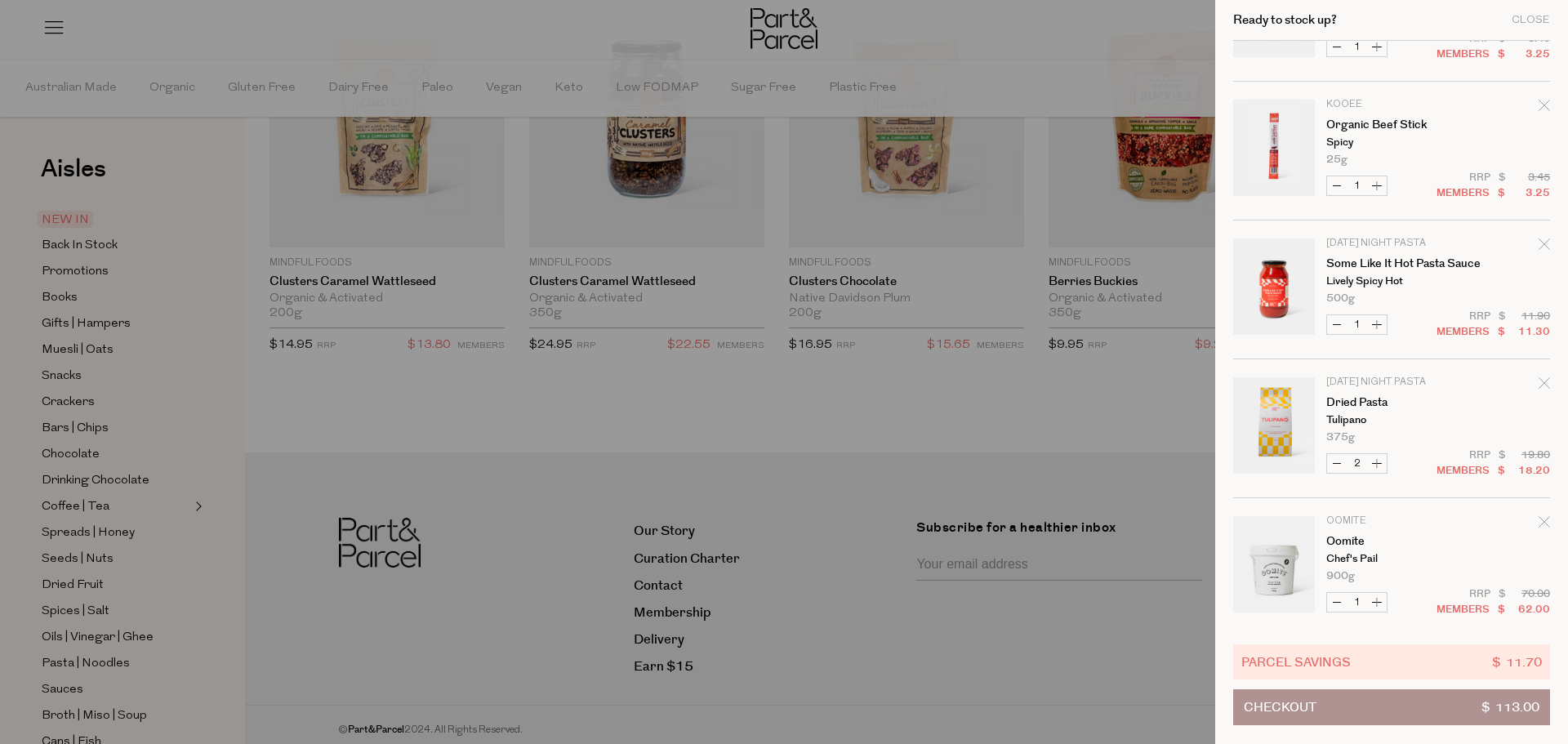
scroll to position [797, 0]
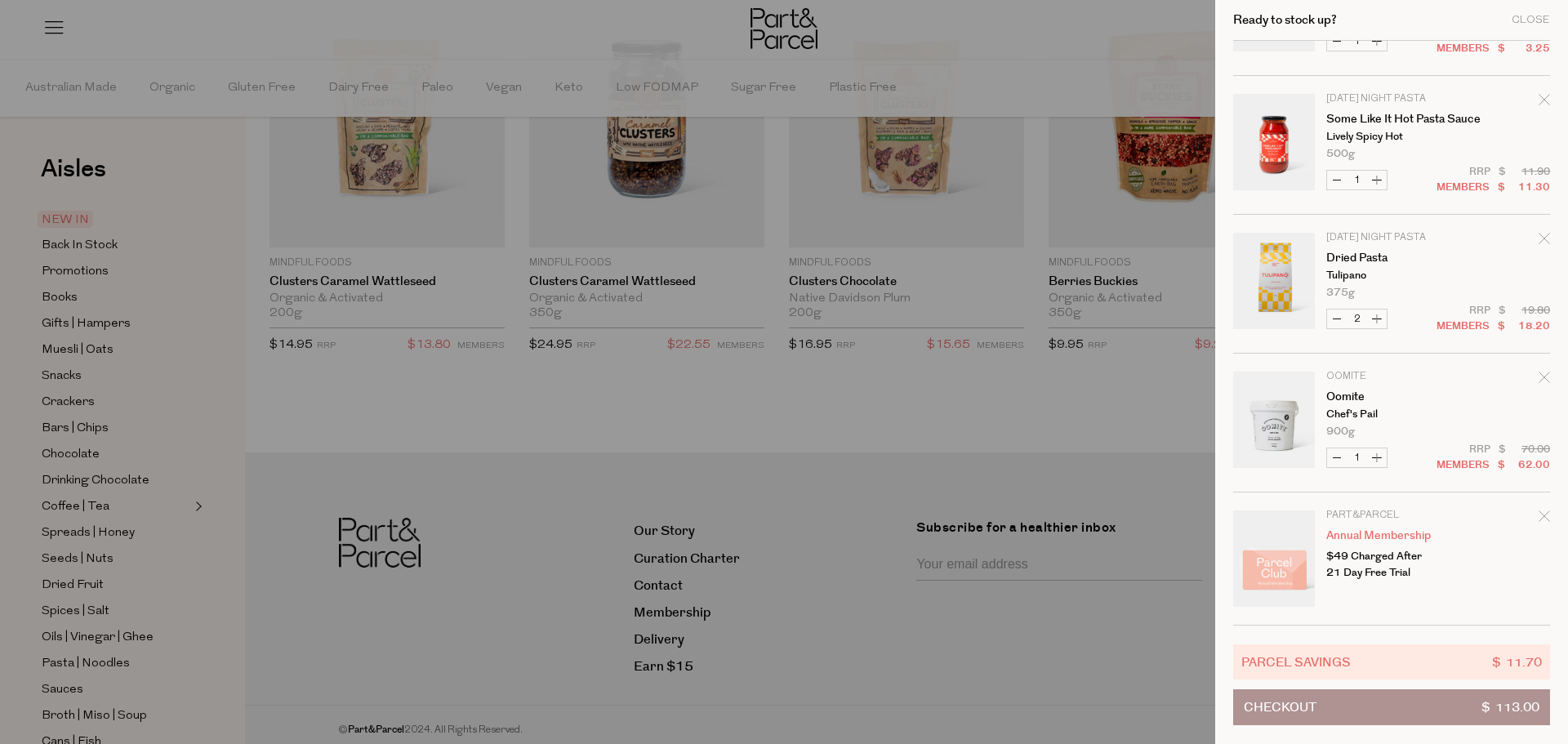
click at [1473, 710] on button "Checkout $ 113.00" at bounding box center [1392, 707] width 317 height 36
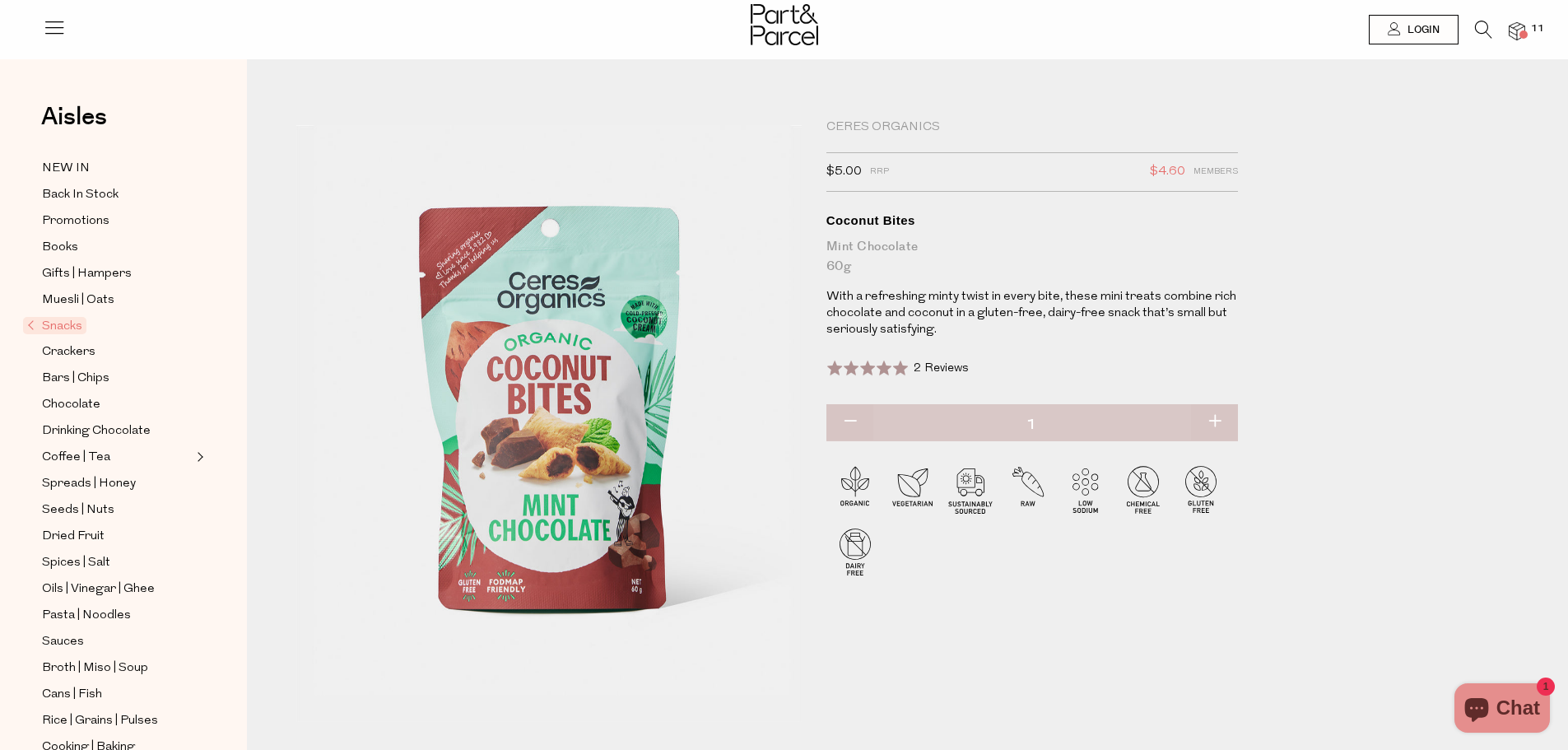
click at [894, 126] on div "Ceres Organics" at bounding box center [1032, 127] width 412 height 16
click at [1485, 35] on icon at bounding box center [1484, 30] width 17 height 18
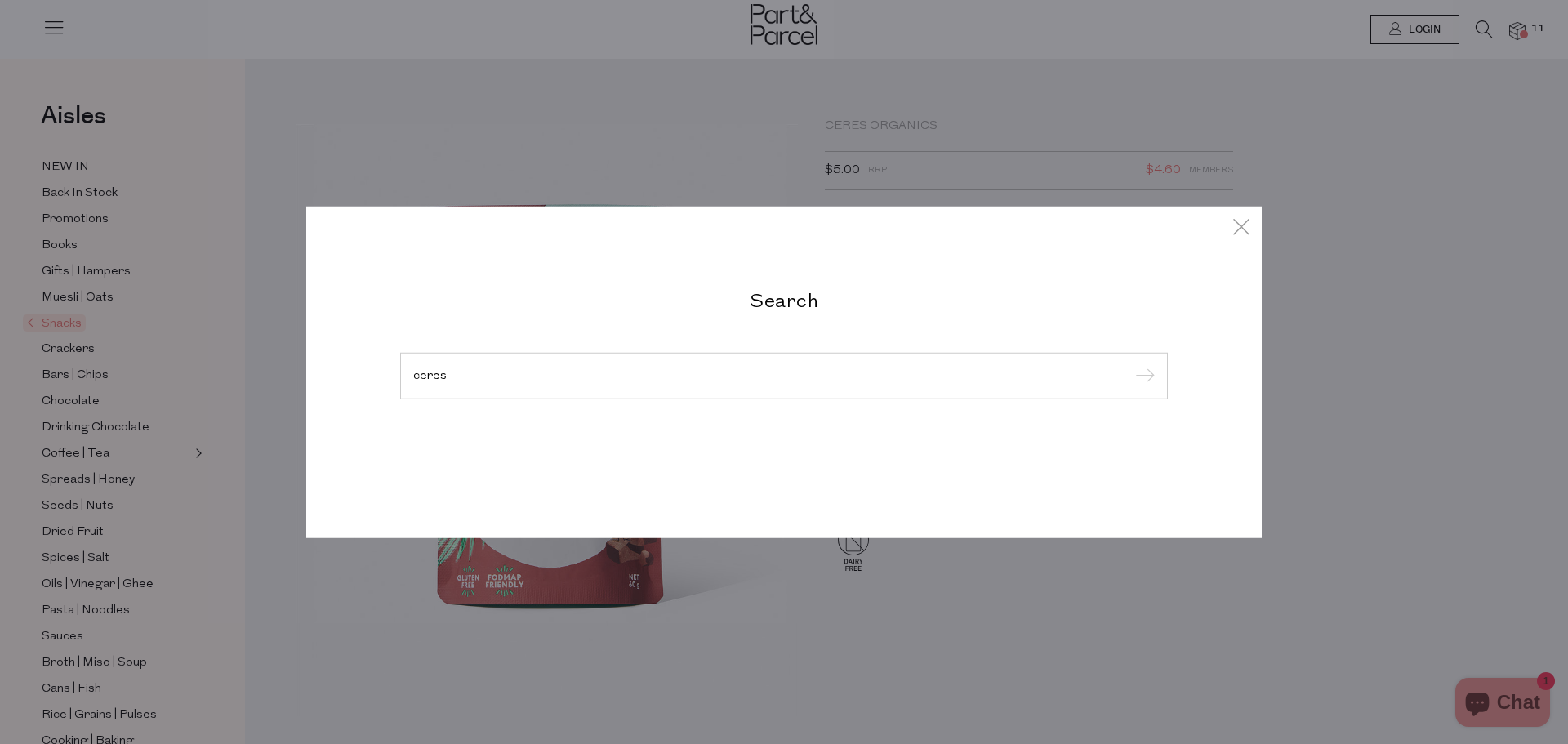
type input "ceres"
click at [1131, 364] on input "submit" at bounding box center [1143, 376] width 25 height 25
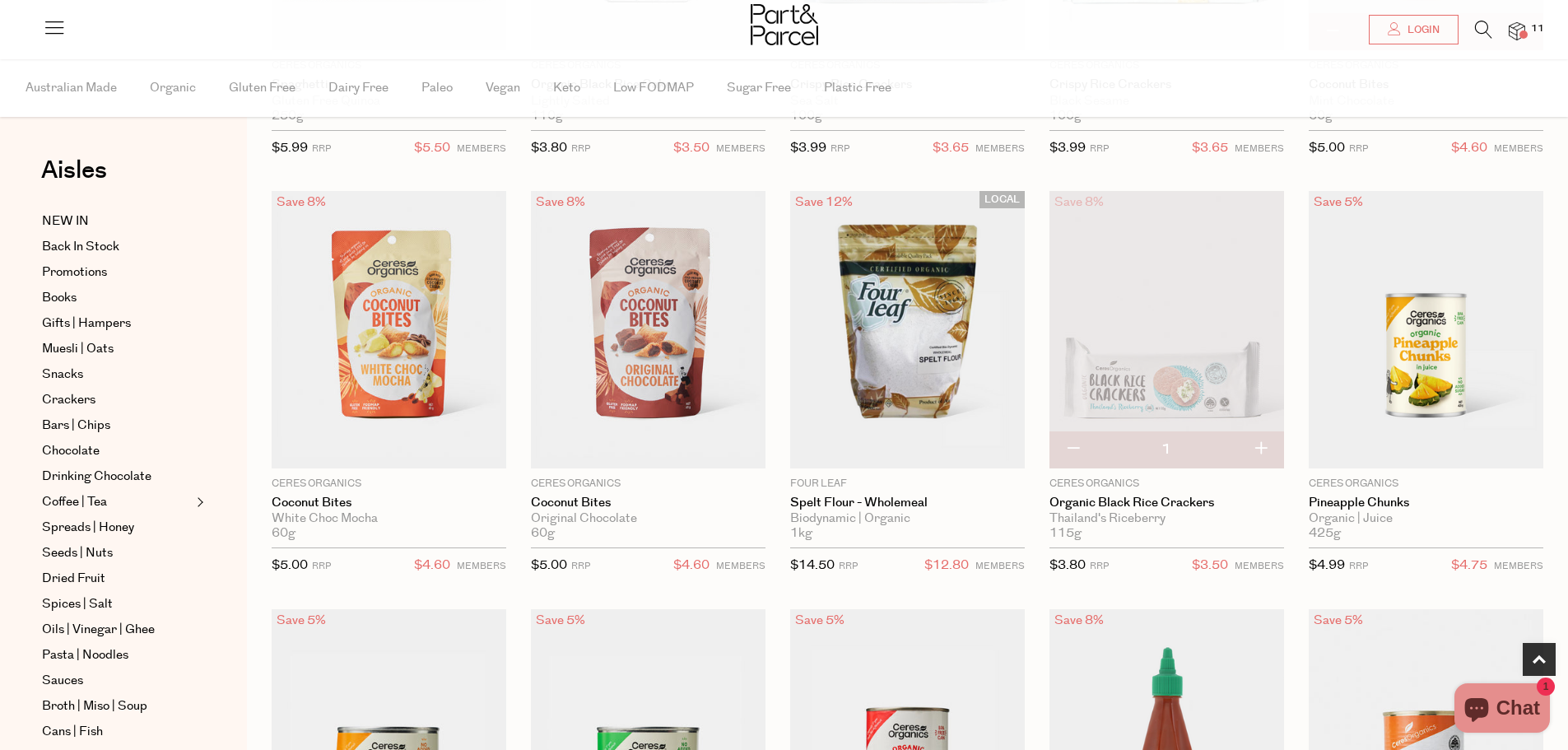
scroll to position [412, 0]
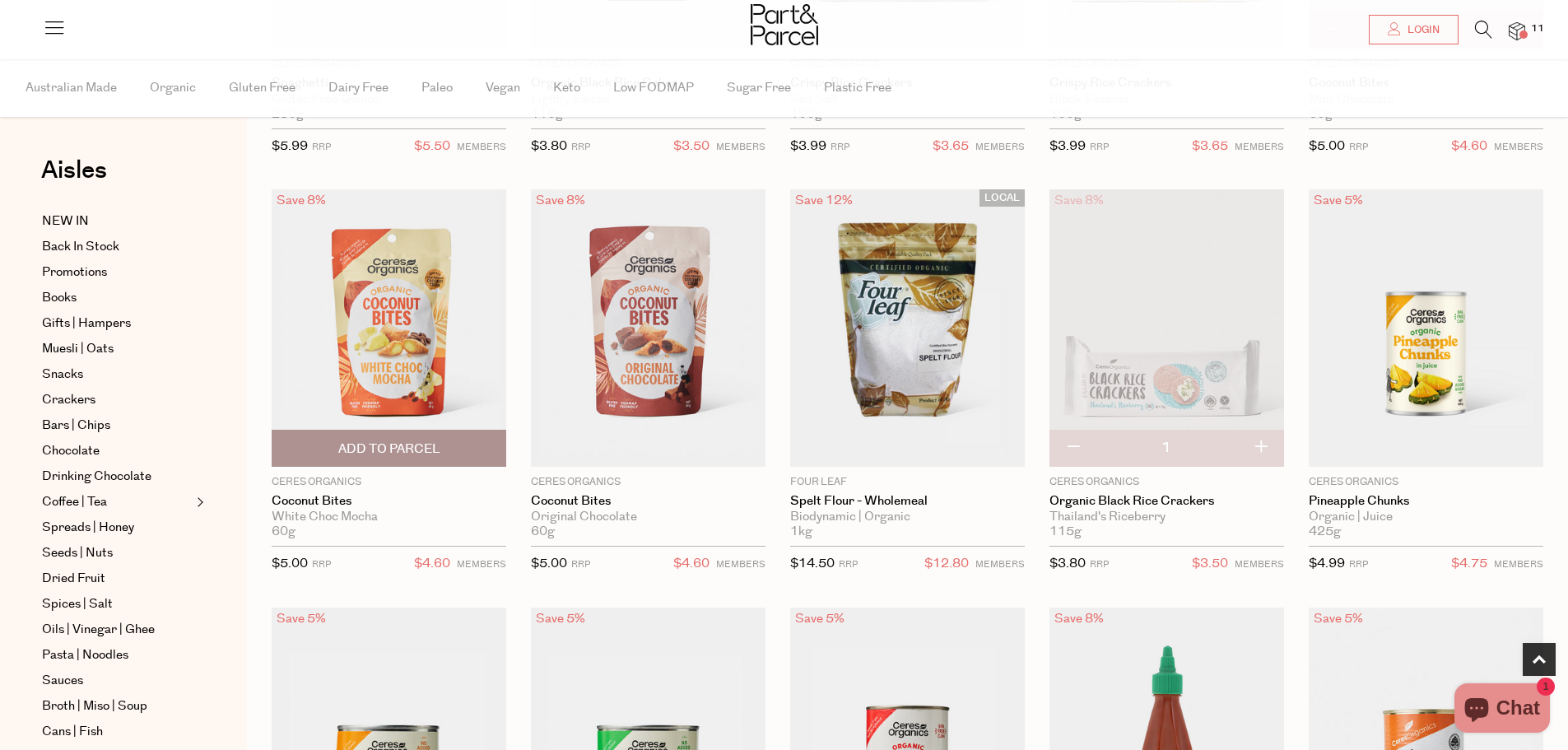
click at [407, 441] on span "Add To Parcel" at bounding box center [390, 449] width 102 height 17
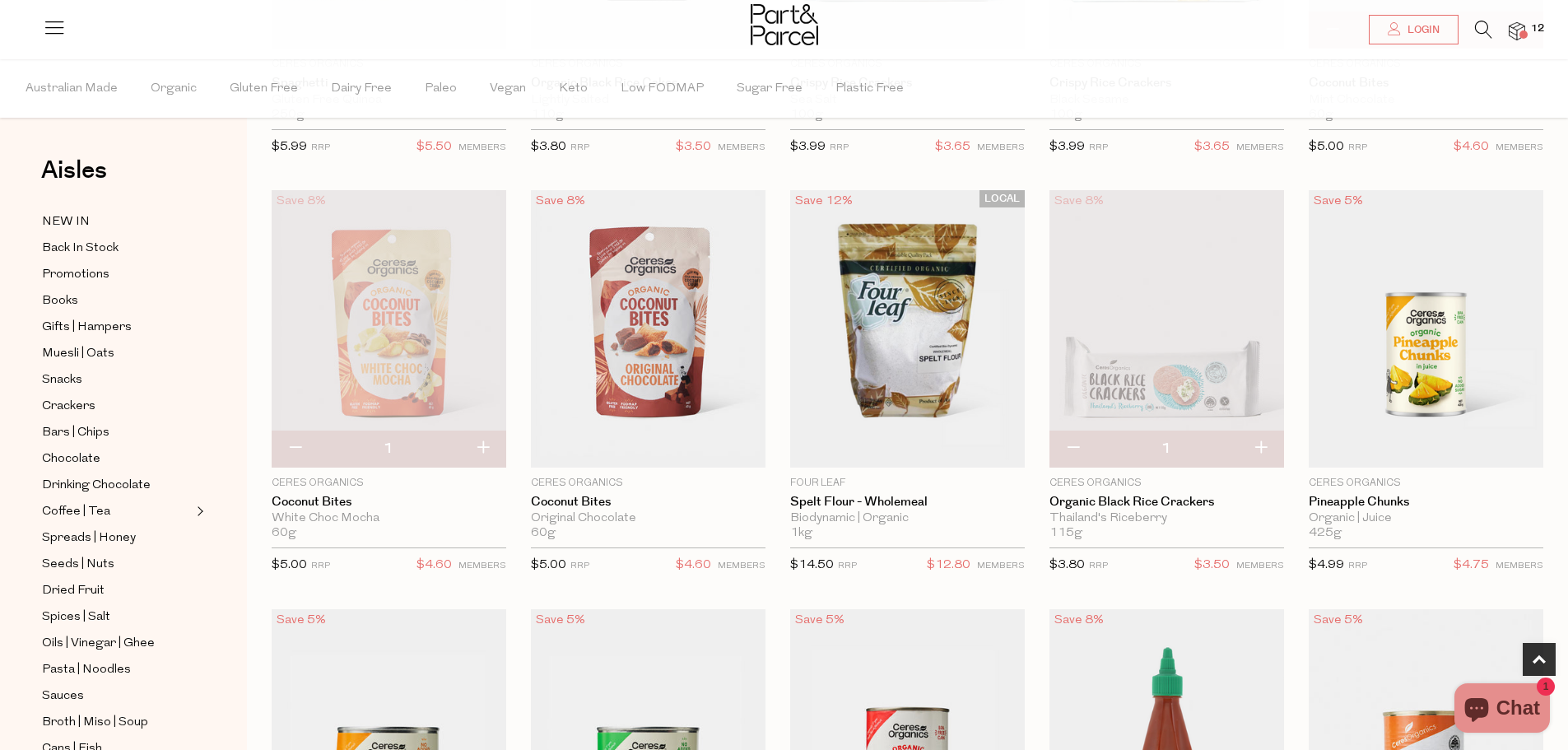
click at [421, 360] on img at bounding box center [389, 328] width 234 height 276
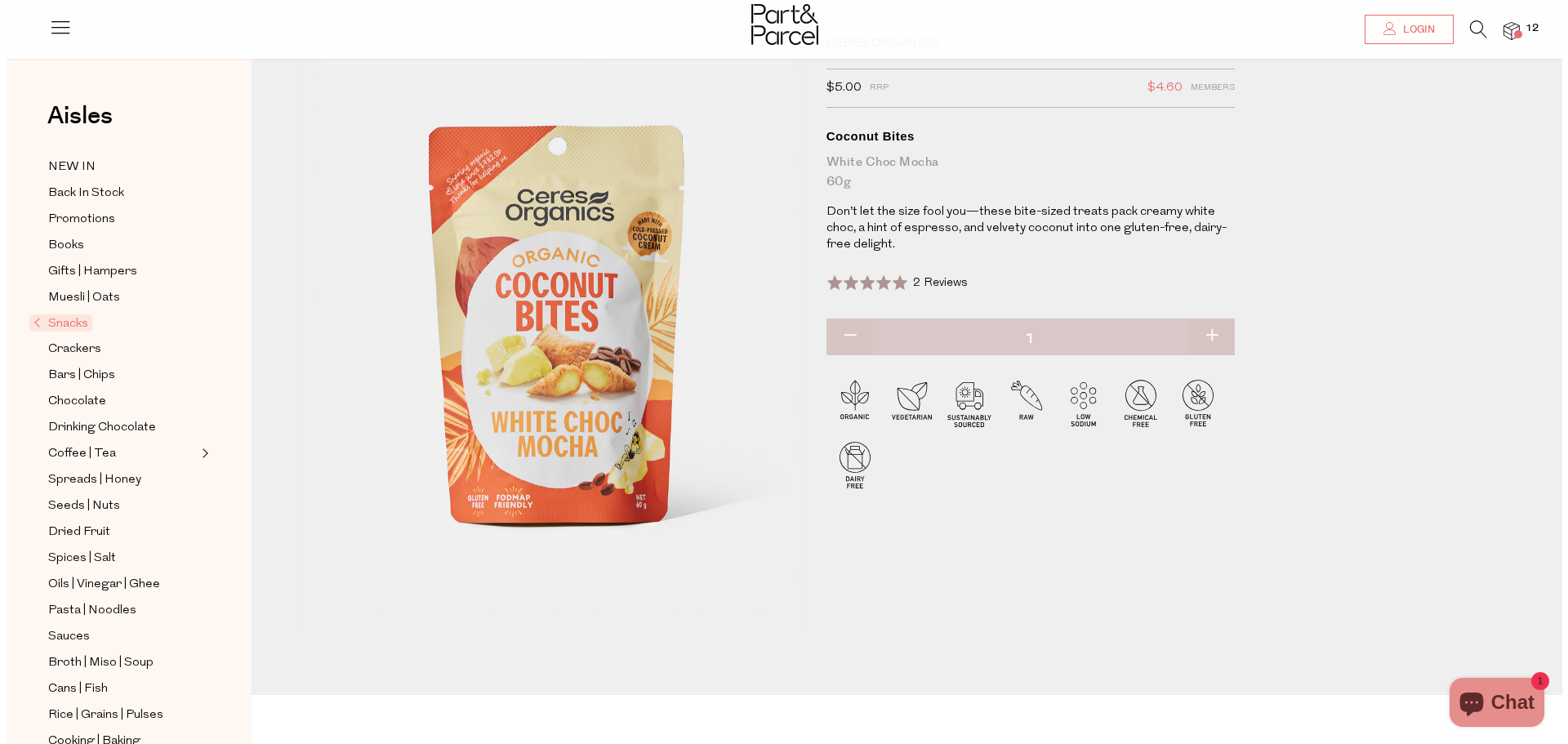
scroll to position [82, 0]
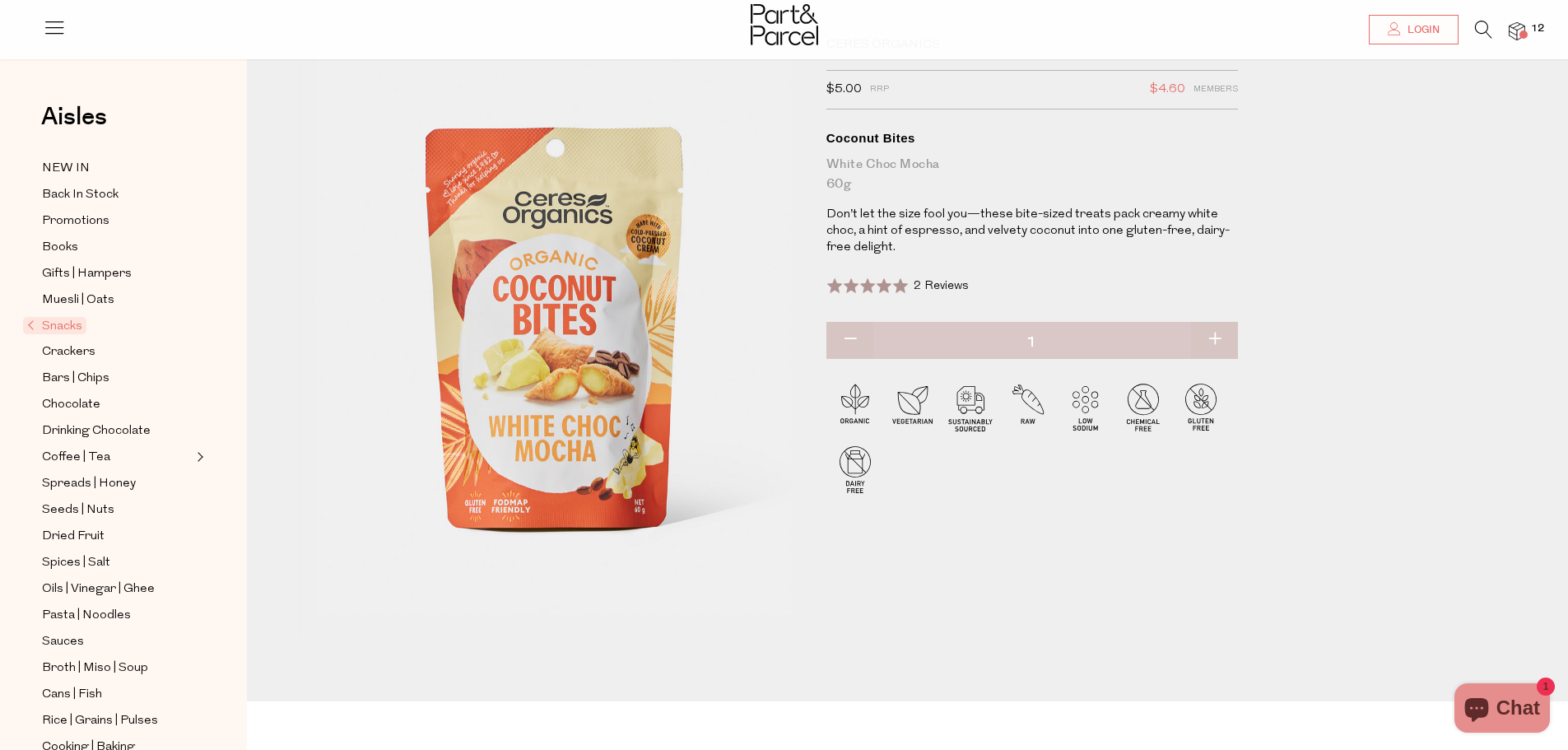
click at [1525, 33] on span at bounding box center [1523, 34] width 8 height 8
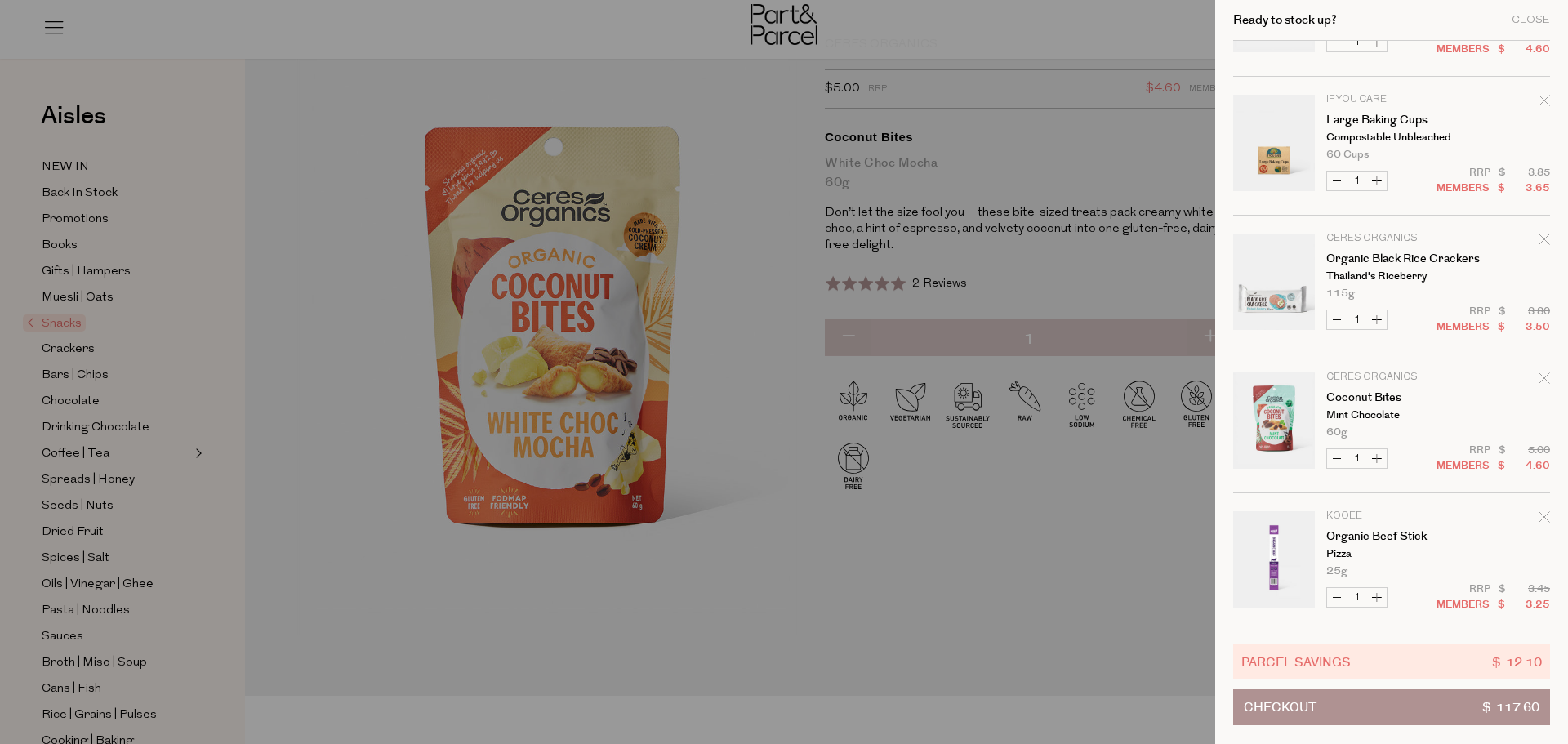
scroll to position [0, 0]
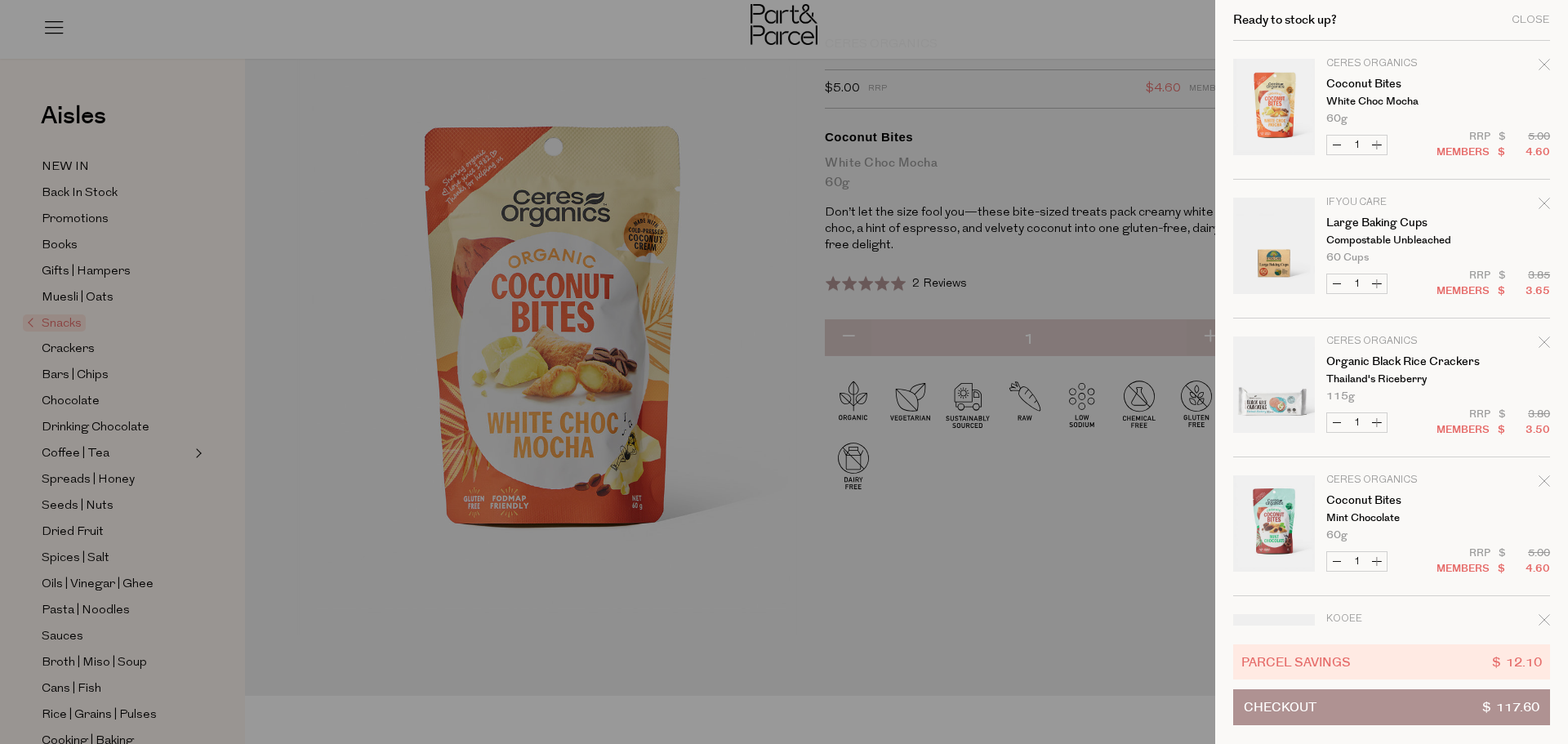
click at [1383, 698] on button "Checkout $ 117.60" at bounding box center [1392, 707] width 317 height 36
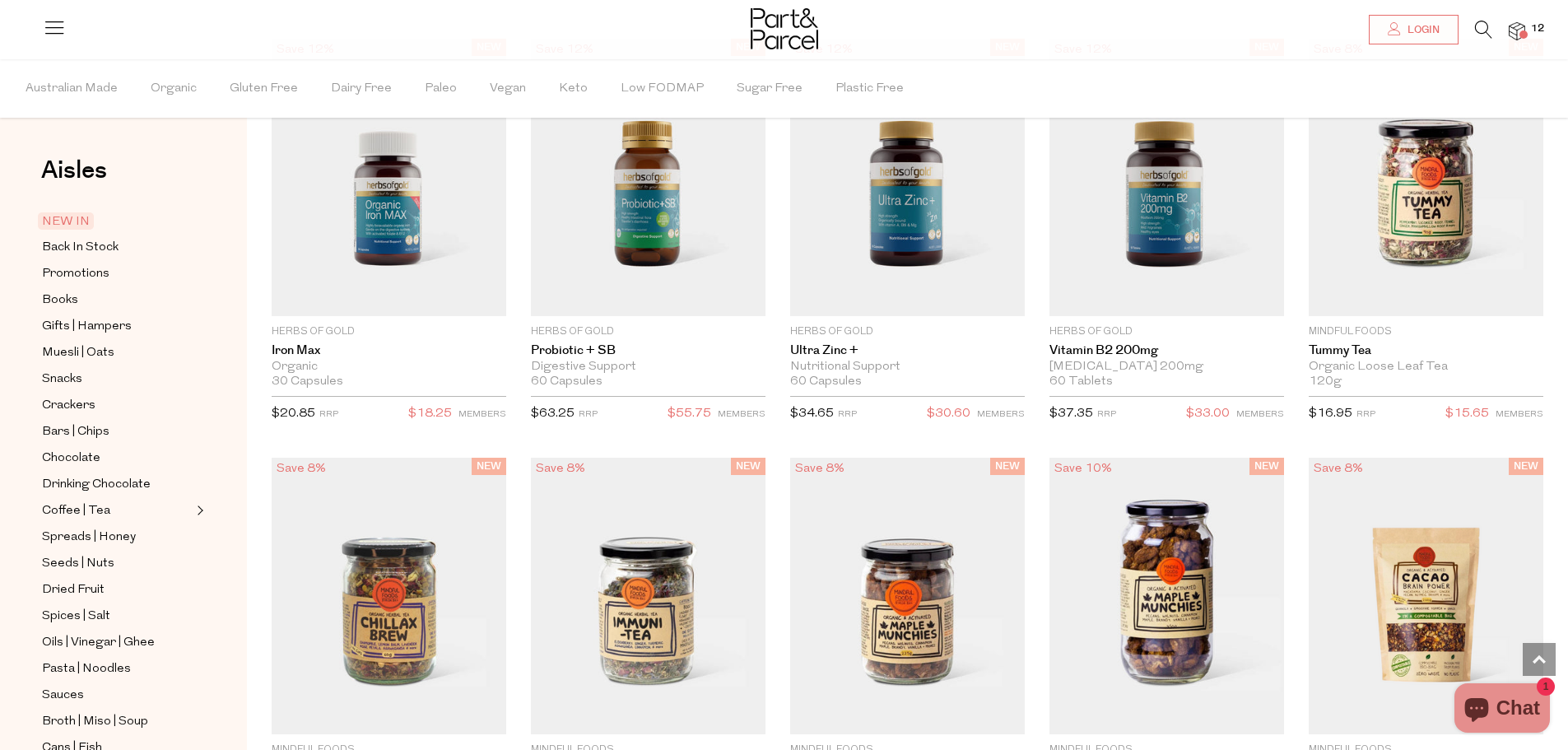
scroll to position [1975, 0]
